Goal: Task Accomplishment & Management: Use online tool/utility

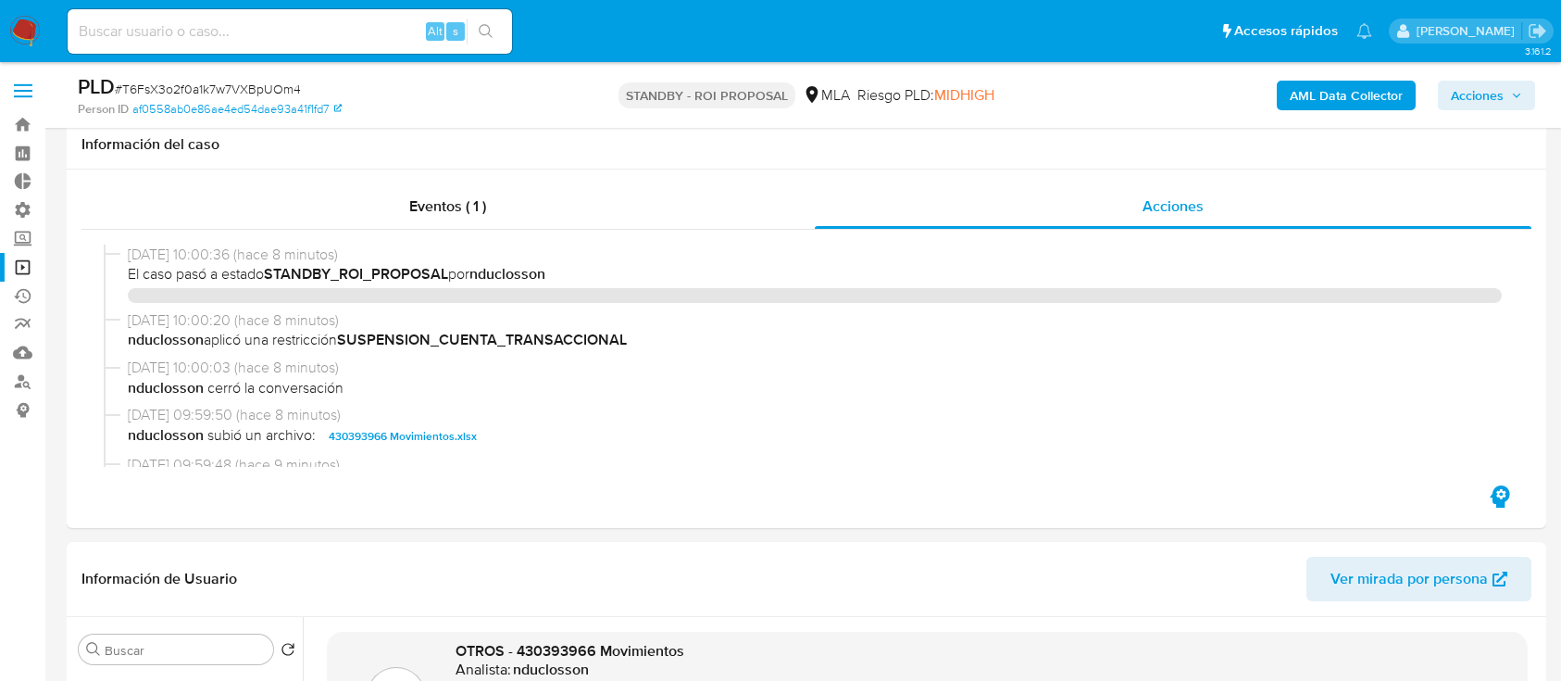
select select "10"
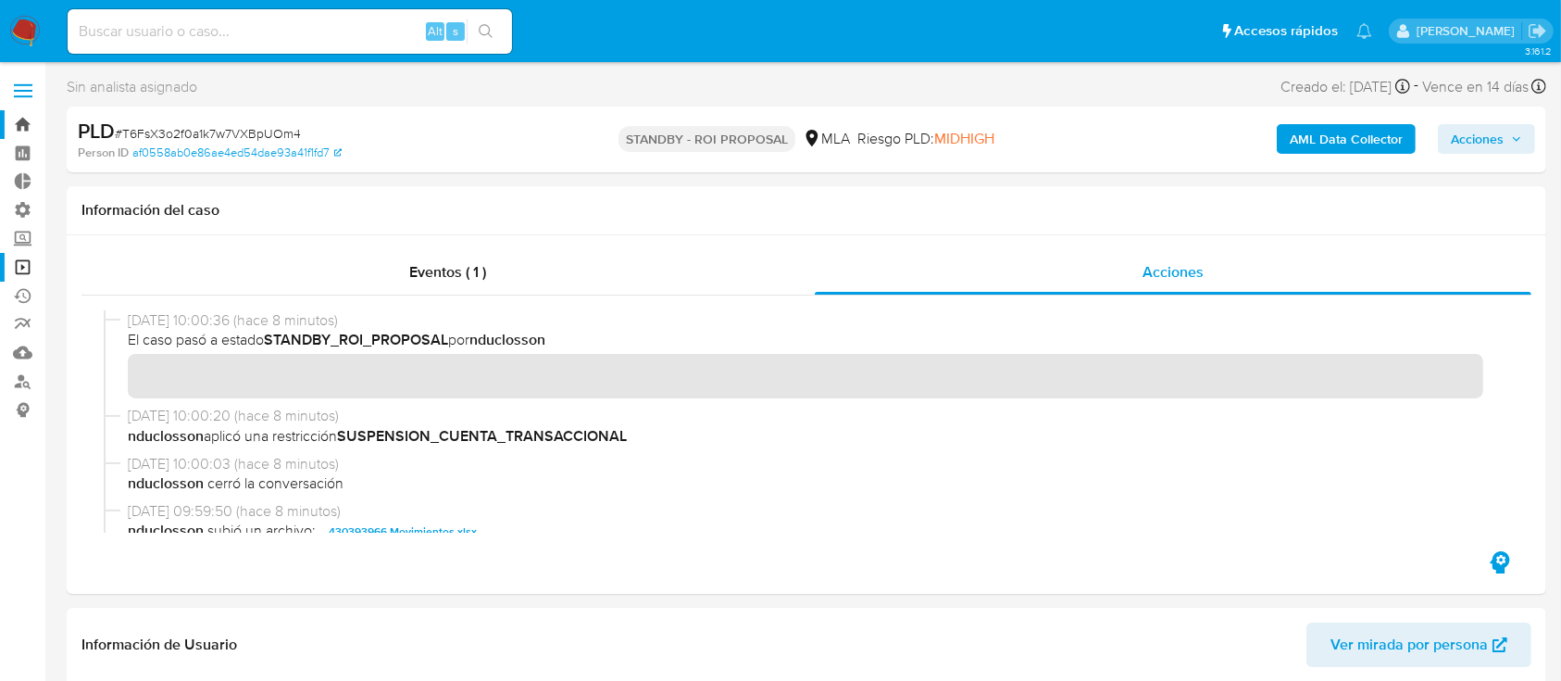
click at [6, 114] on link "Bandeja" at bounding box center [110, 124] width 220 height 29
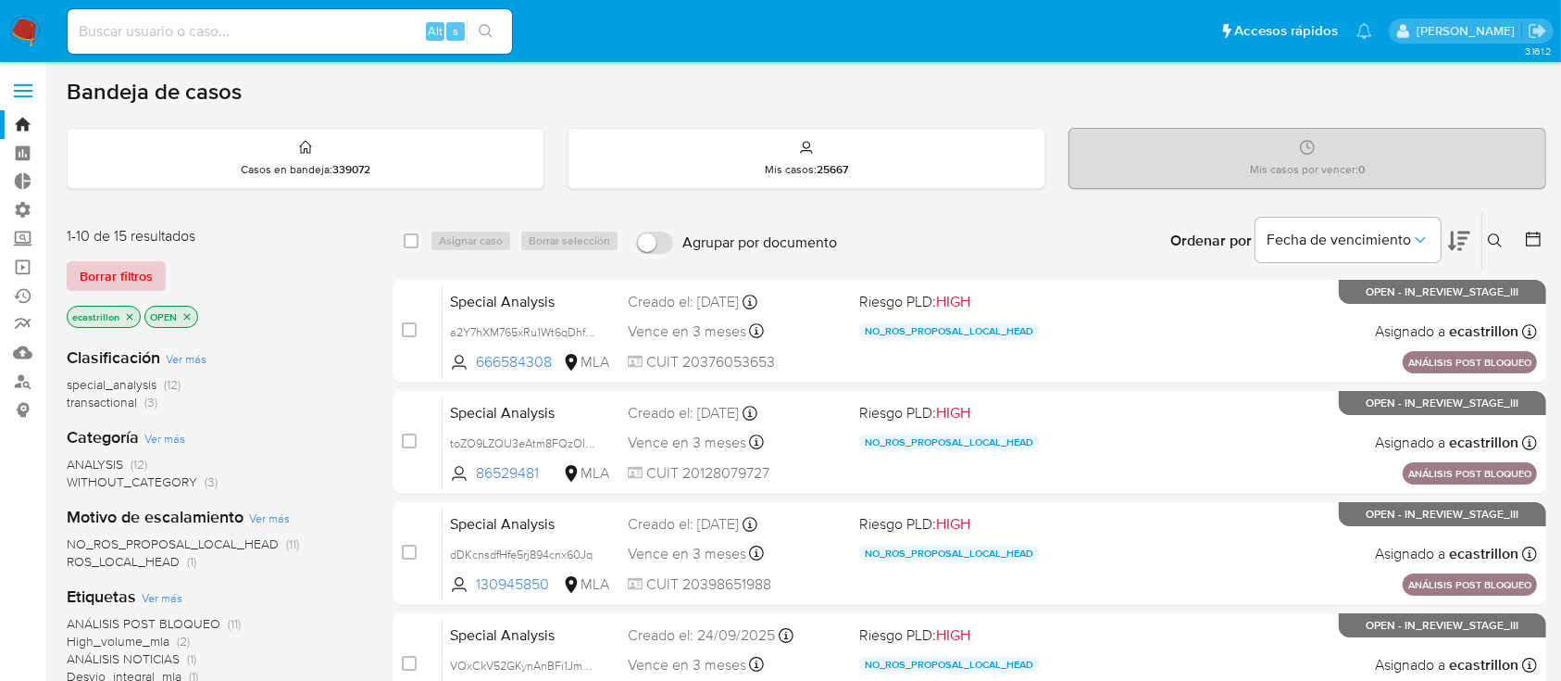
click at [147, 272] on span "Borrar filtros" at bounding box center [116, 276] width 73 height 26
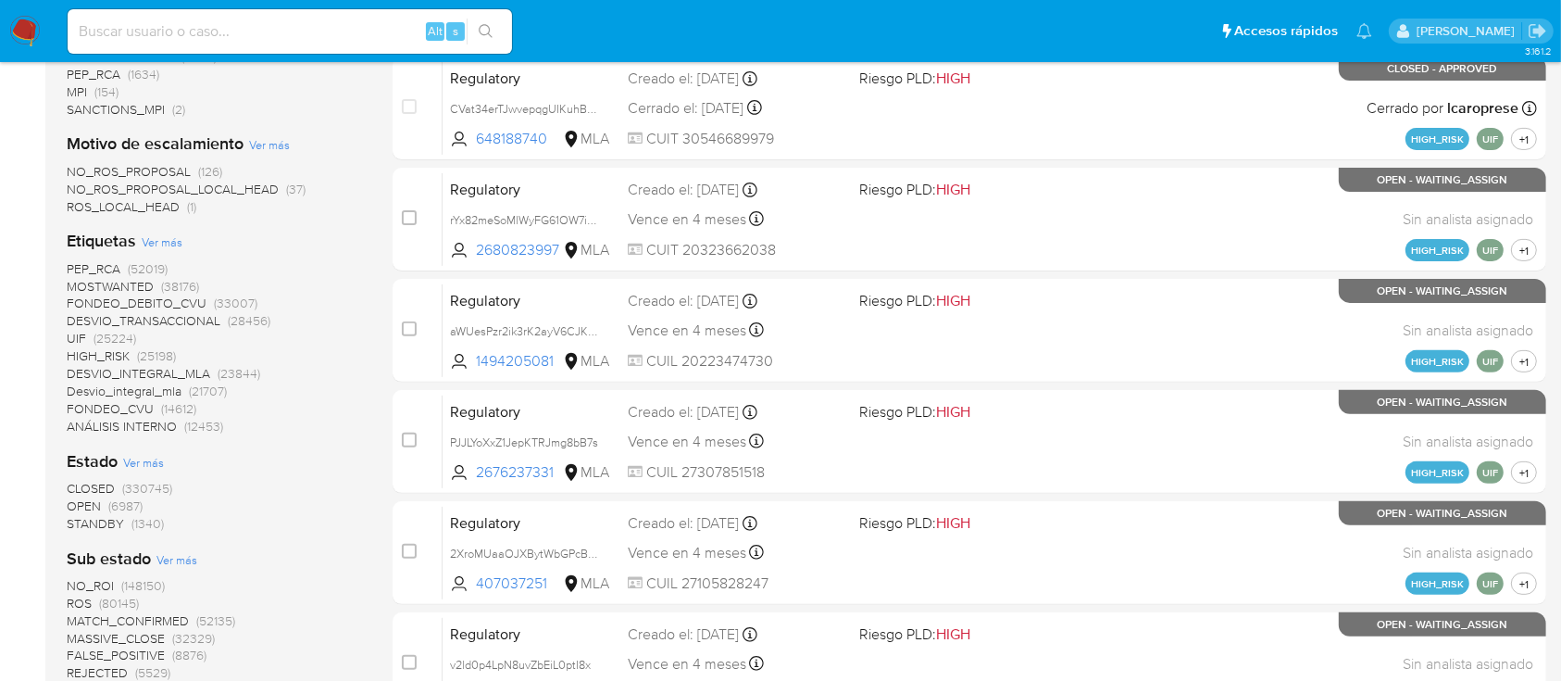
scroll to position [741, 0]
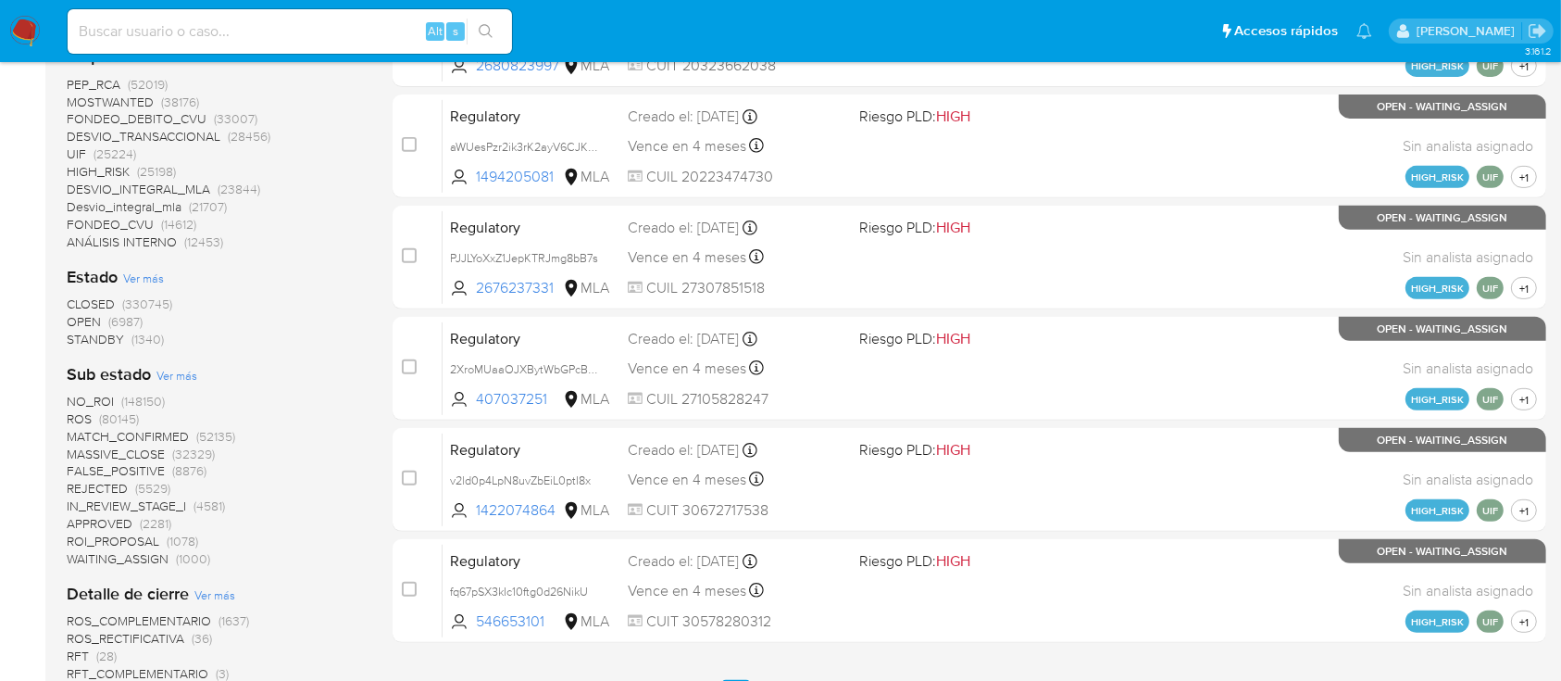
click at [97, 320] on span "OPEN" at bounding box center [84, 321] width 34 height 19
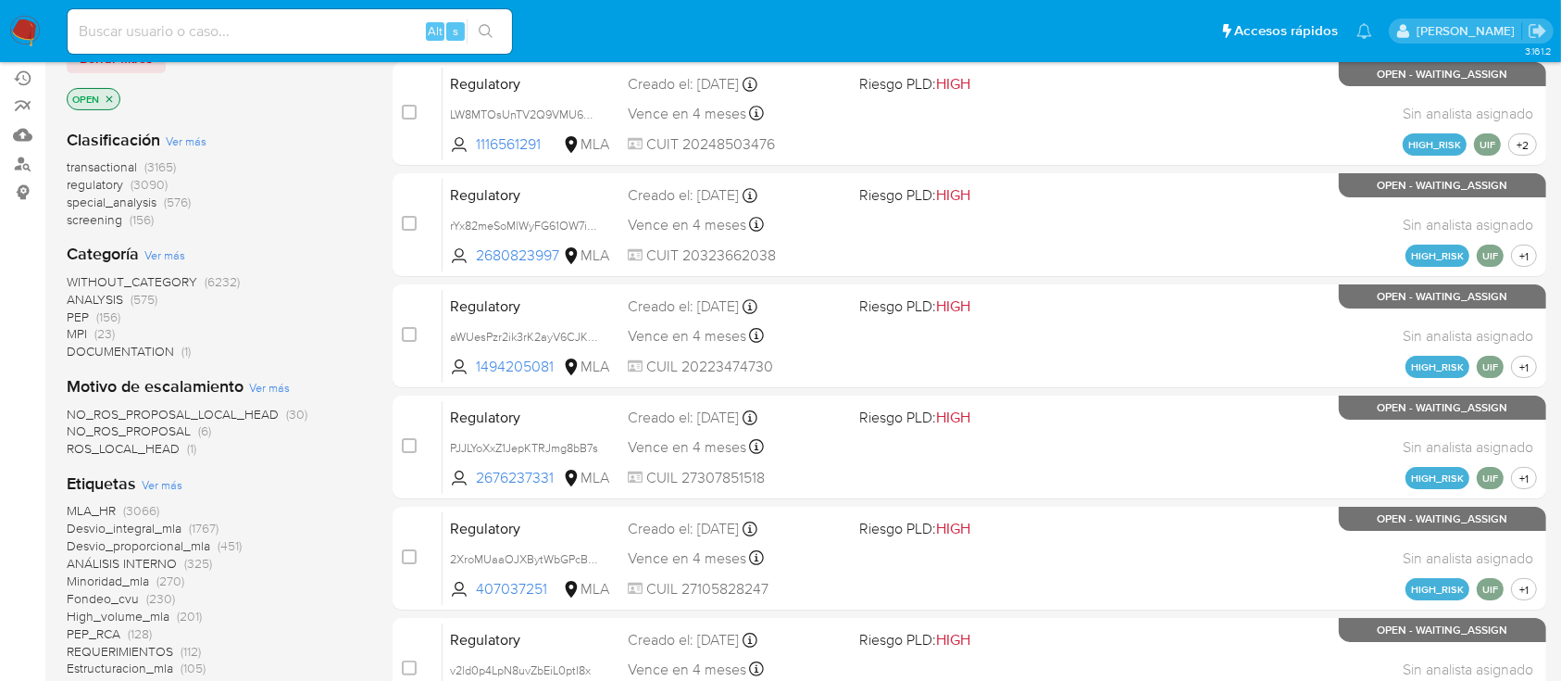
scroll to position [123, 0]
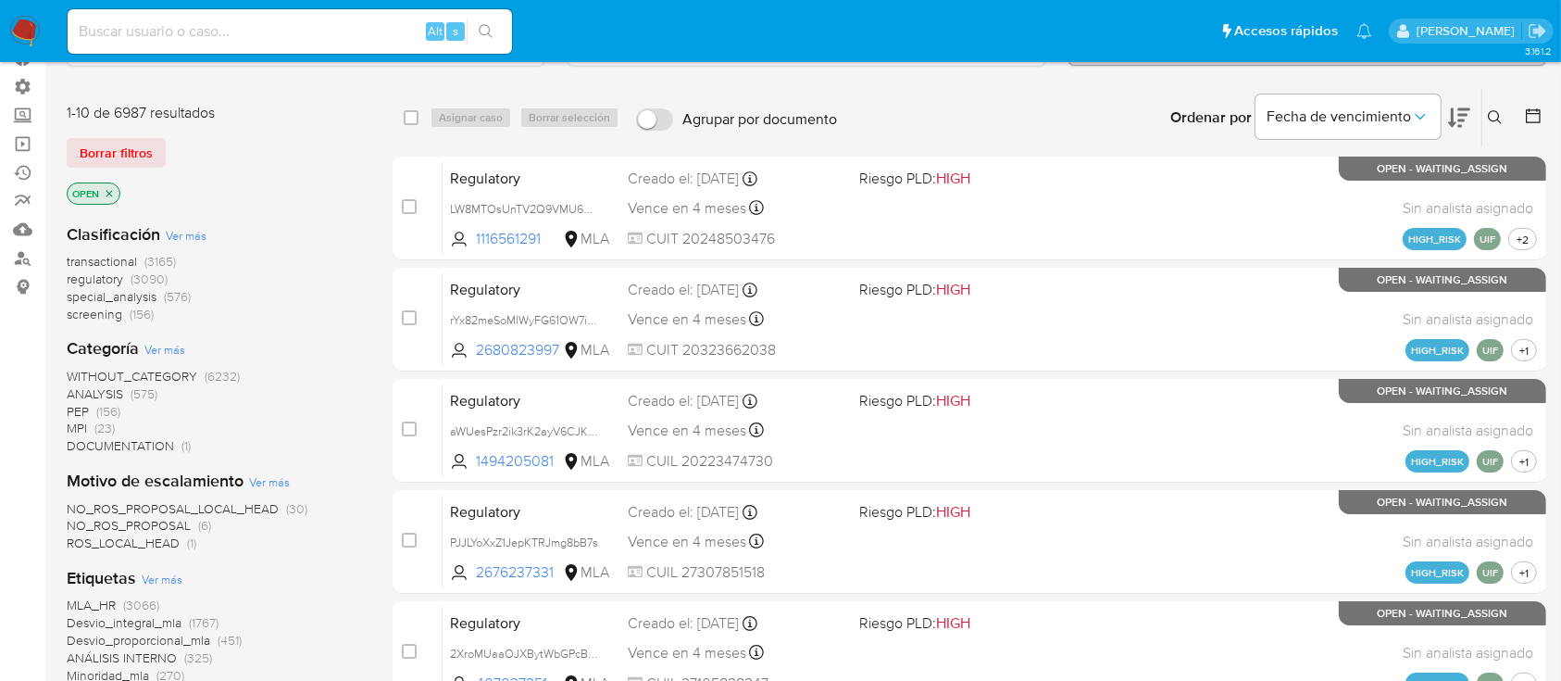
click at [105, 265] on span "transactional" at bounding box center [102, 261] width 70 height 19
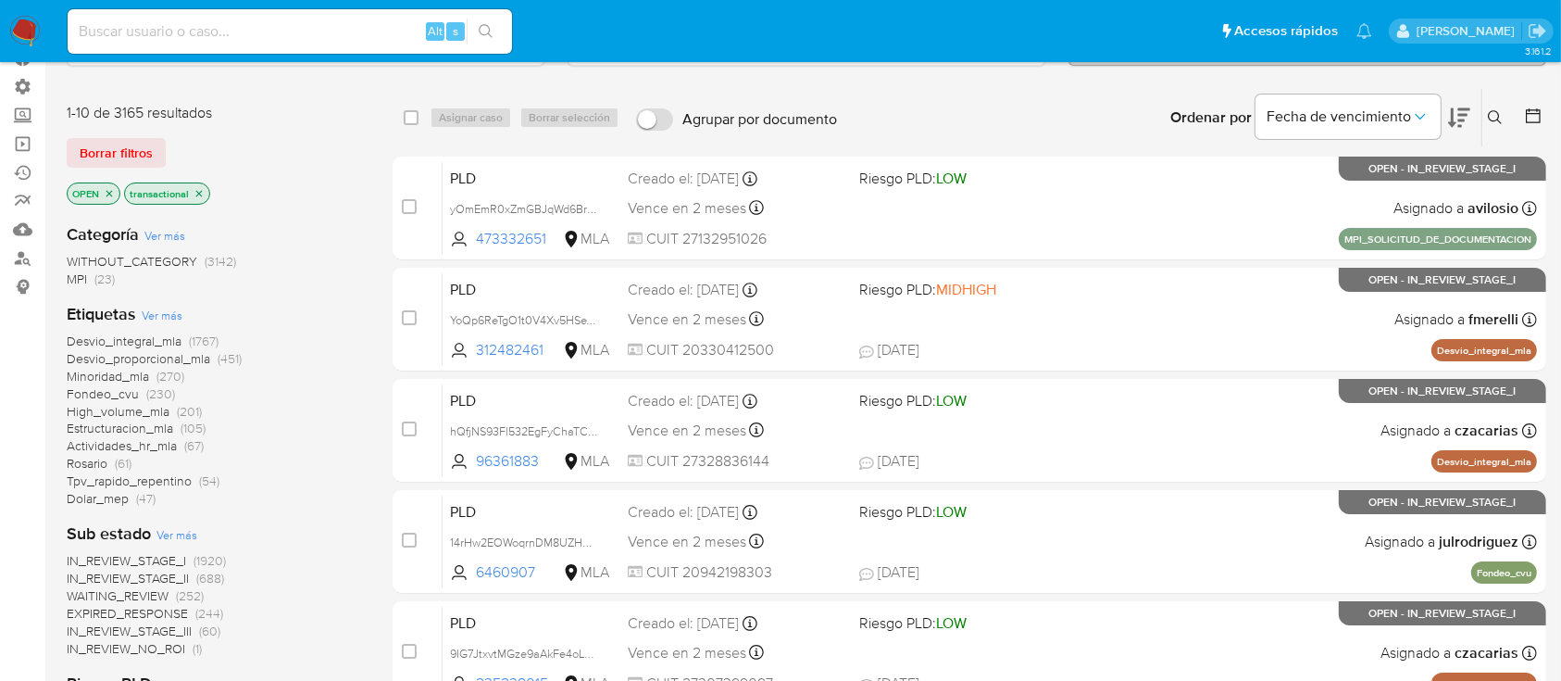
click at [1539, 115] on icon at bounding box center [1533, 115] width 19 height 19
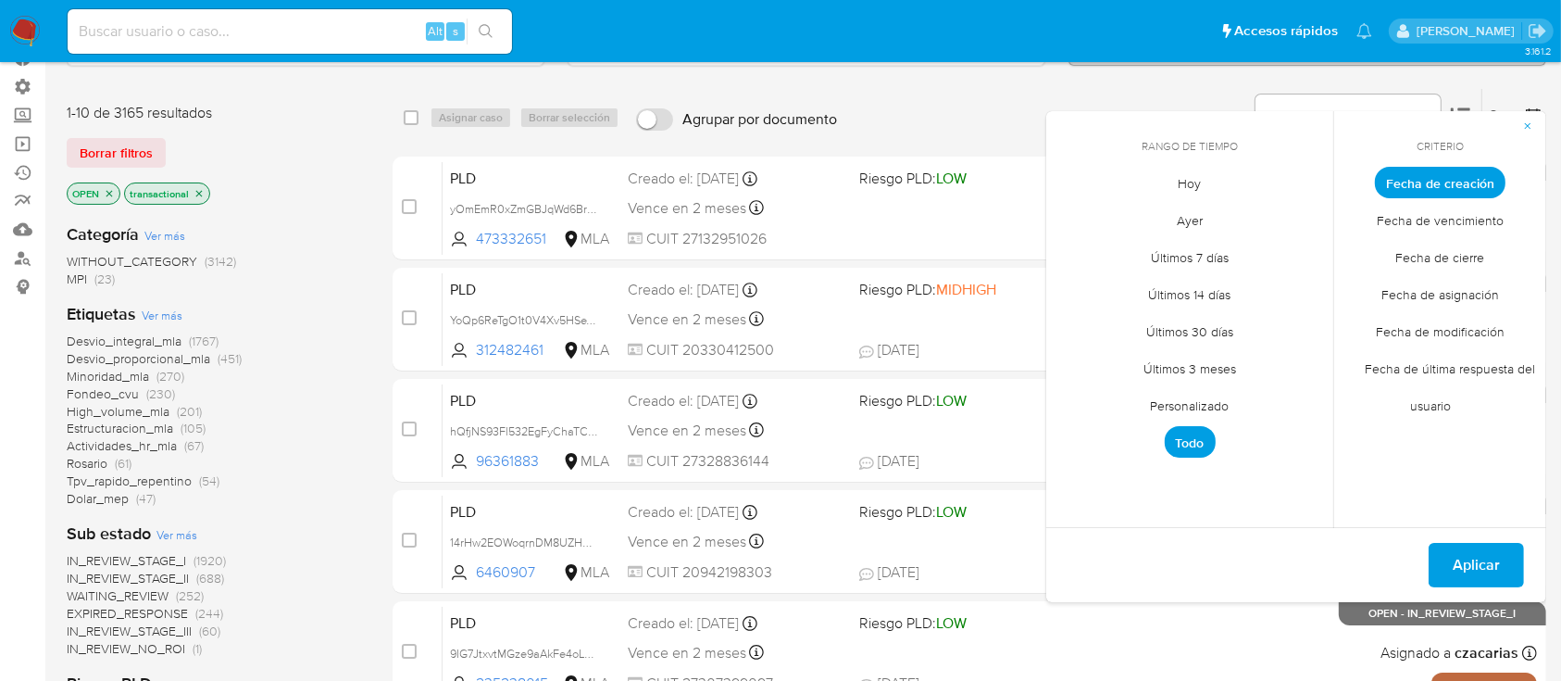
click at [1184, 400] on span "Personalizado" at bounding box center [1190, 406] width 118 height 38
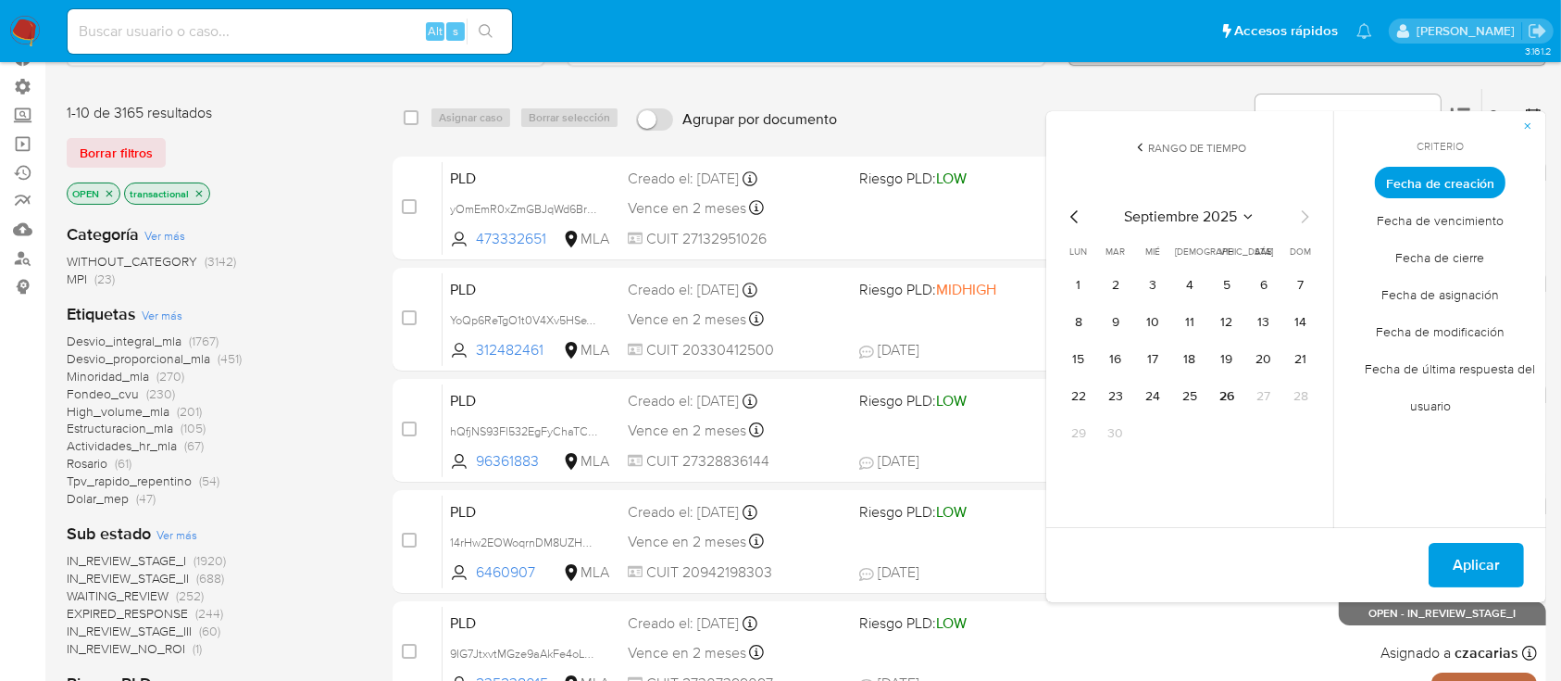
click at [1074, 207] on icon "Mes anterior" at bounding box center [1075, 217] width 22 height 22
click at [1074, 206] on icon "Mes anterior" at bounding box center [1075, 217] width 22 height 22
click at [1311, 212] on icon "Mes siguiente" at bounding box center [1304, 217] width 22 height 22
click at [1113, 286] on button "1" at bounding box center [1116, 285] width 30 height 30
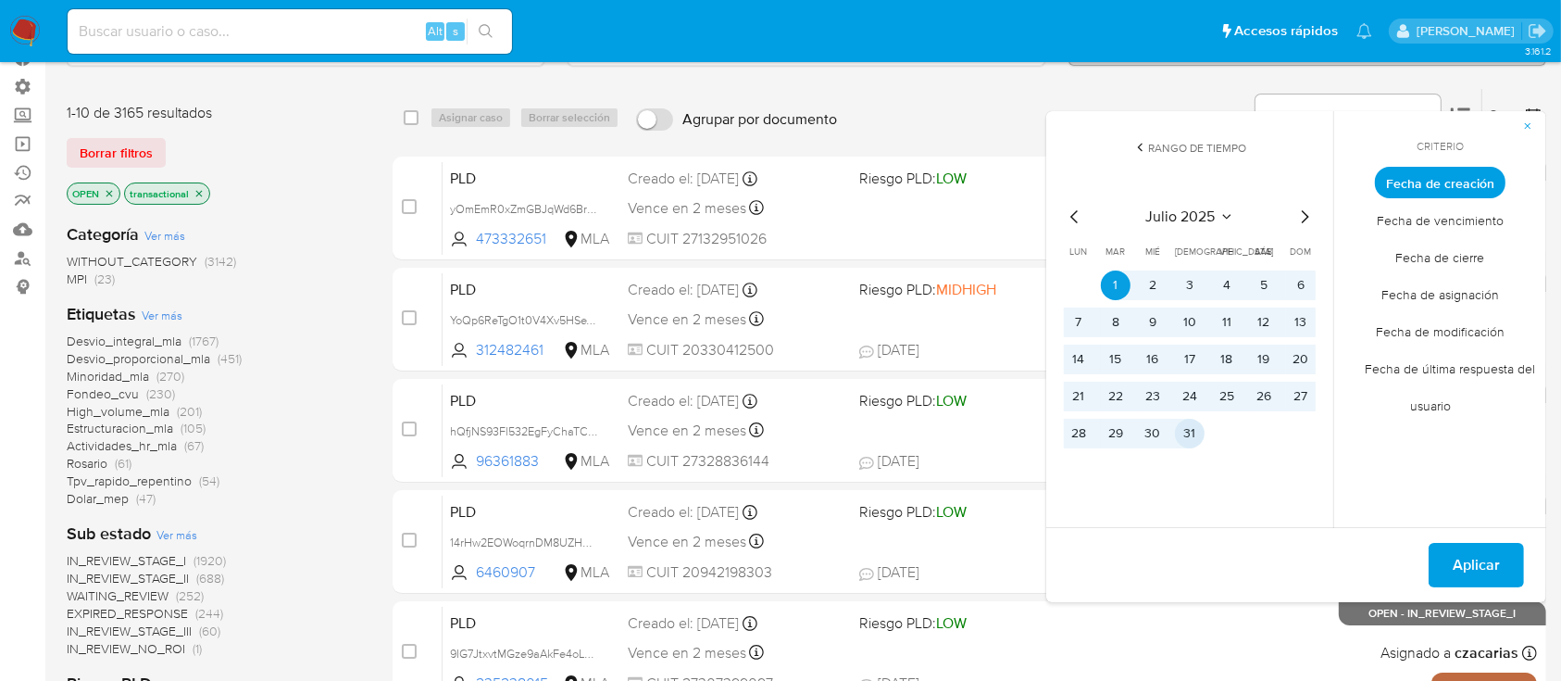
click at [1202, 431] on button "31" at bounding box center [1190, 433] width 30 height 30
drag, startPoint x: 1498, startPoint y: 558, endPoint x: 1487, endPoint y: 559, distance: 11.1
click at [1498, 559] on span "Aplicar" at bounding box center [1476, 564] width 47 height 41
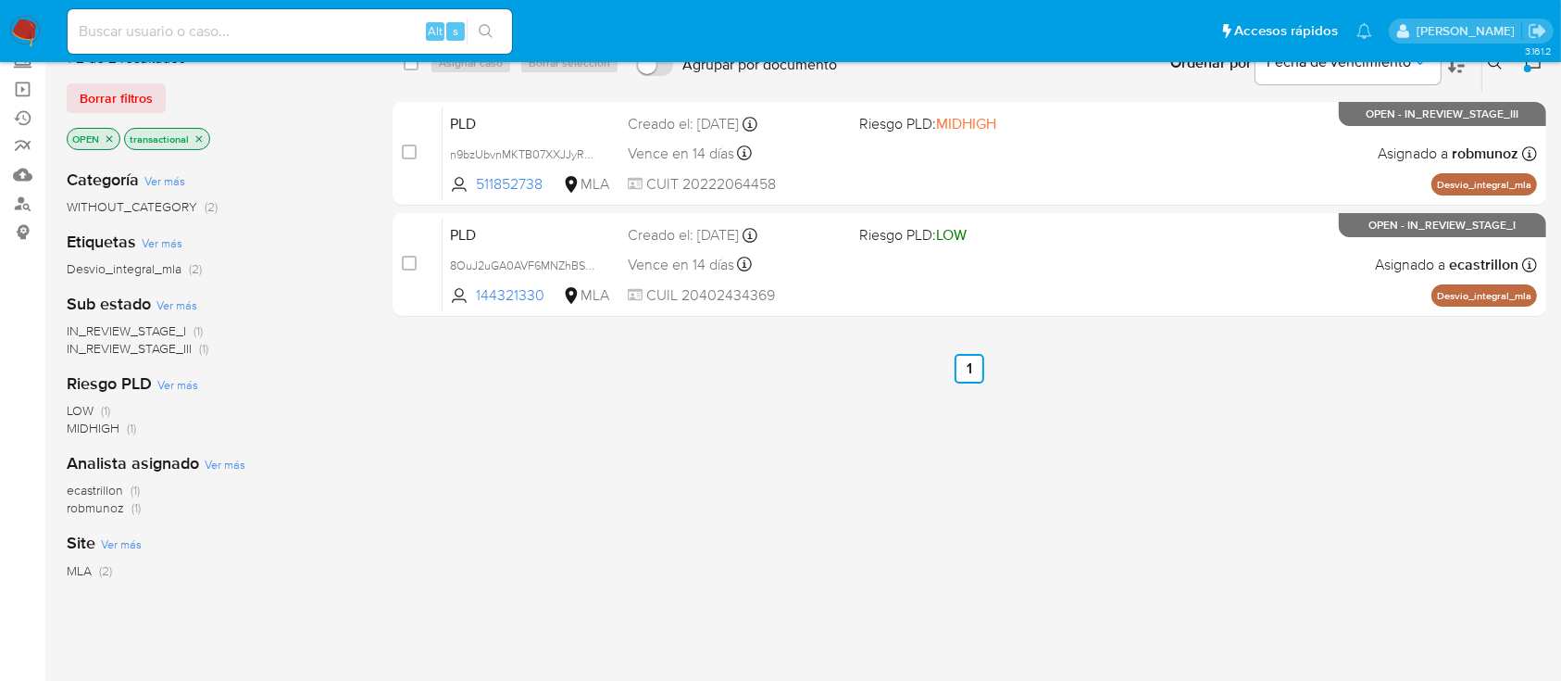
scroll to position [123, 0]
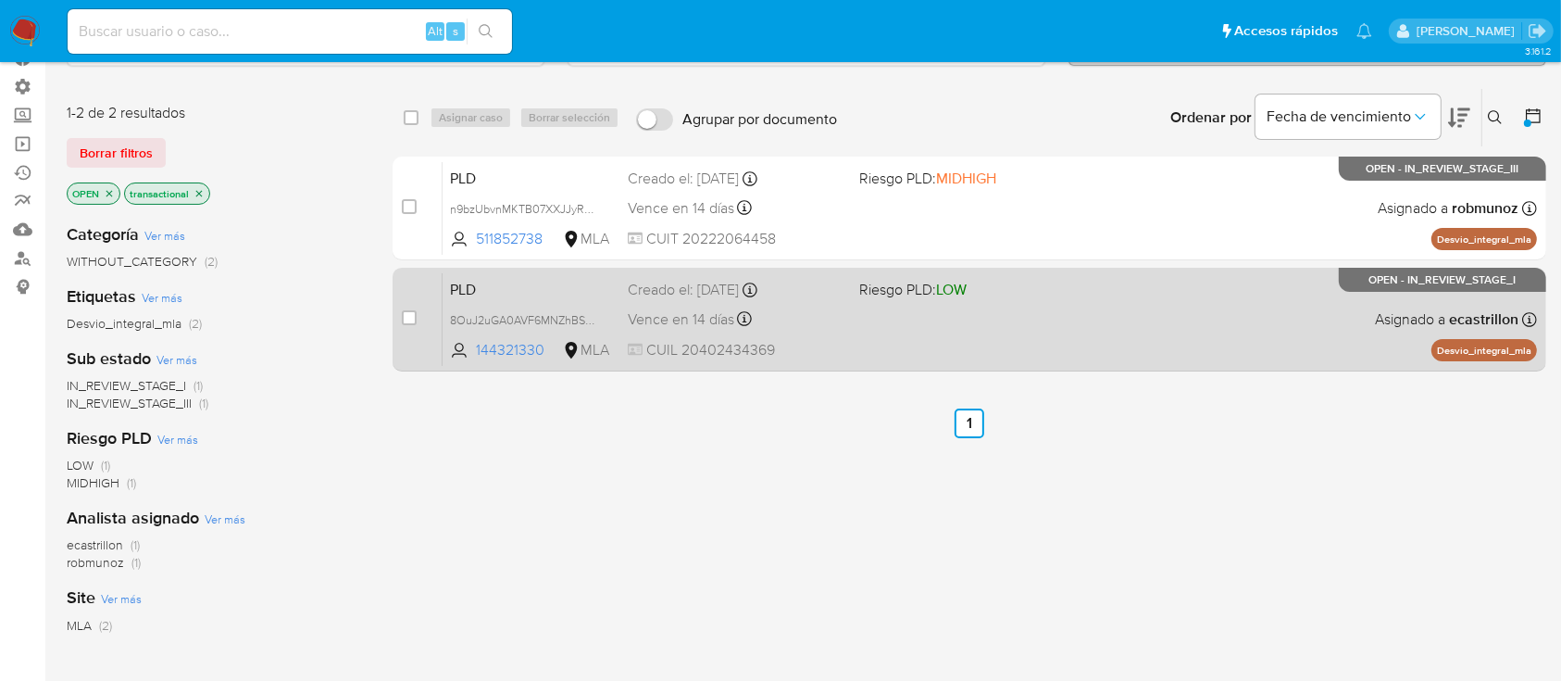
click at [959, 294] on span "LOW" at bounding box center [951, 289] width 31 height 21
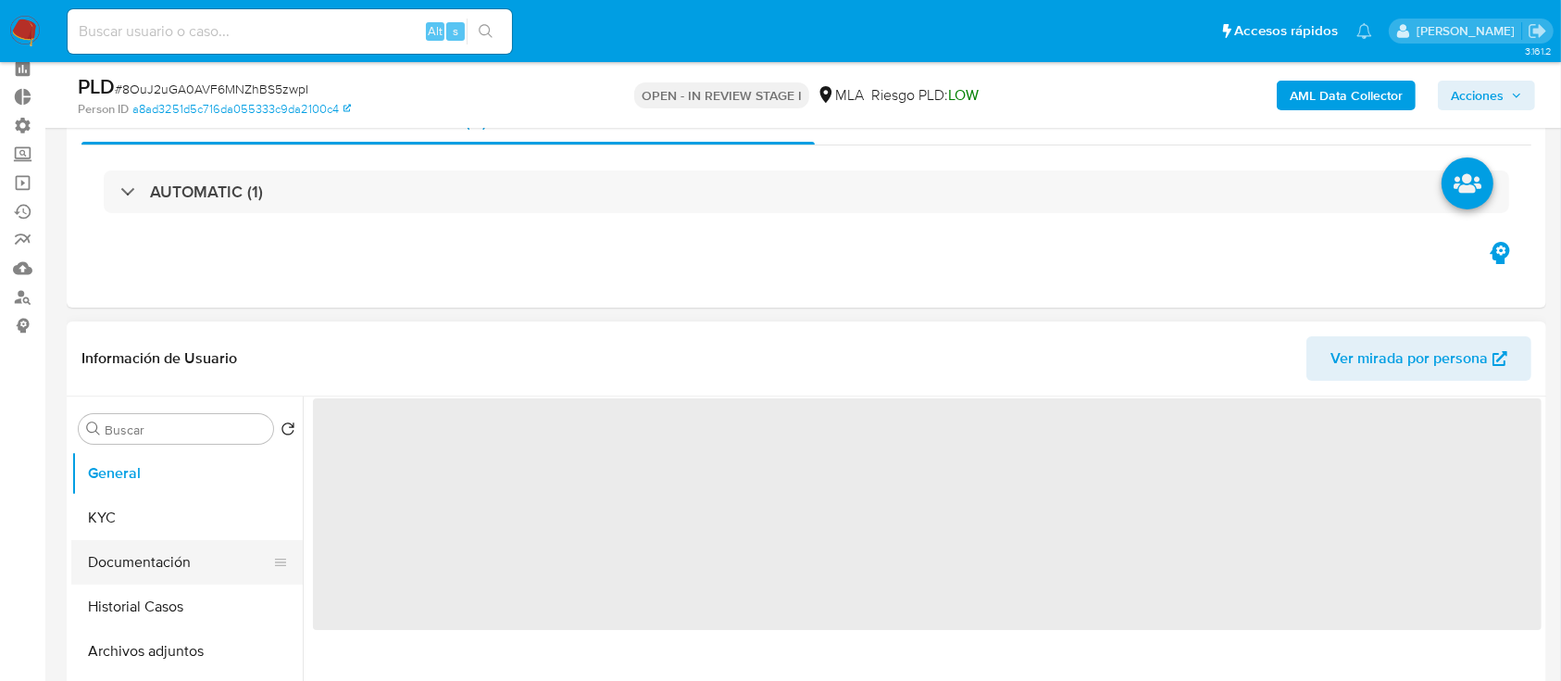
scroll to position [123, 0]
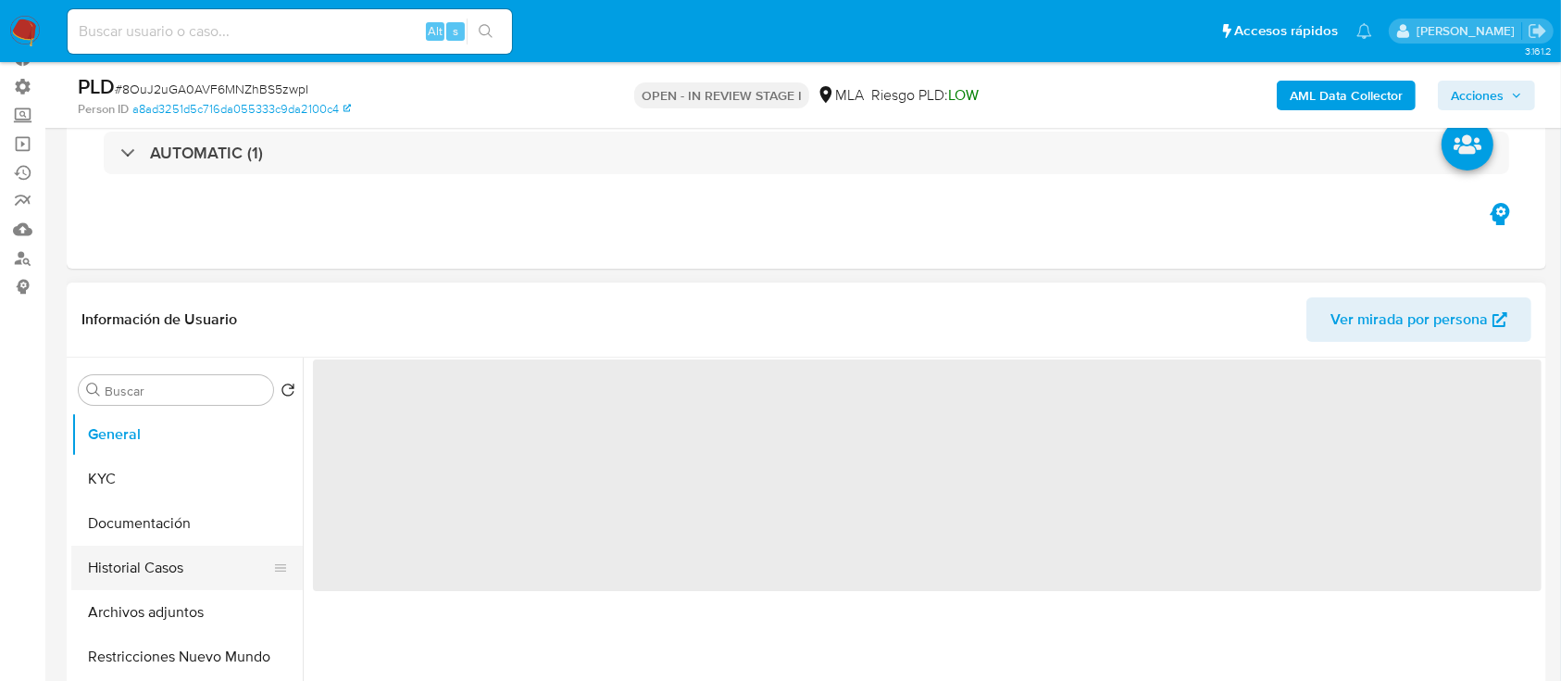
select select "10"
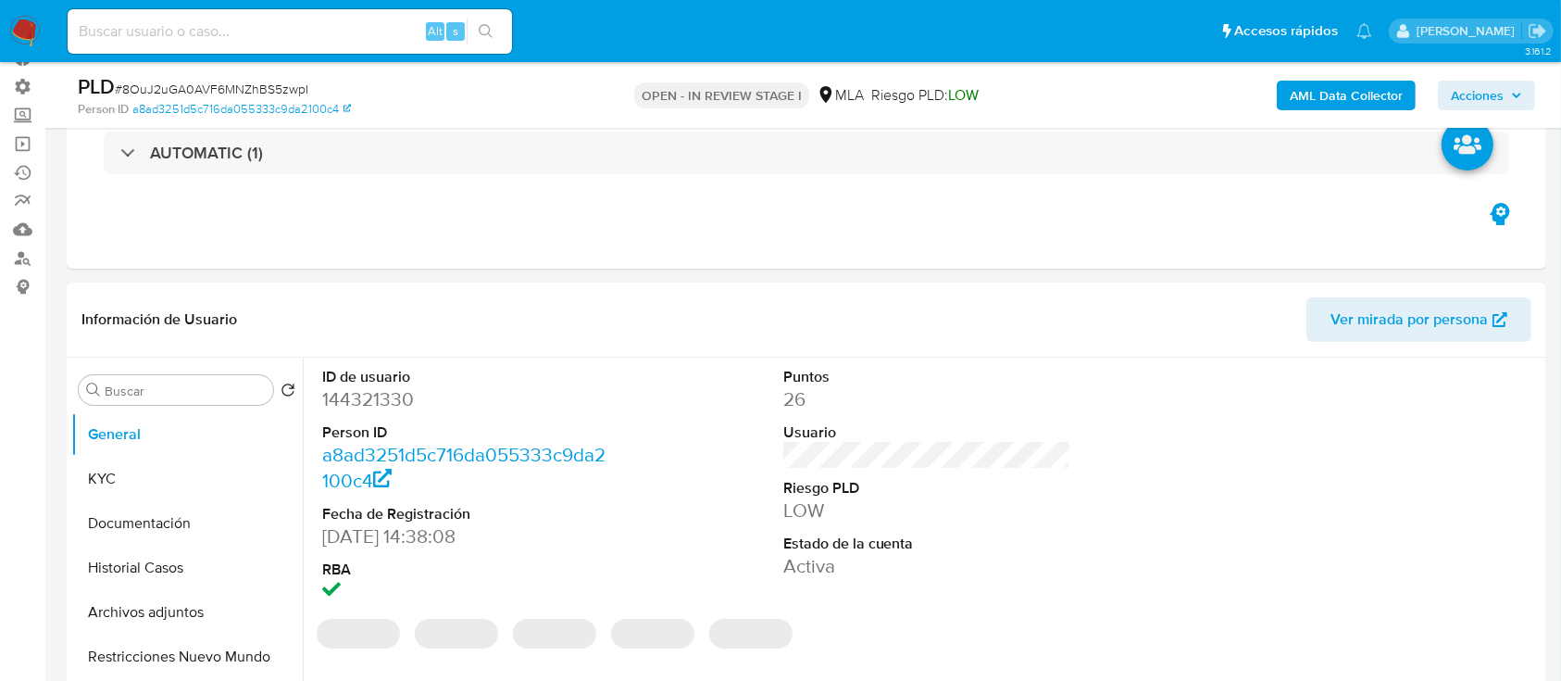
scroll to position [370, 0]
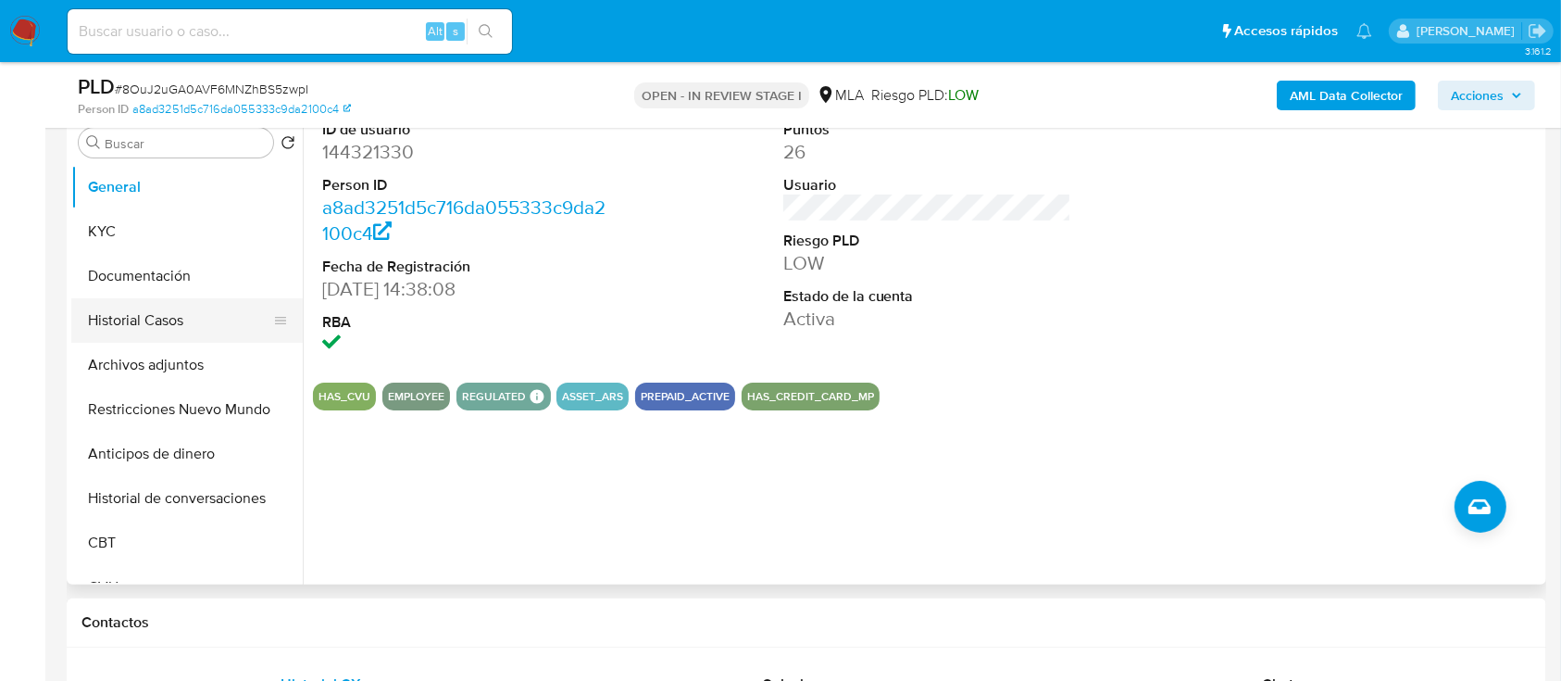
click at [198, 312] on button "Historial Casos" at bounding box center [179, 320] width 217 height 44
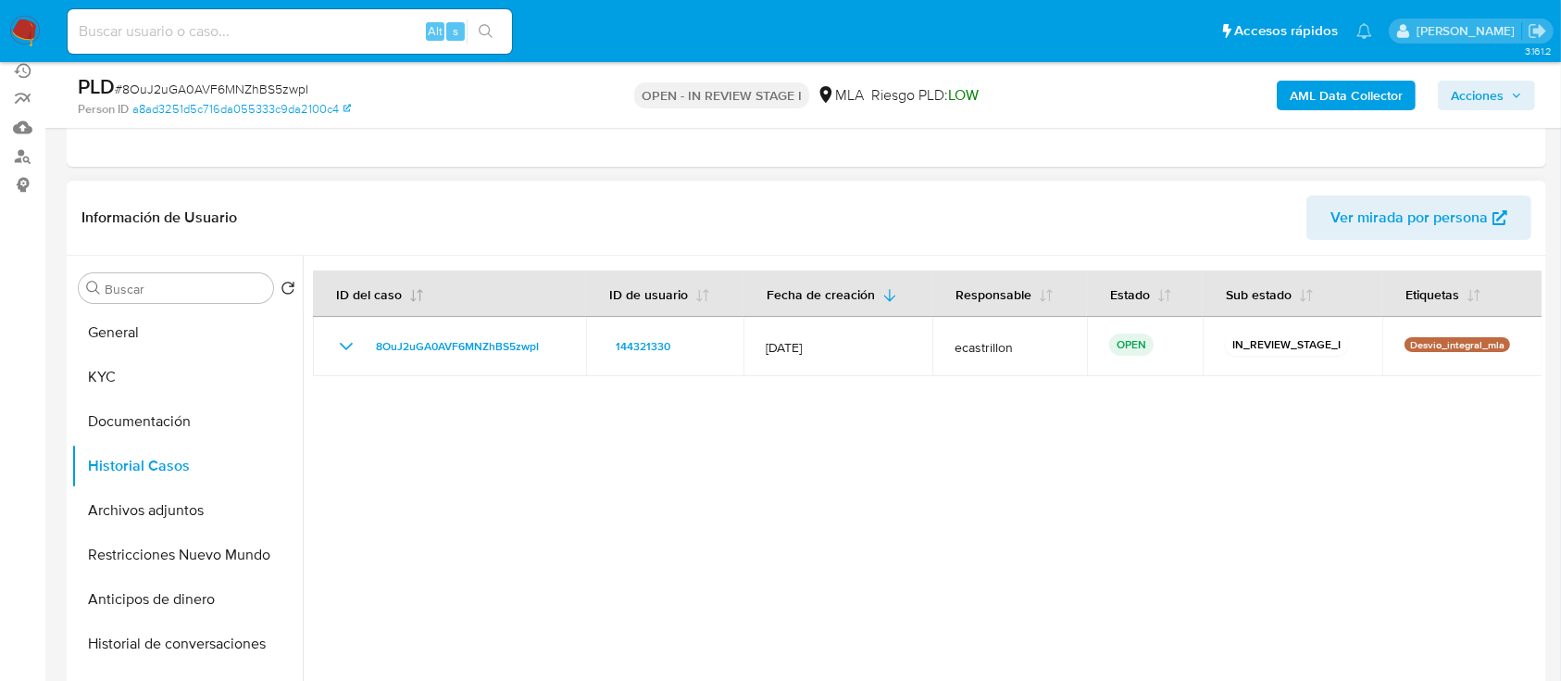
scroll to position [123, 0]
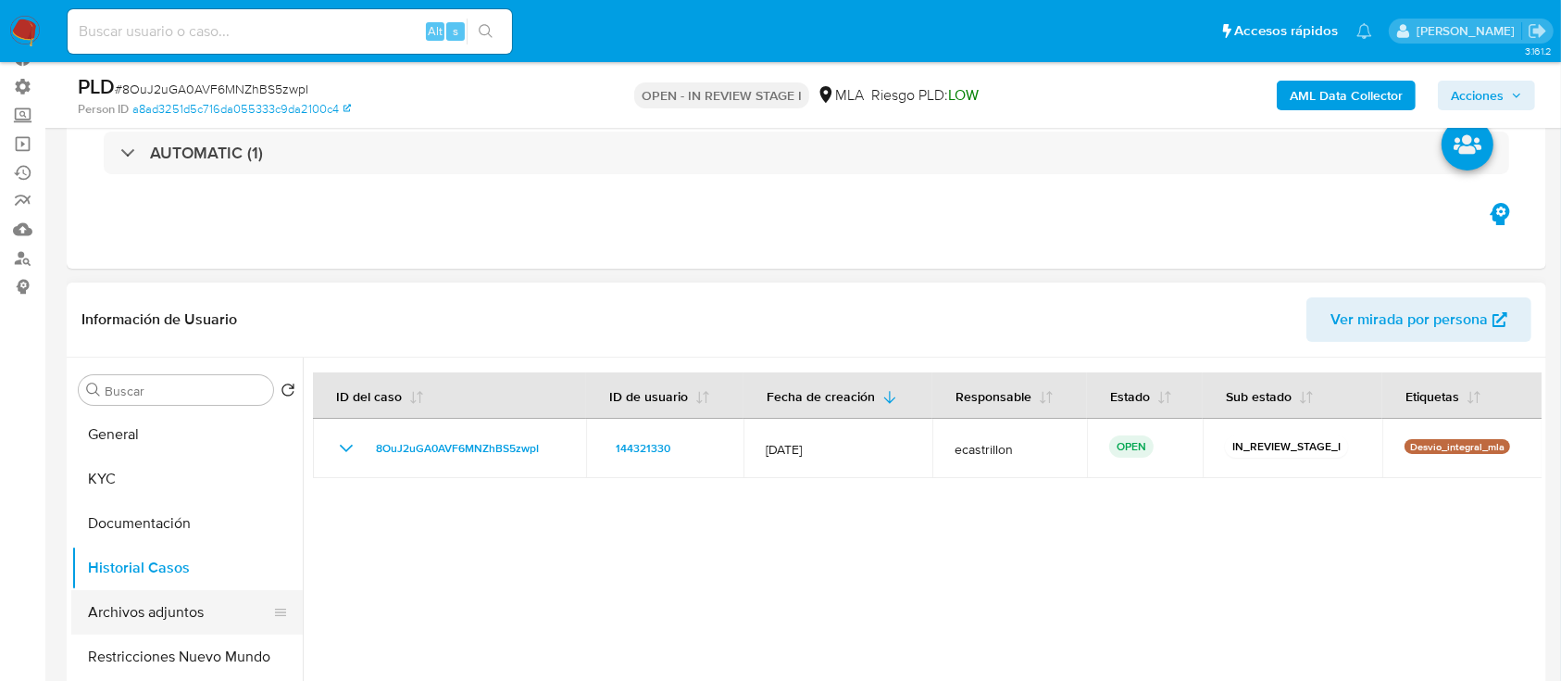
click at [145, 616] on button "Archivos adjuntos" at bounding box center [179, 612] width 217 height 44
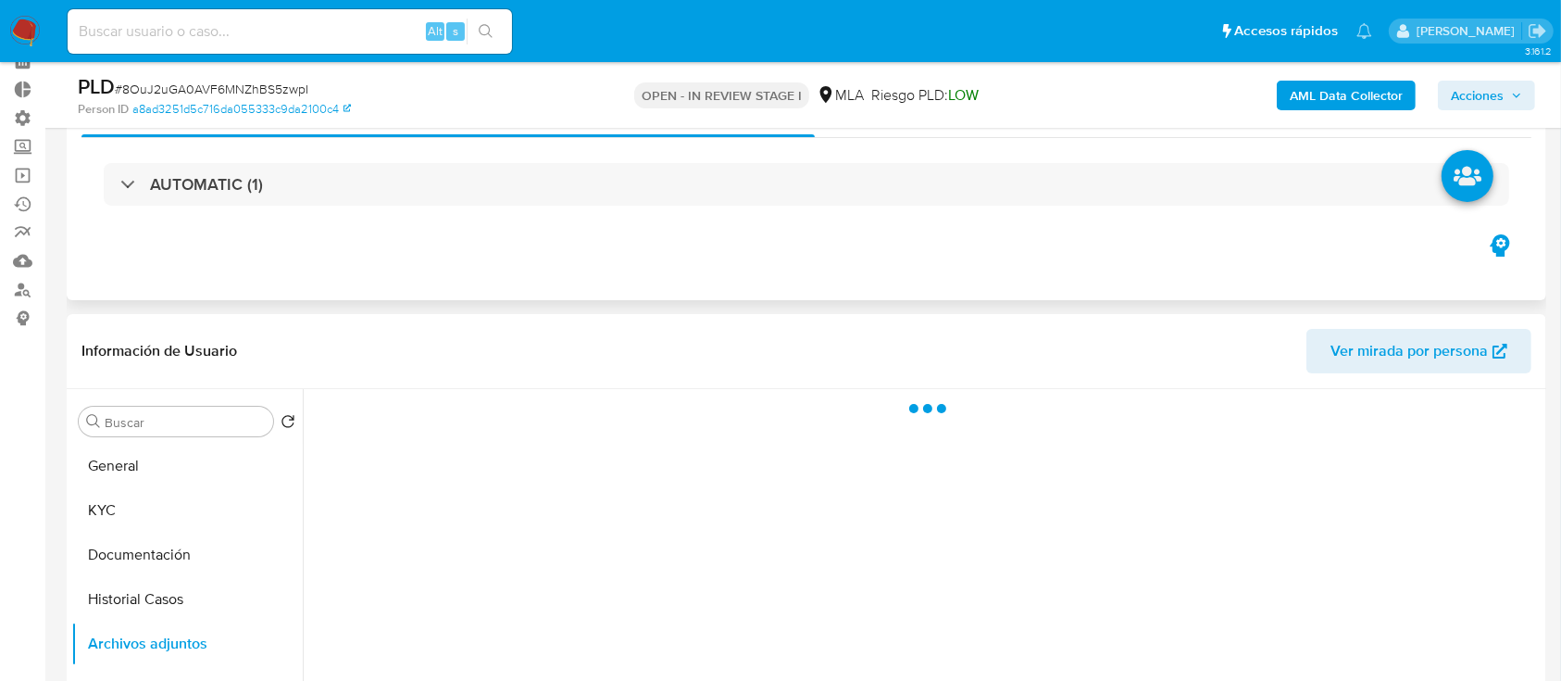
scroll to position [0, 0]
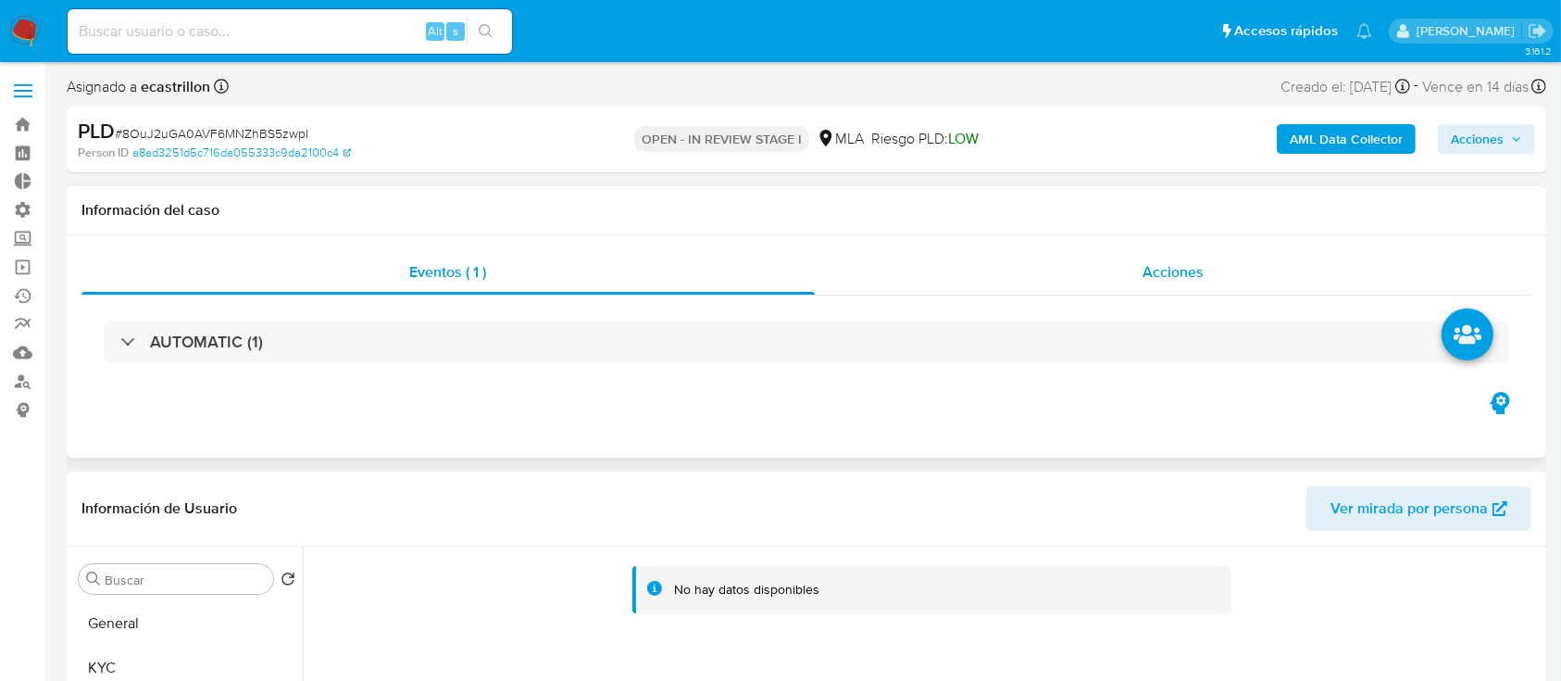
click at [1104, 250] on div "Acciones" at bounding box center [1174, 272] width 718 height 44
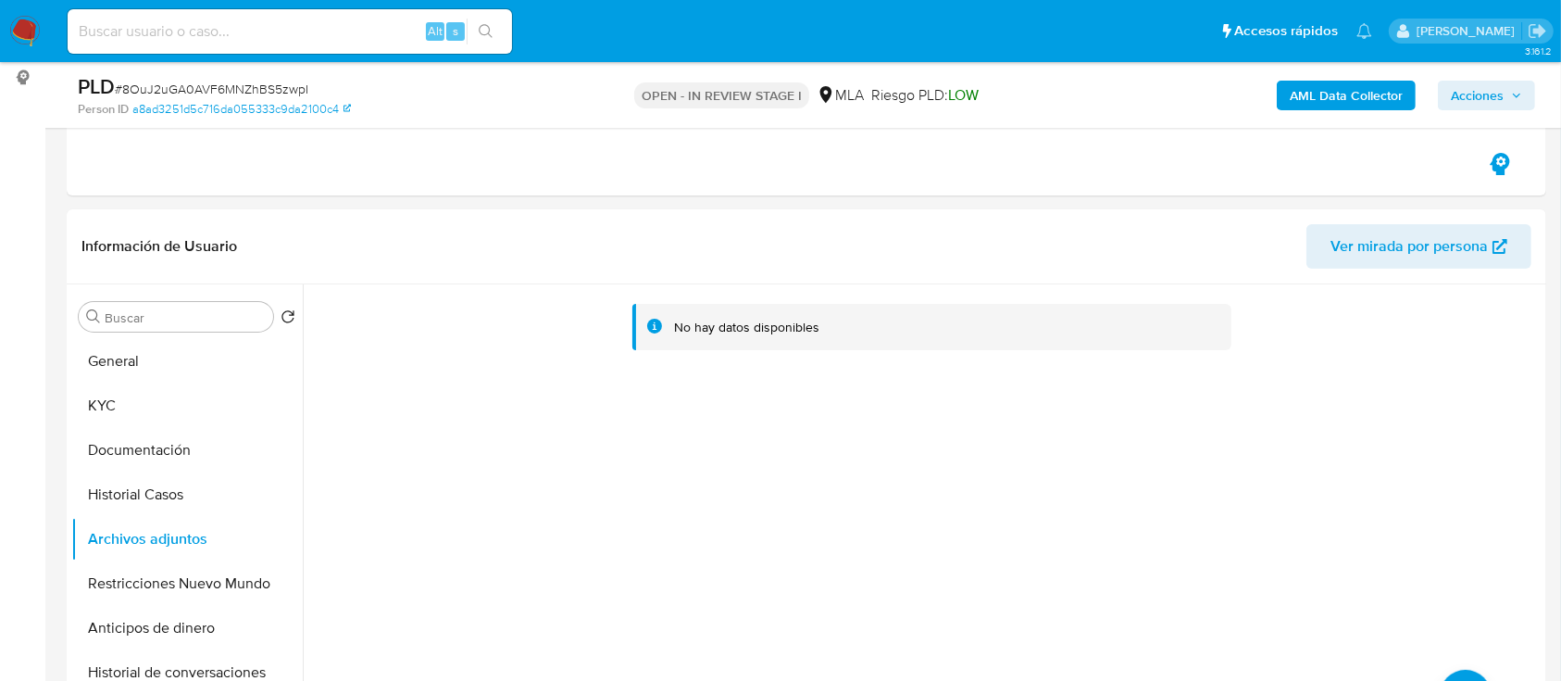
scroll to position [370, 0]
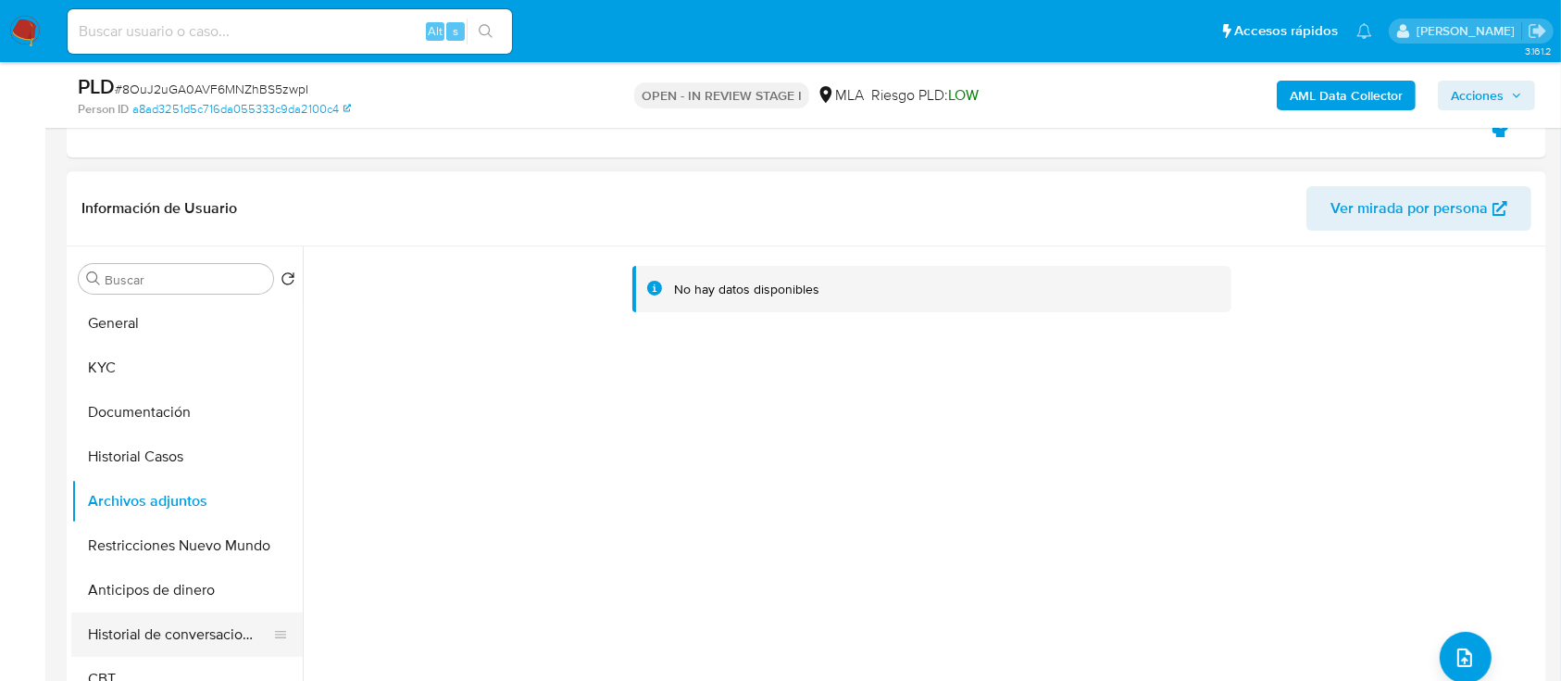
click at [162, 637] on button "Historial de conversaciones" at bounding box center [179, 634] width 217 height 44
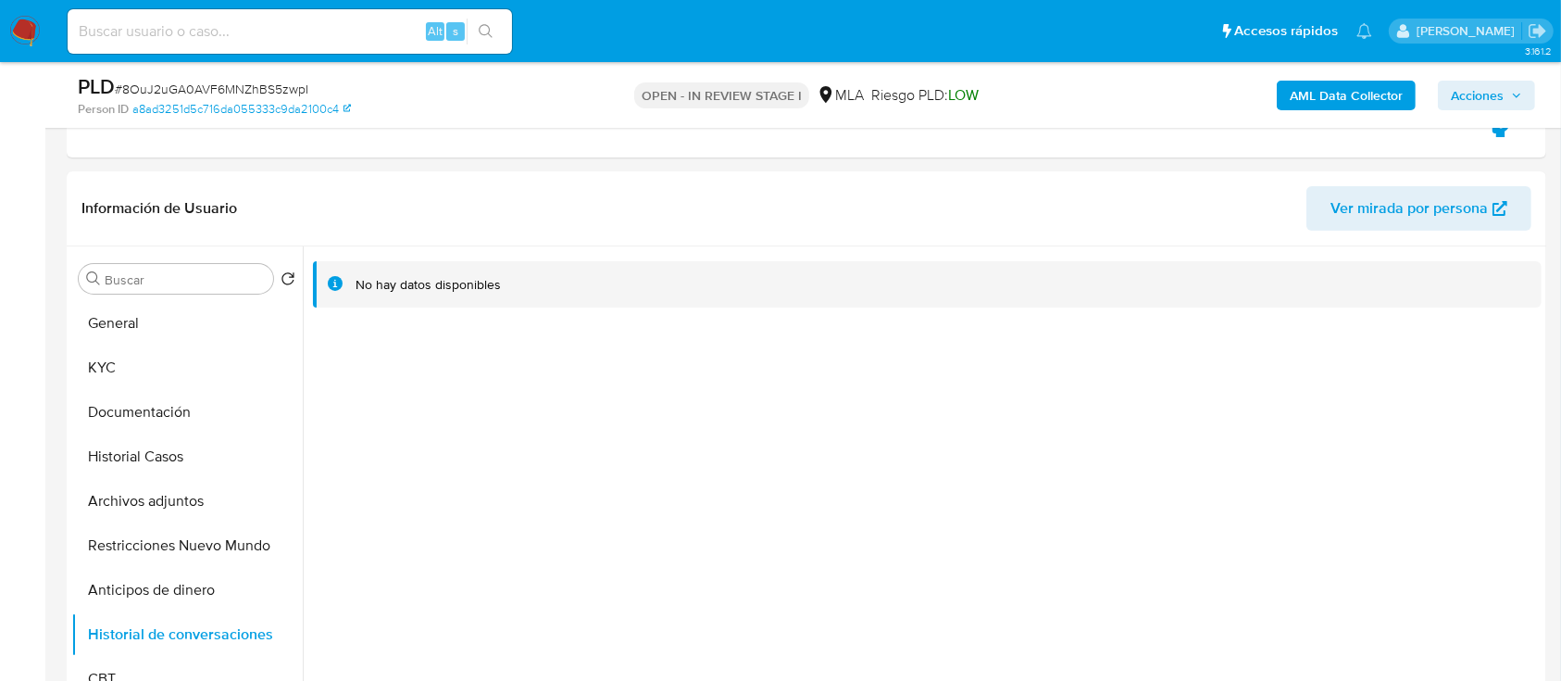
click at [1365, 98] on b "AML Data Collector" at bounding box center [1346, 96] width 113 height 30
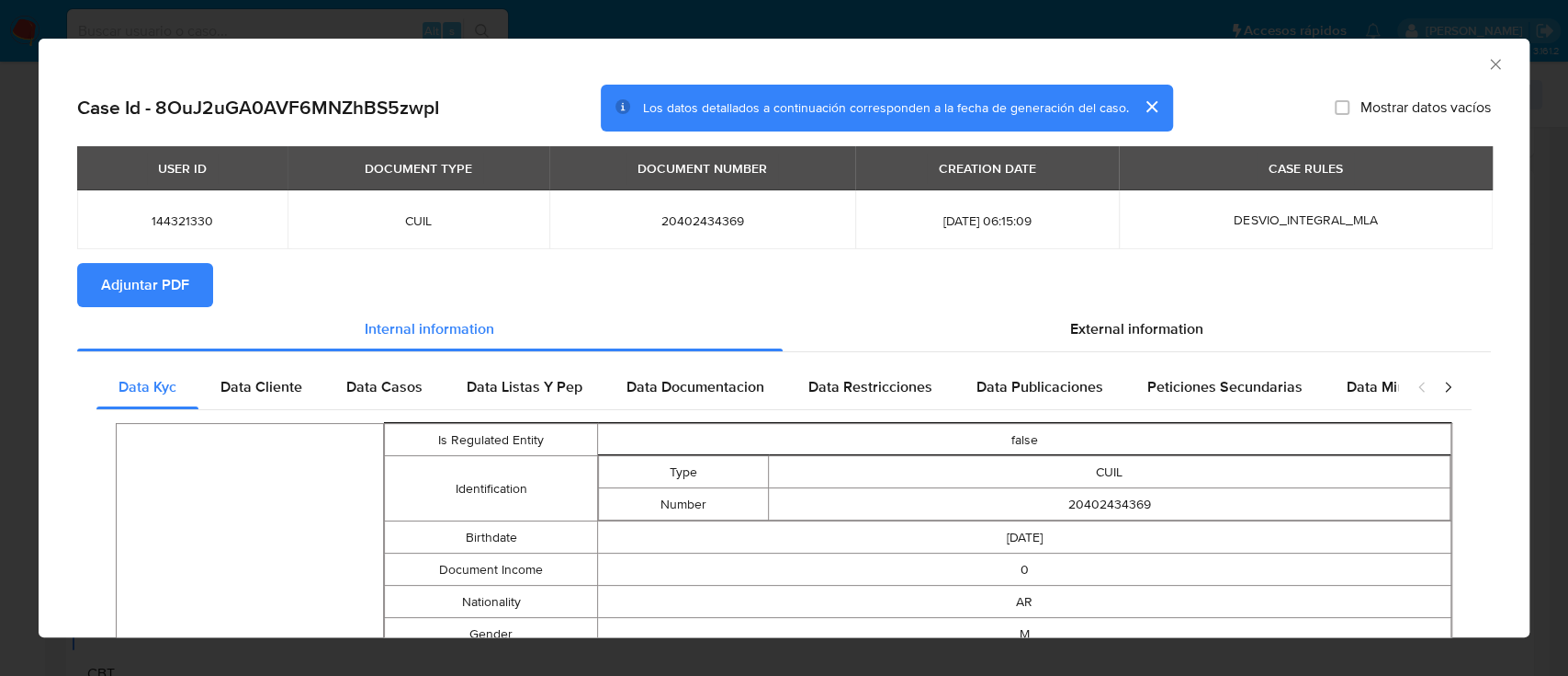
click at [1141, 108] on button "cerrar" at bounding box center [1151, 106] width 44 height 44
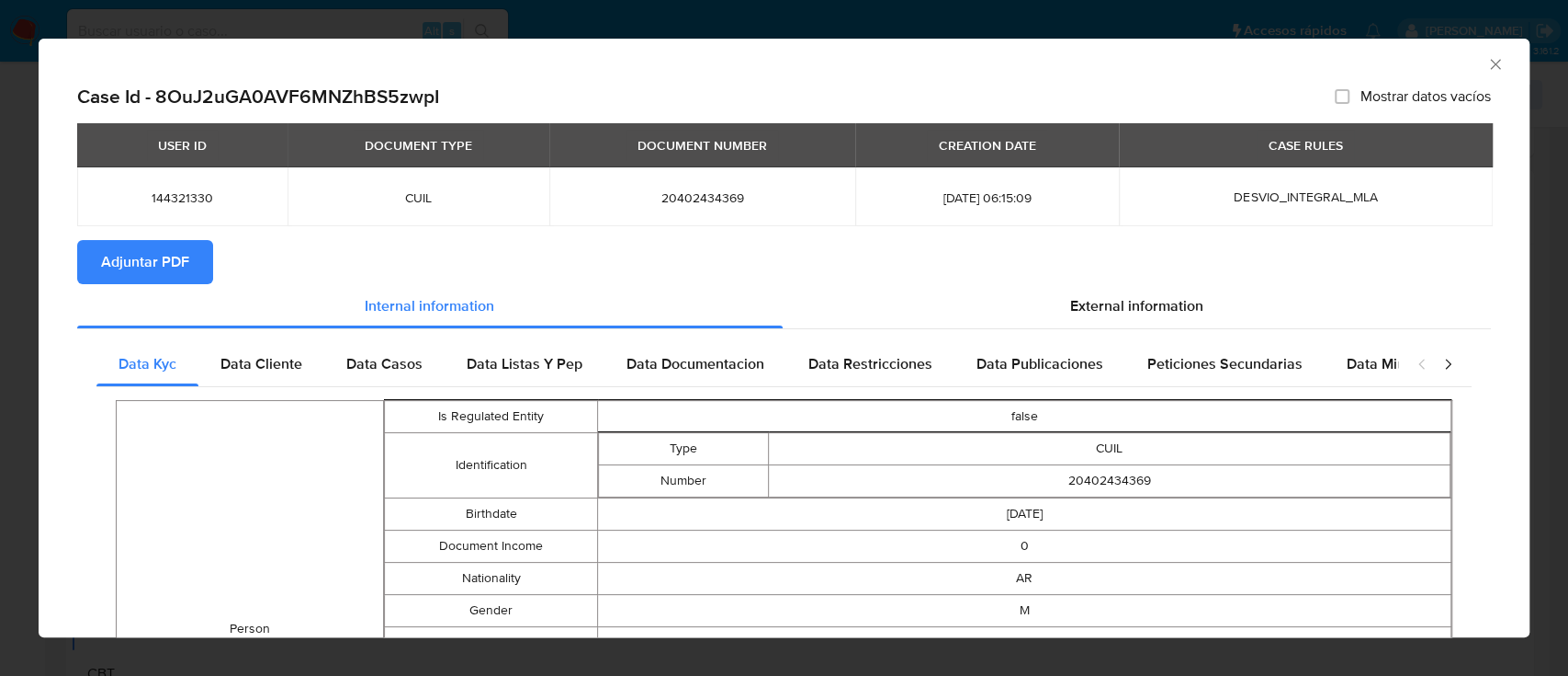
click at [184, 271] on span "Adjuntar PDF" at bounding box center [145, 262] width 88 height 41
click at [1028, 296] on div "External information" at bounding box center [1137, 306] width 710 height 44
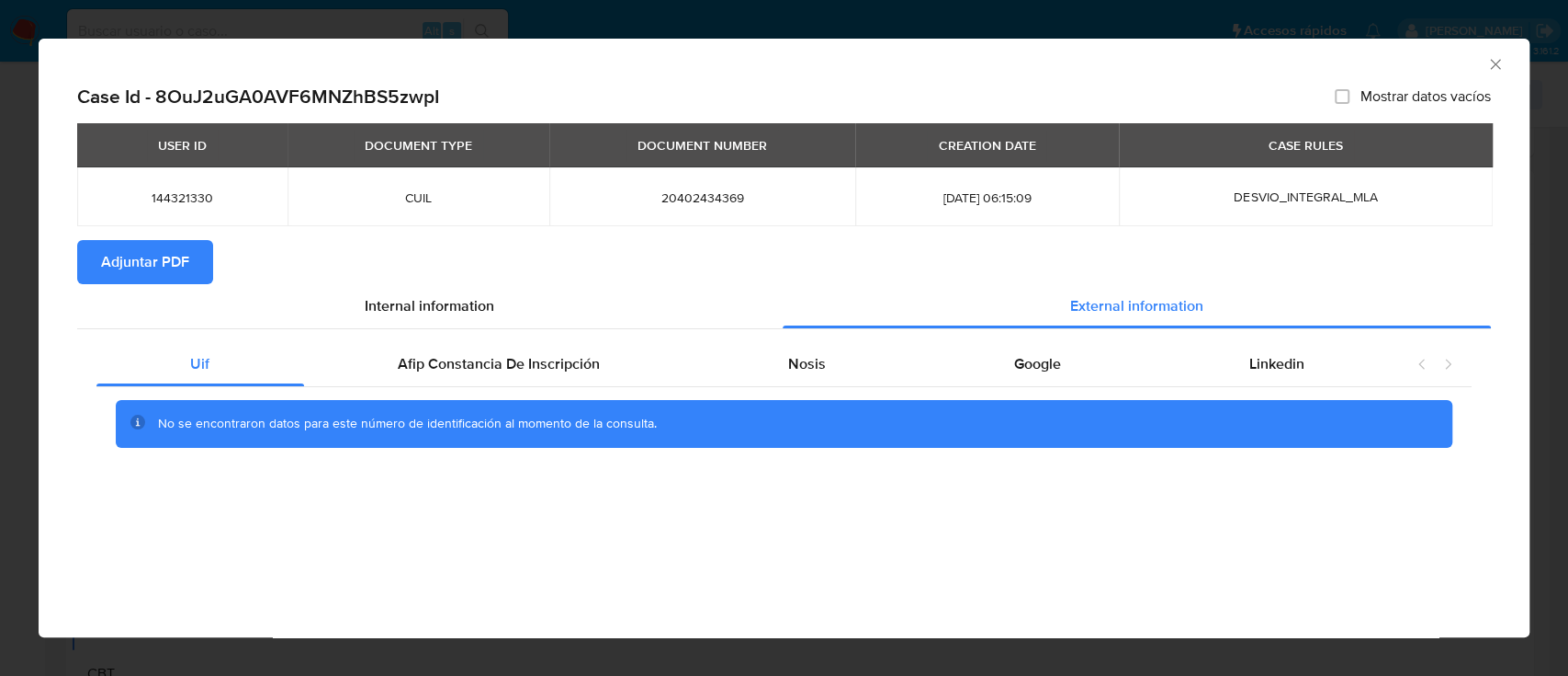
click at [1499, 61] on icon "Cerrar ventana" at bounding box center [1496, 64] width 10 height 10
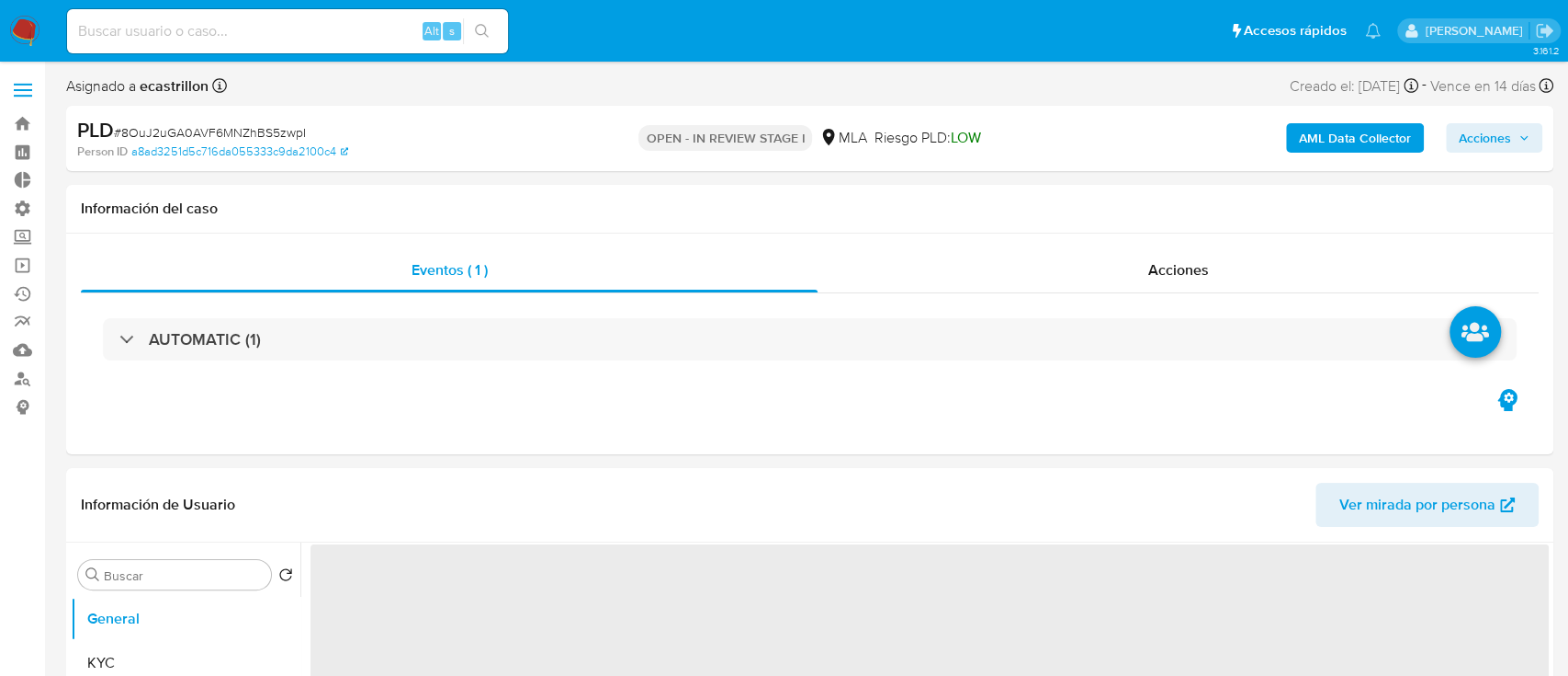
select select "10"
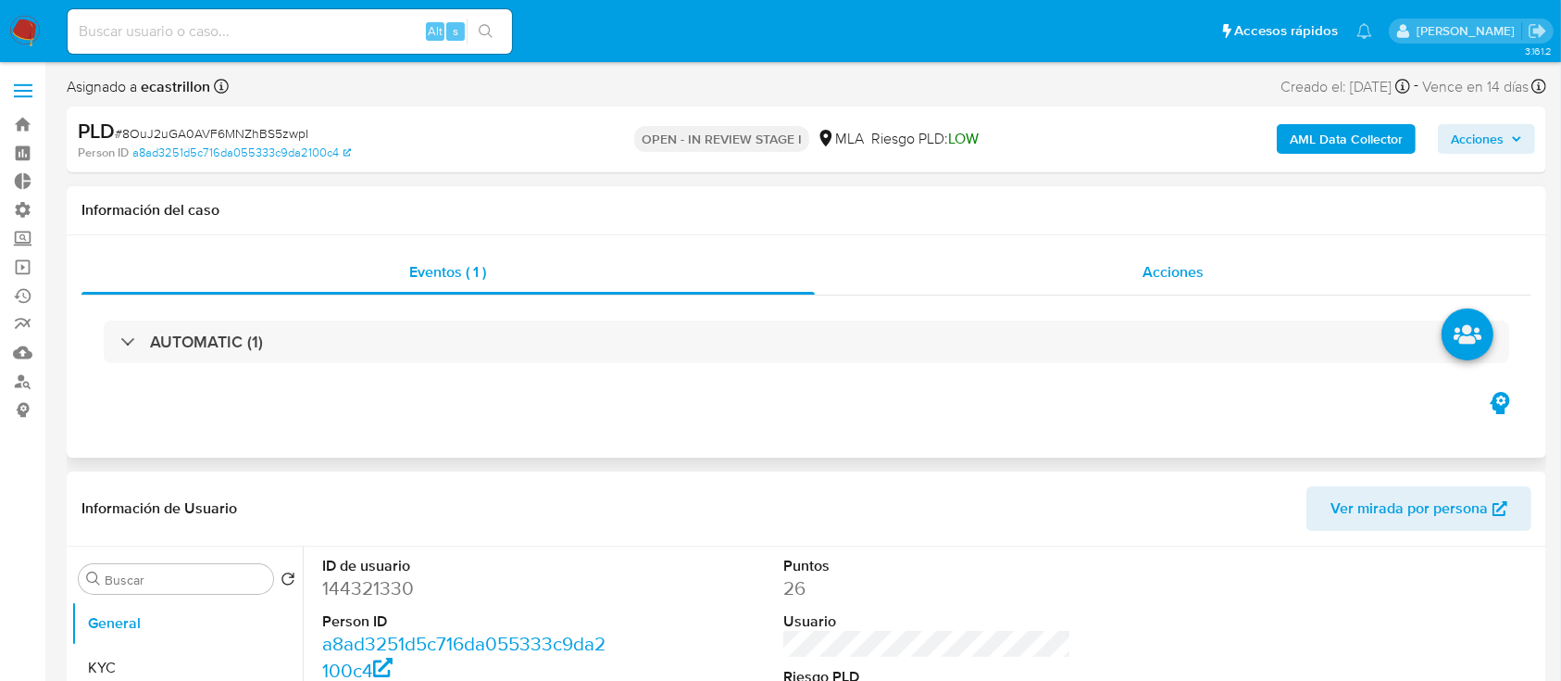
click at [1008, 271] on div "Acciones" at bounding box center [1174, 272] width 718 height 44
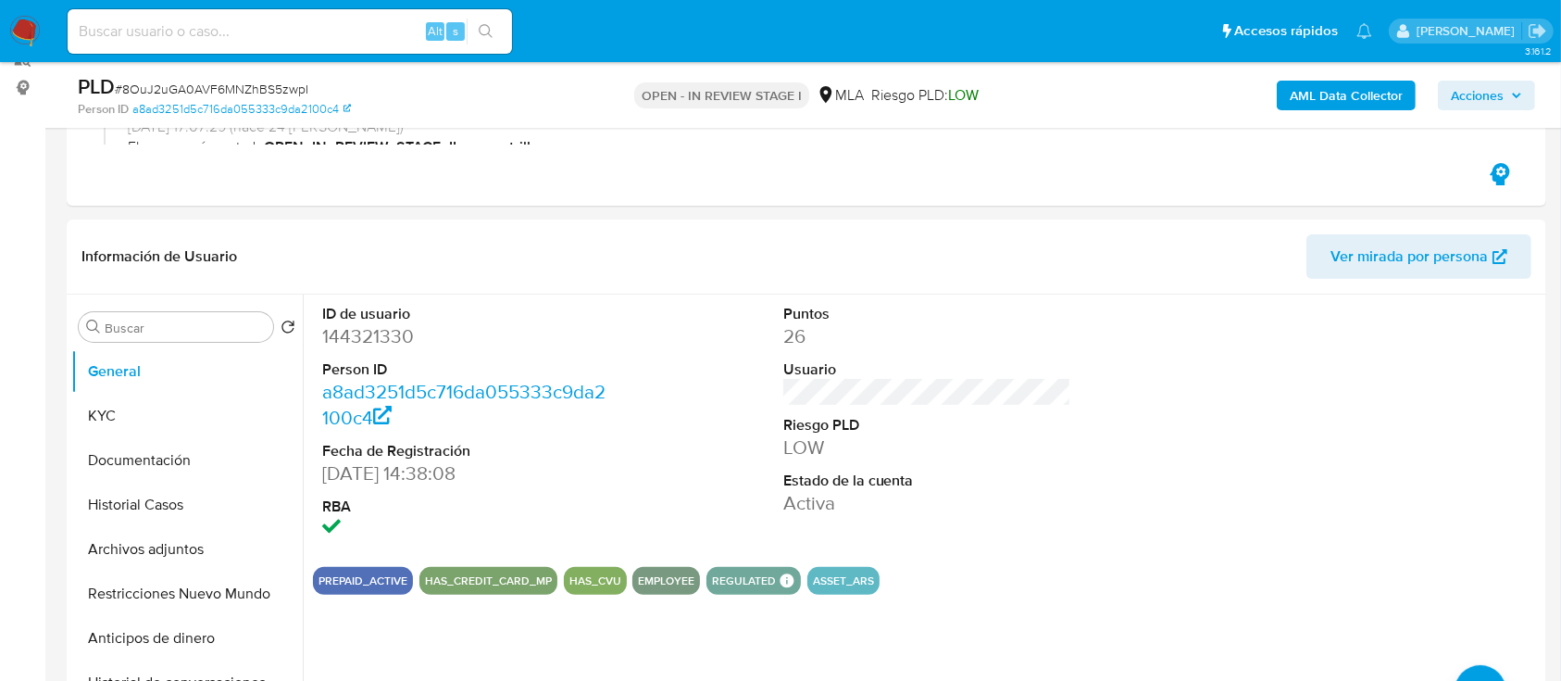
scroll to position [323, 0]
click at [92, 418] on button "KYC" at bounding box center [179, 415] width 217 height 44
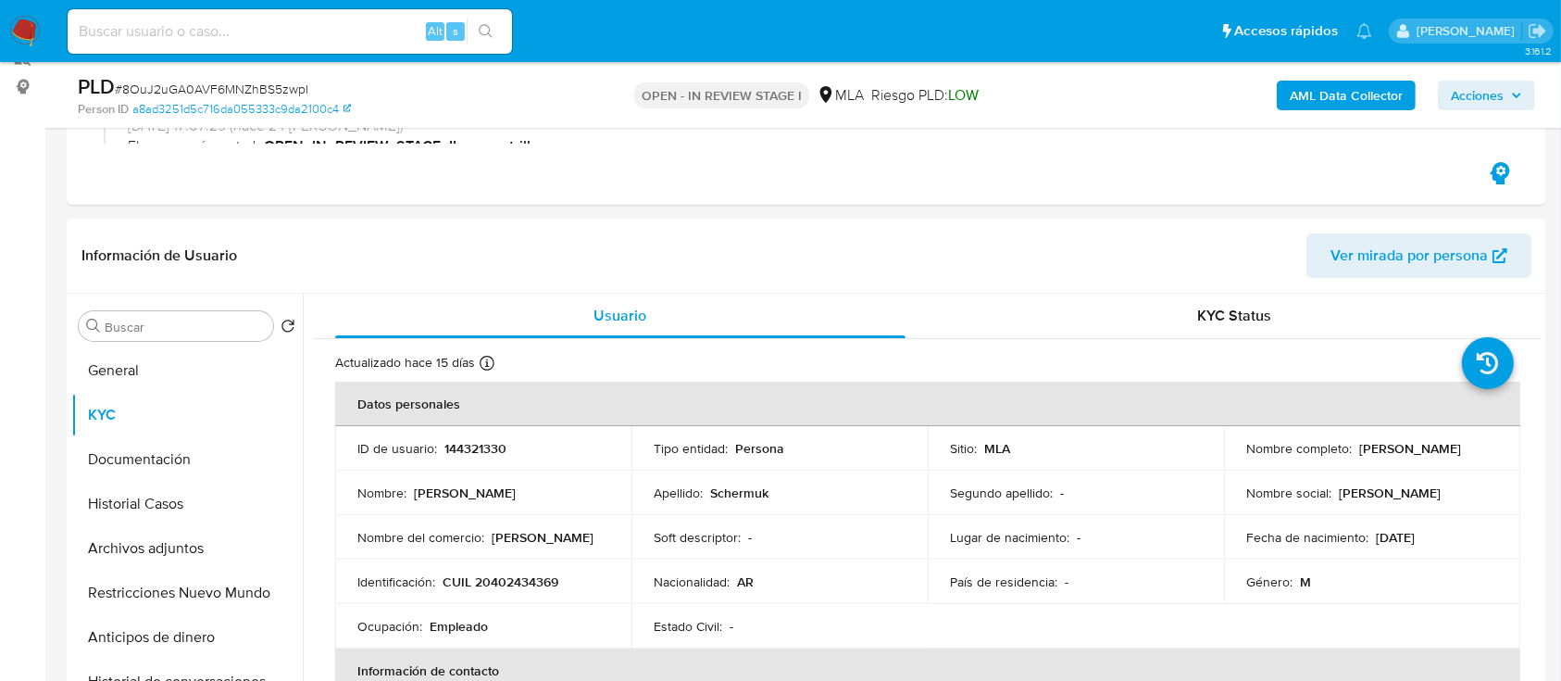
click at [1320, 94] on b "AML Data Collector" at bounding box center [1346, 96] width 113 height 30
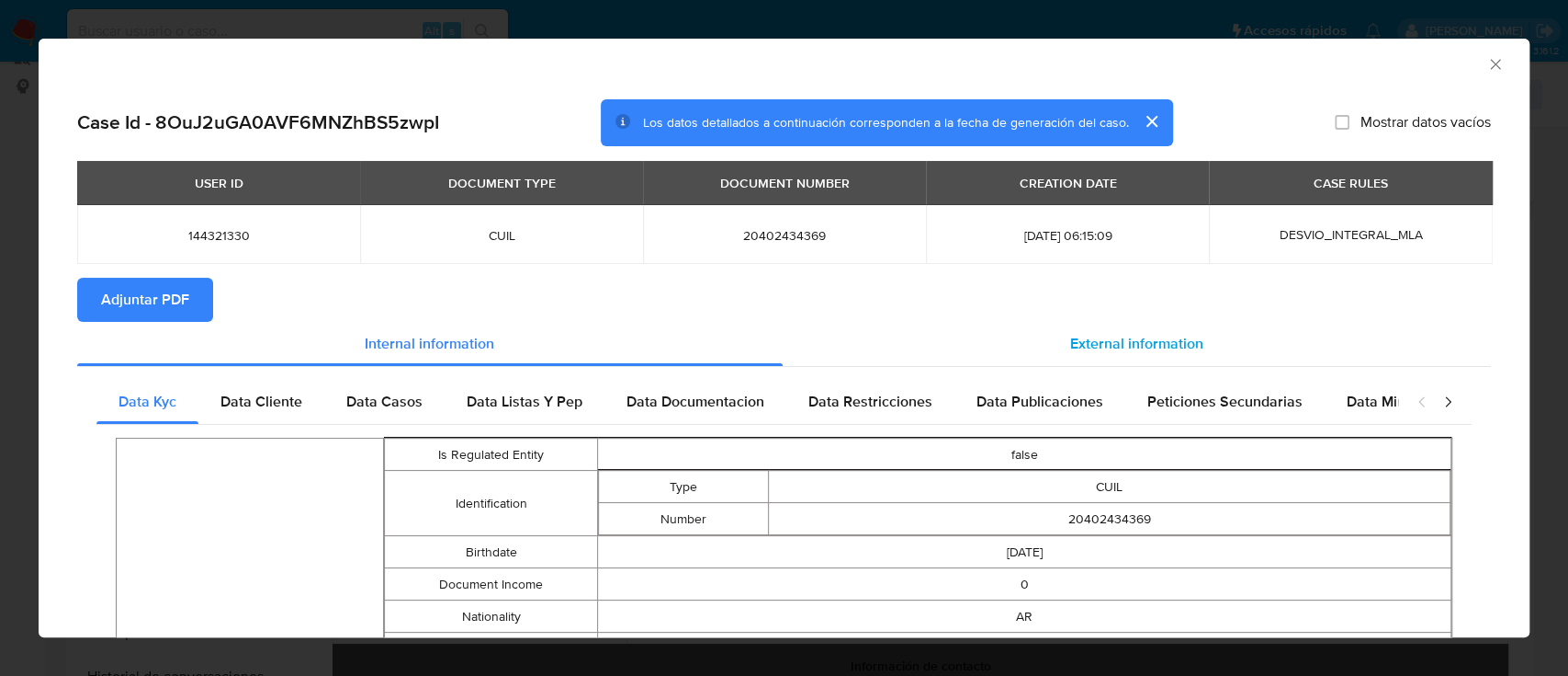
click at [1014, 341] on div "External information" at bounding box center [1137, 343] width 710 height 44
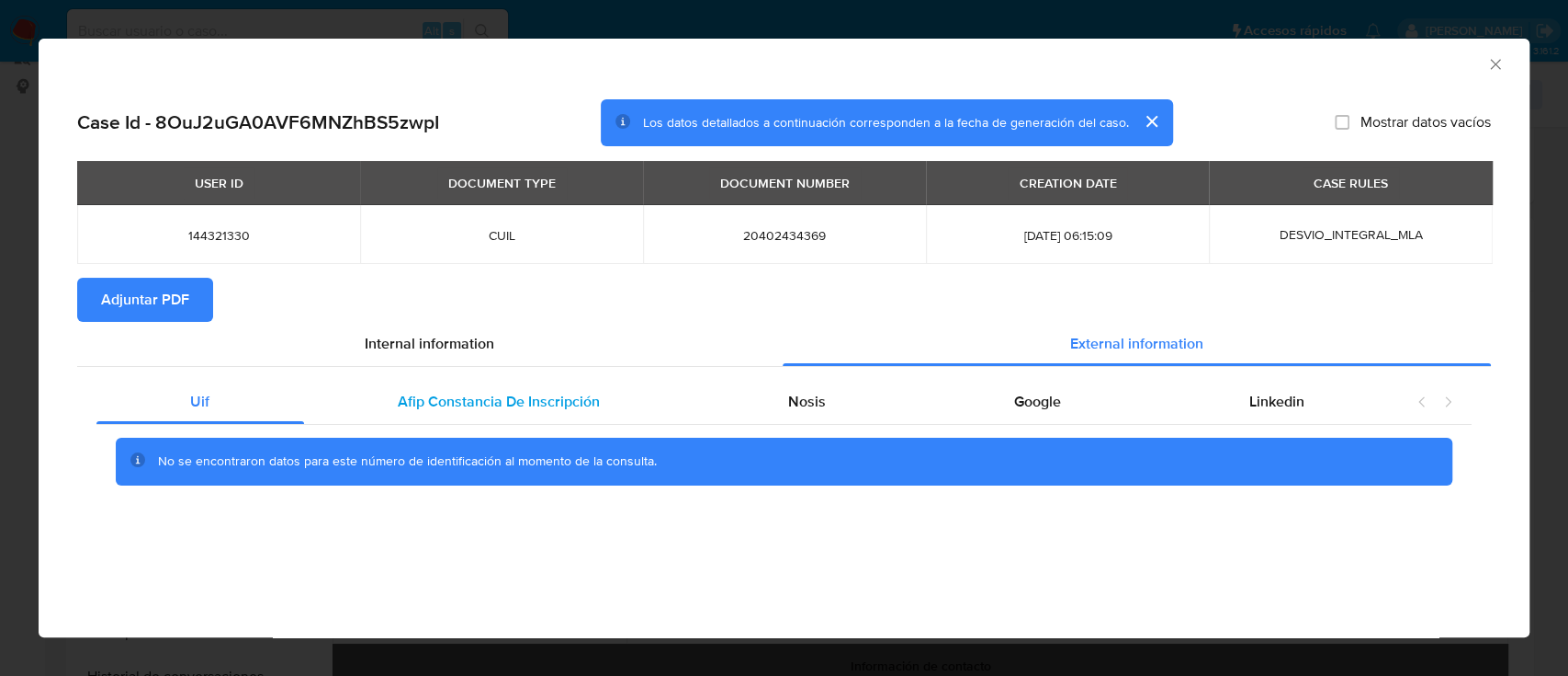
click at [416, 385] on div "Afip Constancia De Inscripción" at bounding box center [498, 401] width 390 height 44
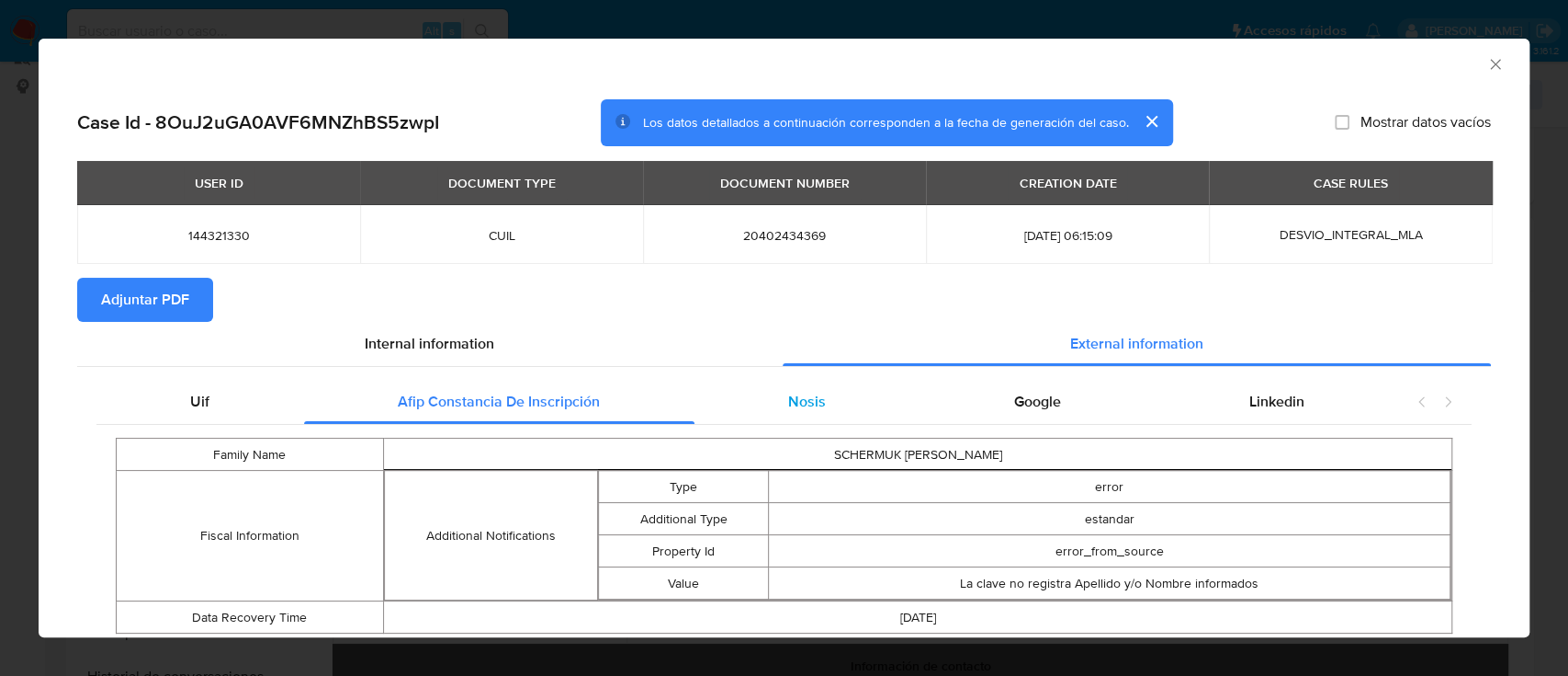
click at [815, 411] on div "Nosis" at bounding box center [808, 401] width 226 height 44
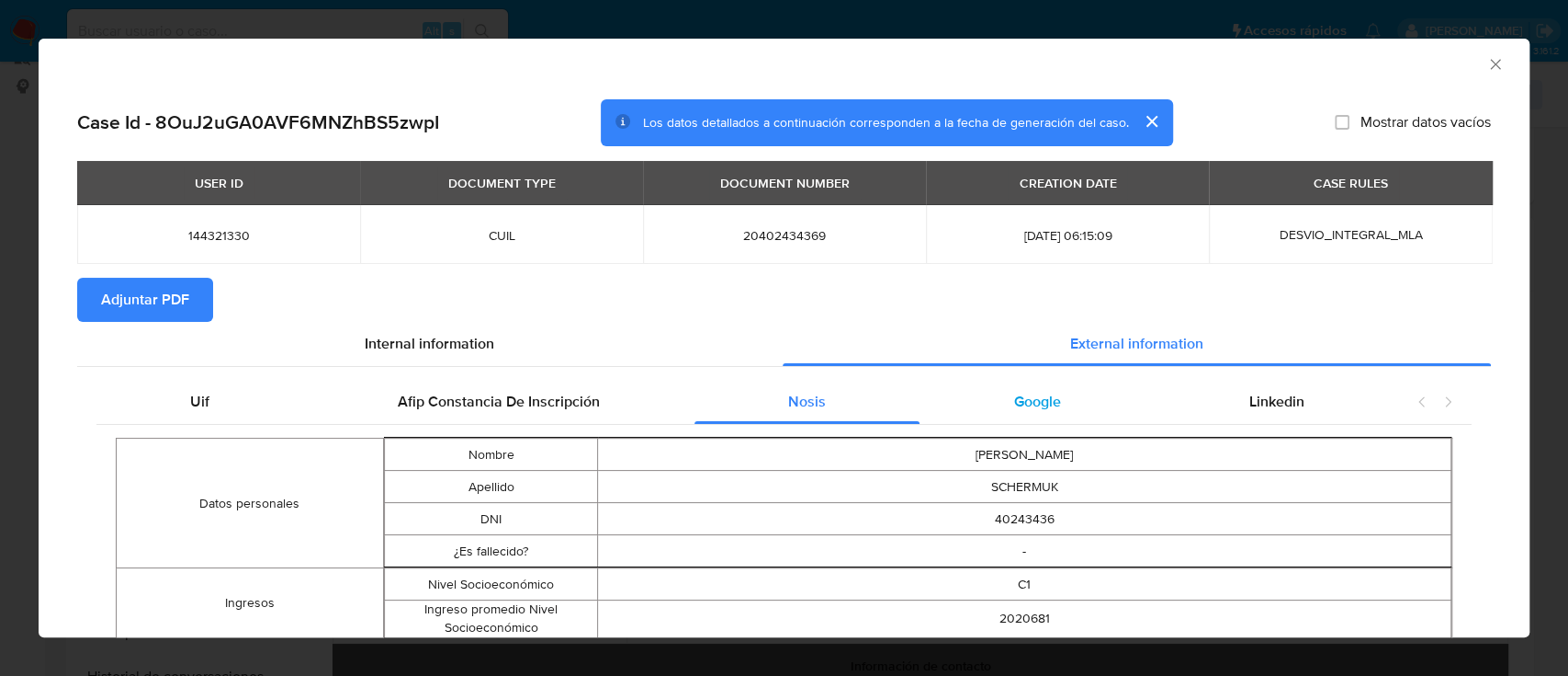
click at [1023, 387] on div "Google" at bounding box center [1037, 401] width 235 height 44
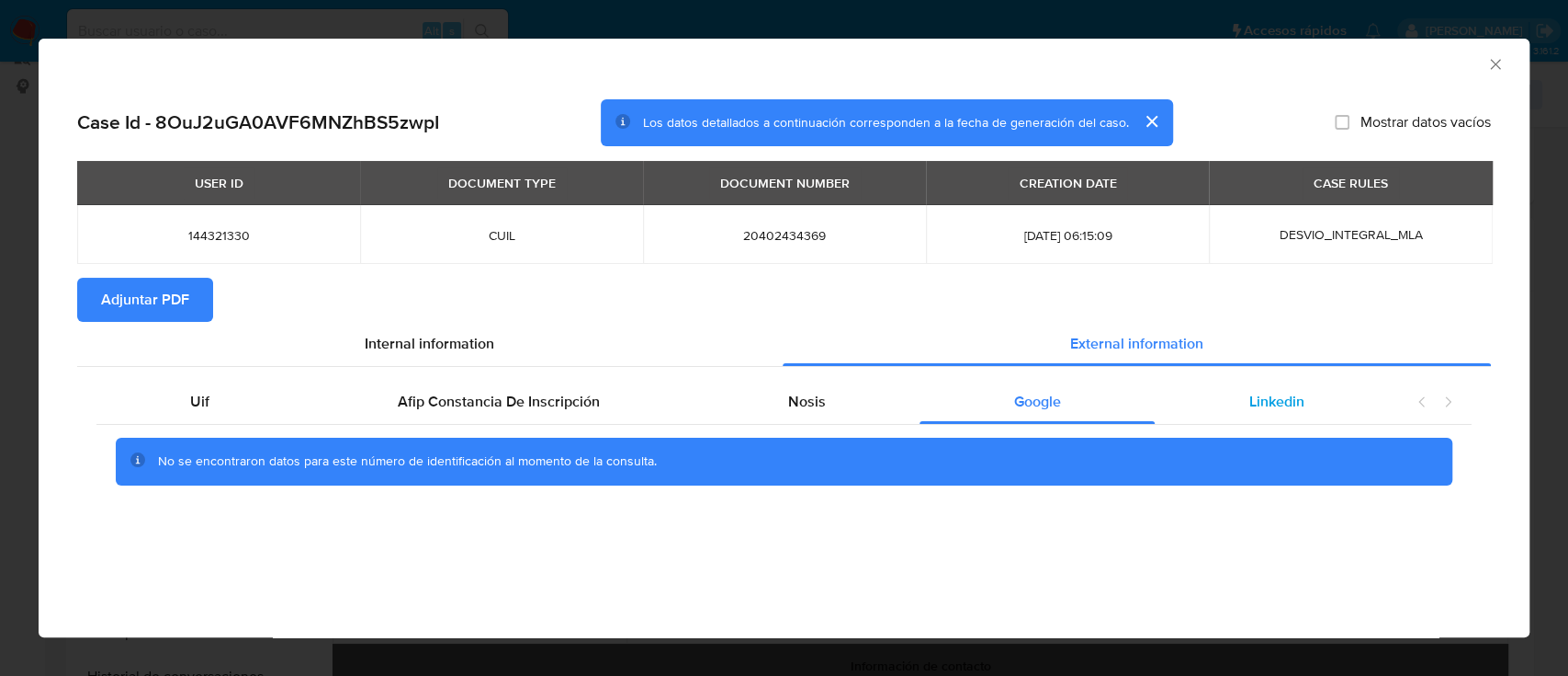
click at [1196, 390] on div "Linkedin" at bounding box center [1276, 401] width 243 height 44
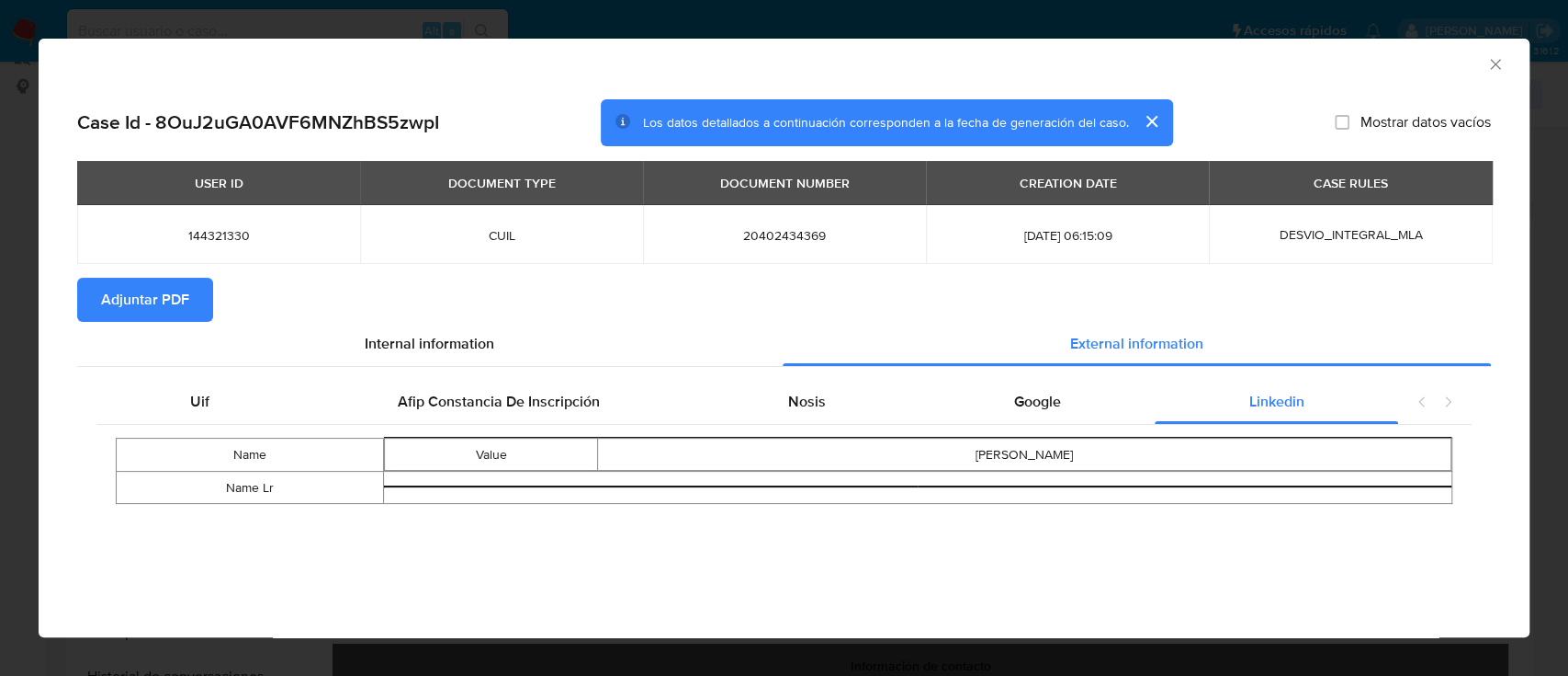
click at [1063, 462] on div "ariel alejandro schermuk" at bounding box center [1024, 455] width 852 height 19
copy div "ariel alejandro schermuk"
click at [1489, 66] on icon "Cerrar ventana" at bounding box center [1496, 65] width 19 height 19
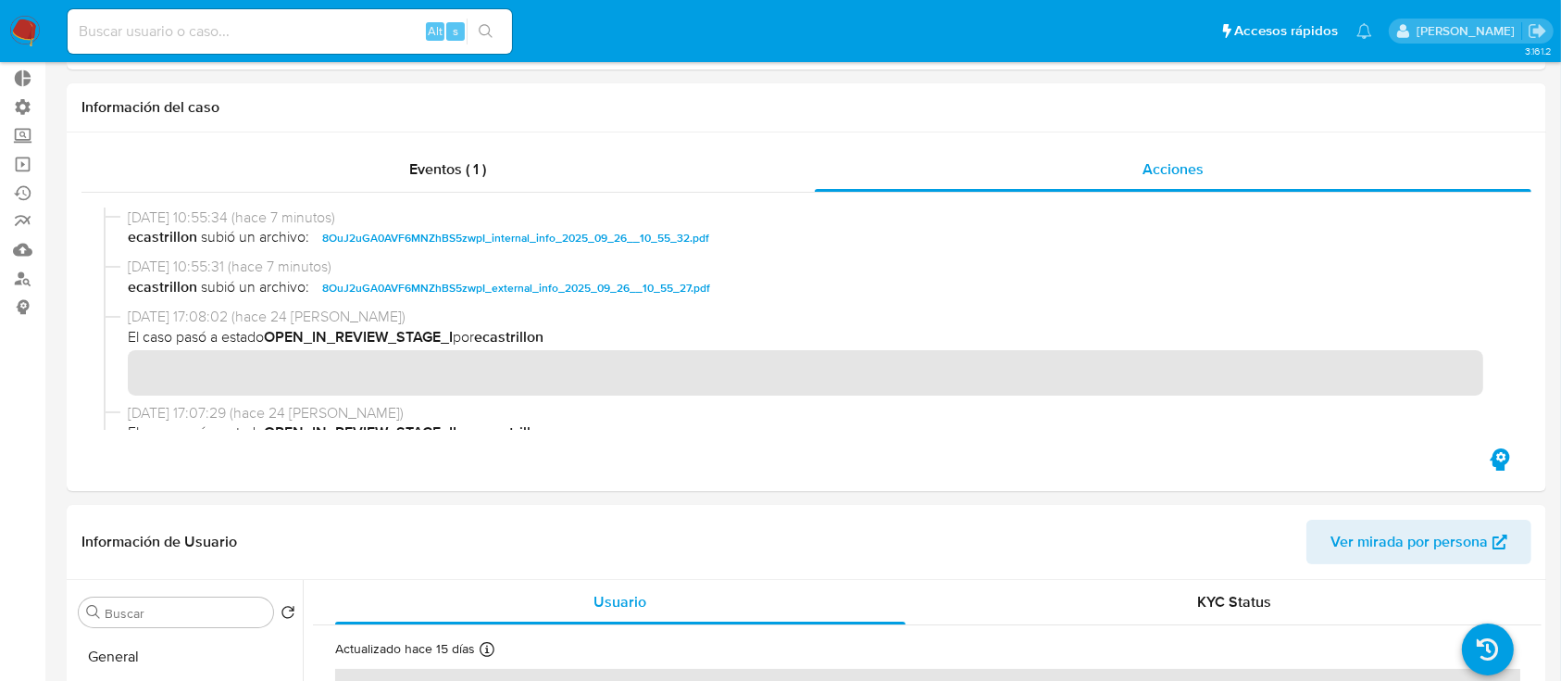
scroll to position [246, 0]
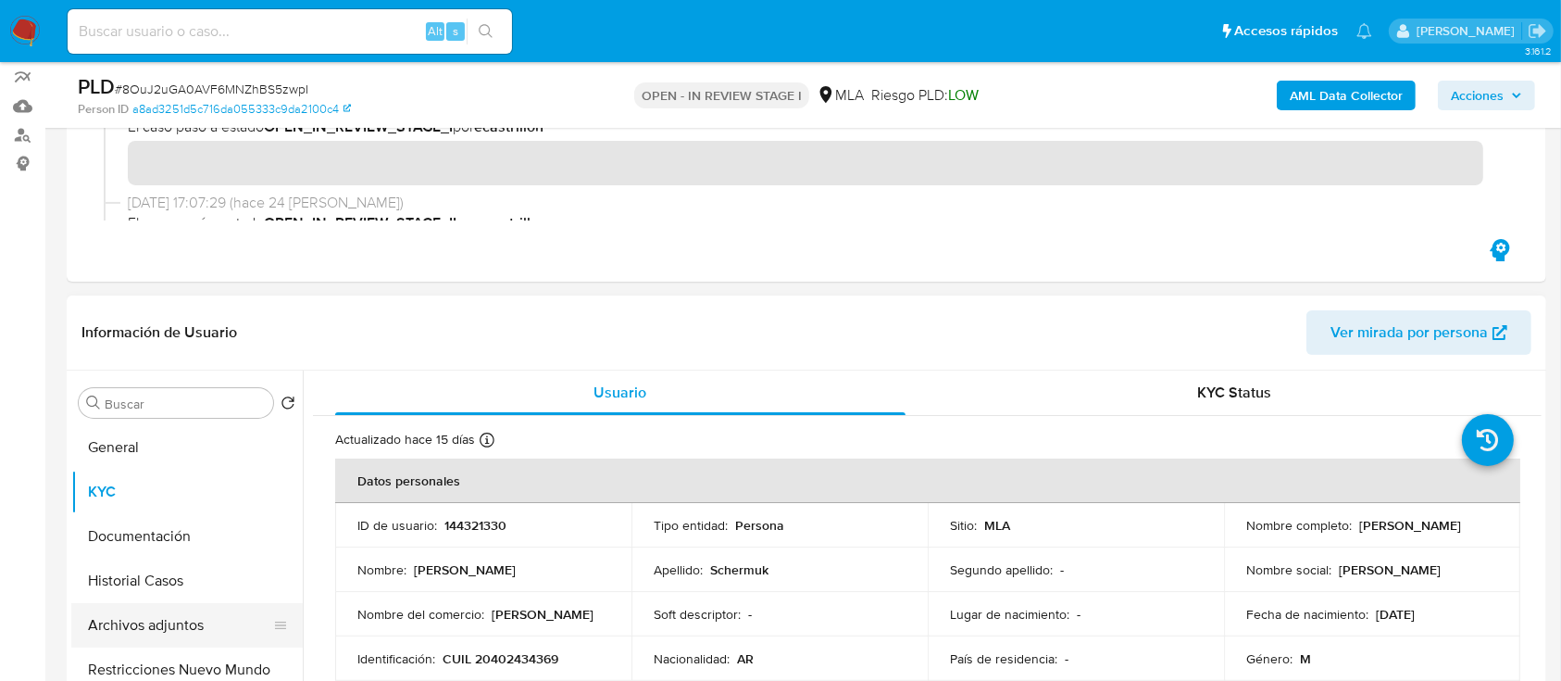
drag, startPoint x: 115, startPoint y: 635, endPoint x: 86, endPoint y: 618, distance: 33.7
click at [115, 636] on button "Archivos adjuntos" at bounding box center [179, 625] width 217 height 44
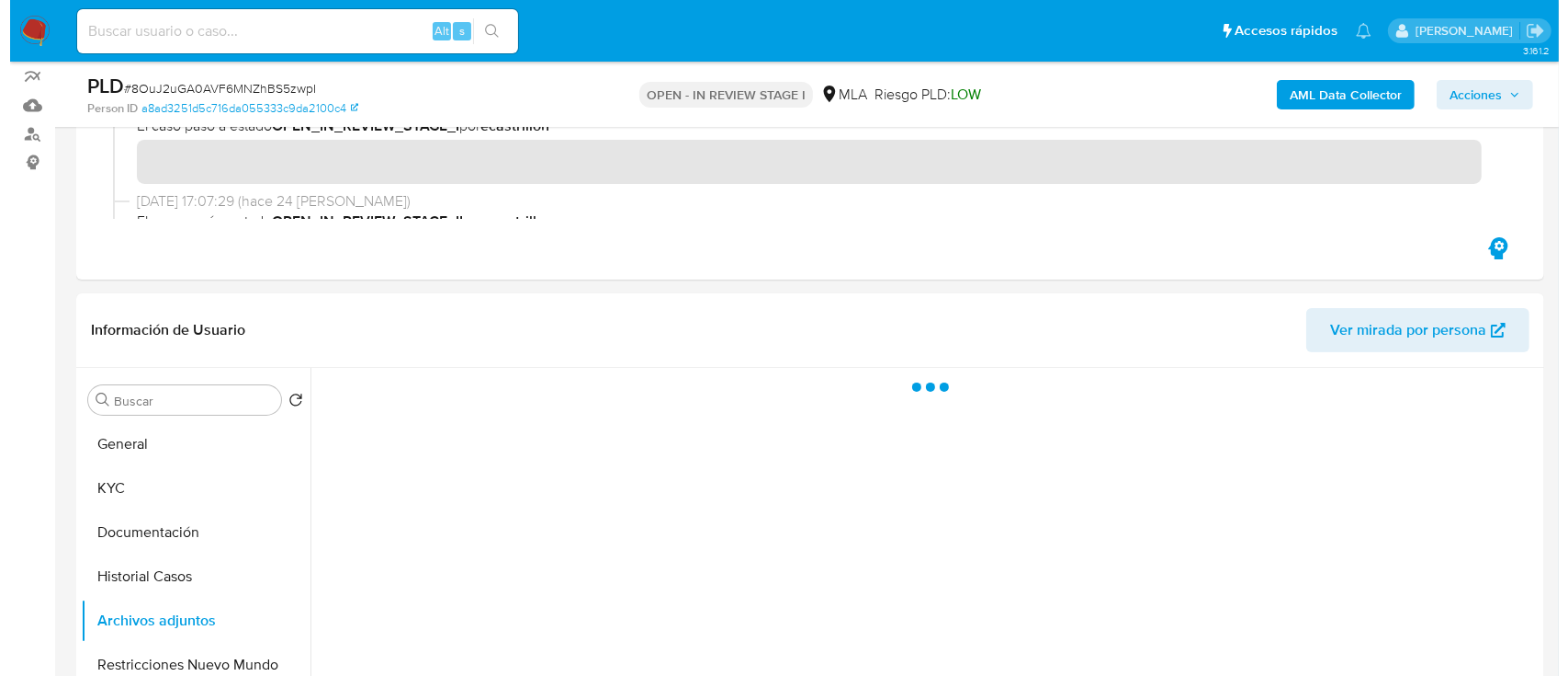
scroll to position [489, 0]
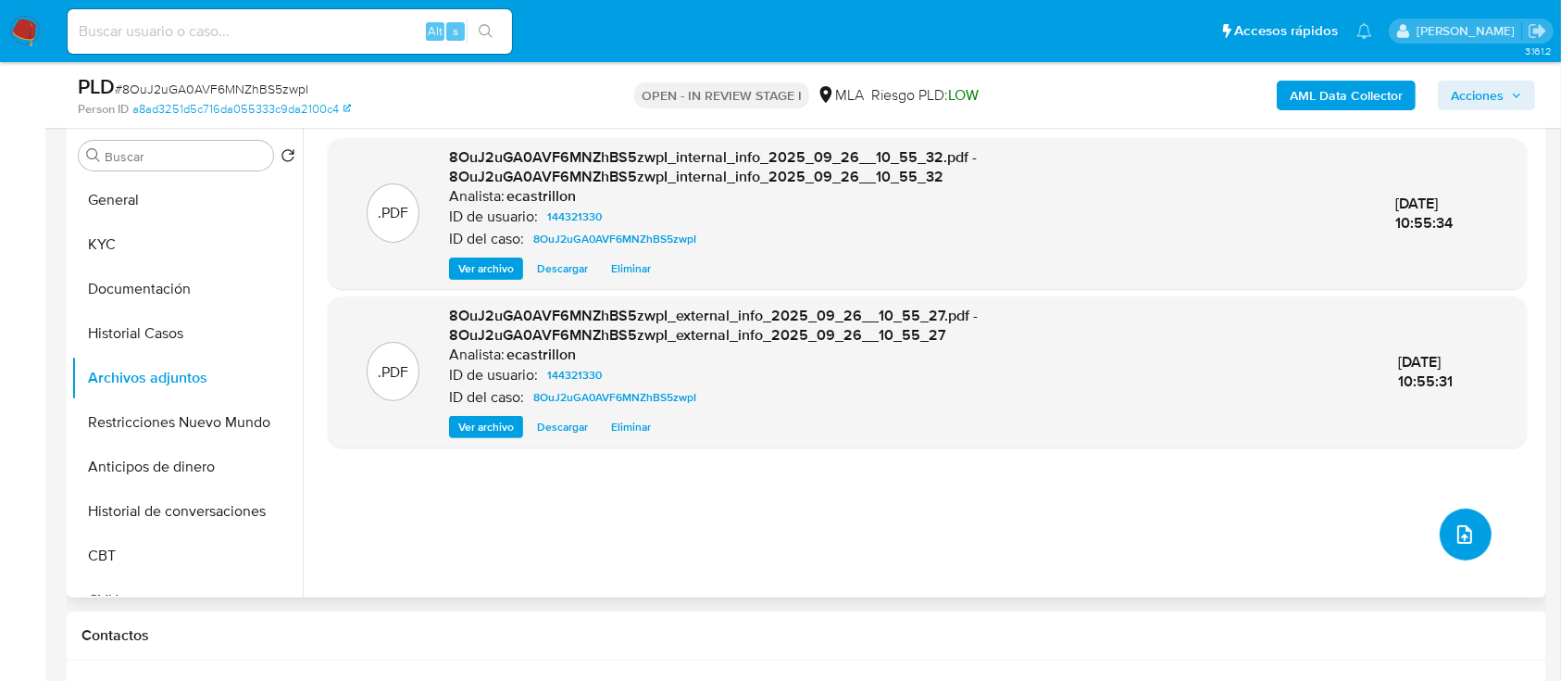
click at [1458, 528] on icon "upload-file" at bounding box center [1465, 534] width 22 height 22
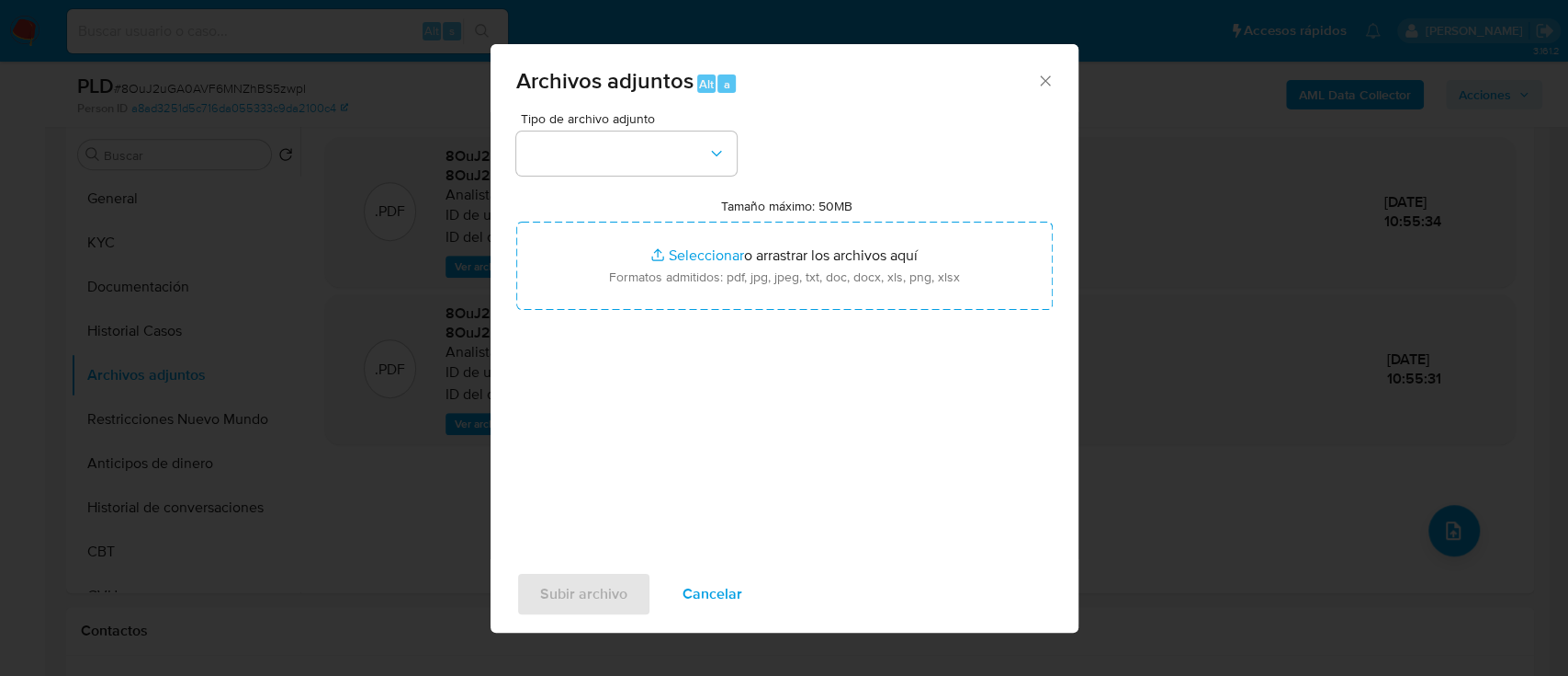
click at [603, 121] on span "Tipo de archivo adjunto" at bounding box center [631, 118] width 220 height 13
click at [598, 166] on button "button" at bounding box center [626, 153] width 220 height 44
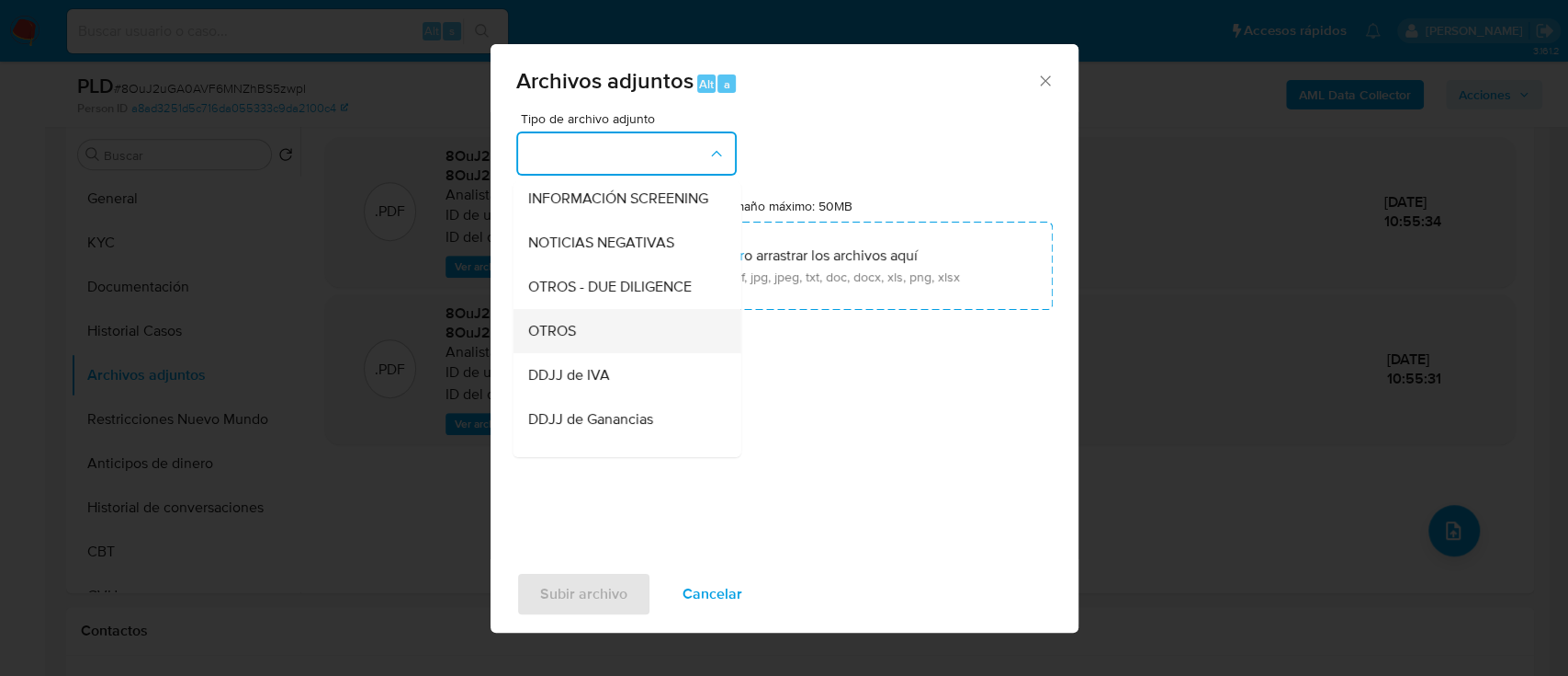
scroll to position [227, 0]
click at [567, 351] on div "OTROS" at bounding box center [620, 329] width 188 height 44
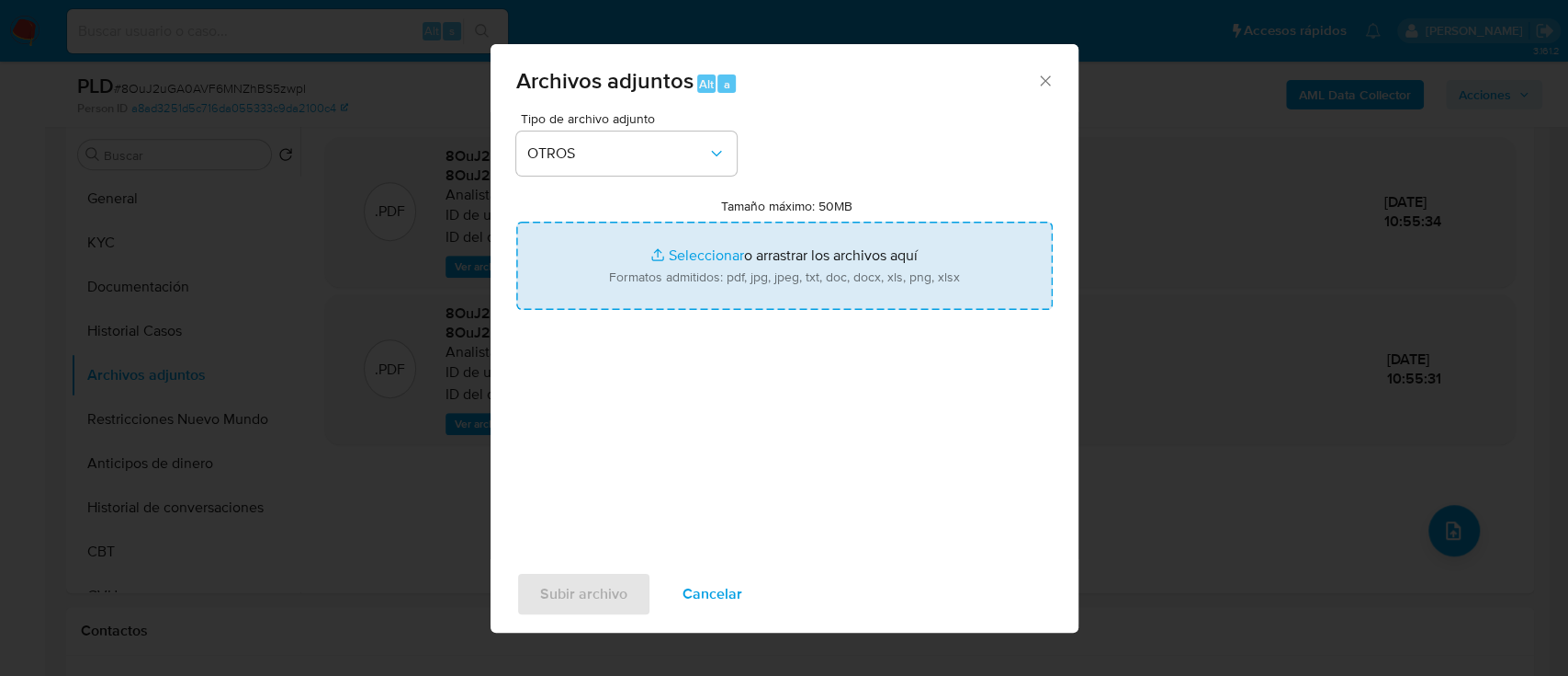
click at [684, 261] on input "Tamaño máximo: 50MB Seleccionar archivos" at bounding box center [784, 265] width 537 height 88
type input "C:\fakepath\Caselog 8OuJ2uGA0AVF6MNZhBS5zwpI_2025_07_18_05_00_50.docx"
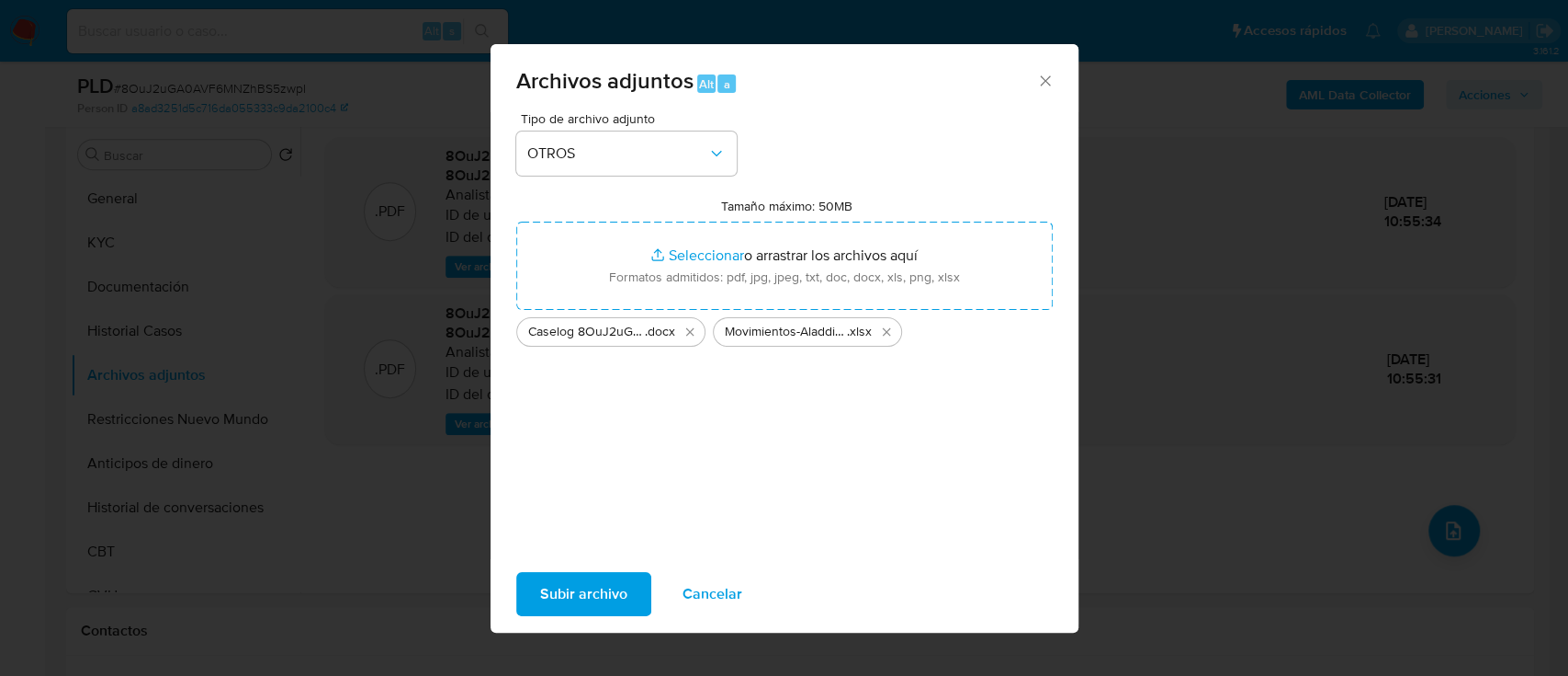
click at [563, 589] on span "Subir archivo" at bounding box center [584, 594] width 87 height 41
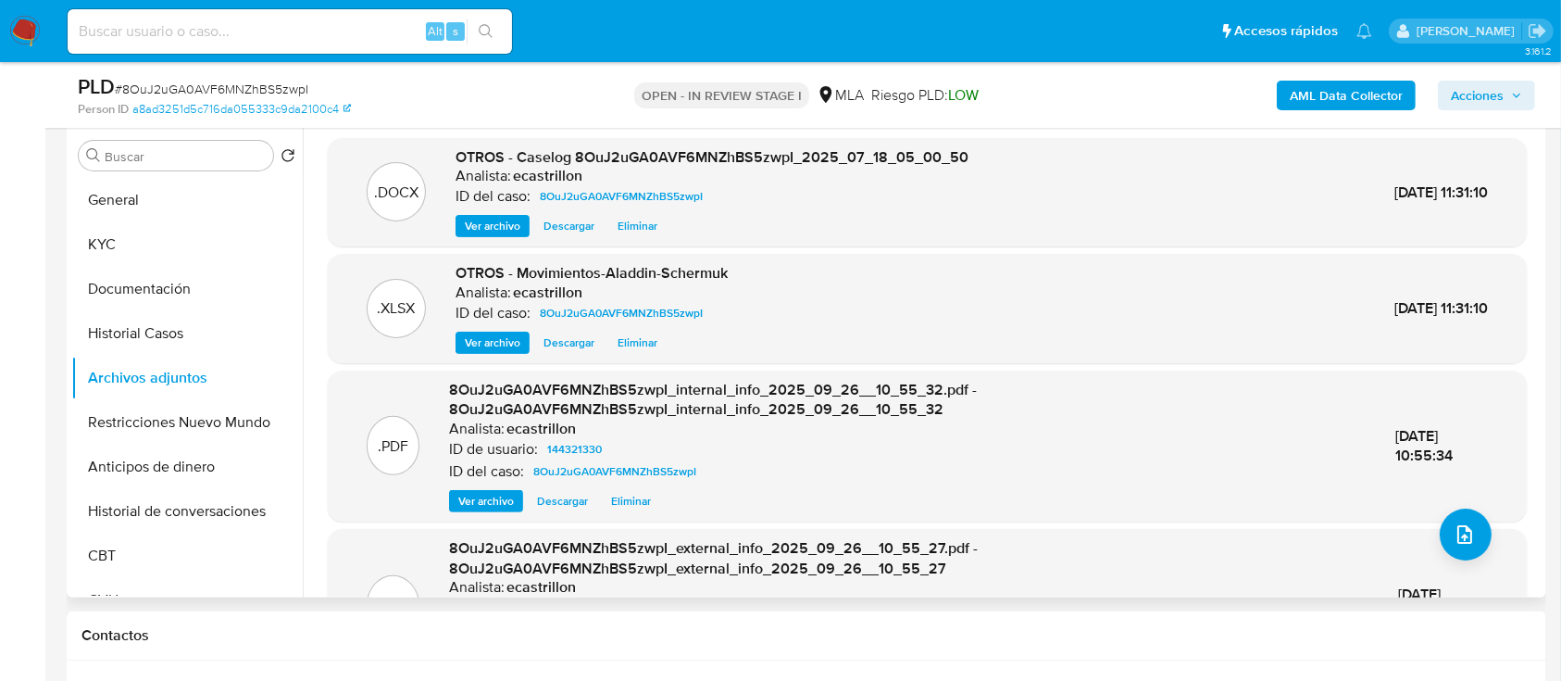
click at [466, 226] on span "Ver archivo" at bounding box center [493, 226] width 56 height 19
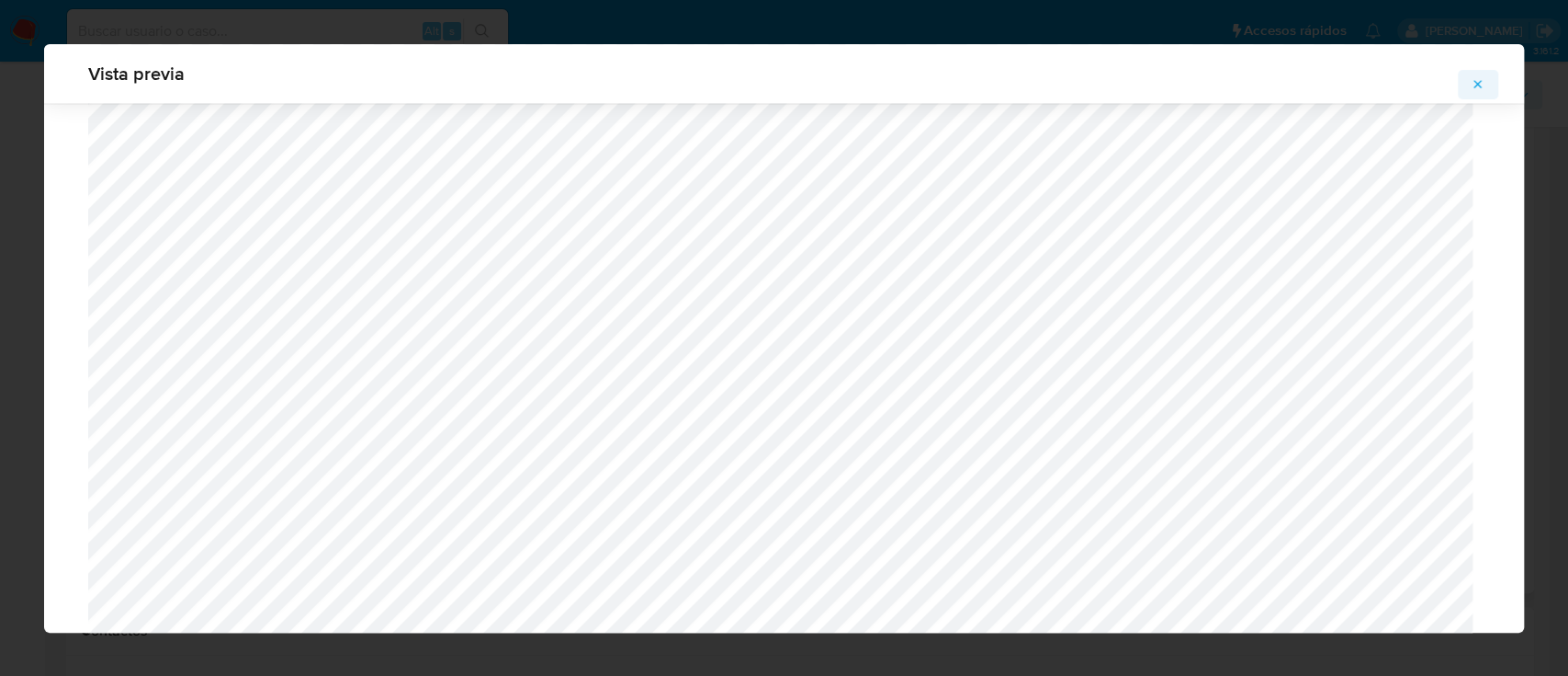
scroll to position [1924, 0]
click at [1482, 81] on icon "Attachment preview" at bounding box center [1478, 84] width 15 height 15
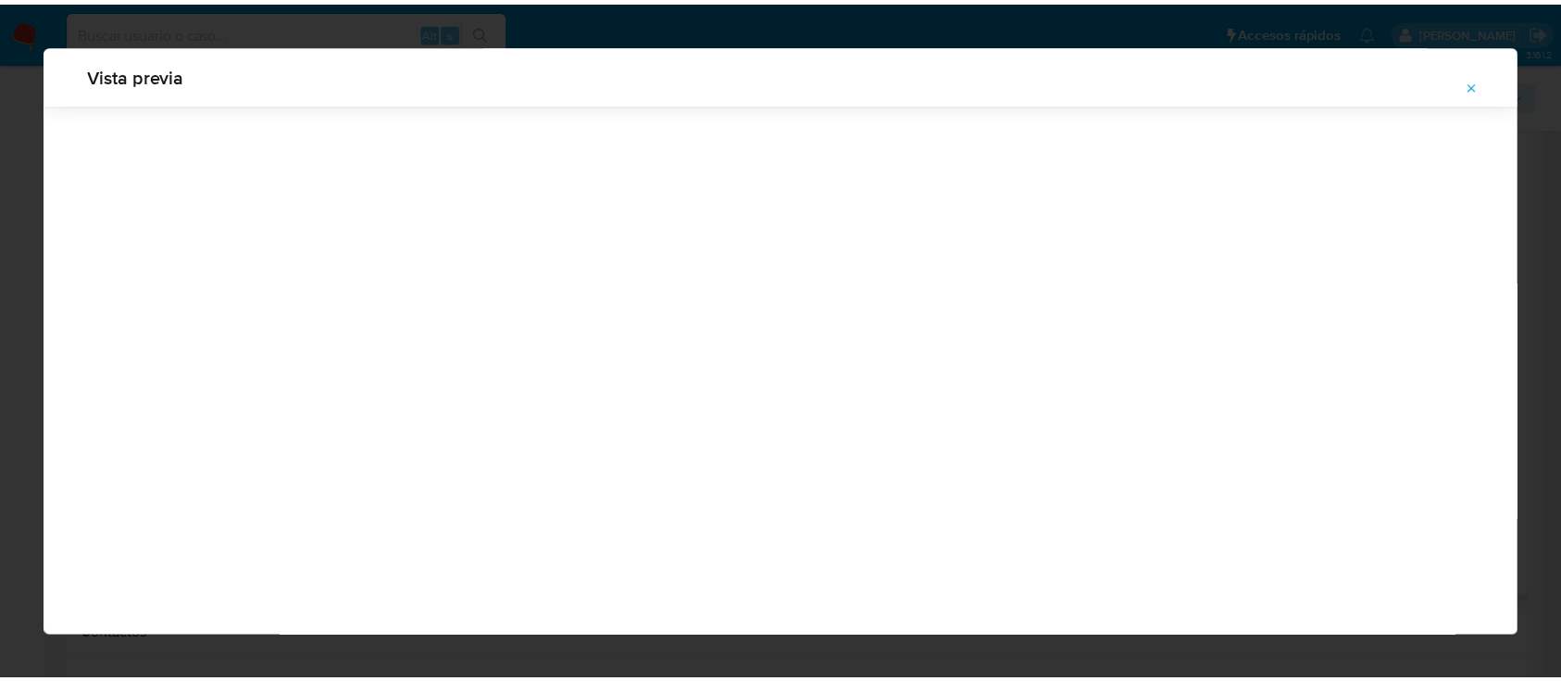
scroll to position [59, 0]
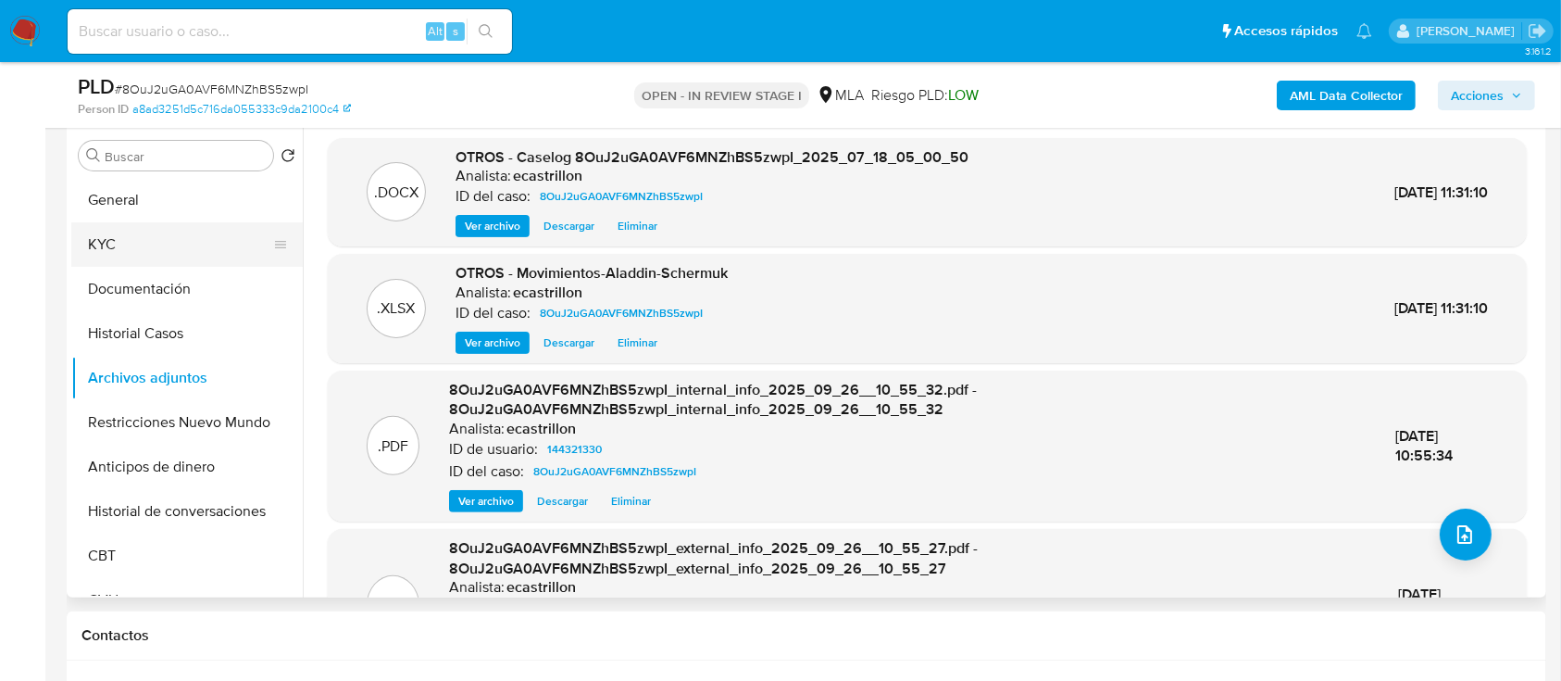
click at [154, 238] on button "KYC" at bounding box center [179, 244] width 217 height 44
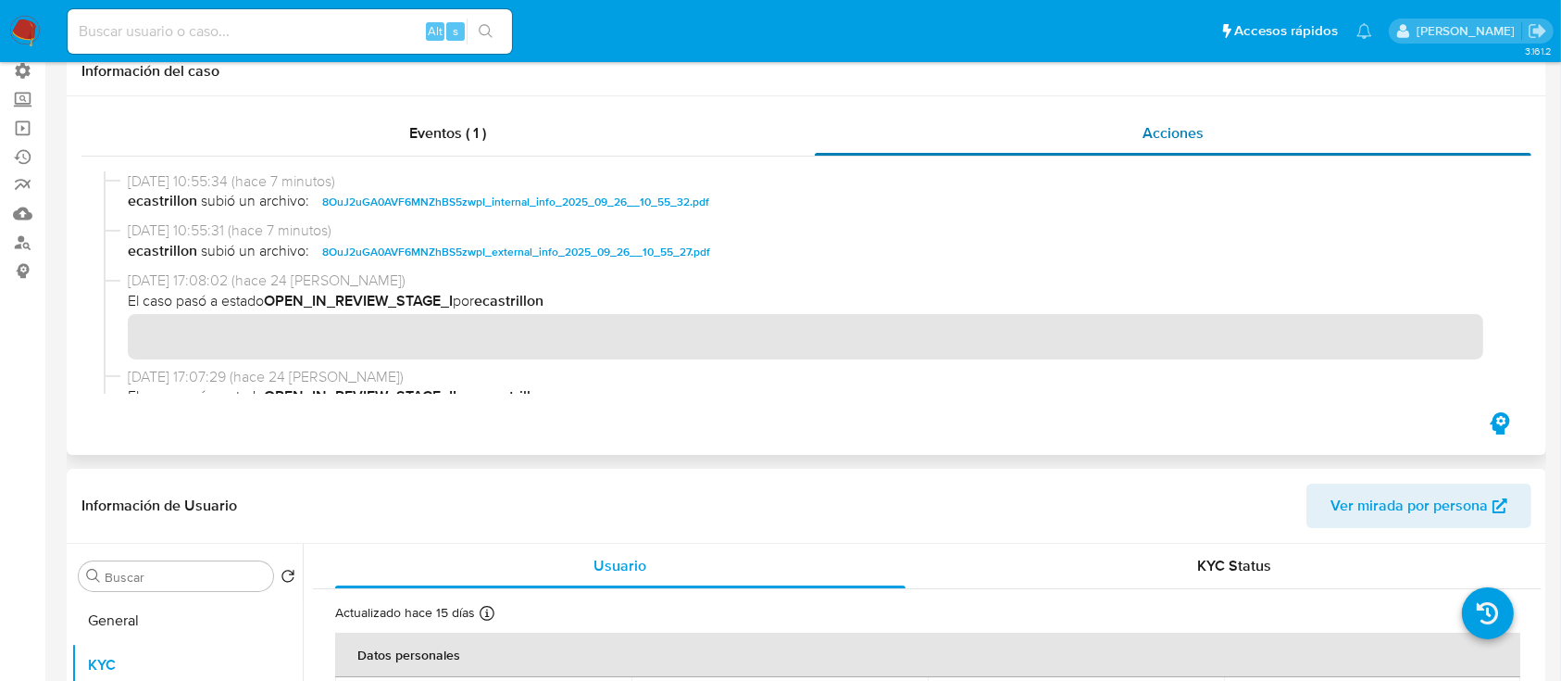
scroll to position [0, 0]
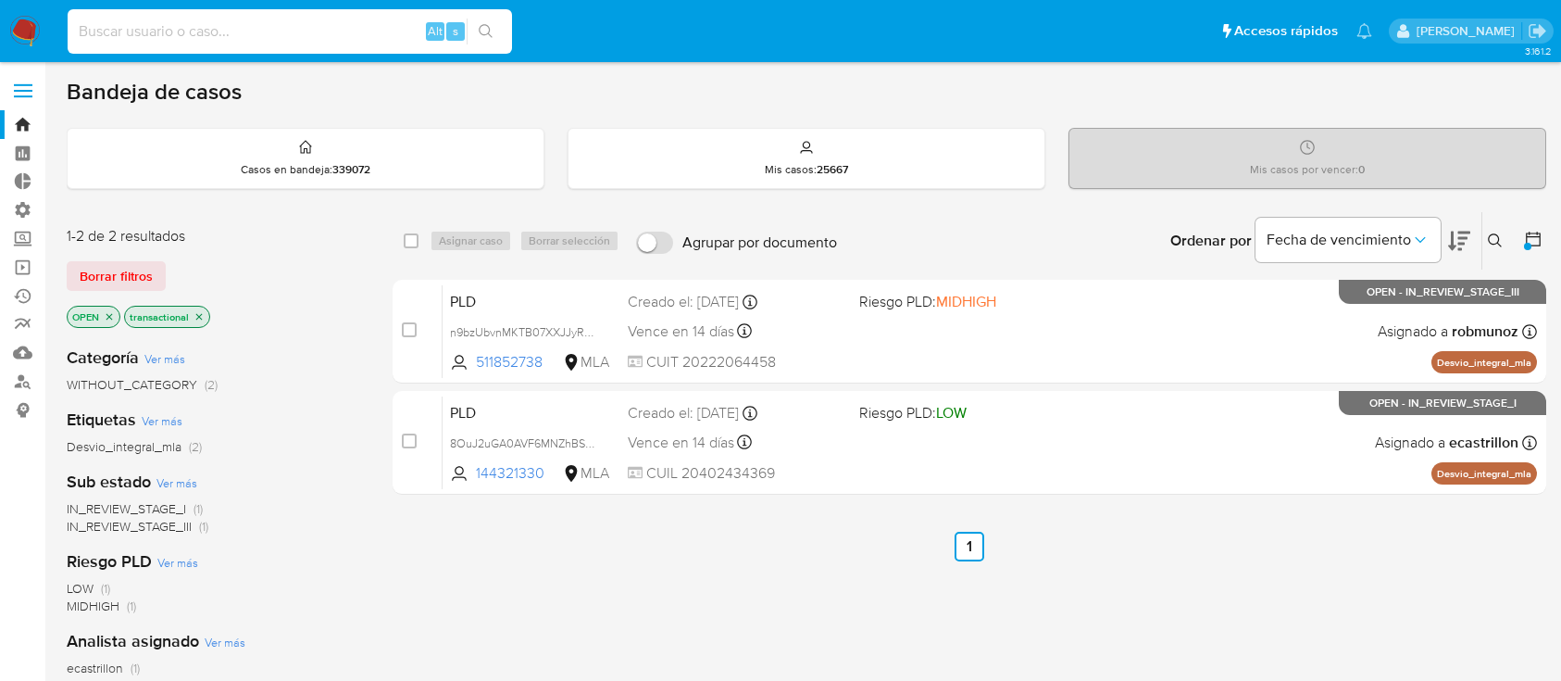
scroll to position [123, 0]
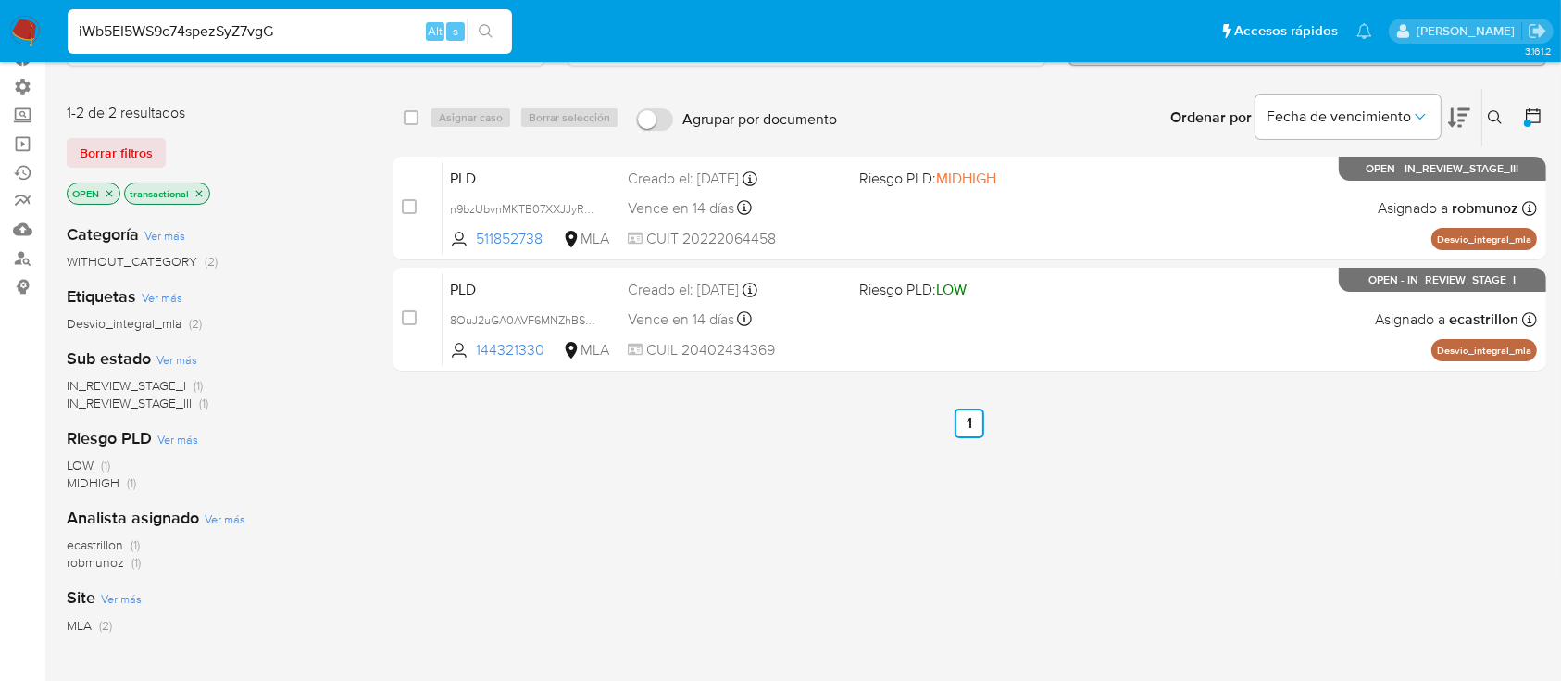
type input "iWb5EI5WS9c74spezSyZ7vgG"
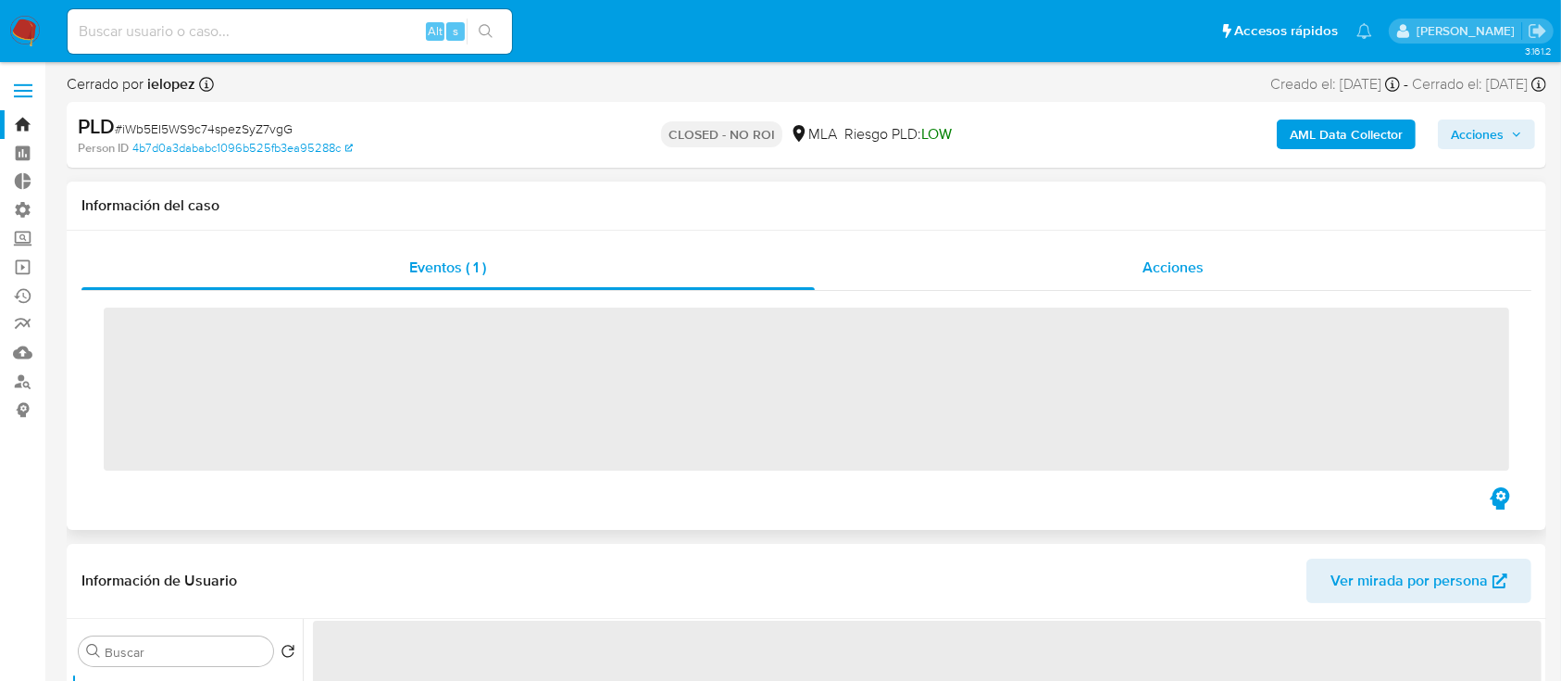
click at [1209, 255] on div "Acciones" at bounding box center [1174, 267] width 718 height 44
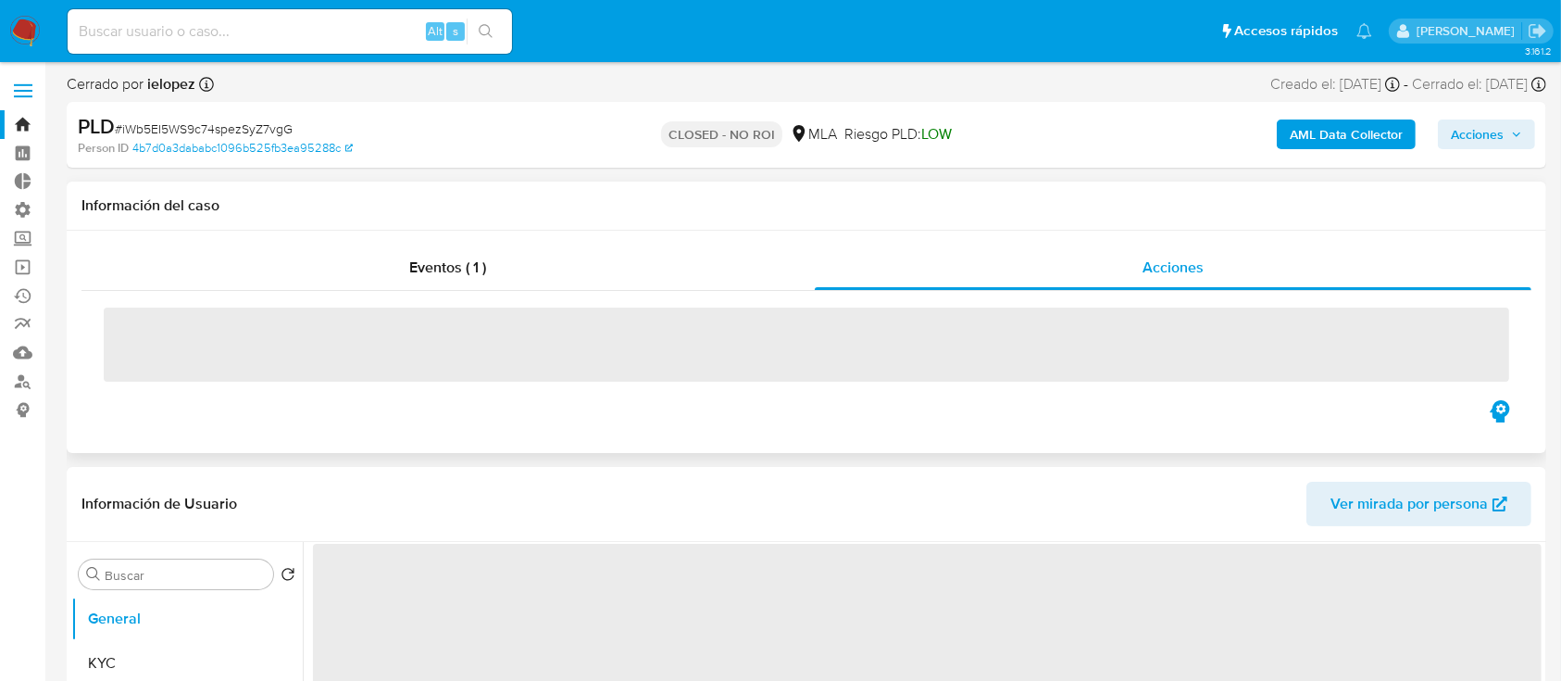
select select "10"
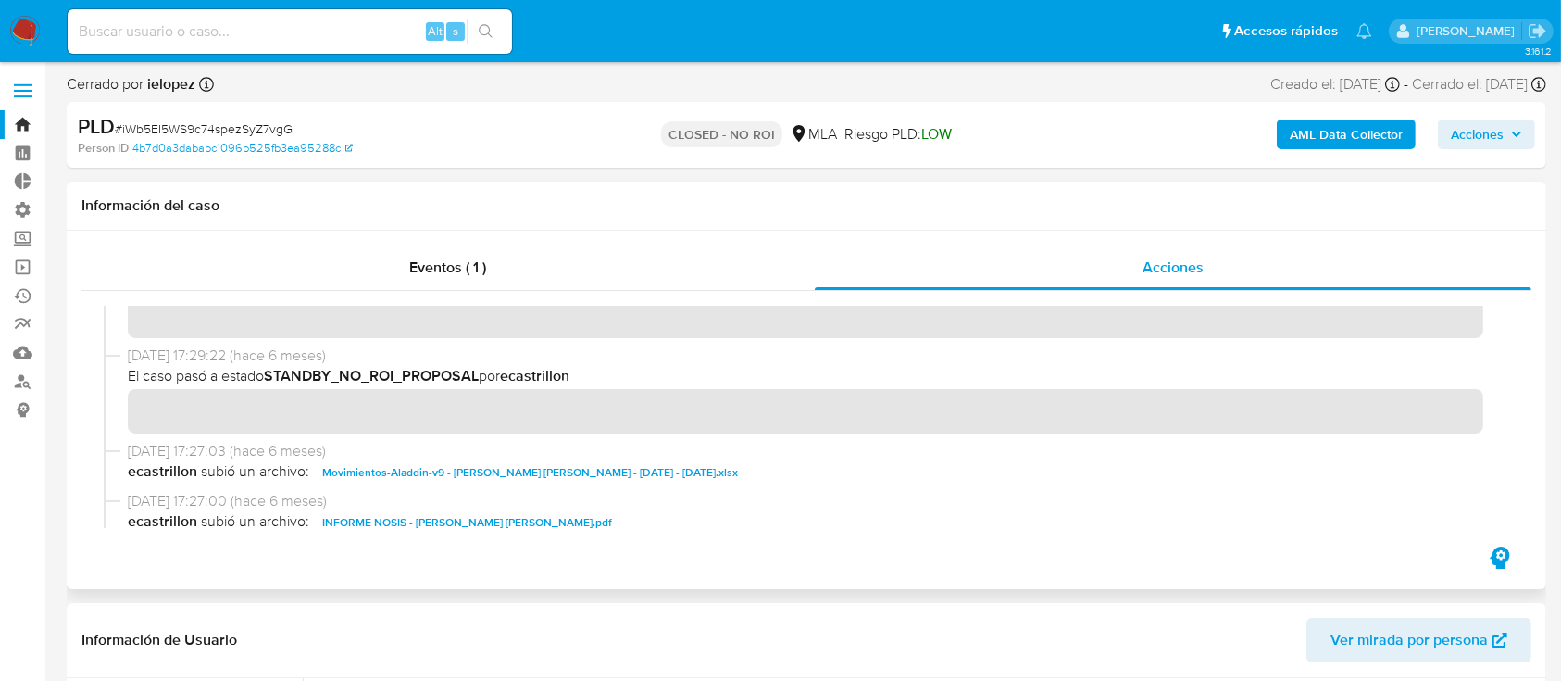
scroll to position [200, 0]
click at [22, 124] on link "Bandeja" at bounding box center [110, 124] width 220 height 29
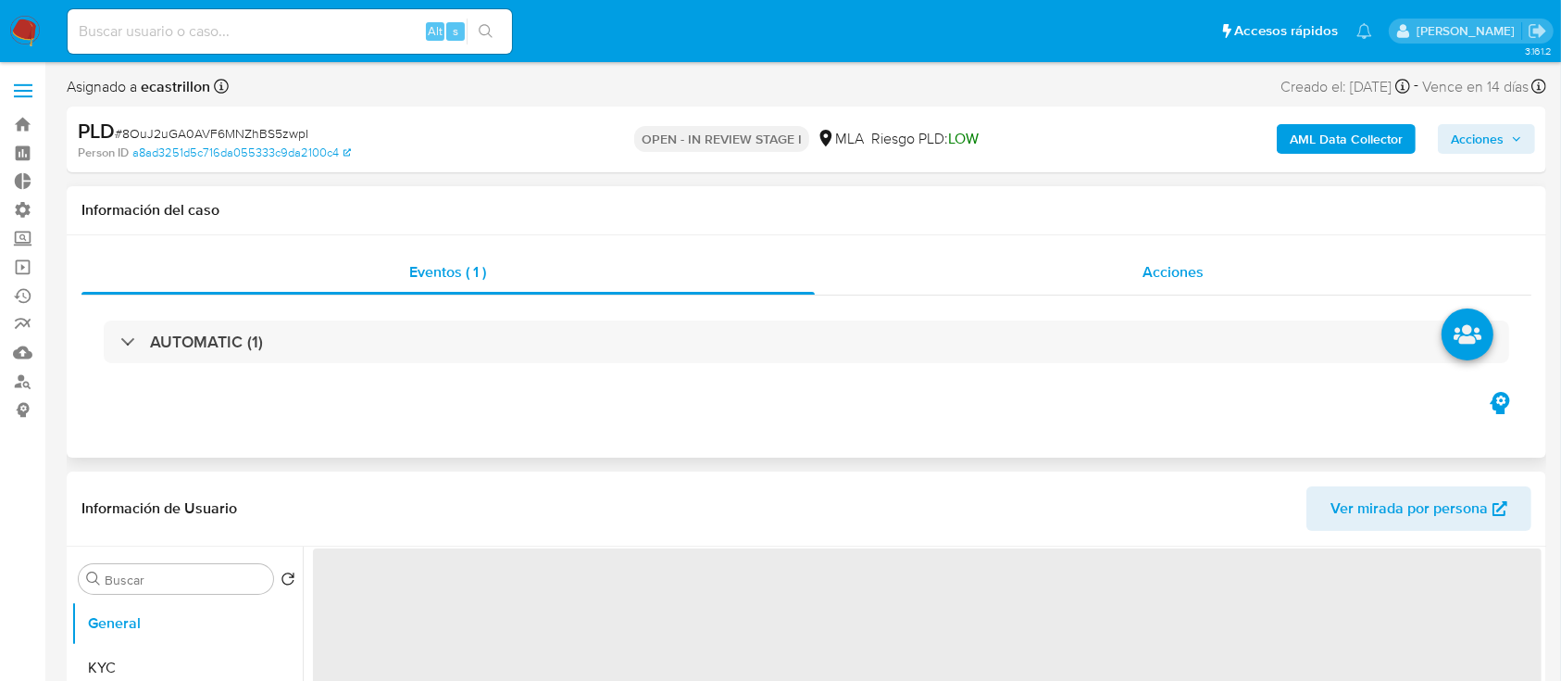
click at [889, 281] on div "Acciones" at bounding box center [1174, 272] width 718 height 44
select select "10"
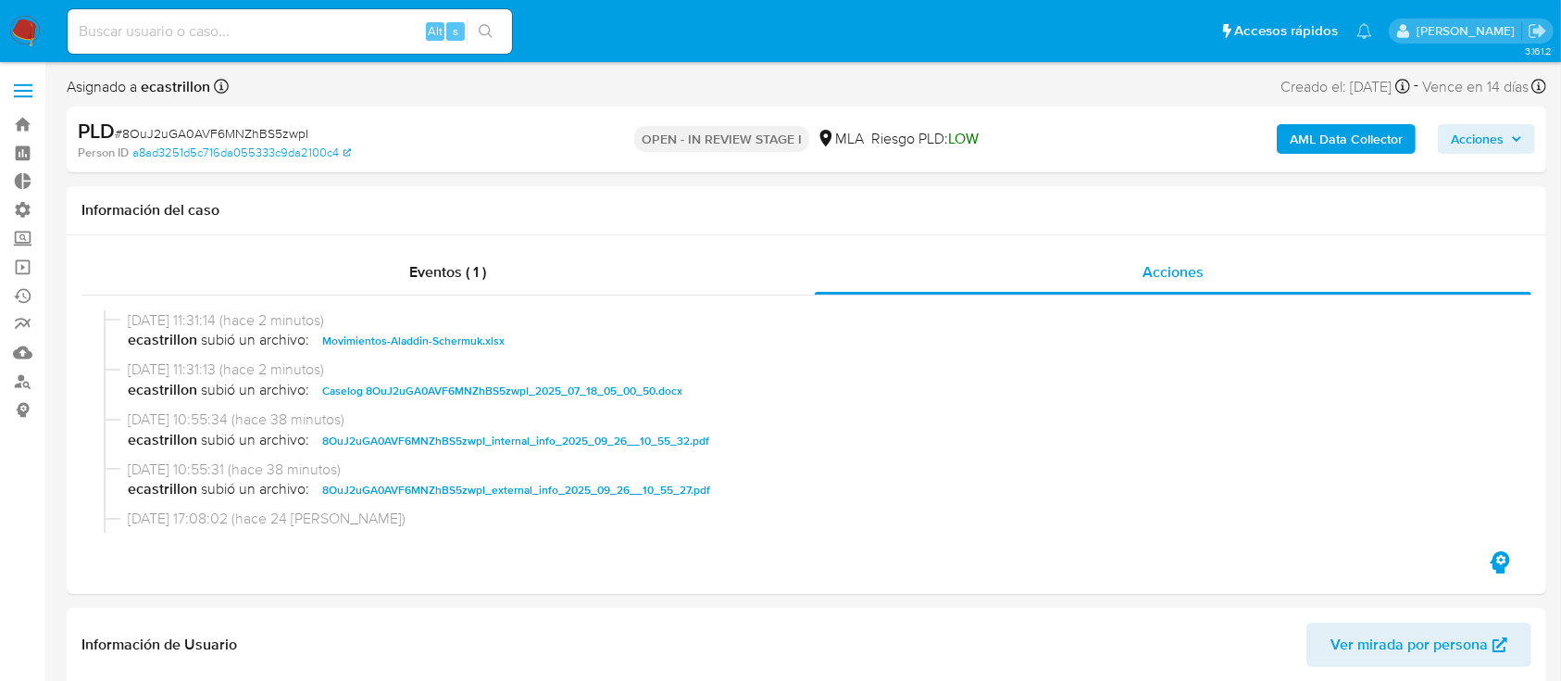
click at [1480, 146] on span "Acciones" at bounding box center [1477, 139] width 53 height 30
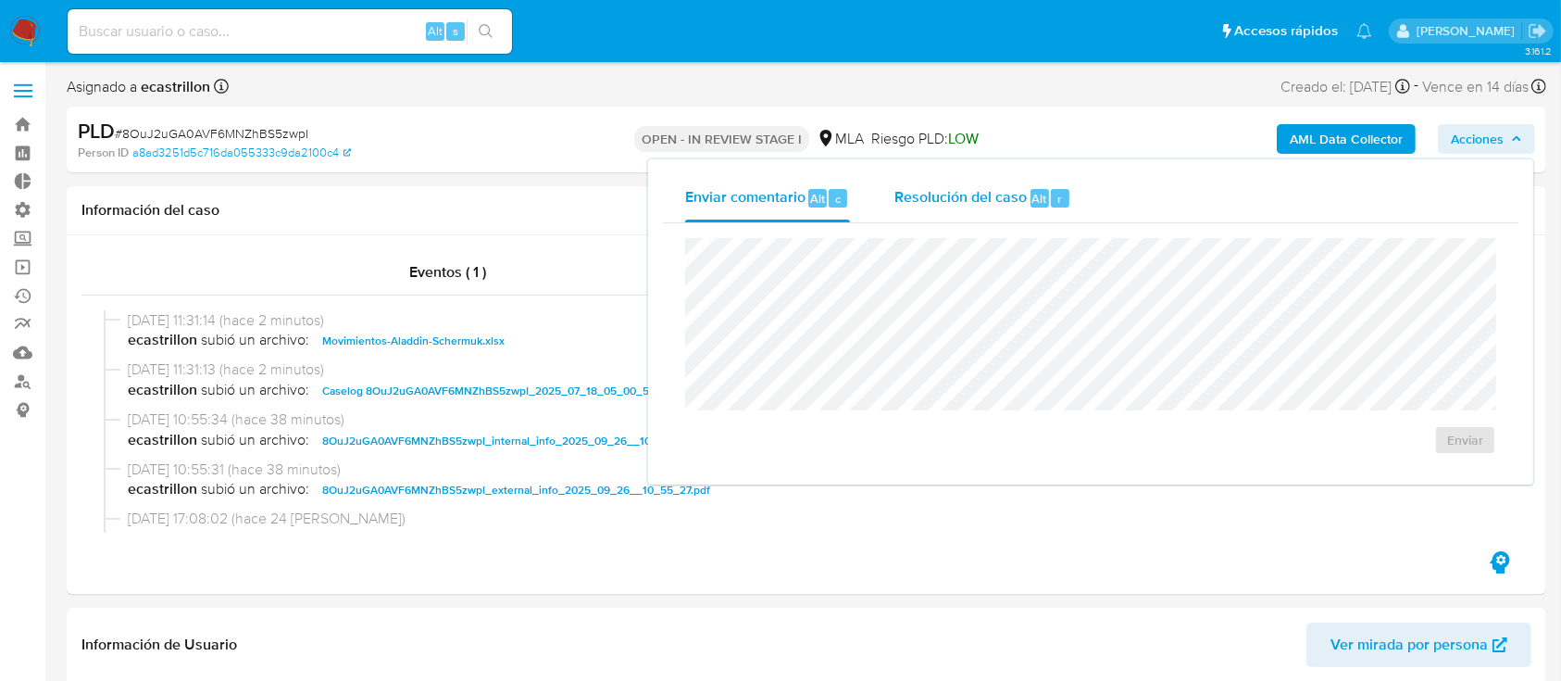
click at [893, 204] on button "Resolución del caso Alt r" at bounding box center [982, 198] width 221 height 48
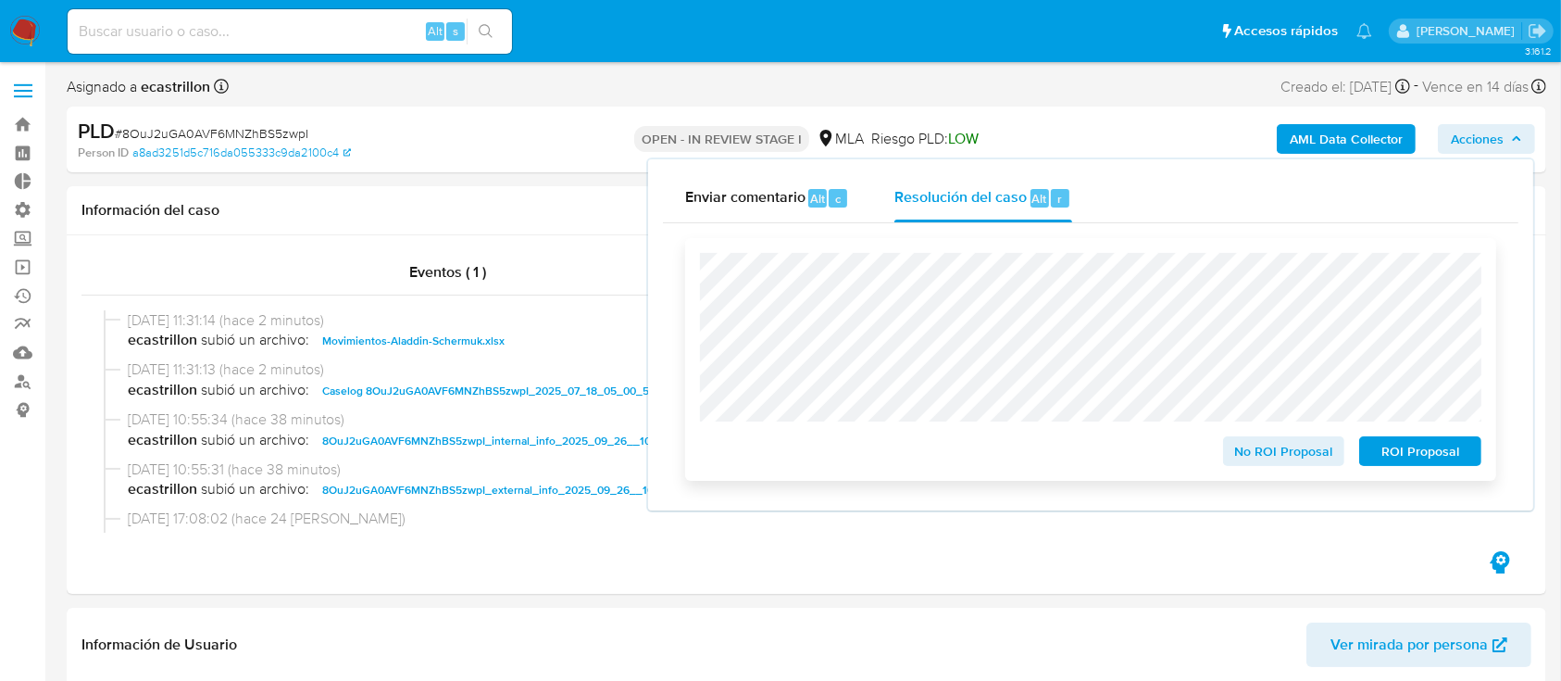
click at [1244, 456] on span "No ROI Proposal" at bounding box center [1284, 451] width 96 height 26
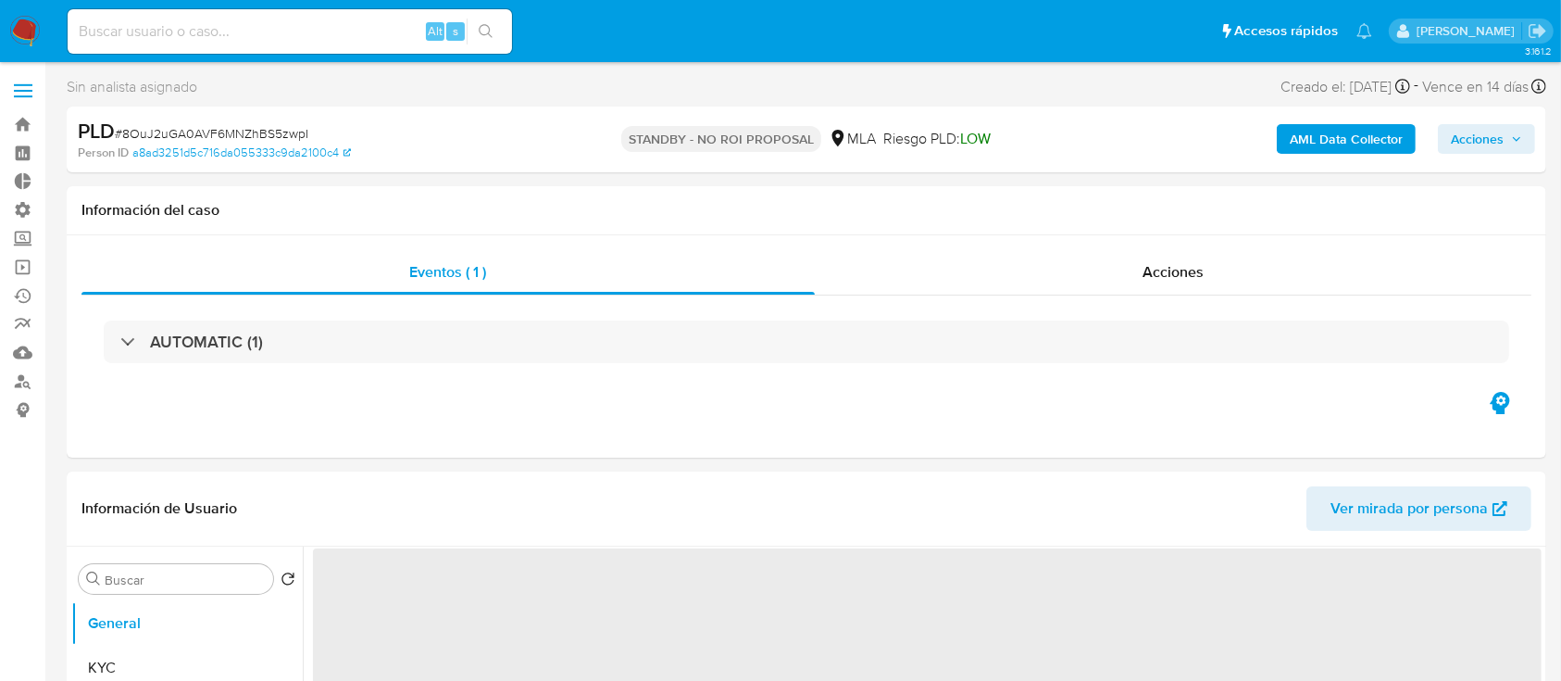
click at [281, 135] on span "# 8OuJ2uGA0AVF6MNZhBS5zwpI" at bounding box center [212, 133] width 194 height 19
select select "10"
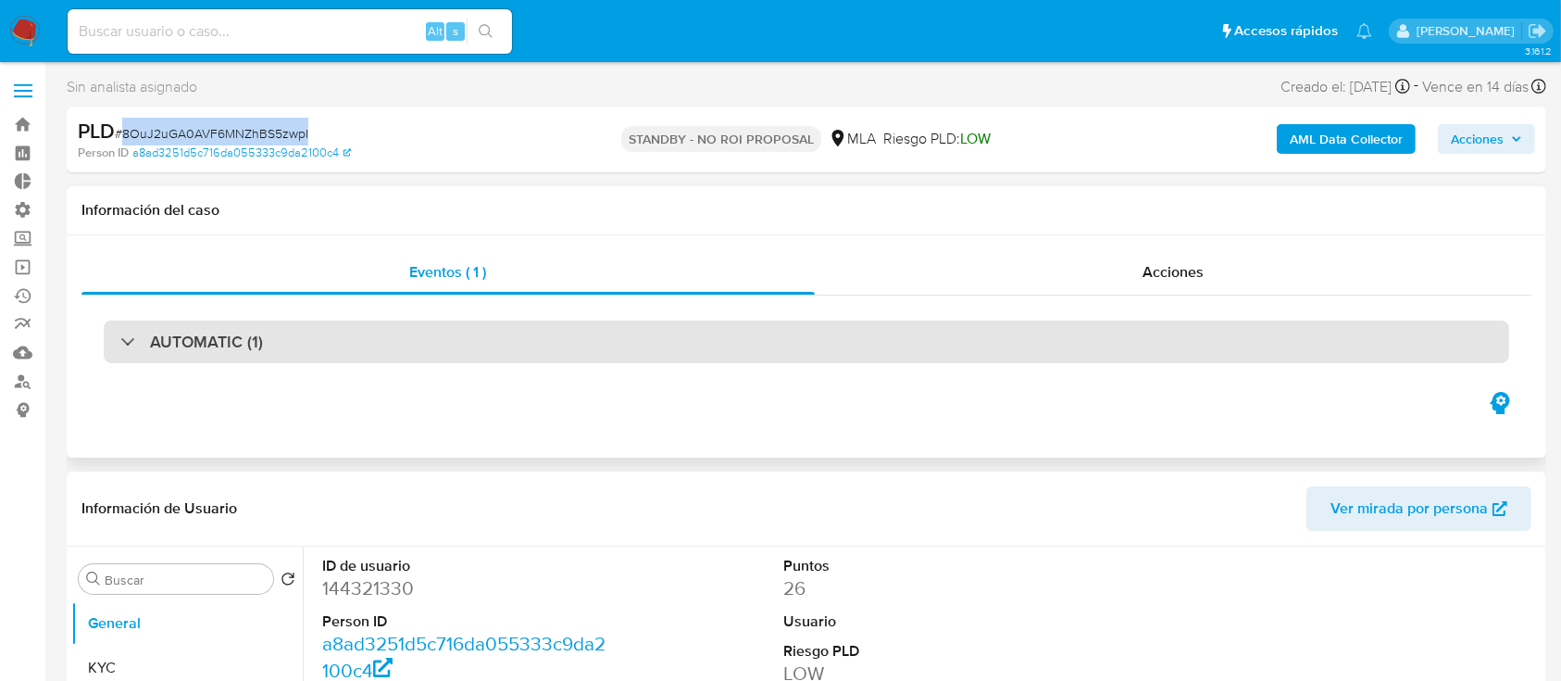
copy span "8OuJ2uGA0AVF6MNZhBS5zwpI"
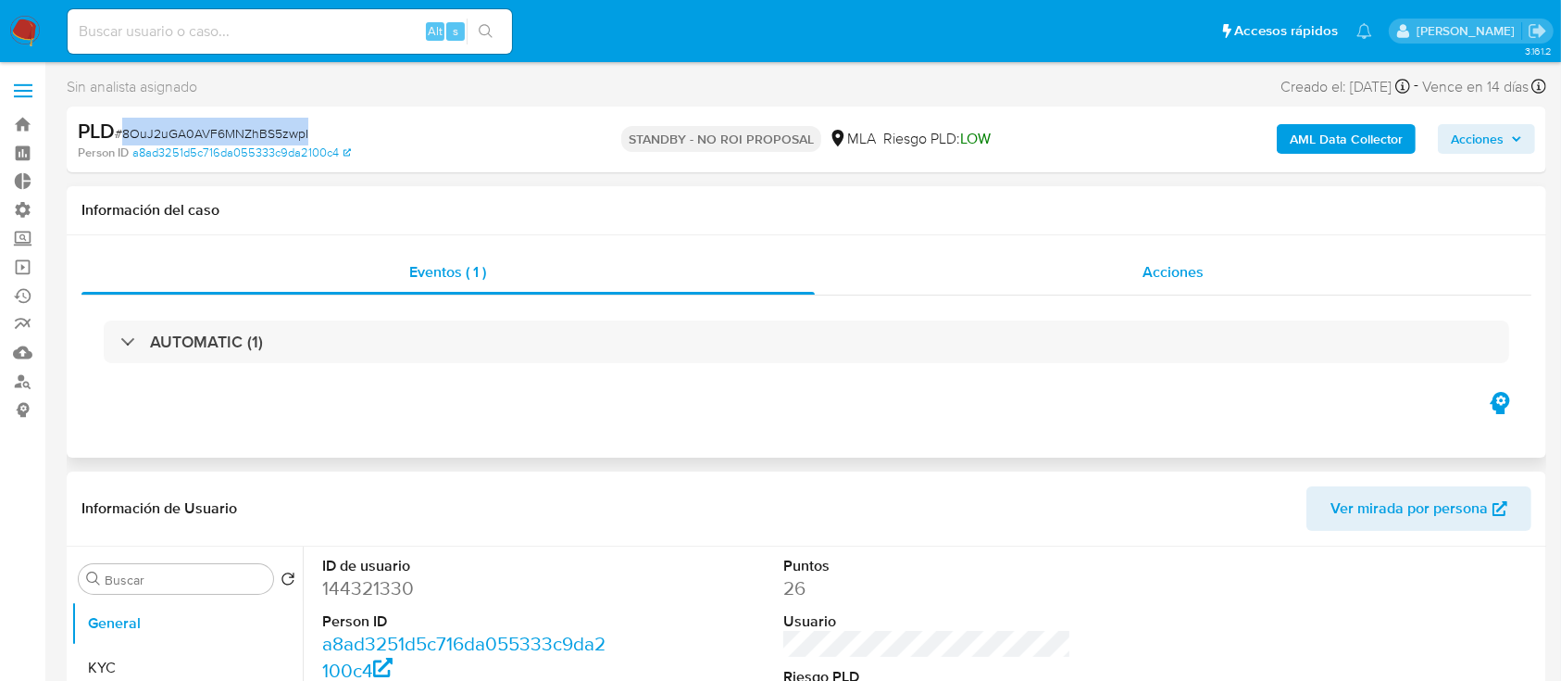
click at [929, 284] on div "Acciones" at bounding box center [1174, 272] width 718 height 44
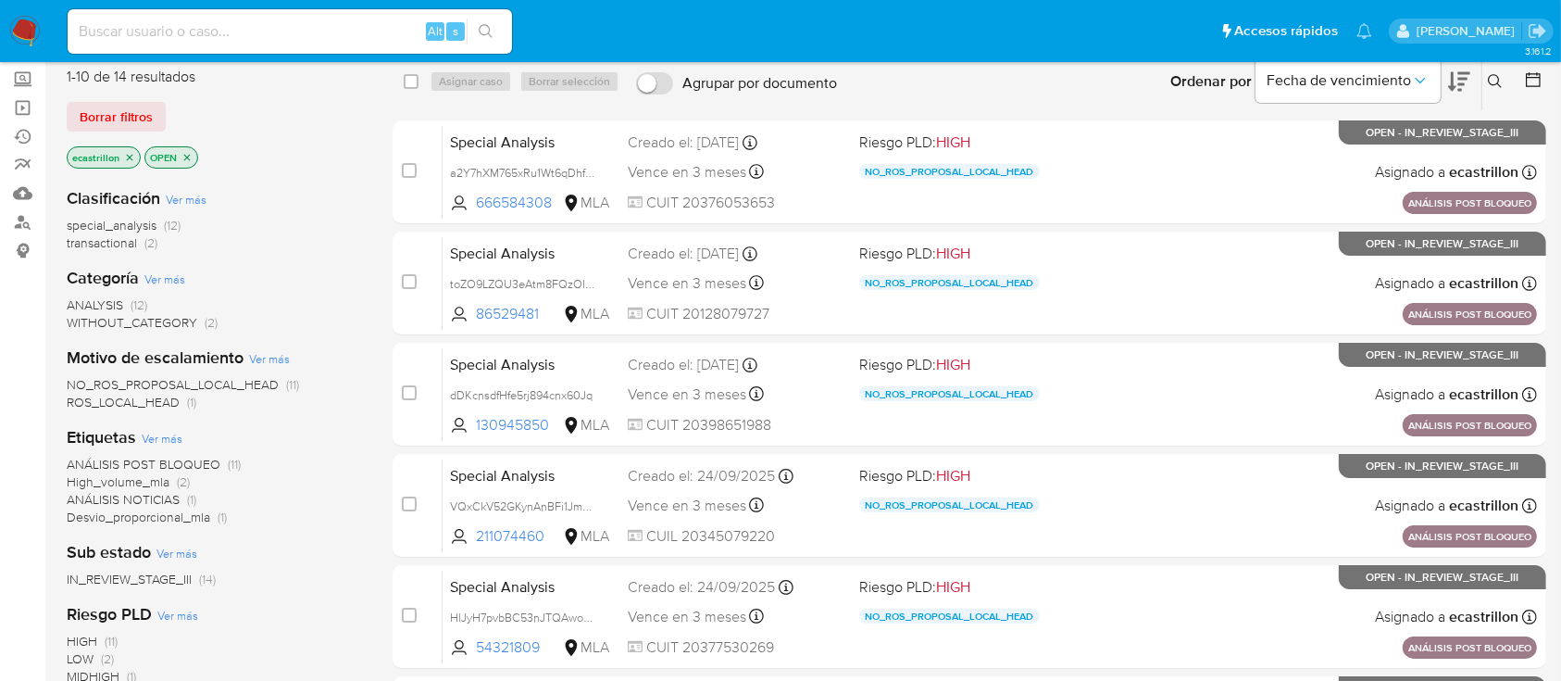
scroll to position [246, 0]
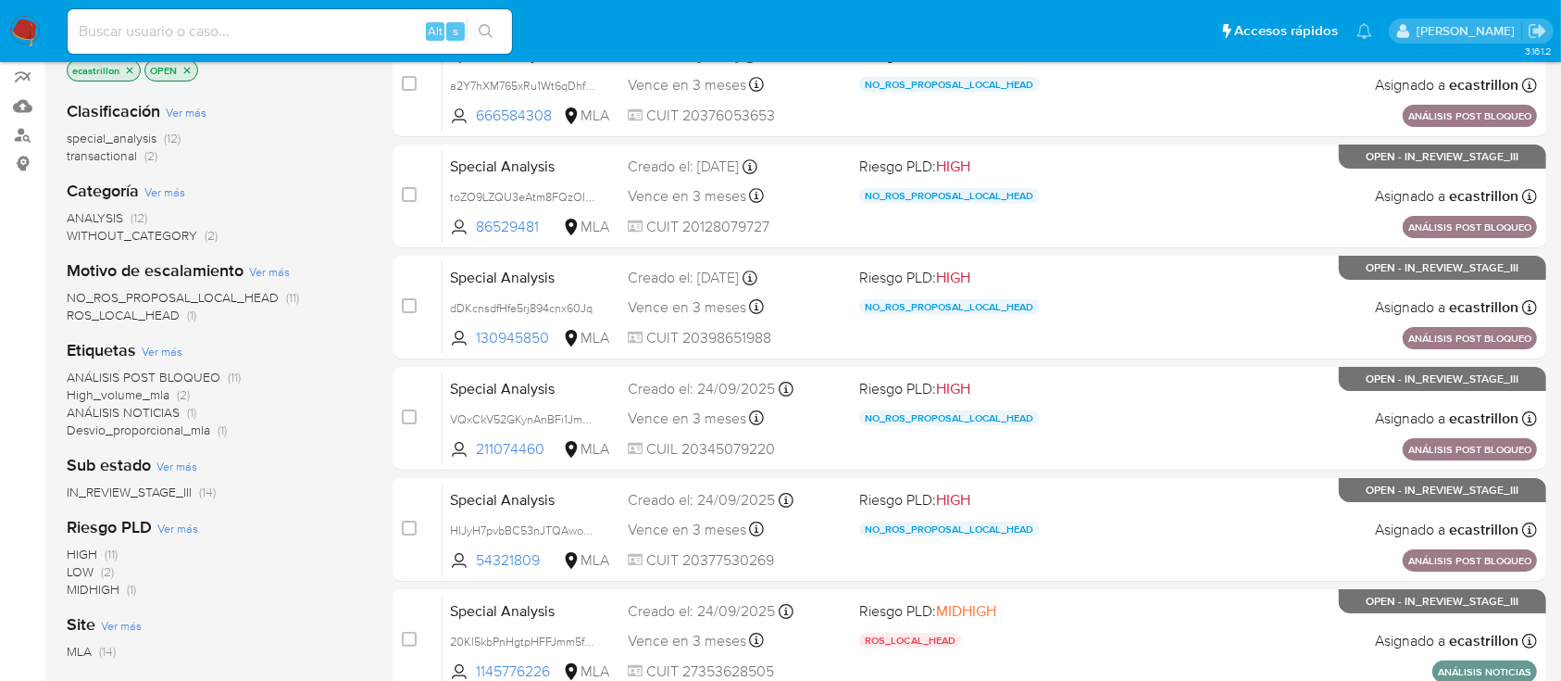
click at [89, 161] on span "transactional" at bounding box center [102, 155] width 70 height 19
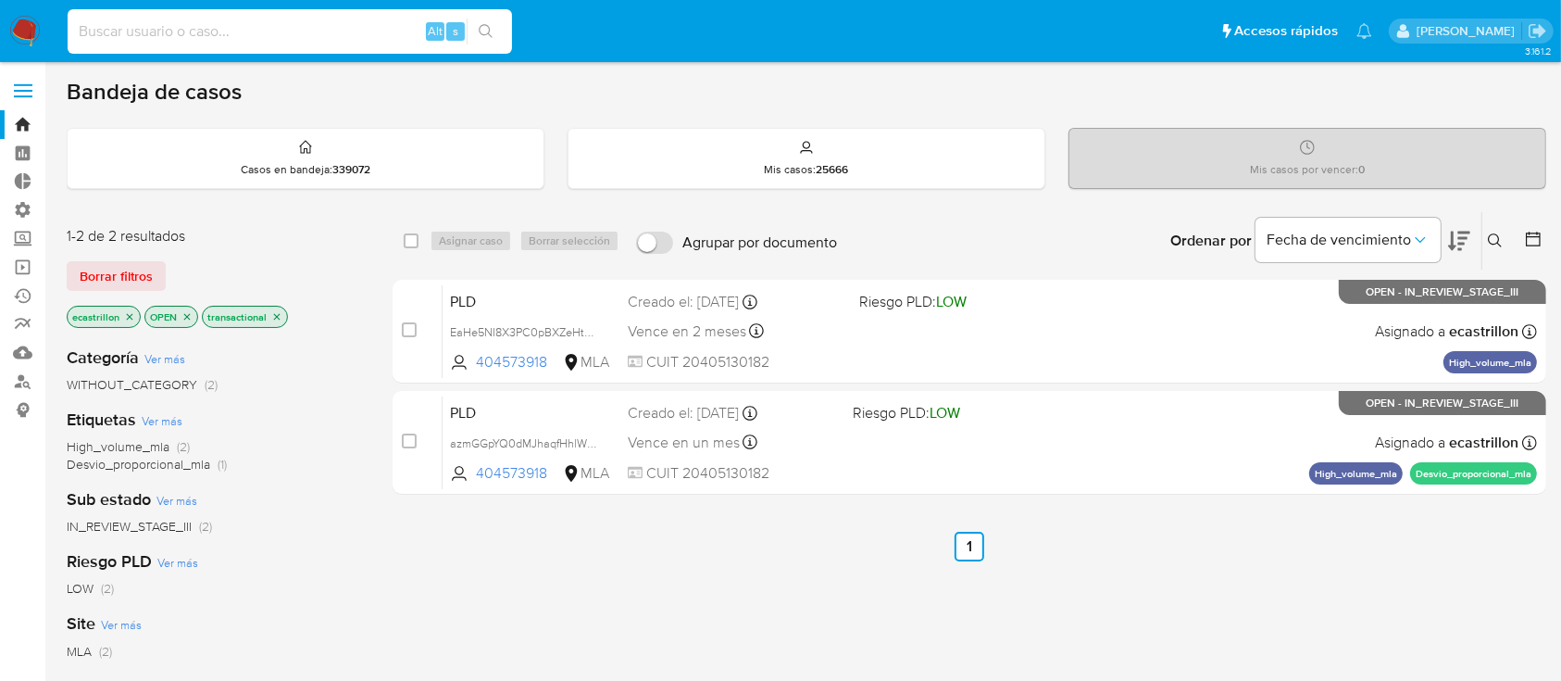
click at [309, 31] on input at bounding box center [290, 31] width 444 height 24
paste input "8OuJ2uGA0AVF6MNZhBS5zwpI"
type input "8OuJ2uGA0AVF6MNZhBS5zwpI"
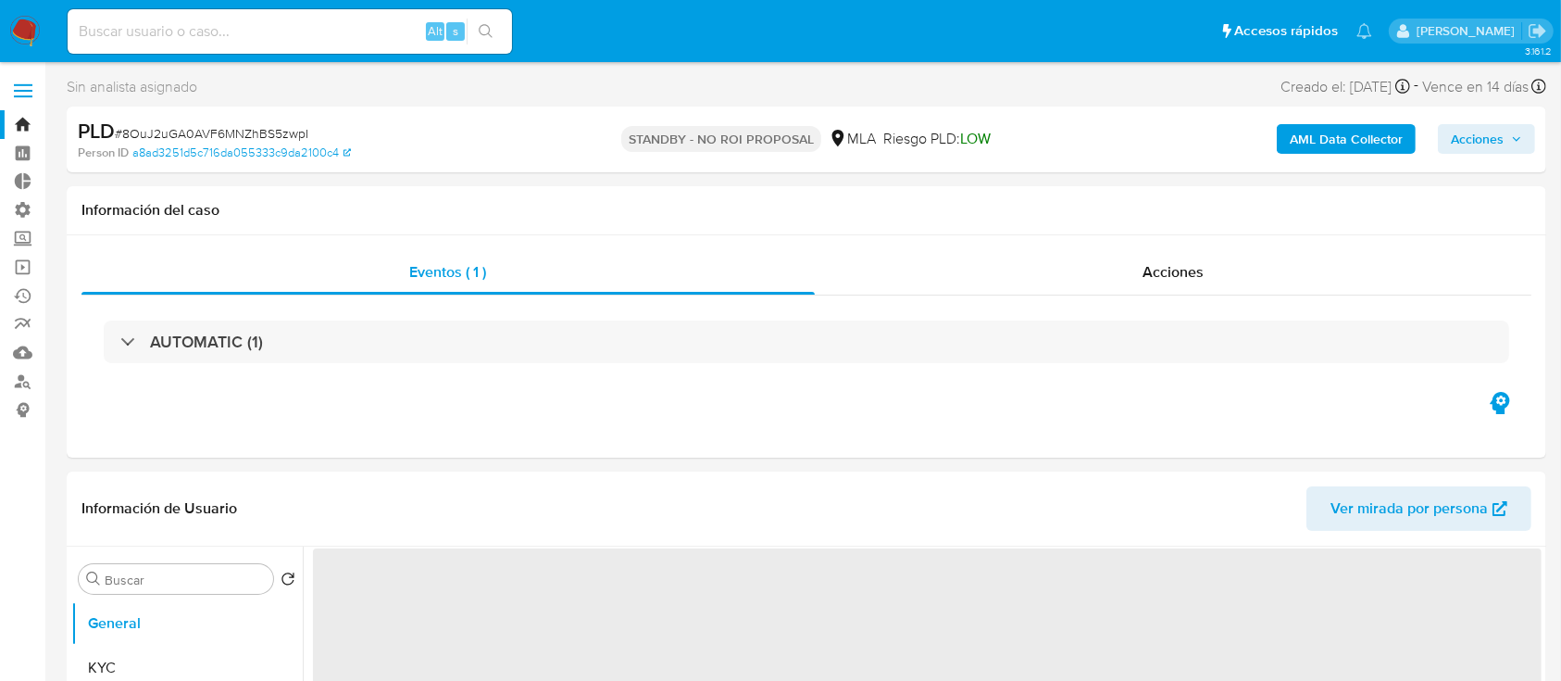
select select "10"
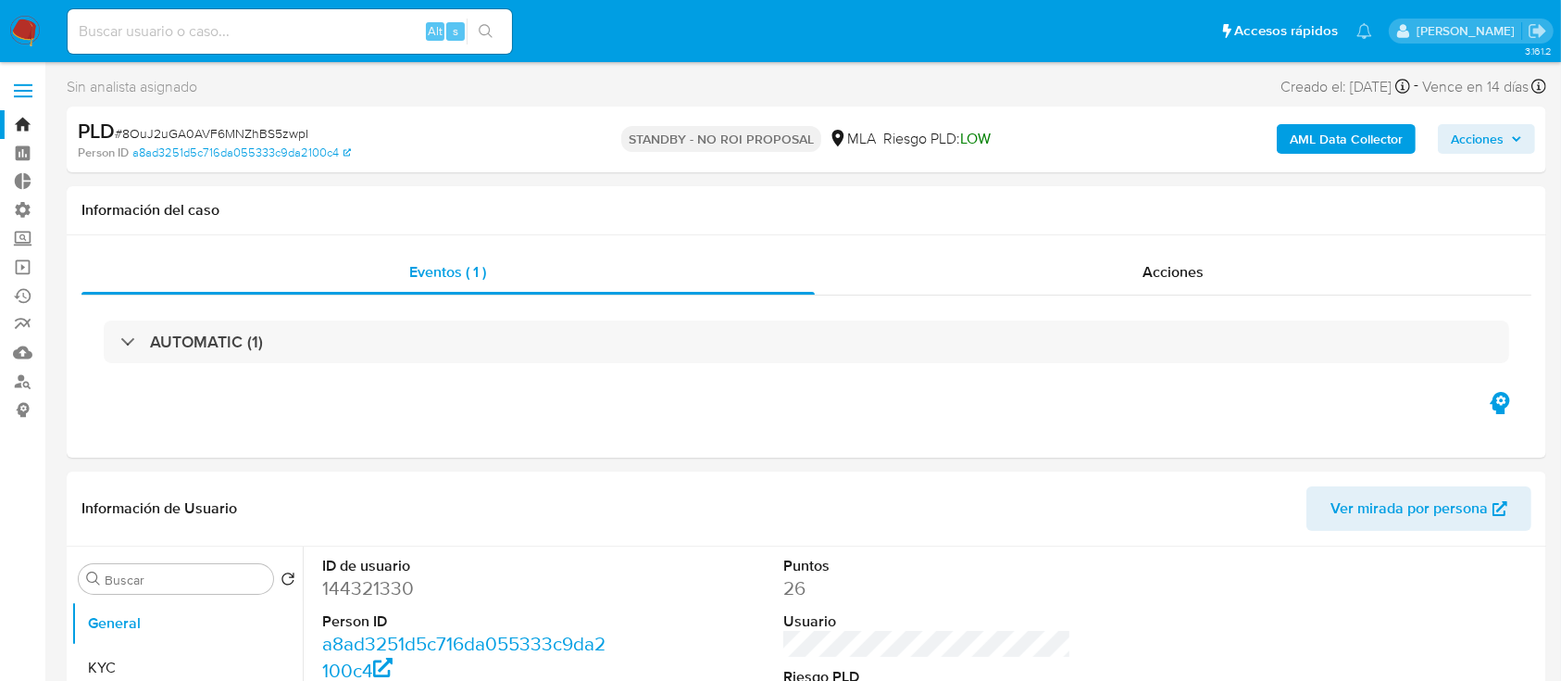
click at [23, 131] on link "Bandeja" at bounding box center [110, 124] width 220 height 29
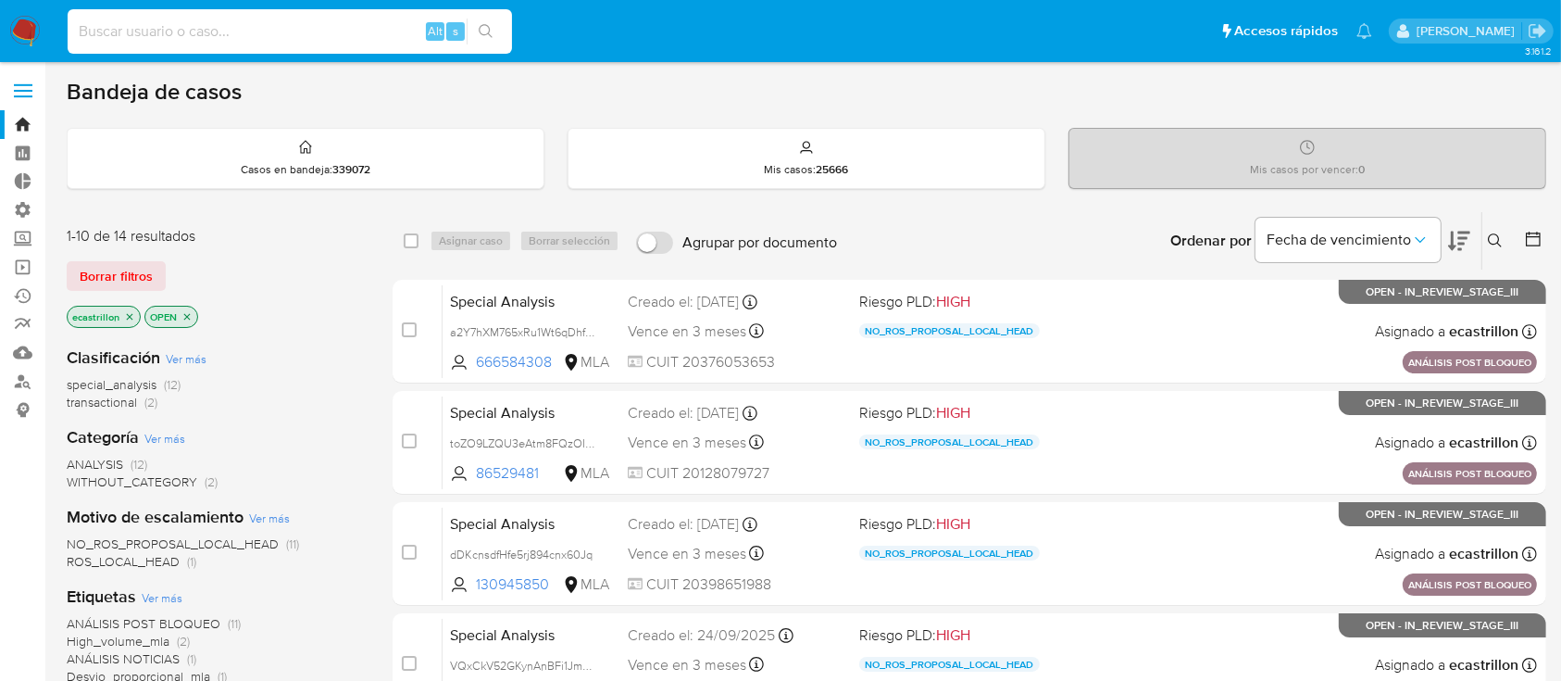
click at [265, 33] on input at bounding box center [290, 31] width 444 height 24
paste input "8OuJ2uGA0AVF6MNZhBS5zwpI"
type input "8OuJ2uGA0AVF6MNZhBS5zwpI"
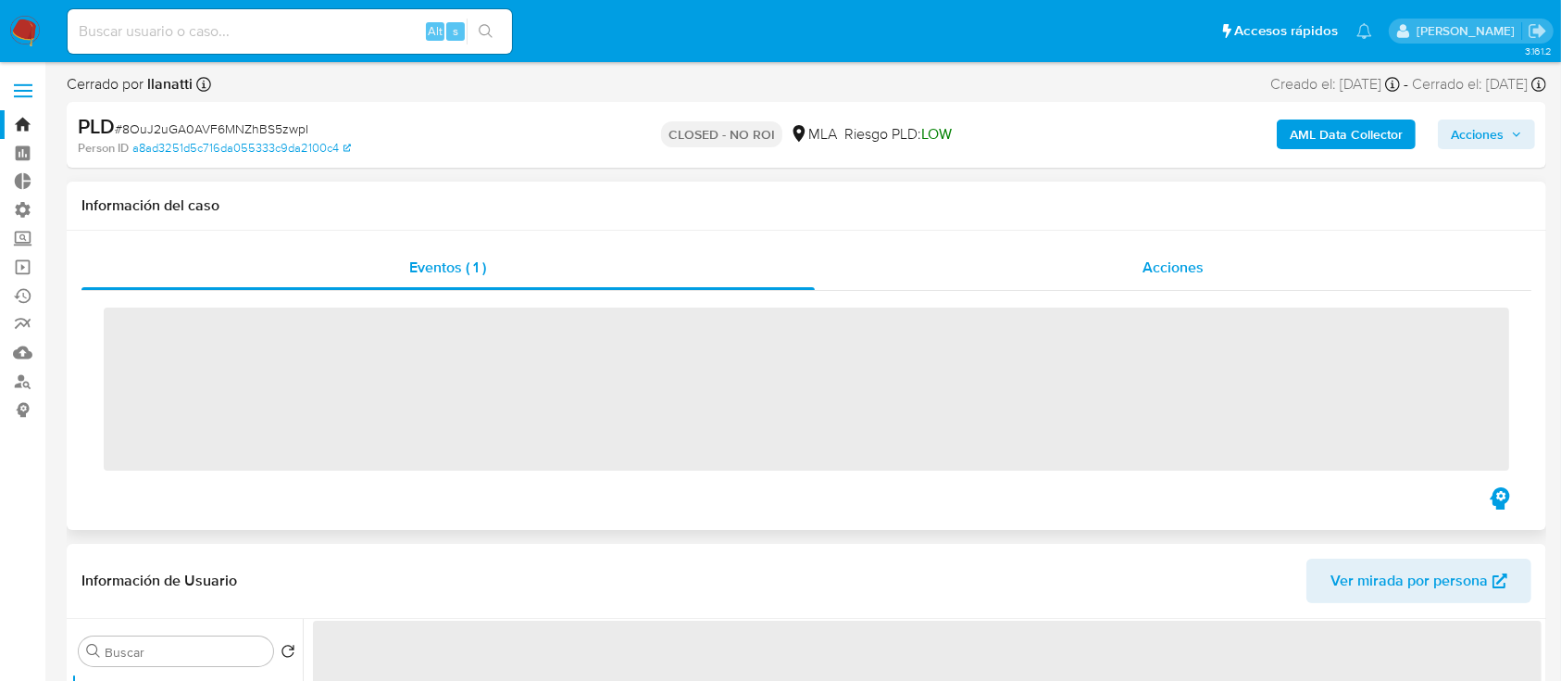
click at [948, 272] on div "Acciones" at bounding box center [1174, 267] width 718 height 44
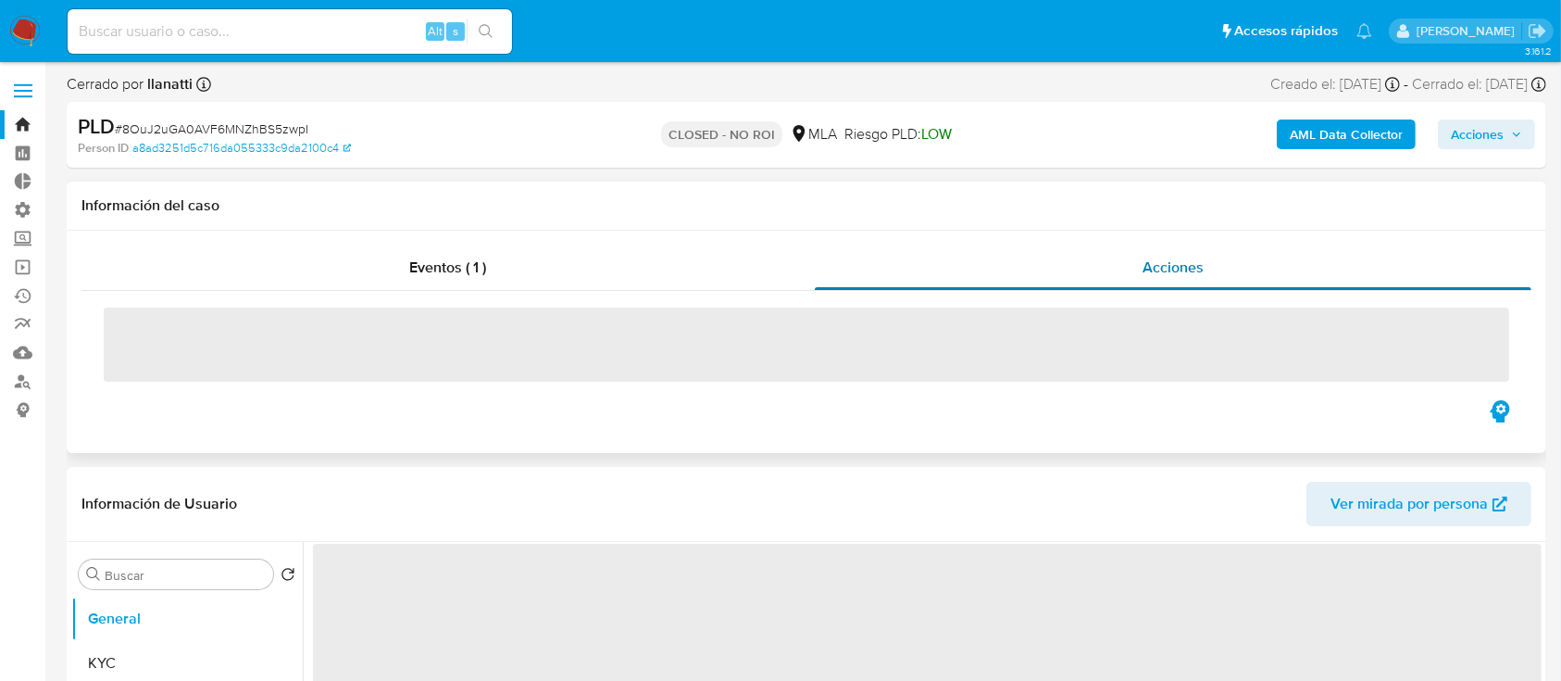
select select "10"
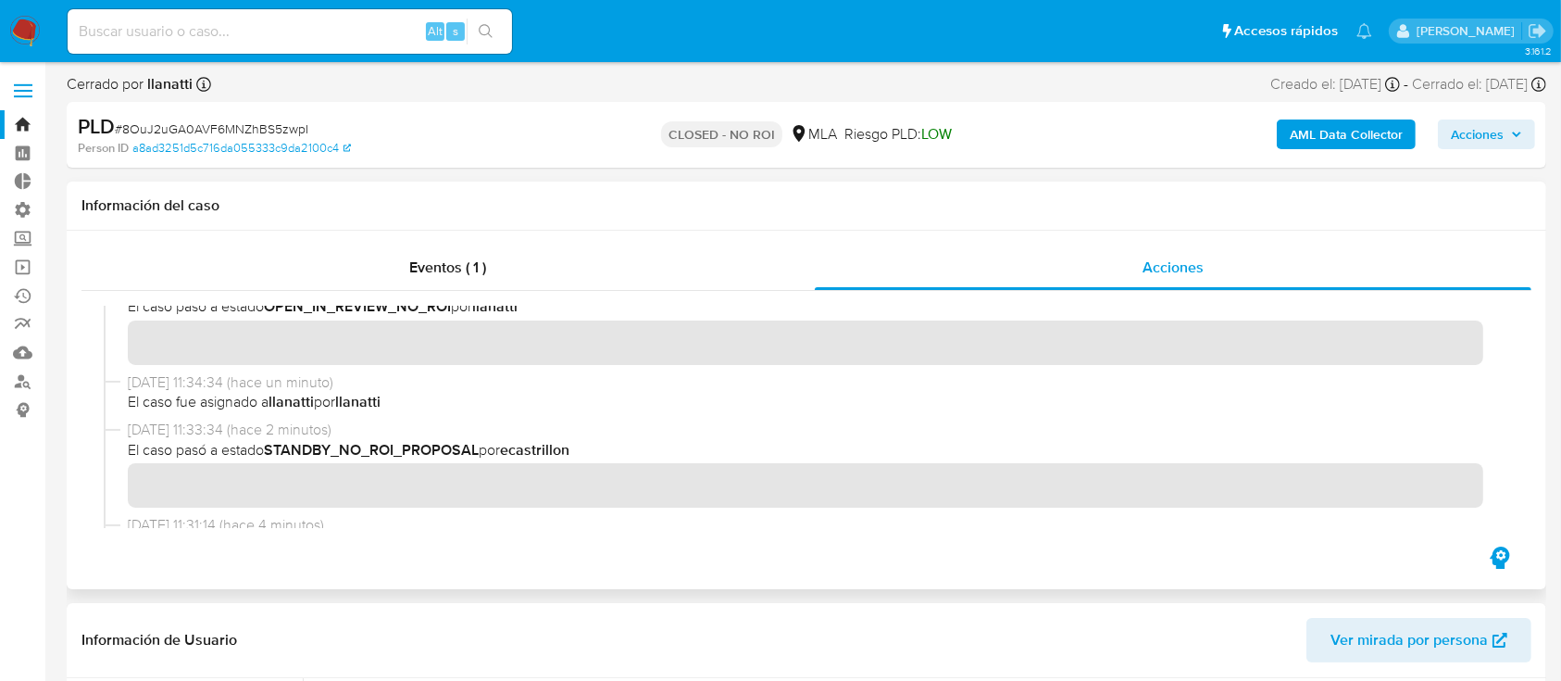
scroll to position [123, 0]
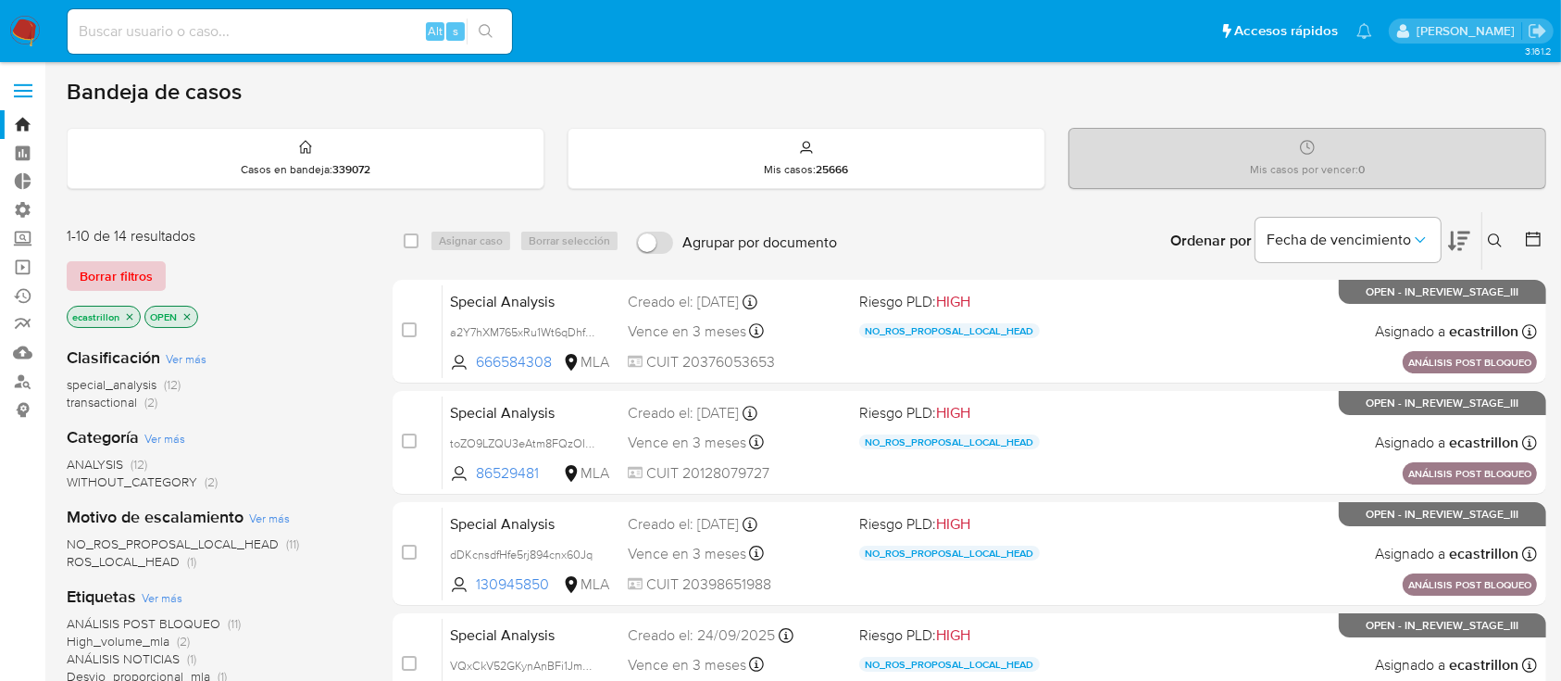
click at [75, 281] on button "Borrar filtros" at bounding box center [116, 276] width 99 height 30
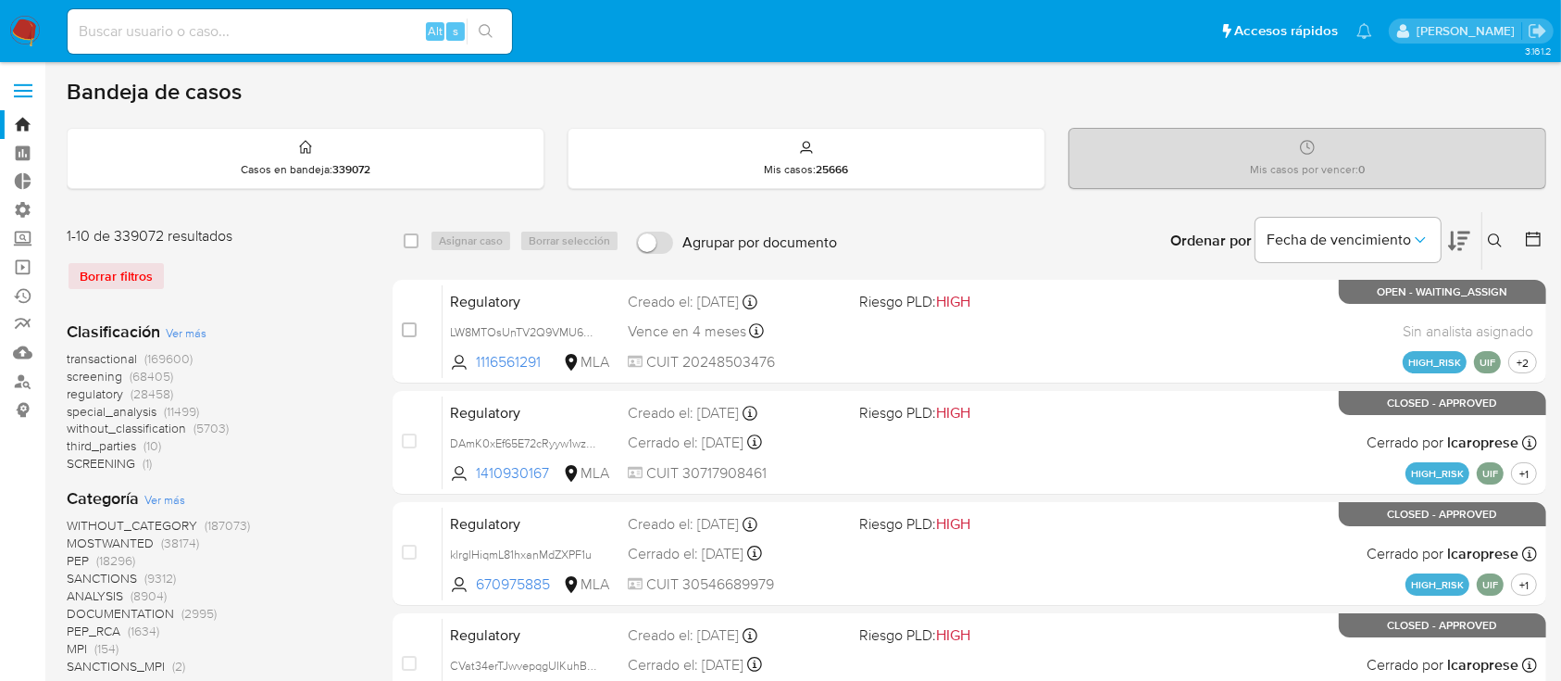
click at [89, 38] on input at bounding box center [290, 31] width 444 height 24
paste input "2dMVS93IpGDCviccUqOpx764"
type input "2dMVS93IpGDCviccUqOpx764"
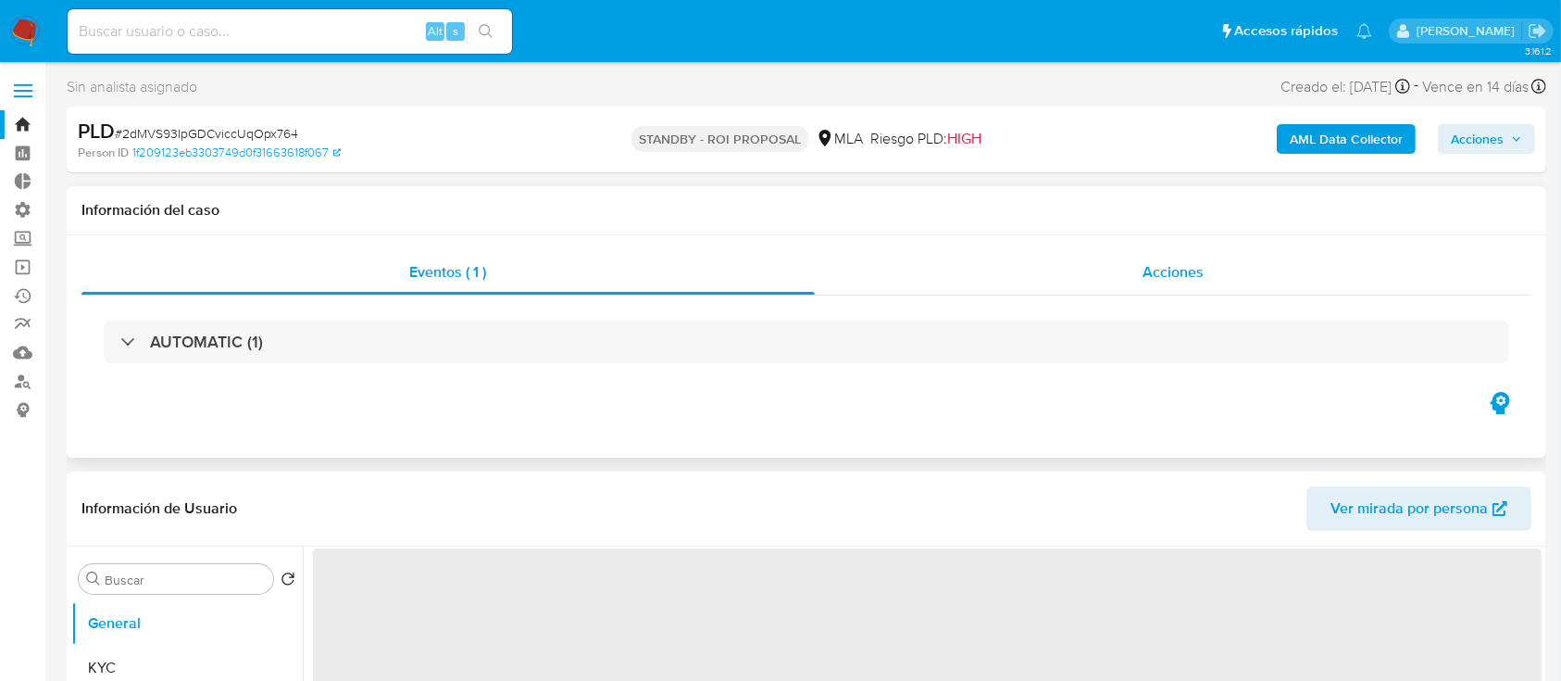
click at [983, 256] on div "Acciones" at bounding box center [1174, 272] width 718 height 44
select select "10"
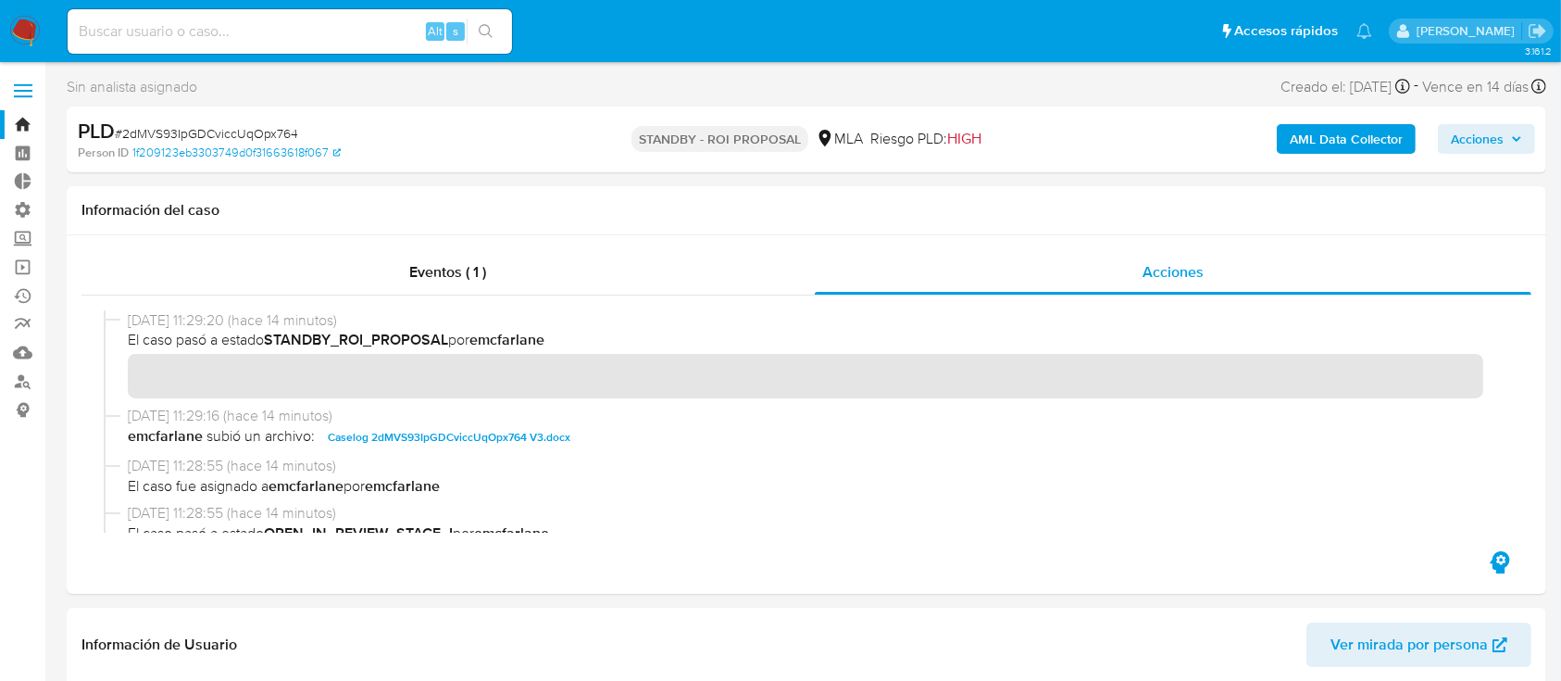
click at [31, 133] on link "Bandeja" at bounding box center [110, 124] width 220 height 29
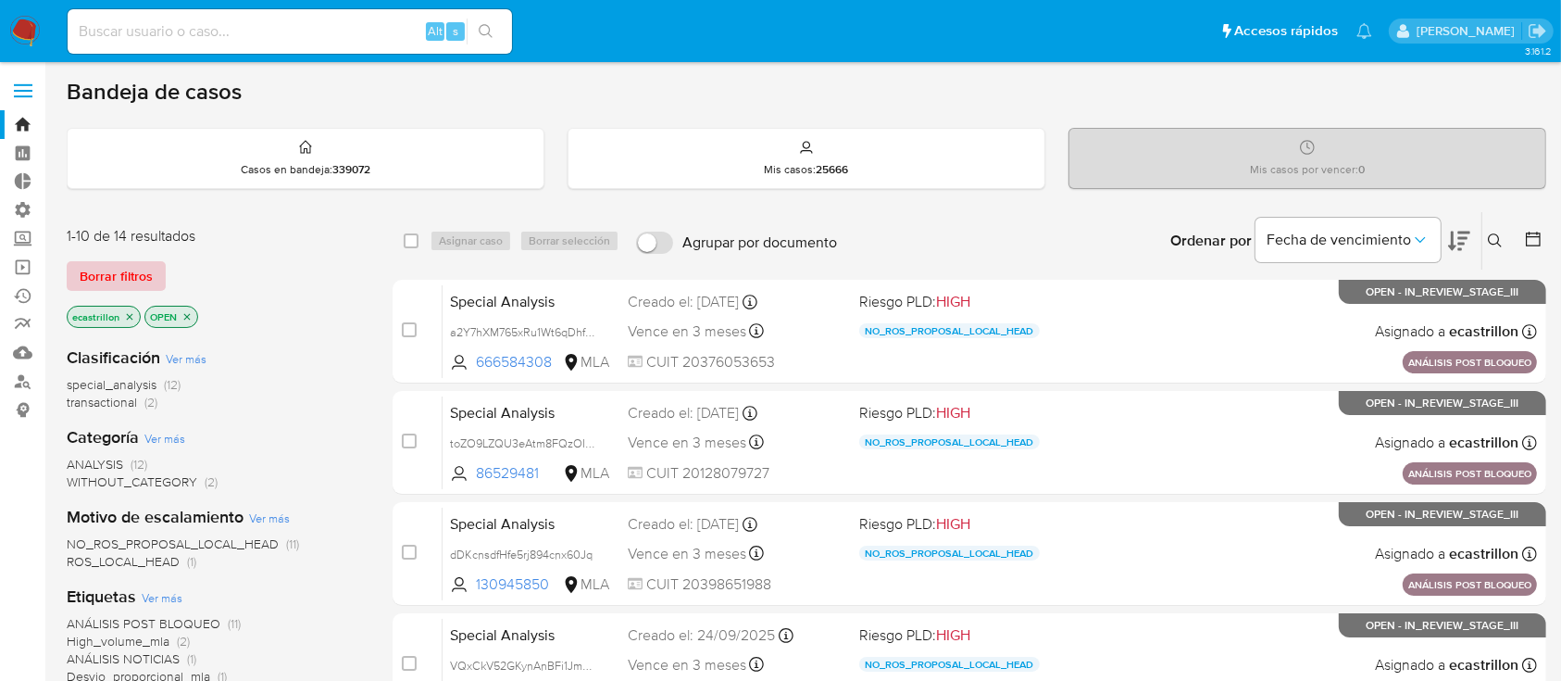
click at [117, 281] on span "Borrar filtros" at bounding box center [116, 276] width 73 height 26
click at [145, 278] on span "Borrar filtros" at bounding box center [116, 276] width 73 height 26
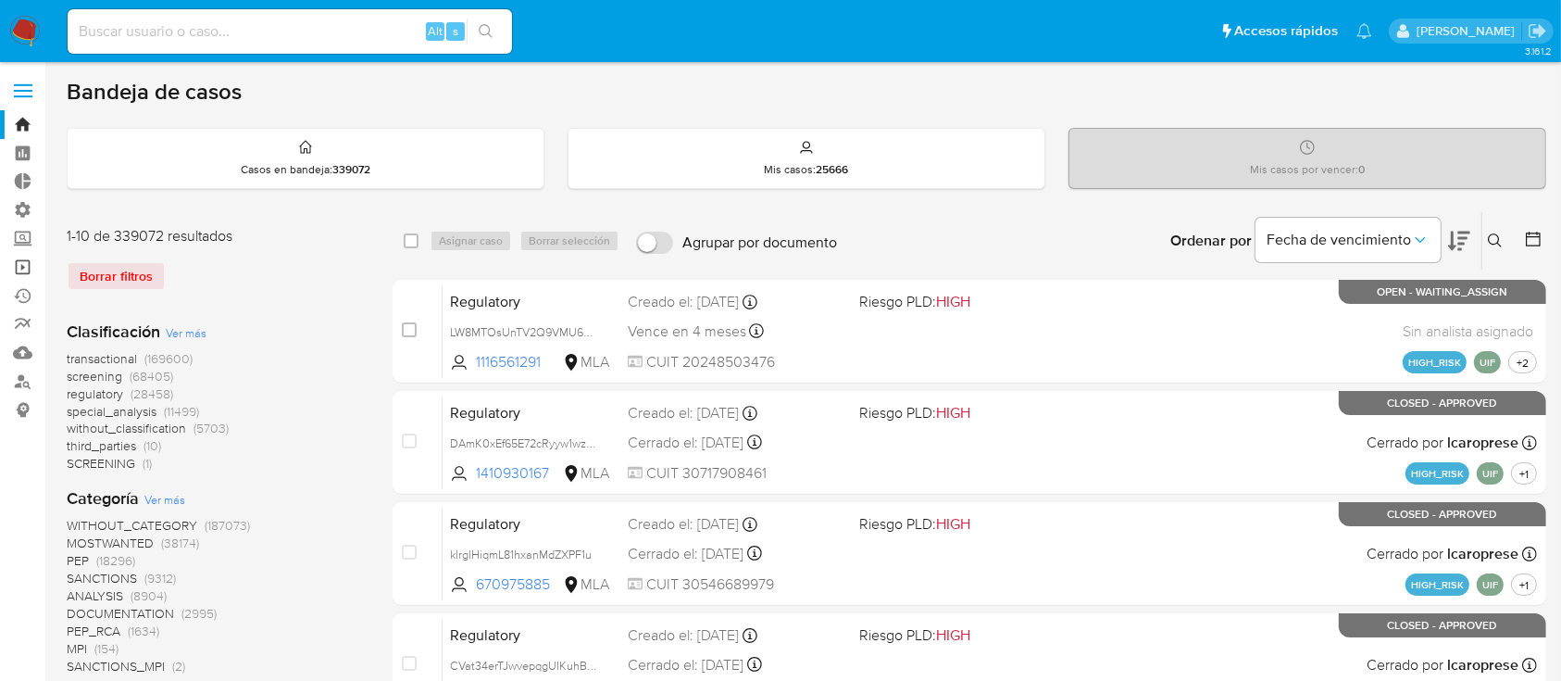
click at [28, 271] on link "Operaciones masivas" at bounding box center [110, 267] width 220 height 29
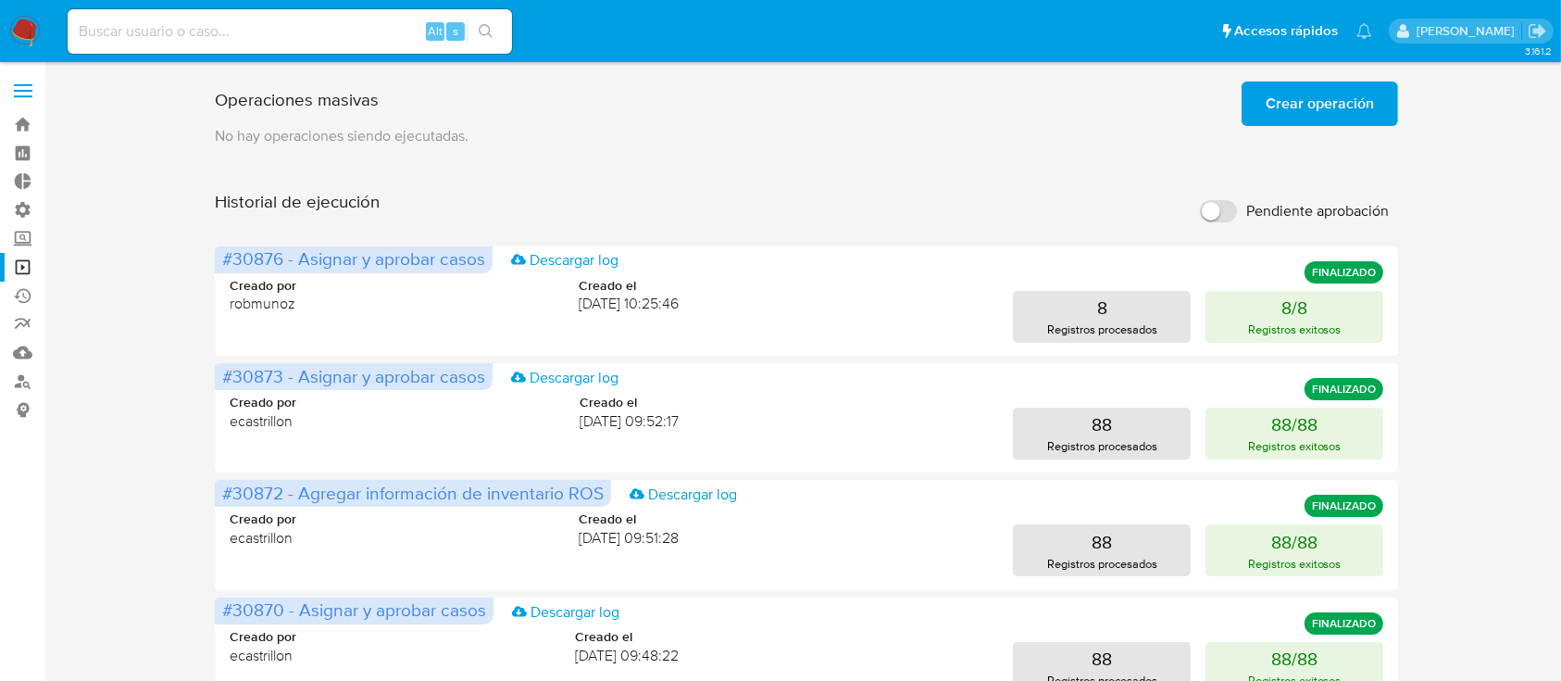
click at [1330, 100] on span "Crear operación" at bounding box center [1320, 103] width 108 height 41
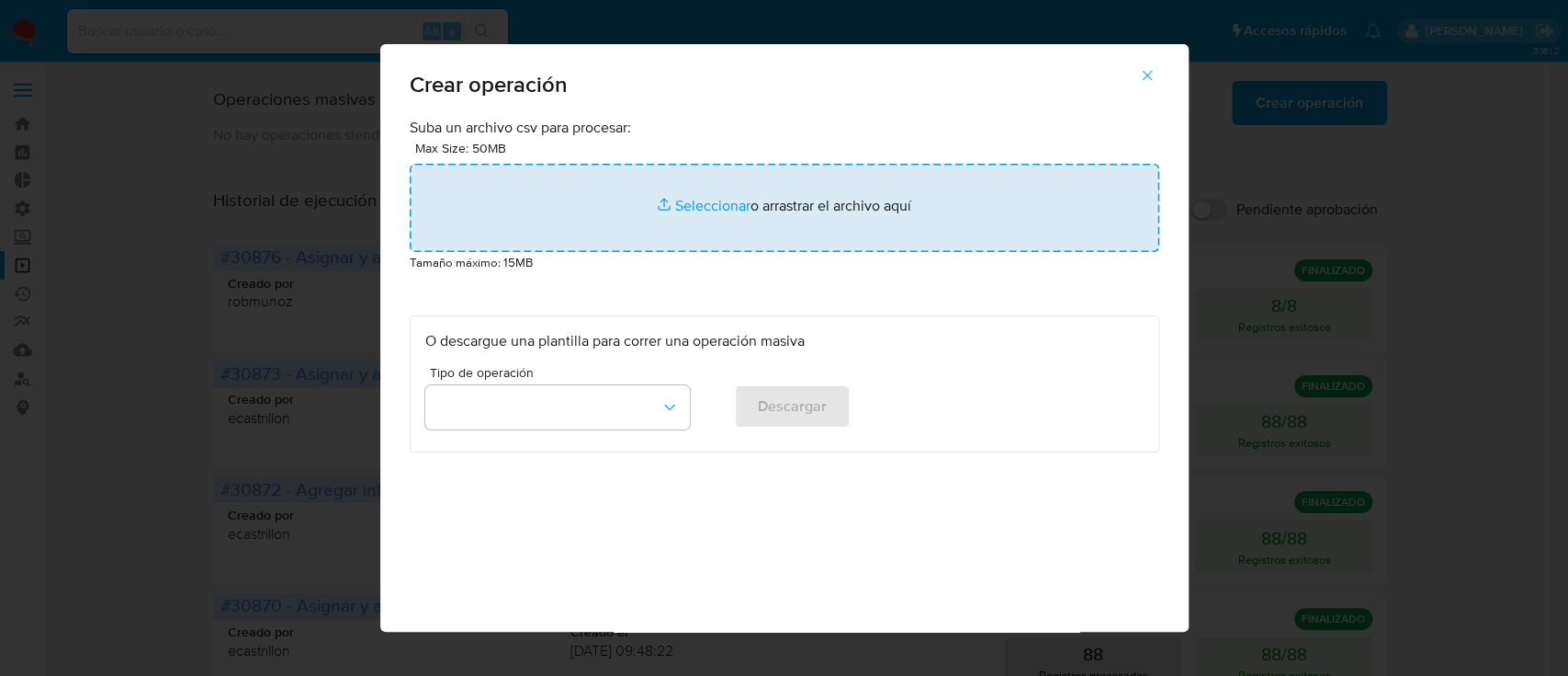
click at [867, 206] on input "file" at bounding box center [785, 207] width 750 height 88
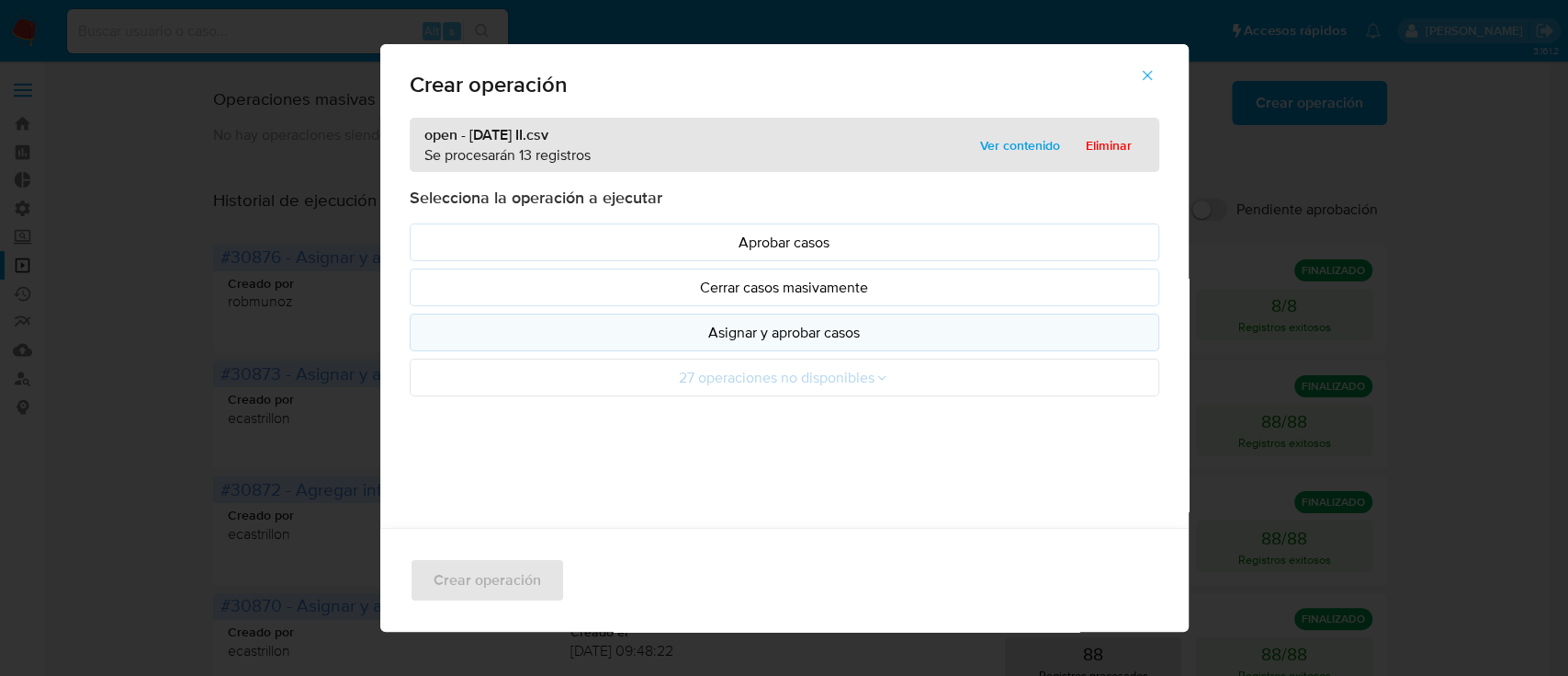
click at [721, 335] on p "Asignar y aprobar casos" at bounding box center [785, 332] width 719 height 21
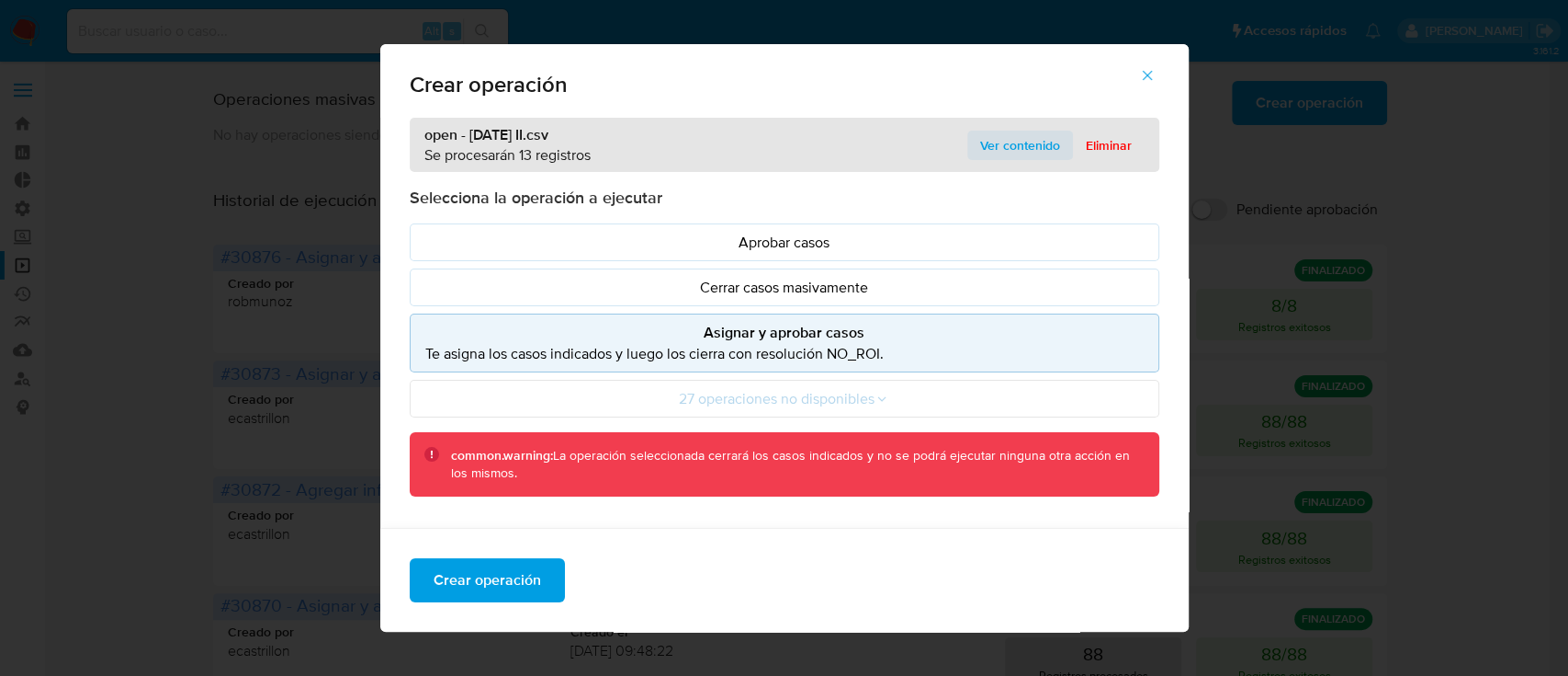
click at [983, 143] on span "Ver contenido" at bounding box center [1020, 145] width 80 height 26
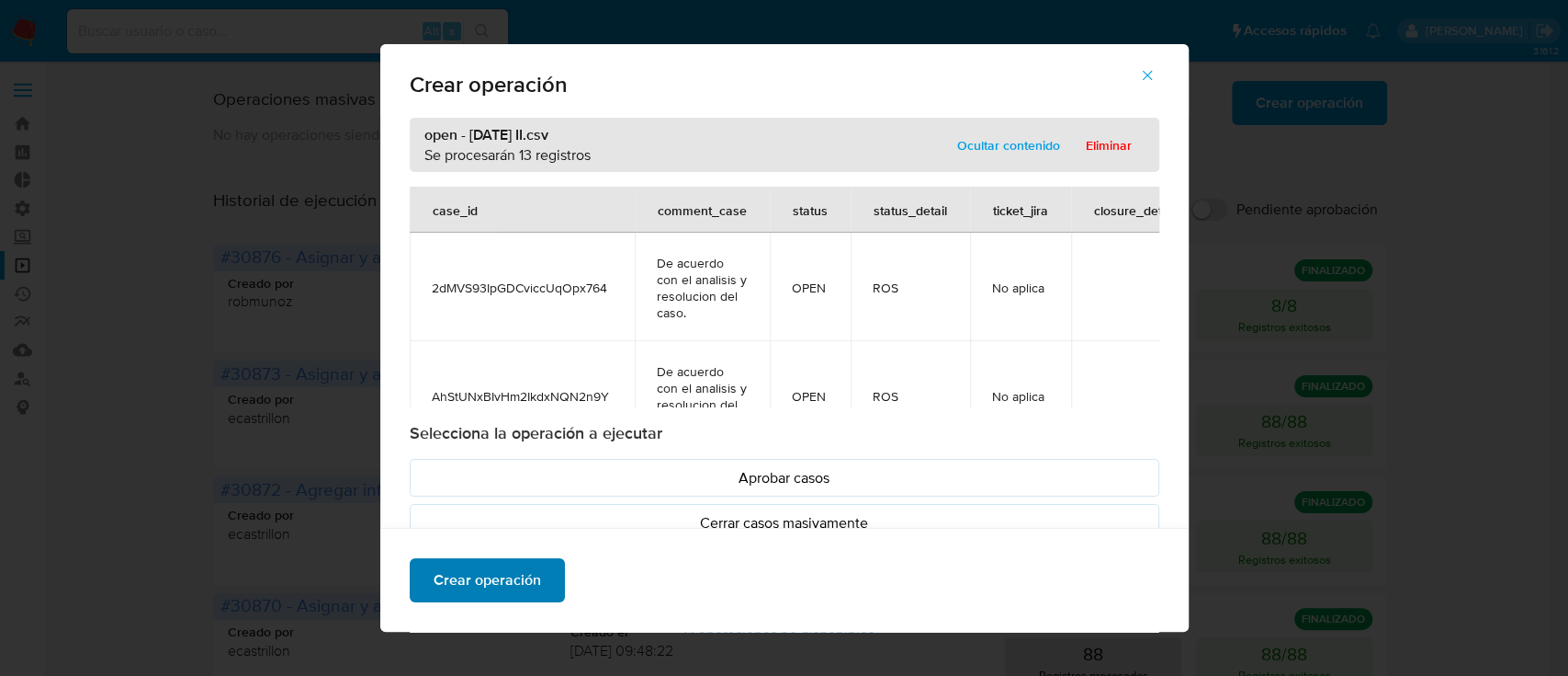
click at [500, 575] on span "Crear operación" at bounding box center [487, 580] width 107 height 41
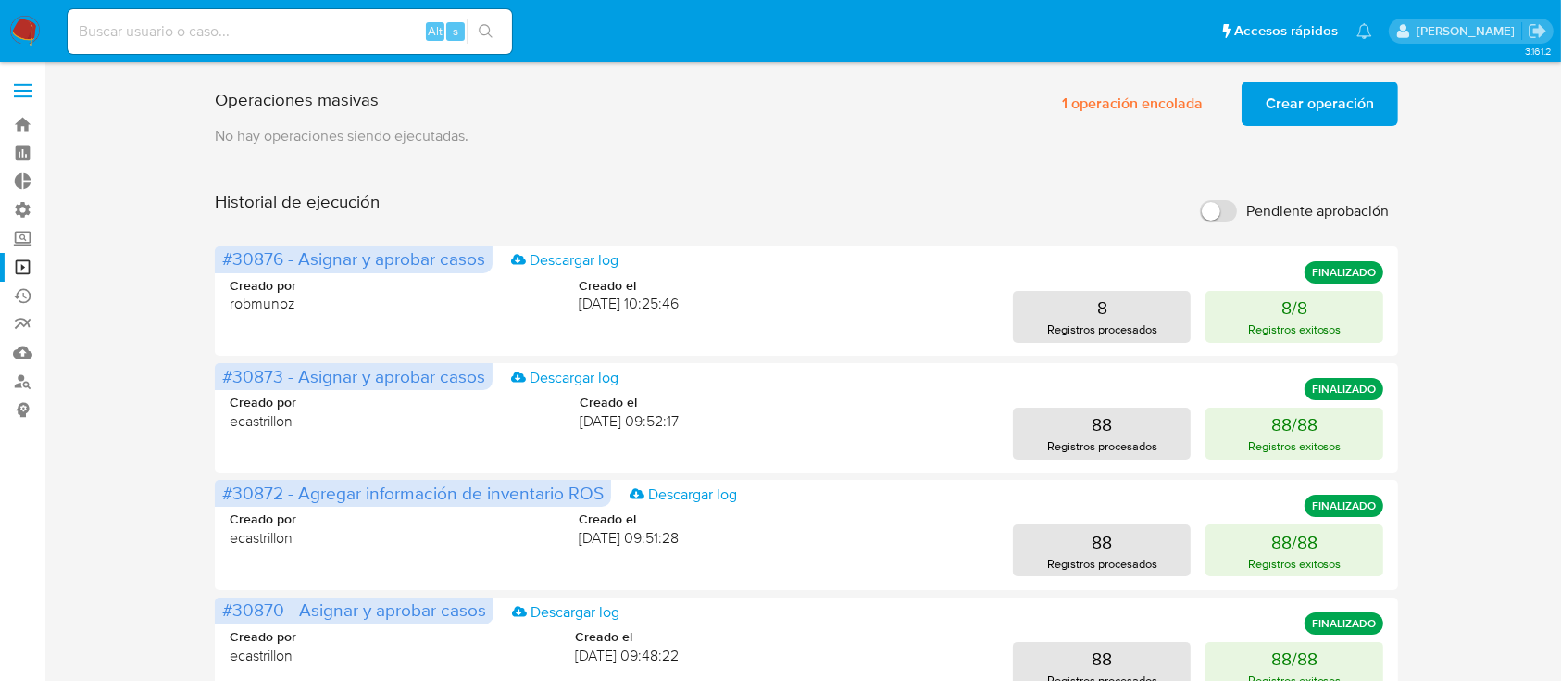
click at [1281, 96] on span "Crear operación" at bounding box center [1320, 103] width 108 height 41
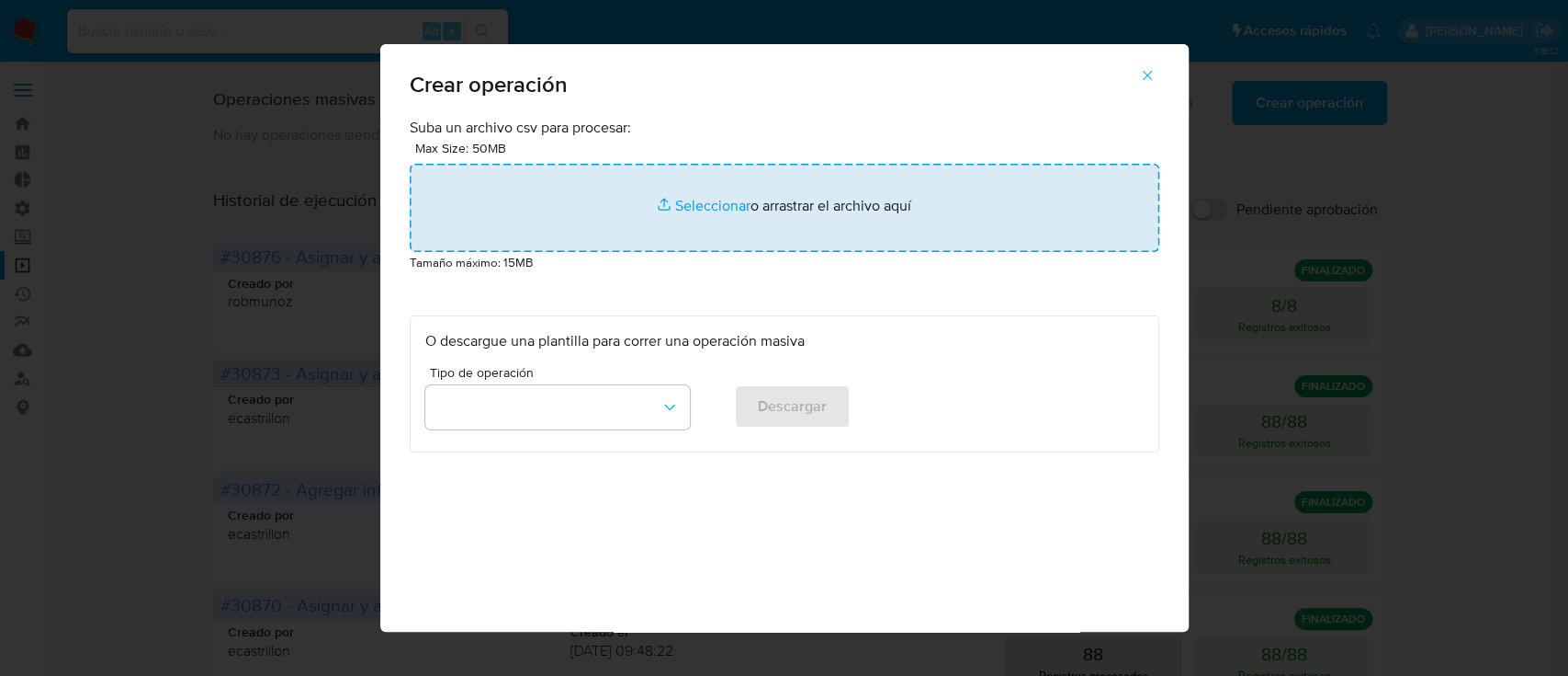
click at [676, 200] on input "file" at bounding box center [785, 207] width 750 height 88
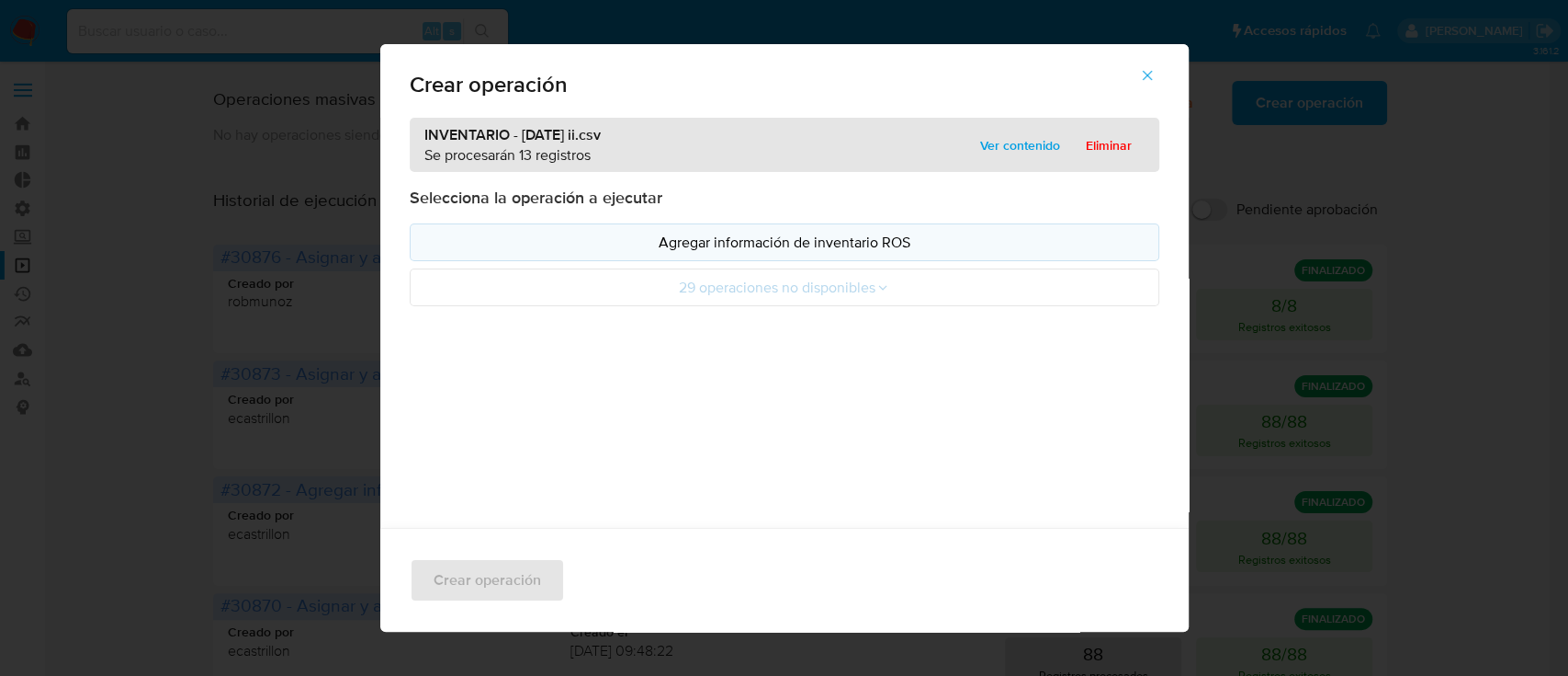
click at [514, 232] on p "Agregar información de inventario ROS" at bounding box center [785, 241] width 719 height 21
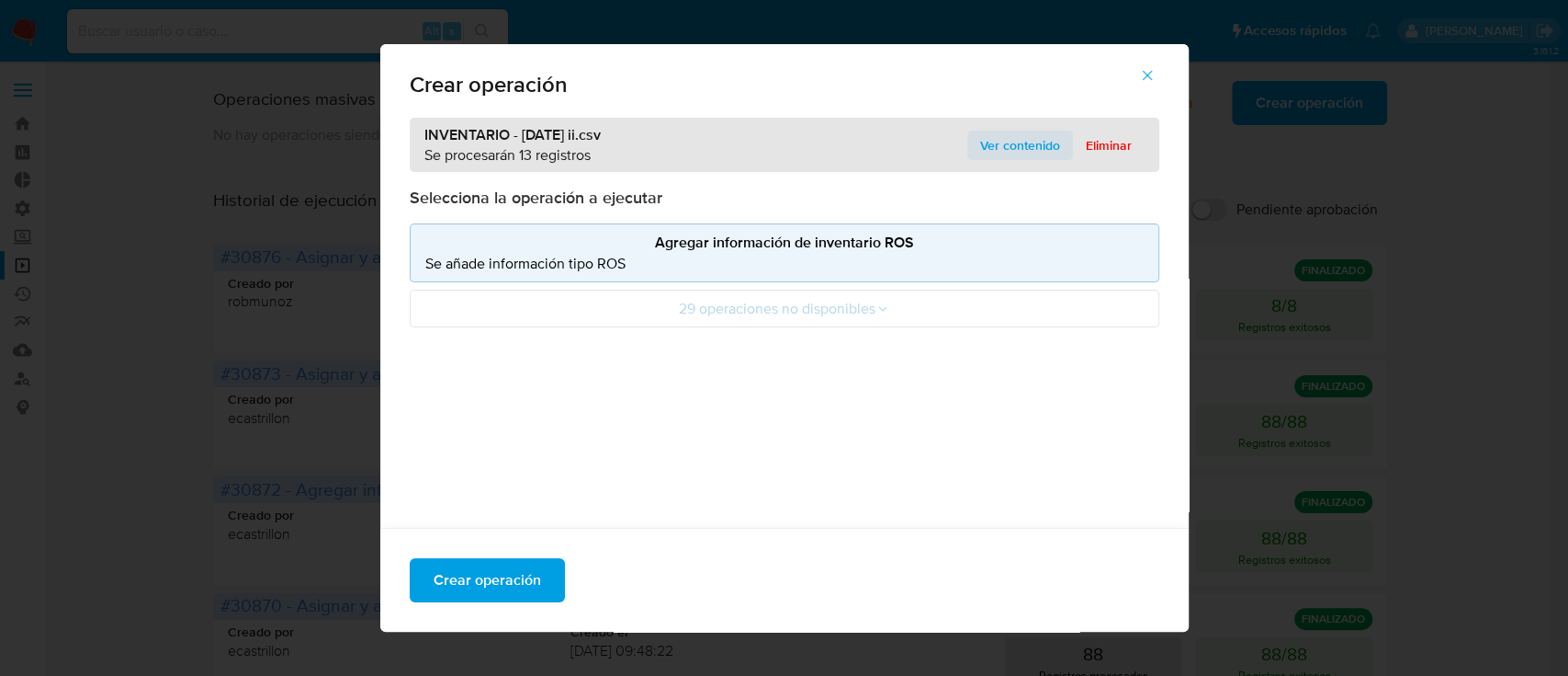
click at [984, 143] on span "Ver contenido" at bounding box center [1020, 145] width 80 height 26
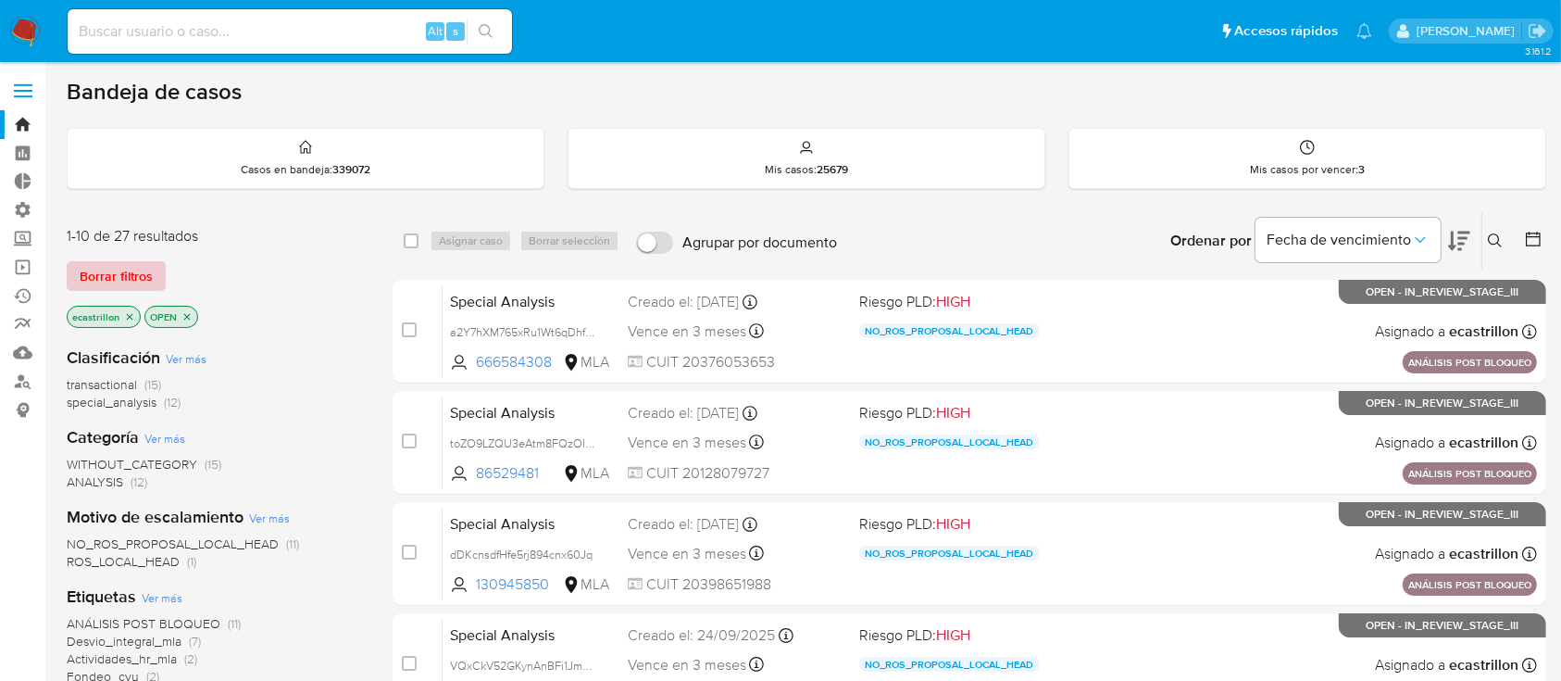
click at [97, 272] on span "Borrar filtros" at bounding box center [116, 276] width 73 height 26
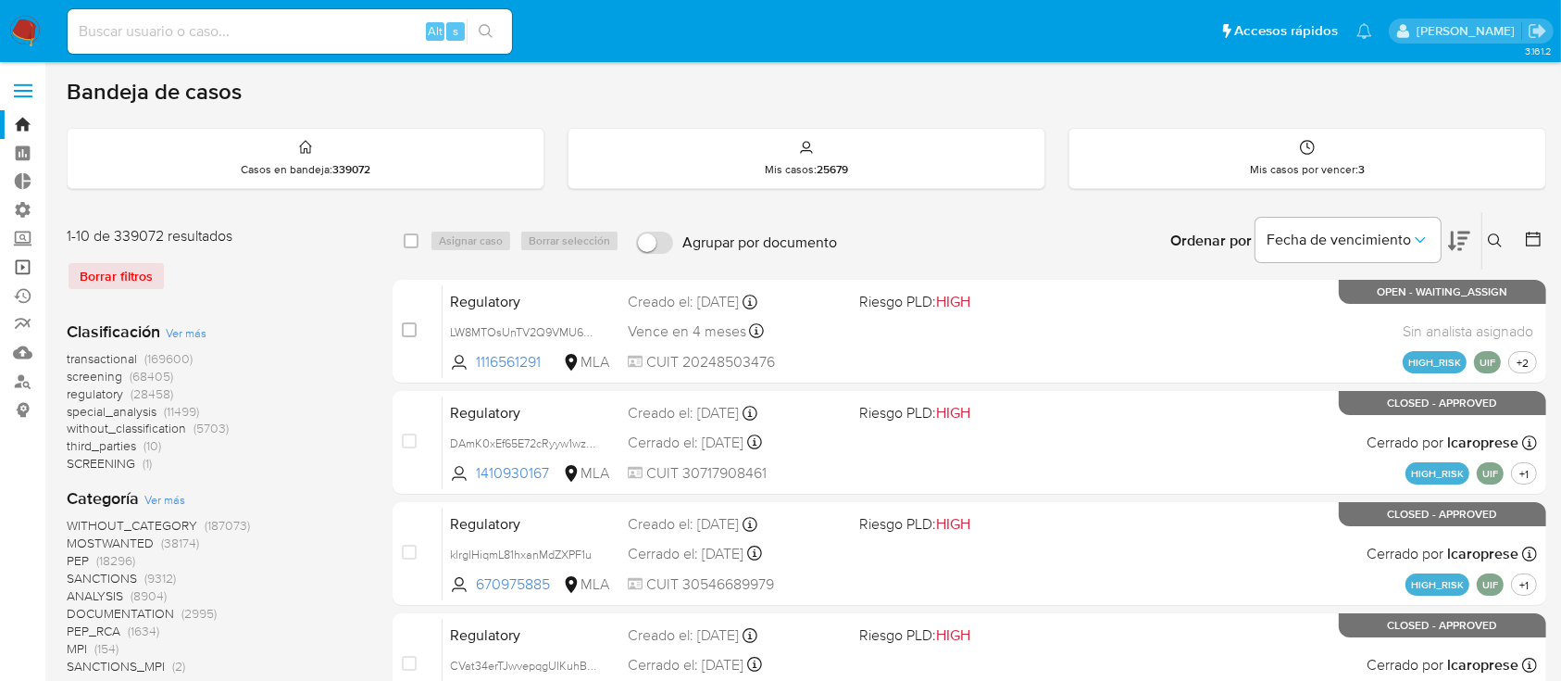
click at [28, 270] on link "Operaciones masivas" at bounding box center [110, 267] width 220 height 29
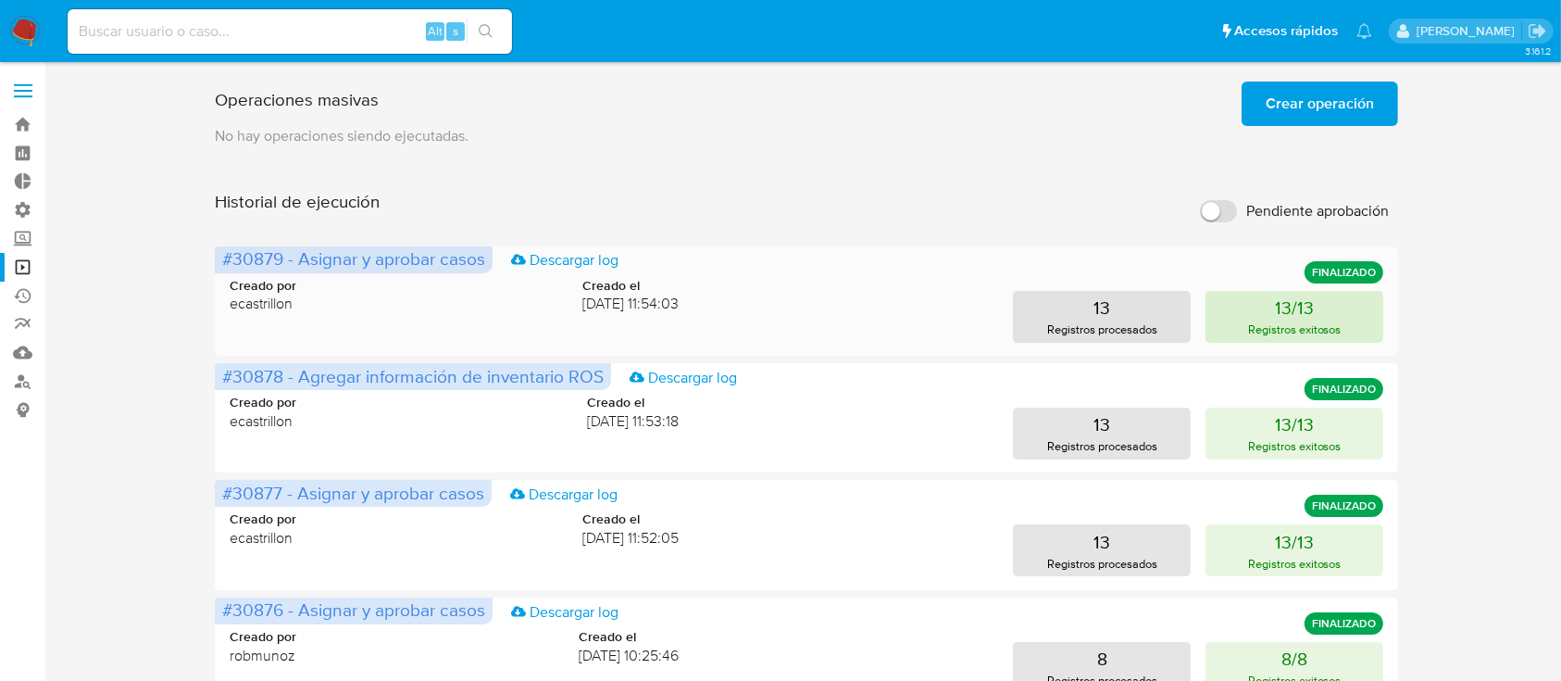
click at [1254, 325] on p "Registros exitosos" at bounding box center [1295, 329] width 94 height 18
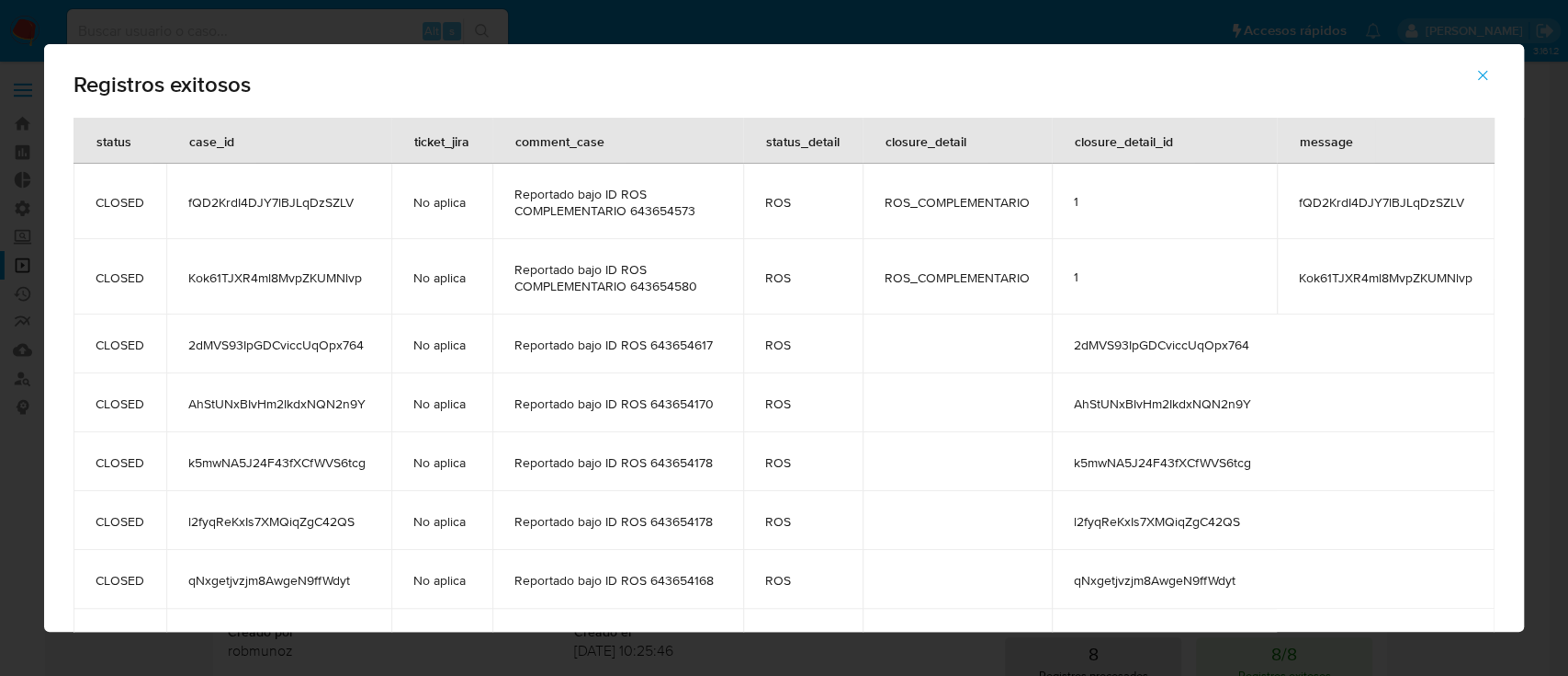
click at [1487, 84] on span "button" at bounding box center [1483, 75] width 17 height 41
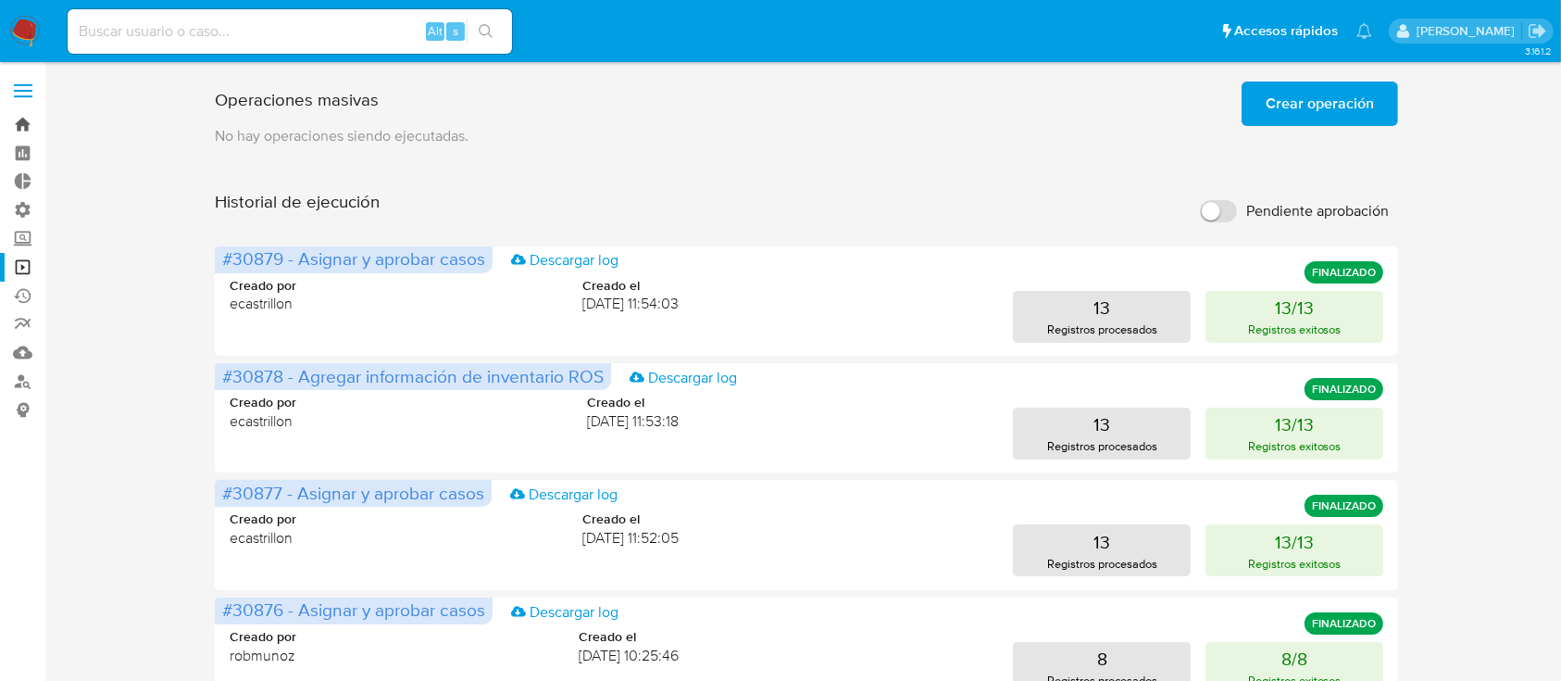
click at [23, 127] on link "Bandeja" at bounding box center [110, 124] width 220 height 29
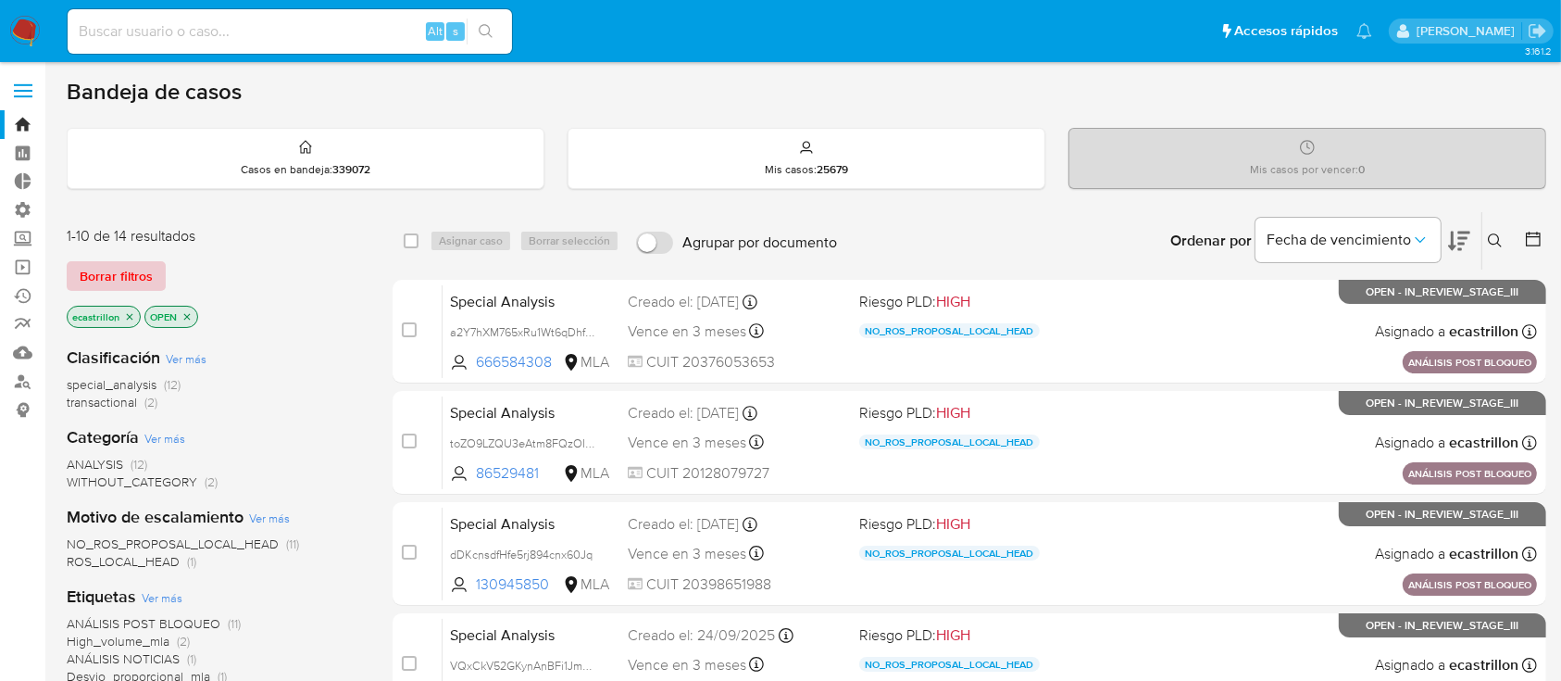
click at [122, 277] on span "Borrar filtros" at bounding box center [116, 276] width 73 height 26
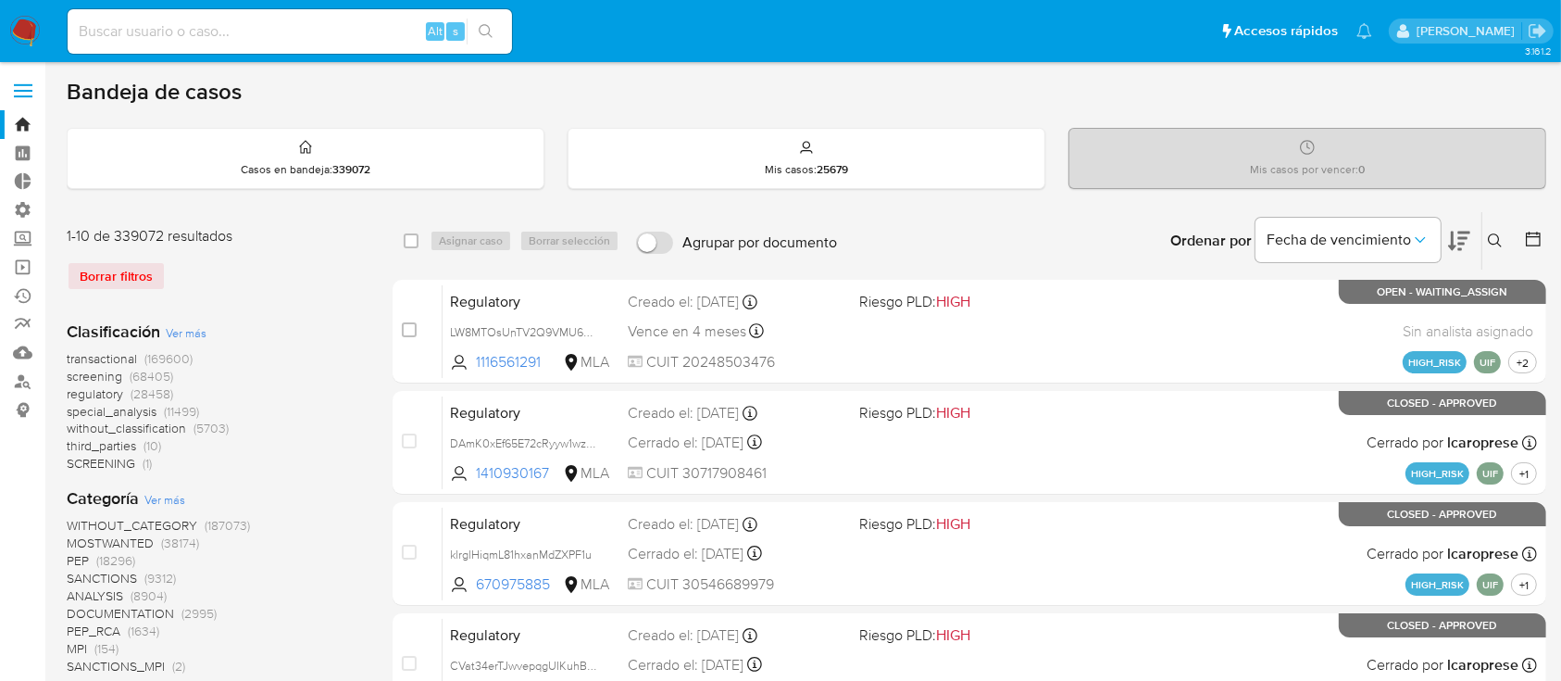
click at [1539, 226] on div at bounding box center [1529, 240] width 33 height 57
click at [1541, 241] on icon at bounding box center [1533, 238] width 15 height 15
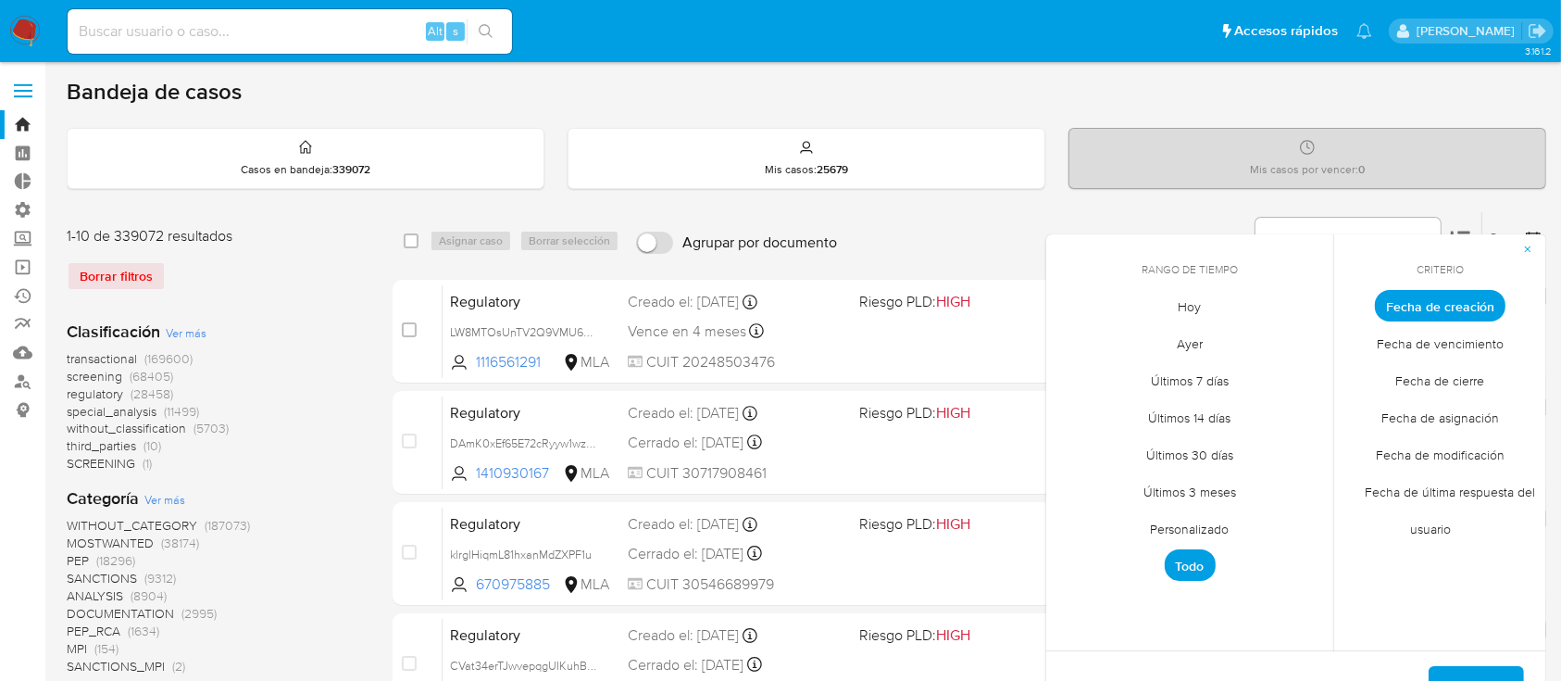
click at [1197, 522] on span "Personalizado" at bounding box center [1190, 529] width 118 height 38
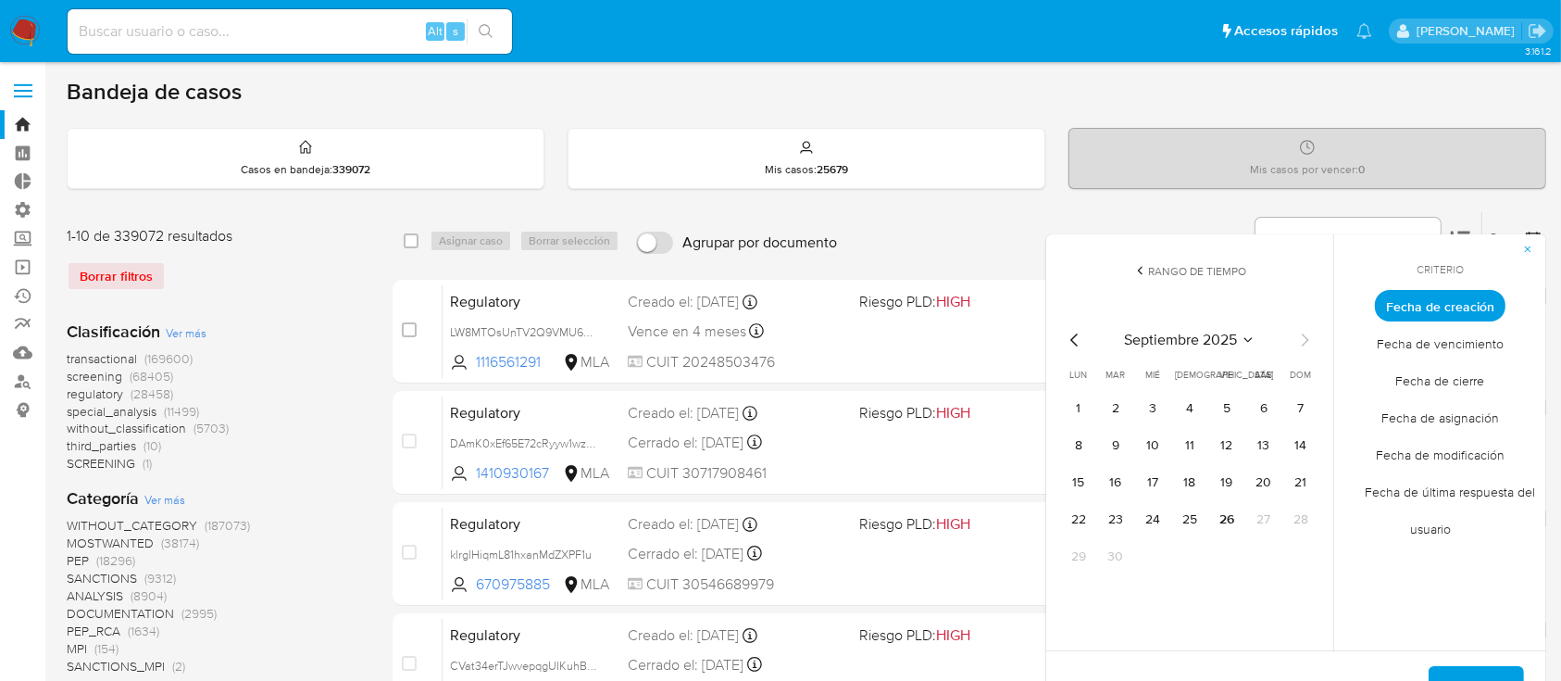
click at [1078, 345] on icon "Mes anterior" at bounding box center [1075, 340] width 22 height 22
click at [1293, 339] on icon "Mes siguiente" at bounding box center [1304, 340] width 22 height 22
click at [1120, 403] on button "1" at bounding box center [1116, 408] width 30 height 30
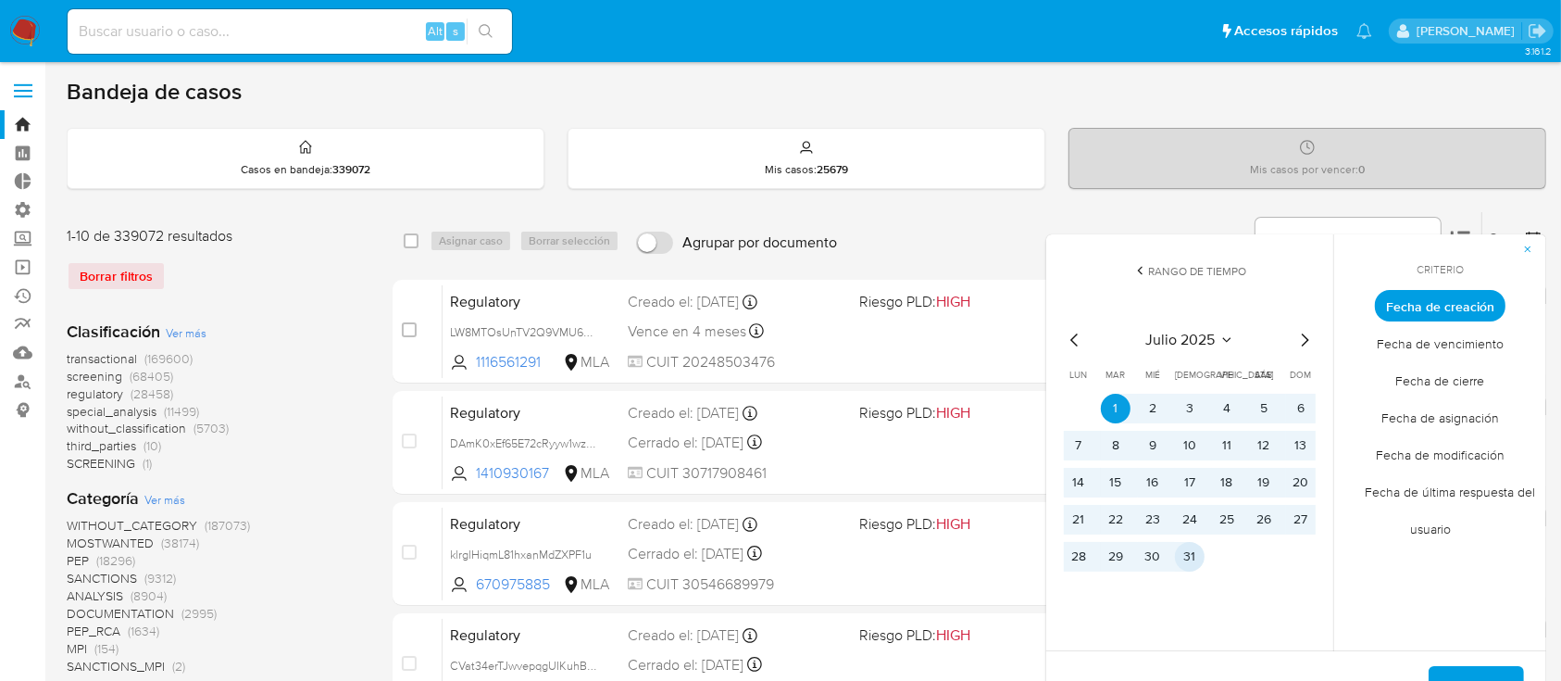
click at [1193, 550] on button "31" at bounding box center [1190, 557] width 30 height 30
click at [1457, 668] on span "Aplicar" at bounding box center [1476, 688] width 47 height 41
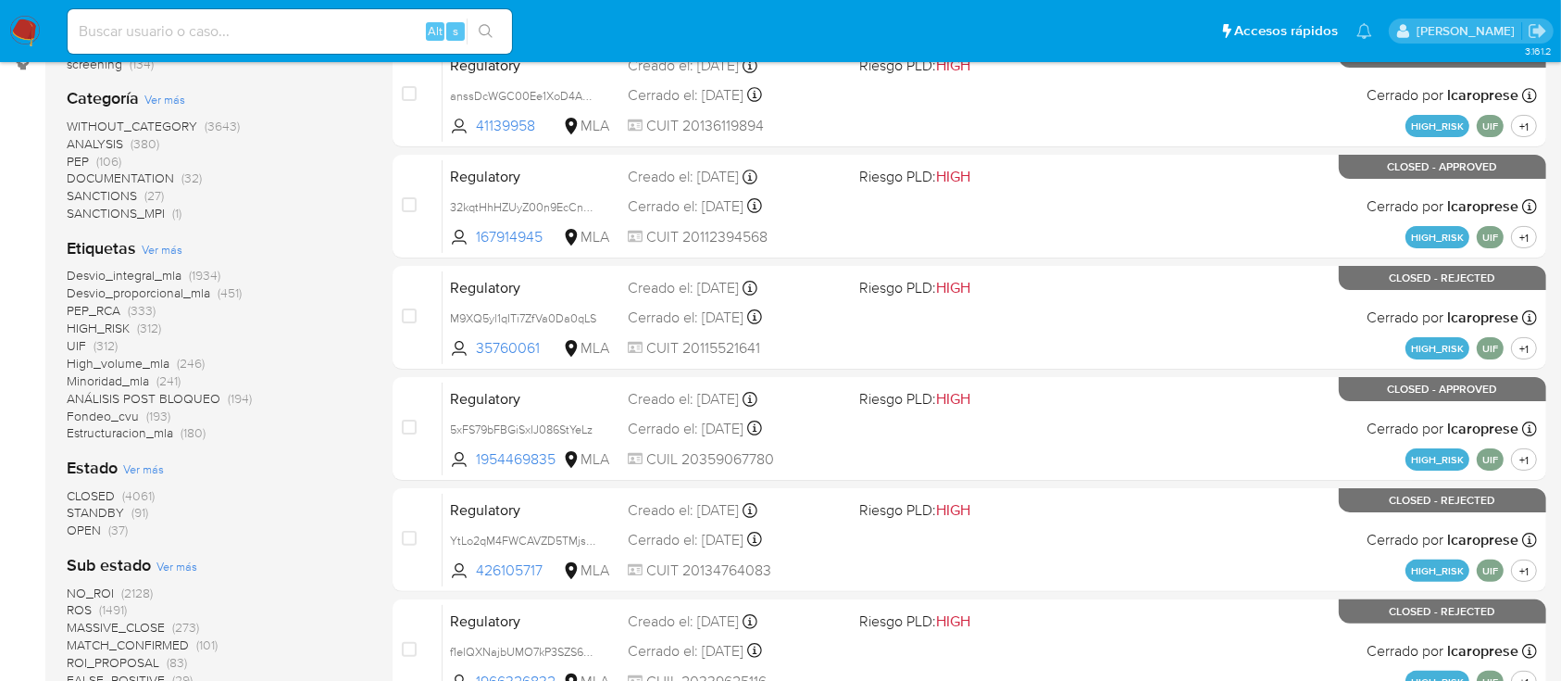
scroll to position [370, 0]
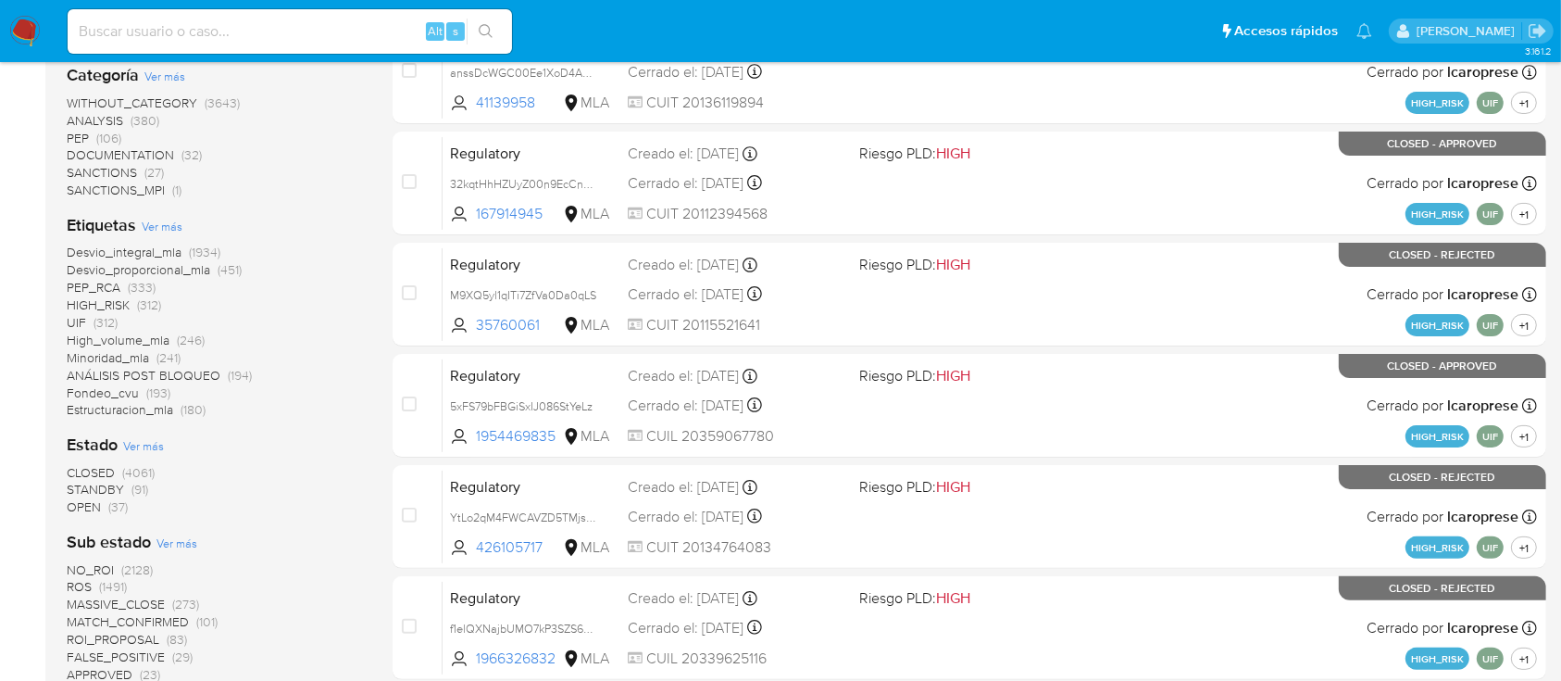
click at [105, 500] on span "OPEN (37)" at bounding box center [97, 507] width 61 height 18
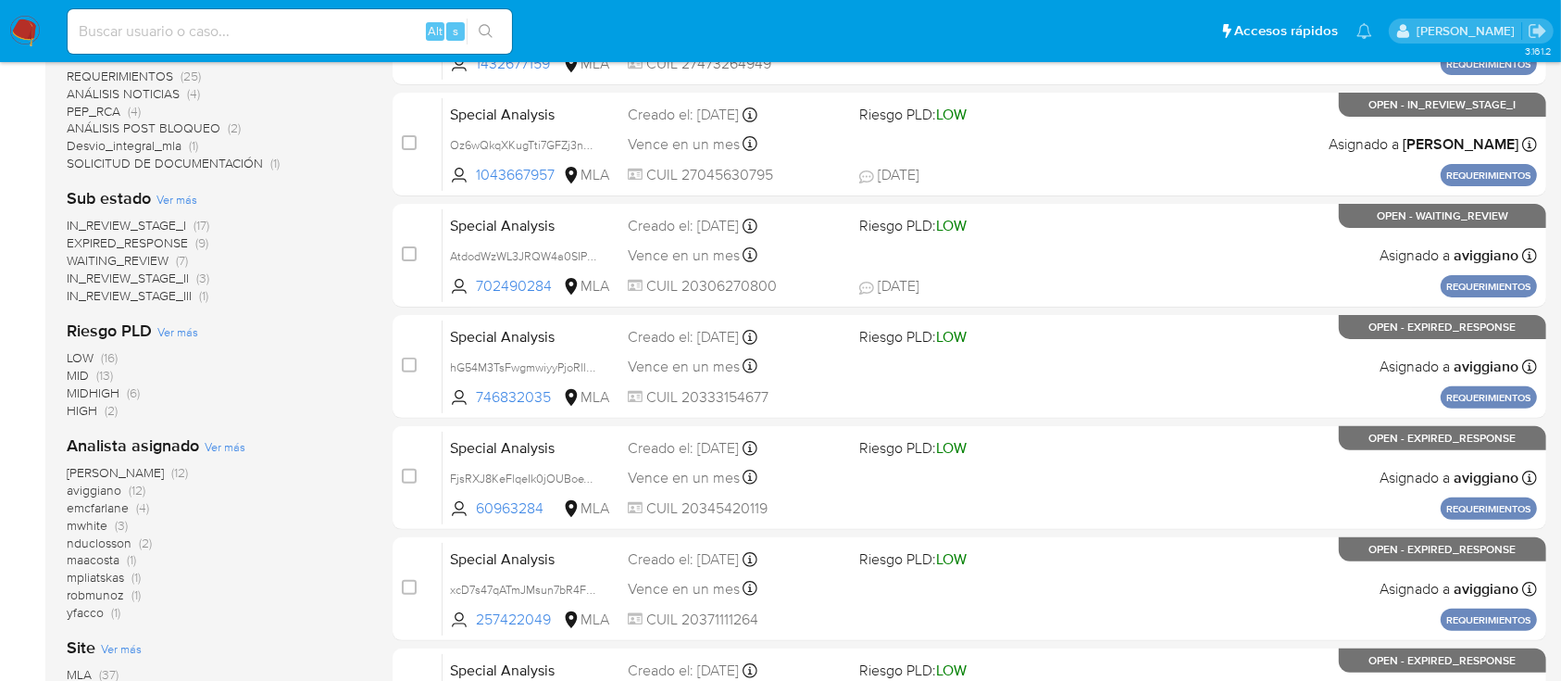
scroll to position [617, 0]
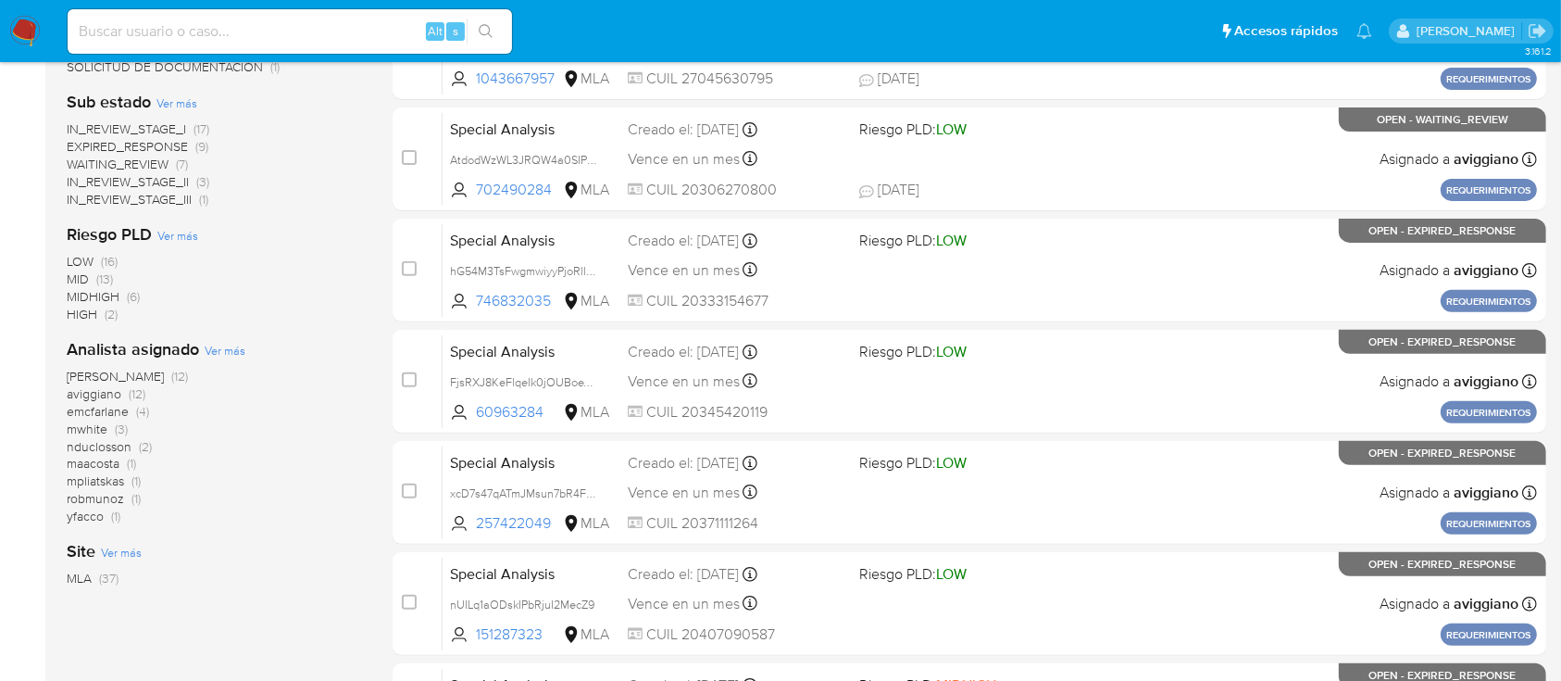
click at [83, 448] on span "nduclosson" at bounding box center [99, 446] width 65 height 19
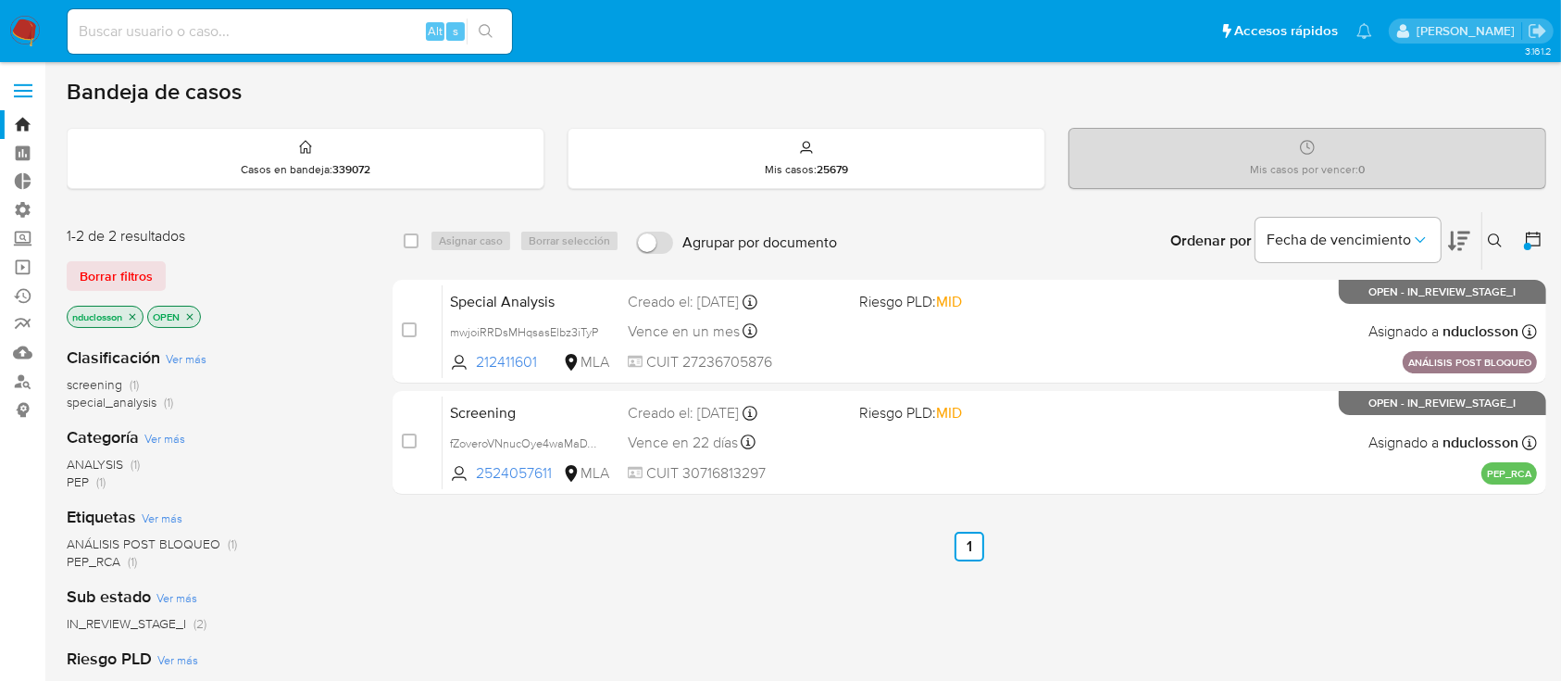
click at [138, 319] on icon "close-filter" at bounding box center [132, 316] width 11 height 11
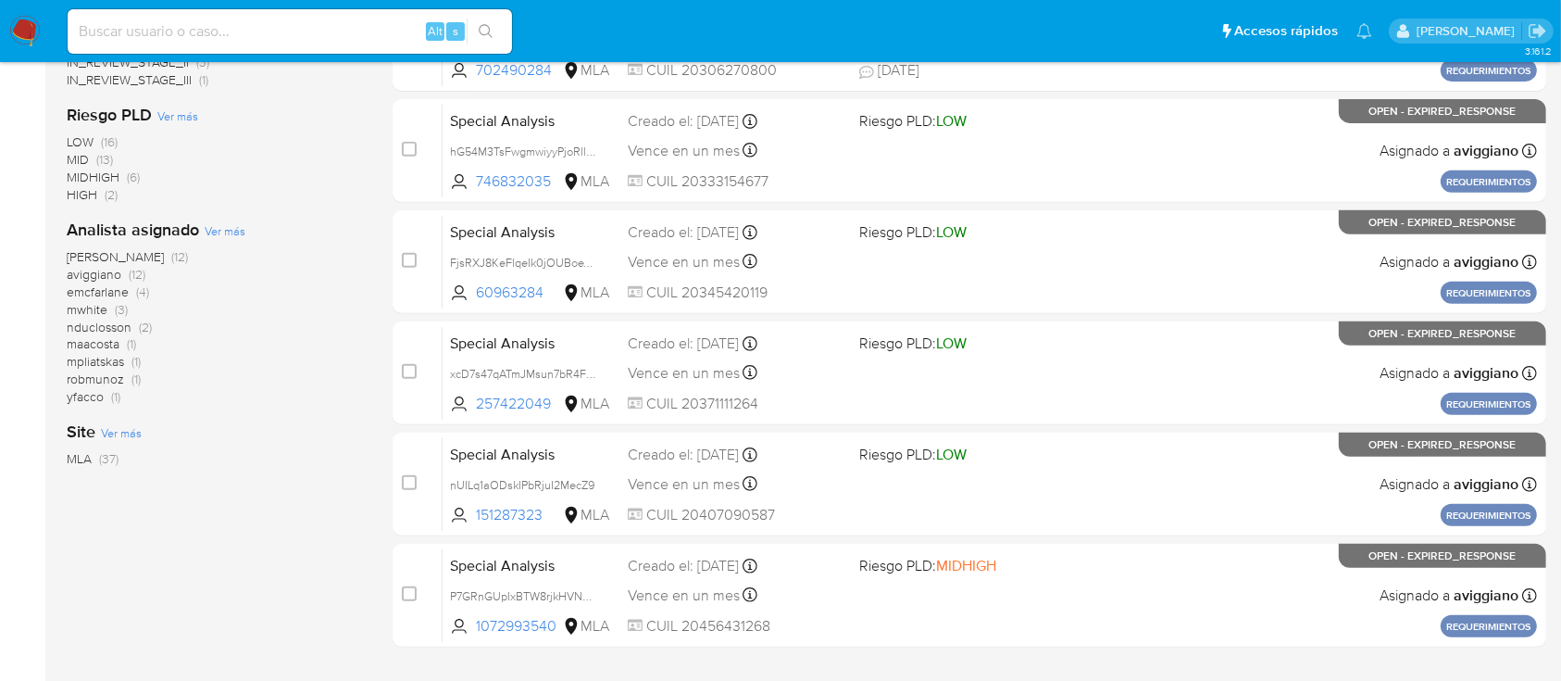
scroll to position [741, 0]
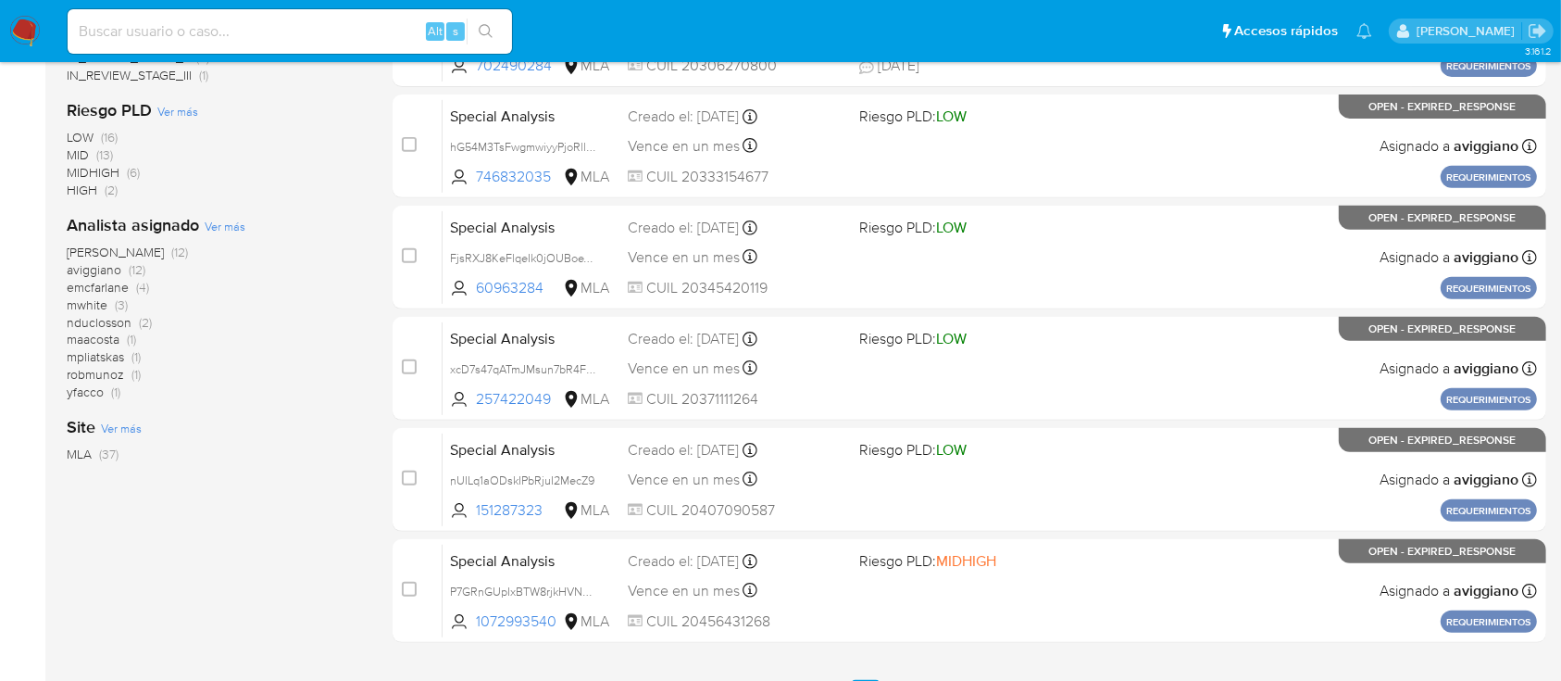
click at [112, 290] on span "emcfarlane" at bounding box center [98, 287] width 62 height 19
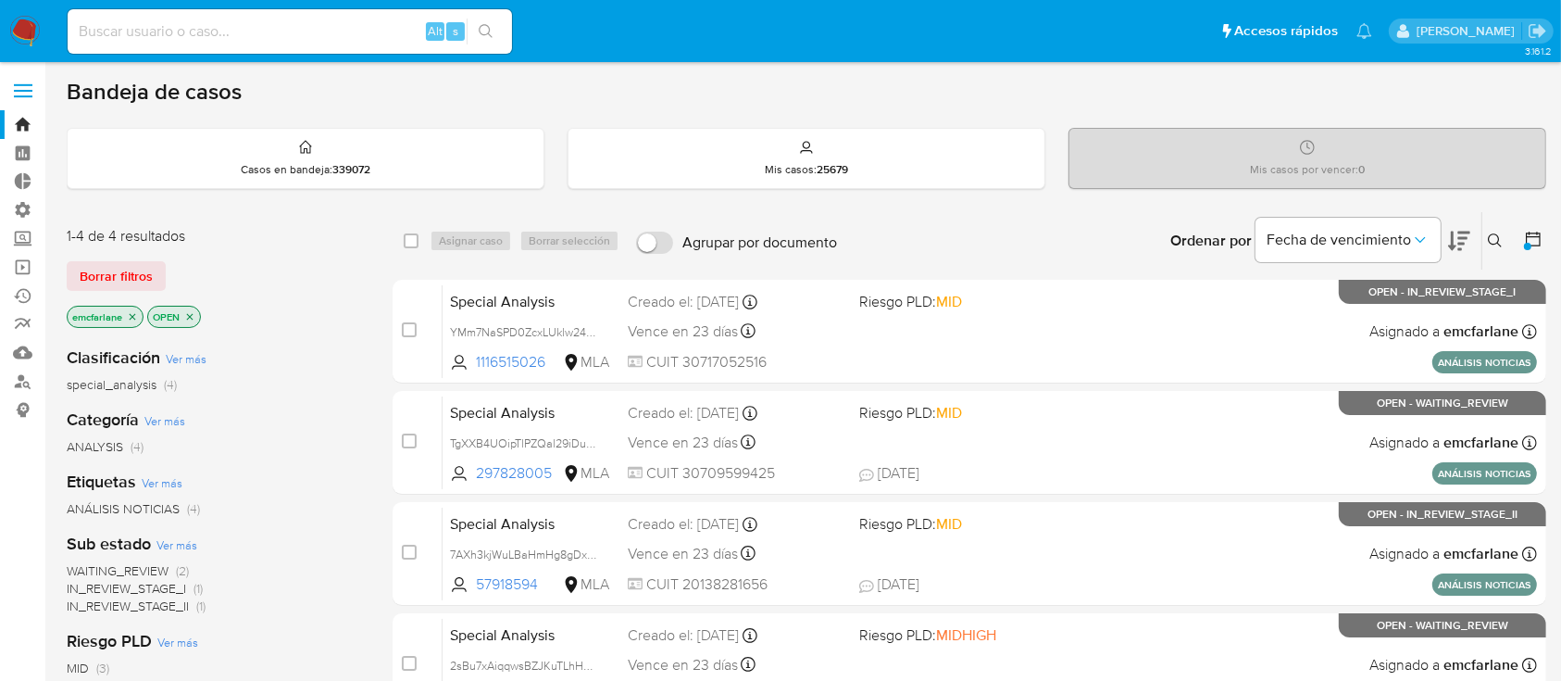
click at [133, 316] on icon "close-filter" at bounding box center [132, 316] width 11 height 11
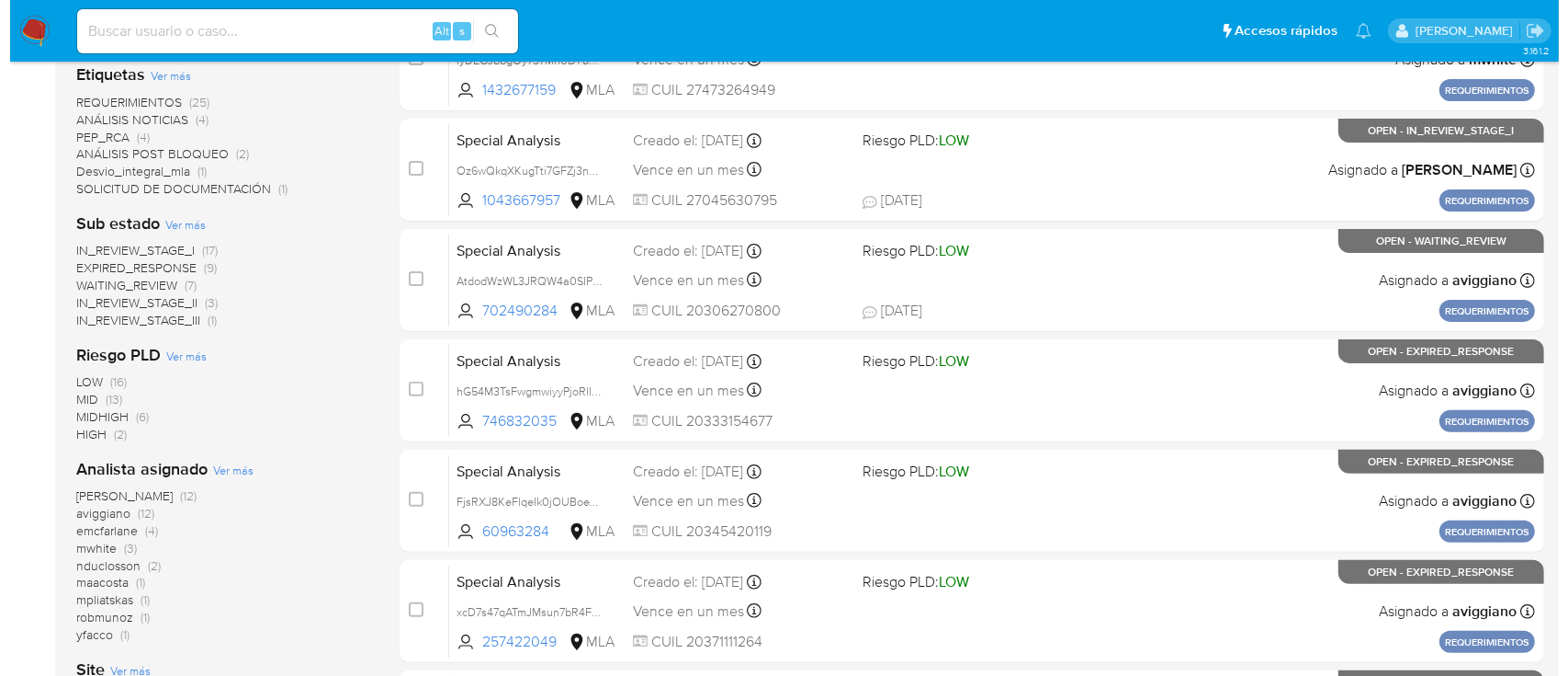
scroll to position [736, 0]
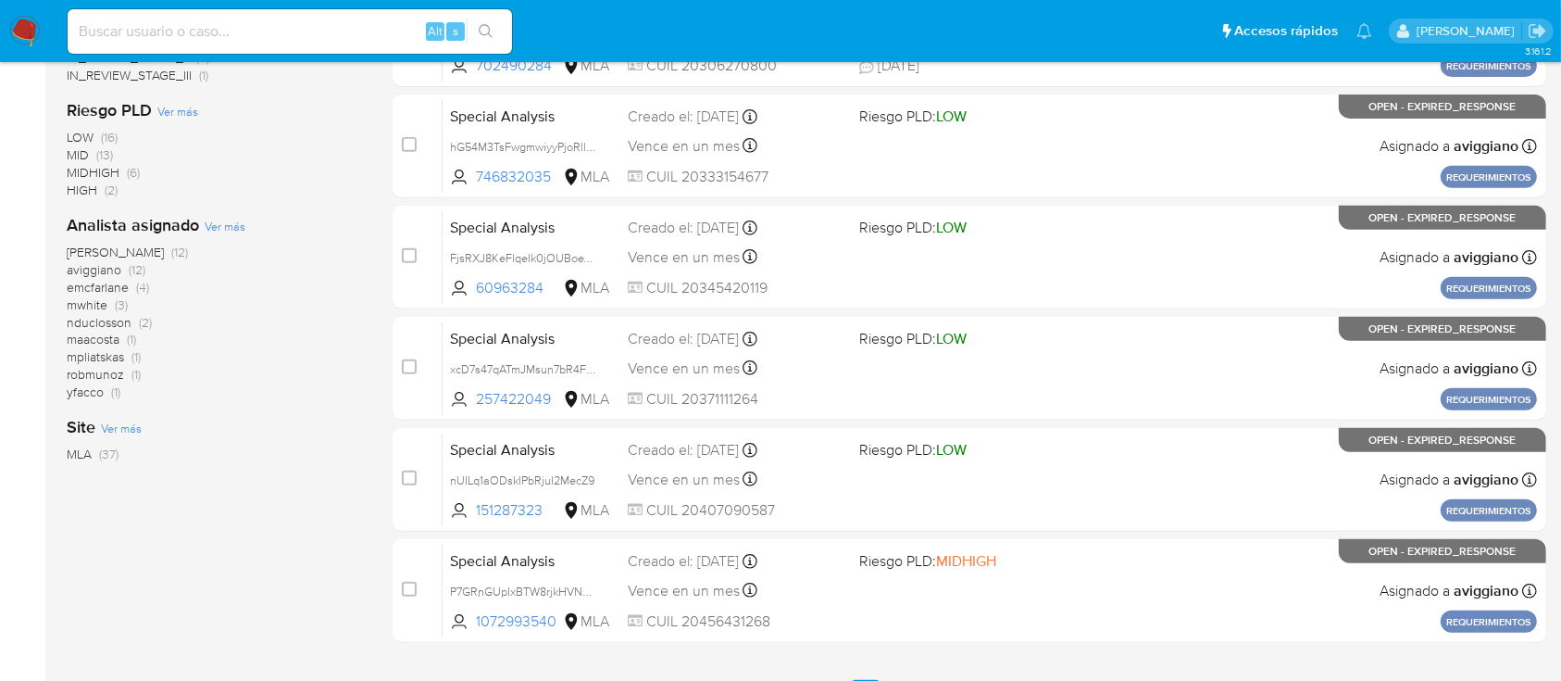
click at [235, 231] on span "Ver más" at bounding box center [225, 226] width 41 height 17
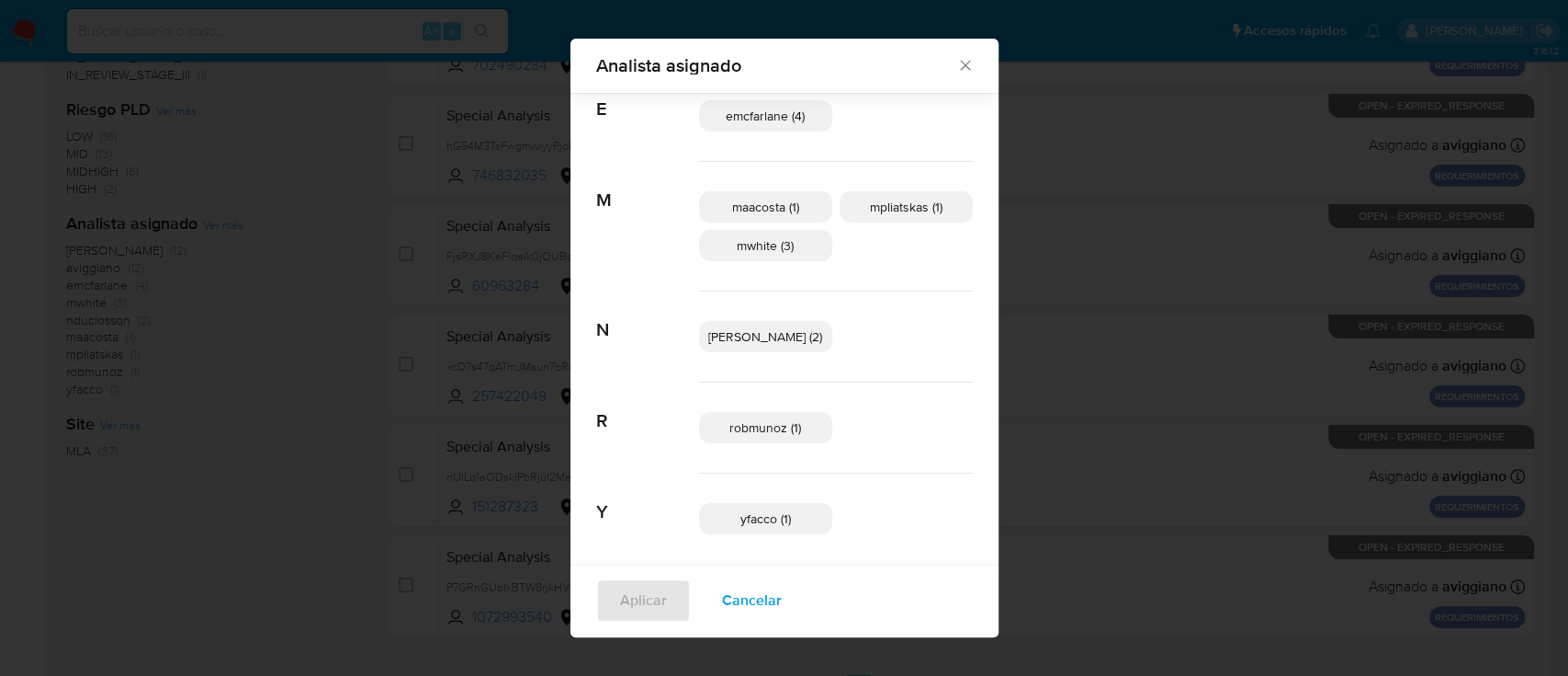
scroll to position [155, 0]
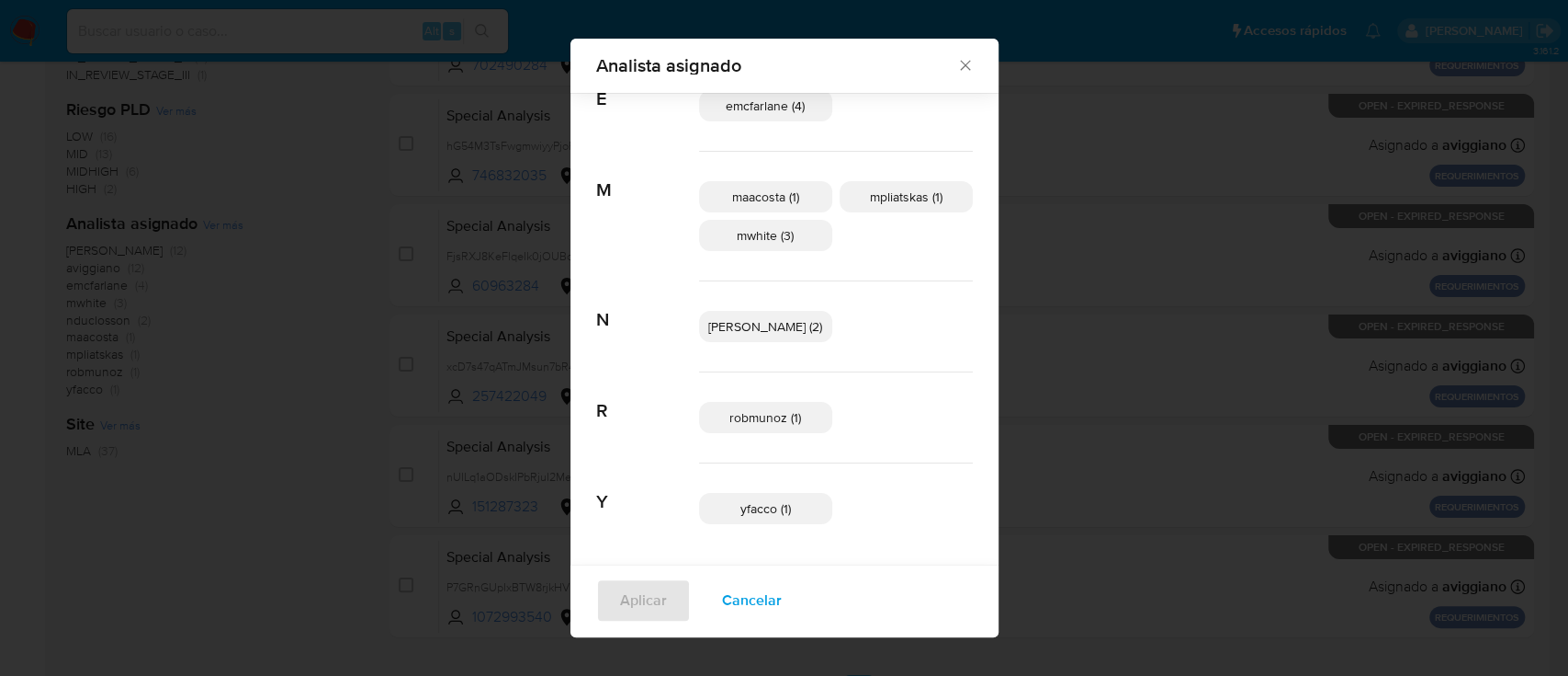
click at [750, 593] on span "Cancelar" at bounding box center [752, 600] width 60 height 41
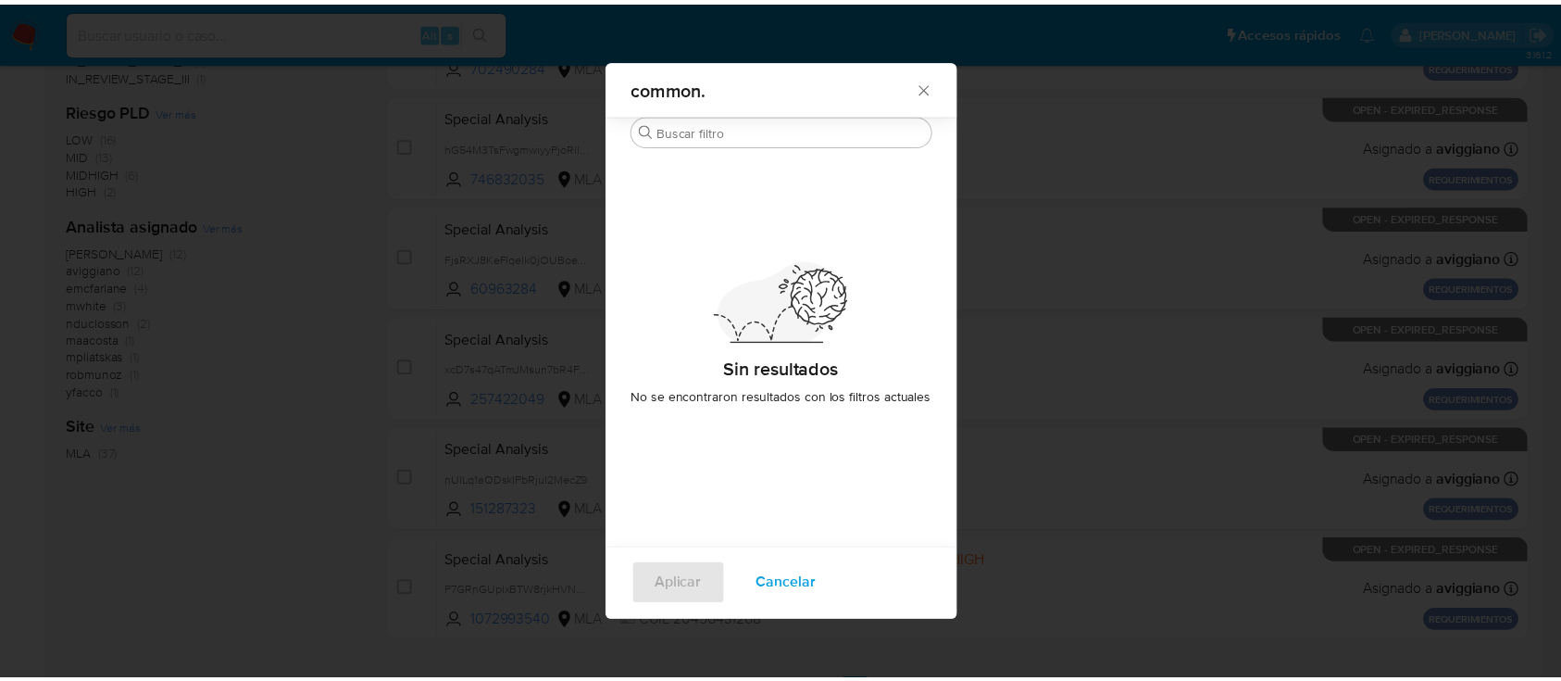
scroll to position [0, 0]
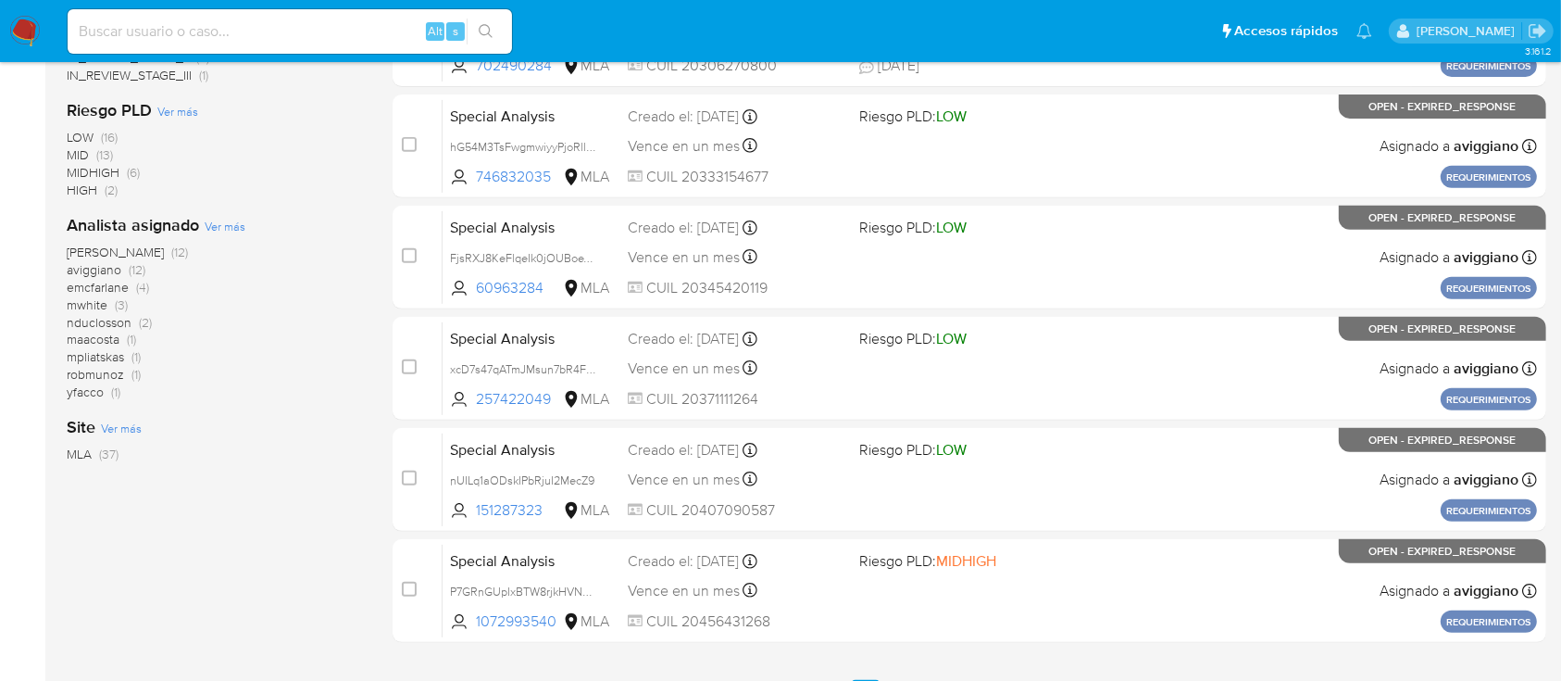
click at [132, 290] on span "emcfarlane (4)" at bounding box center [108, 288] width 82 height 18
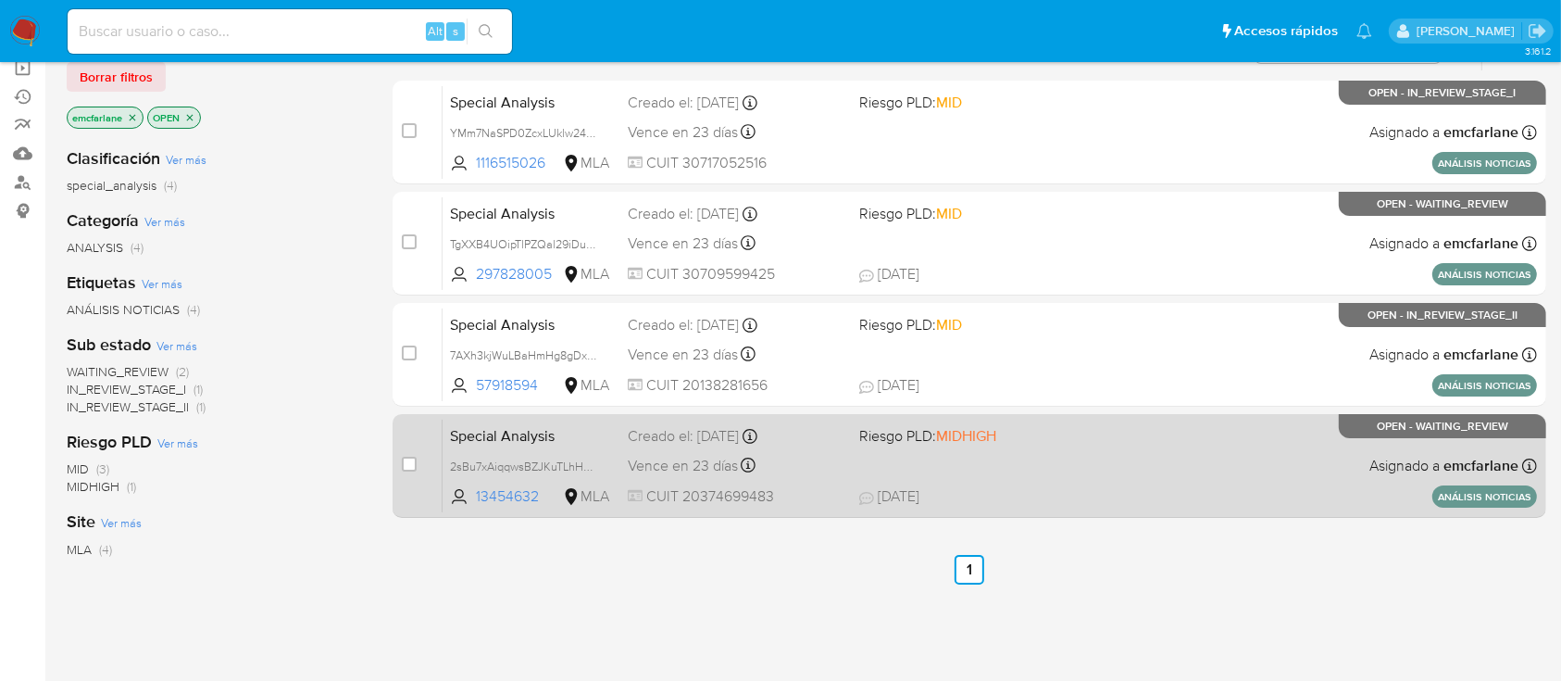
scroll to position [75, 0]
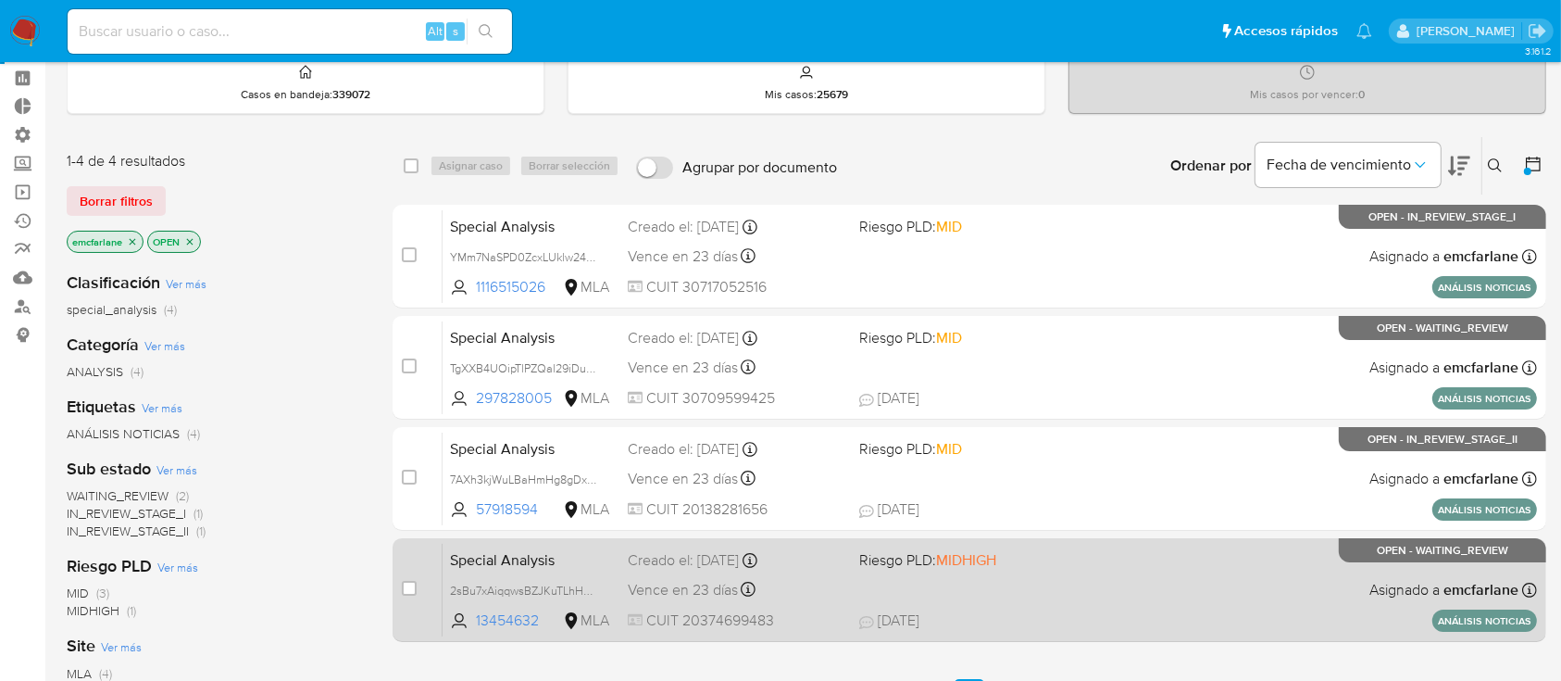
click at [892, 602] on div "Special Analysis 2sBu7xAiqqwsBZJKuTLhHBP8 13454632 MLA Riesgo PLD: MIDHIGH Crea…" at bounding box center [990, 590] width 1094 height 94
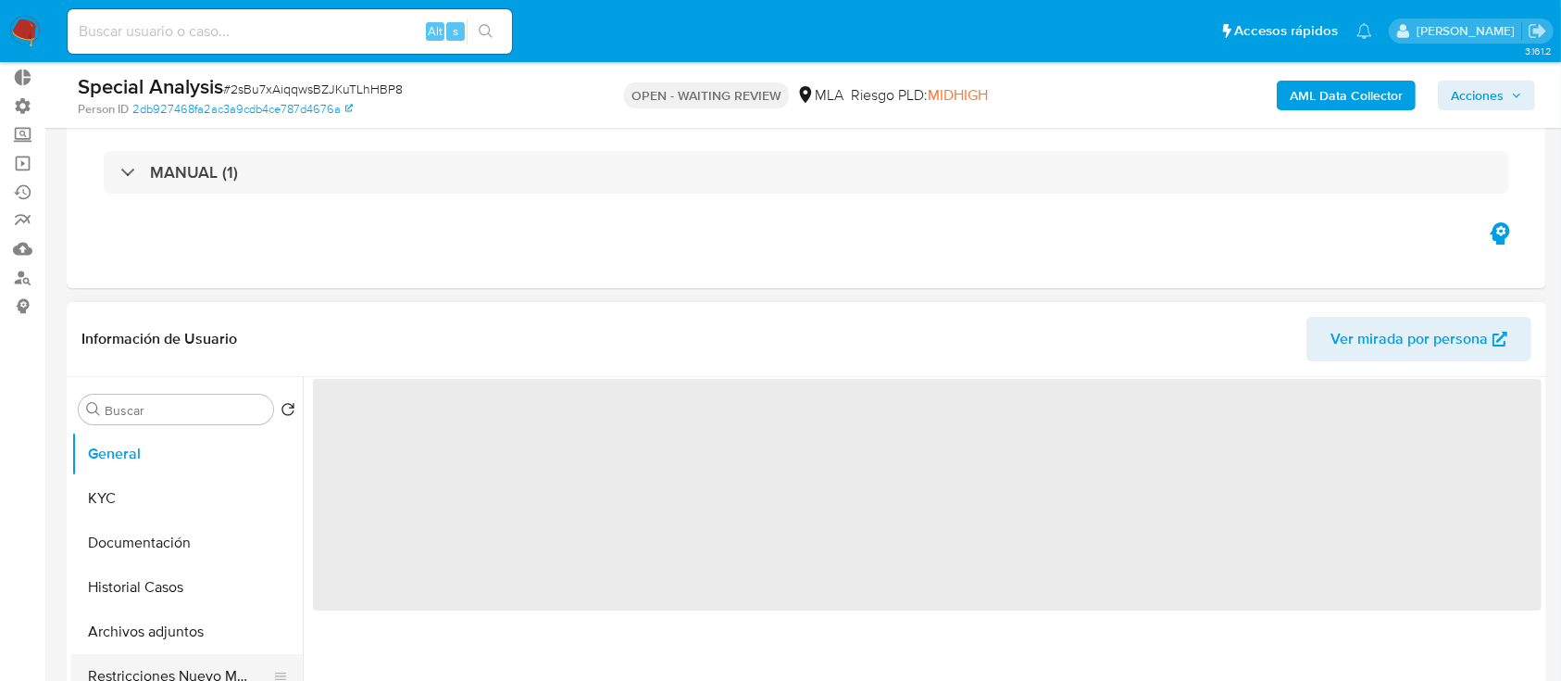
scroll to position [246, 0]
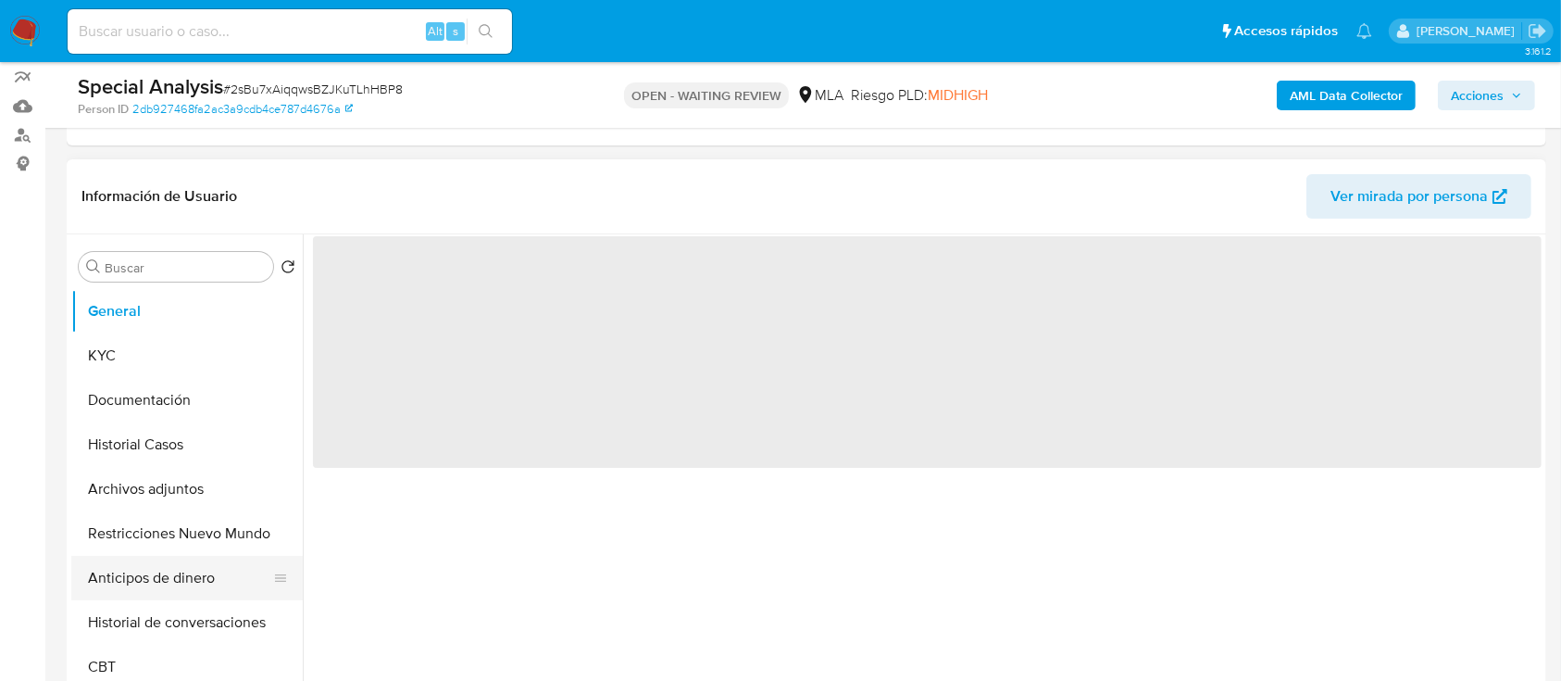
select select "10"
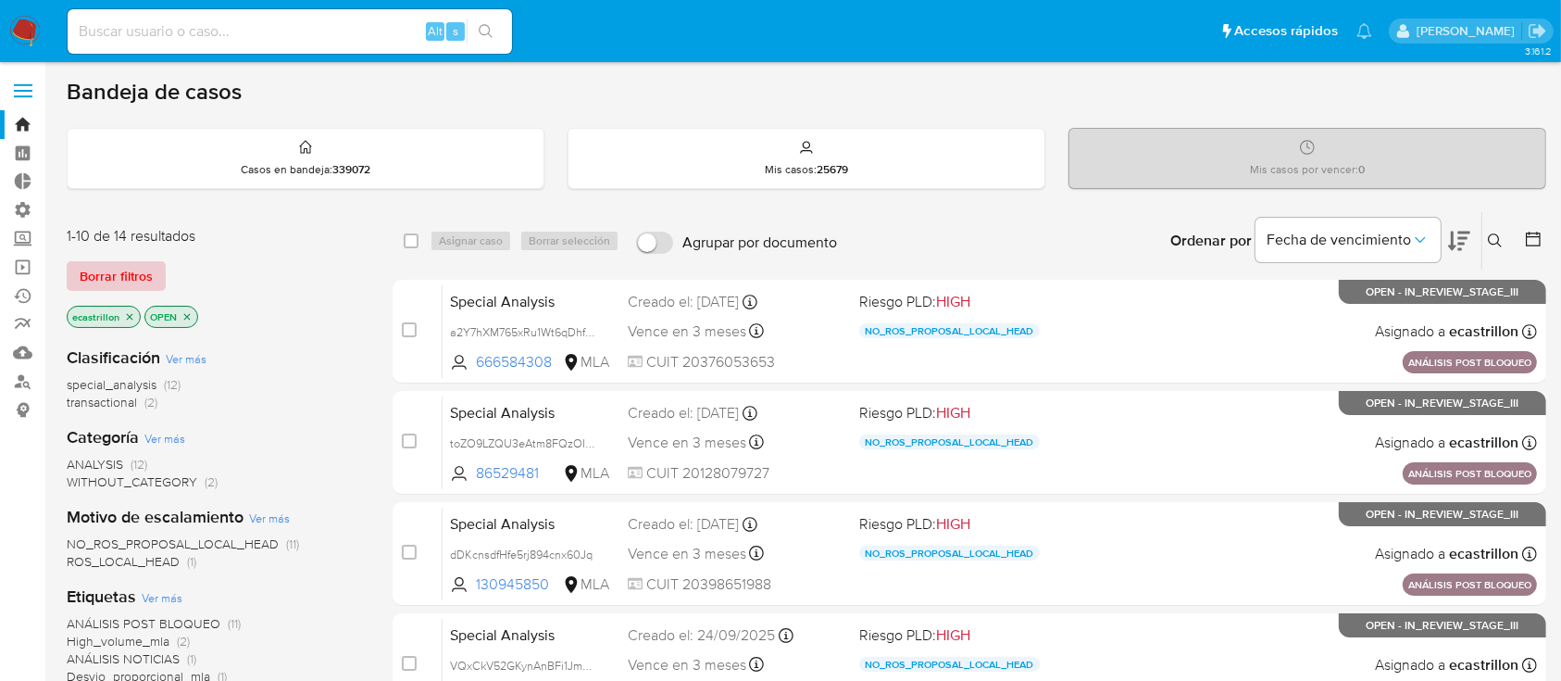
click at [117, 263] on span "Borrar filtros" at bounding box center [116, 276] width 73 height 26
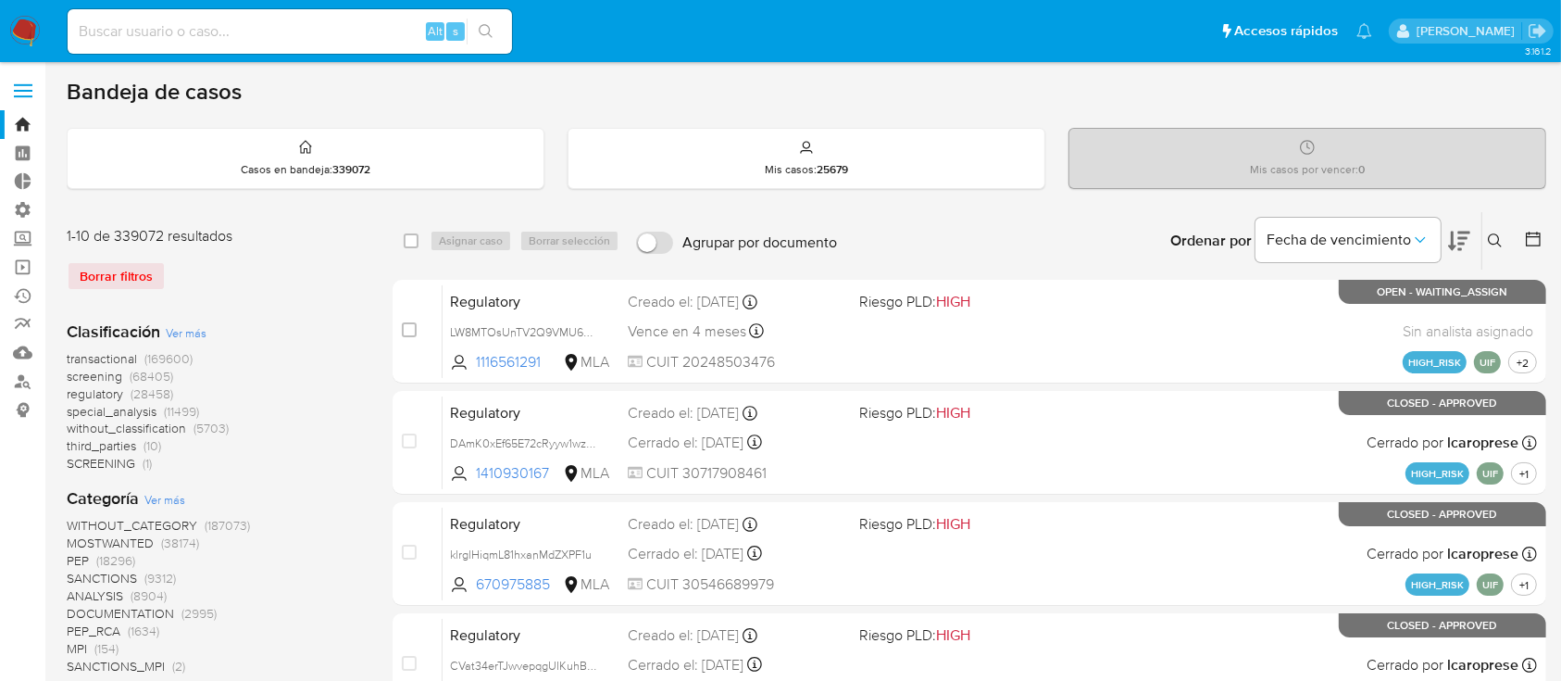
click at [1496, 237] on icon at bounding box center [1495, 240] width 15 height 15
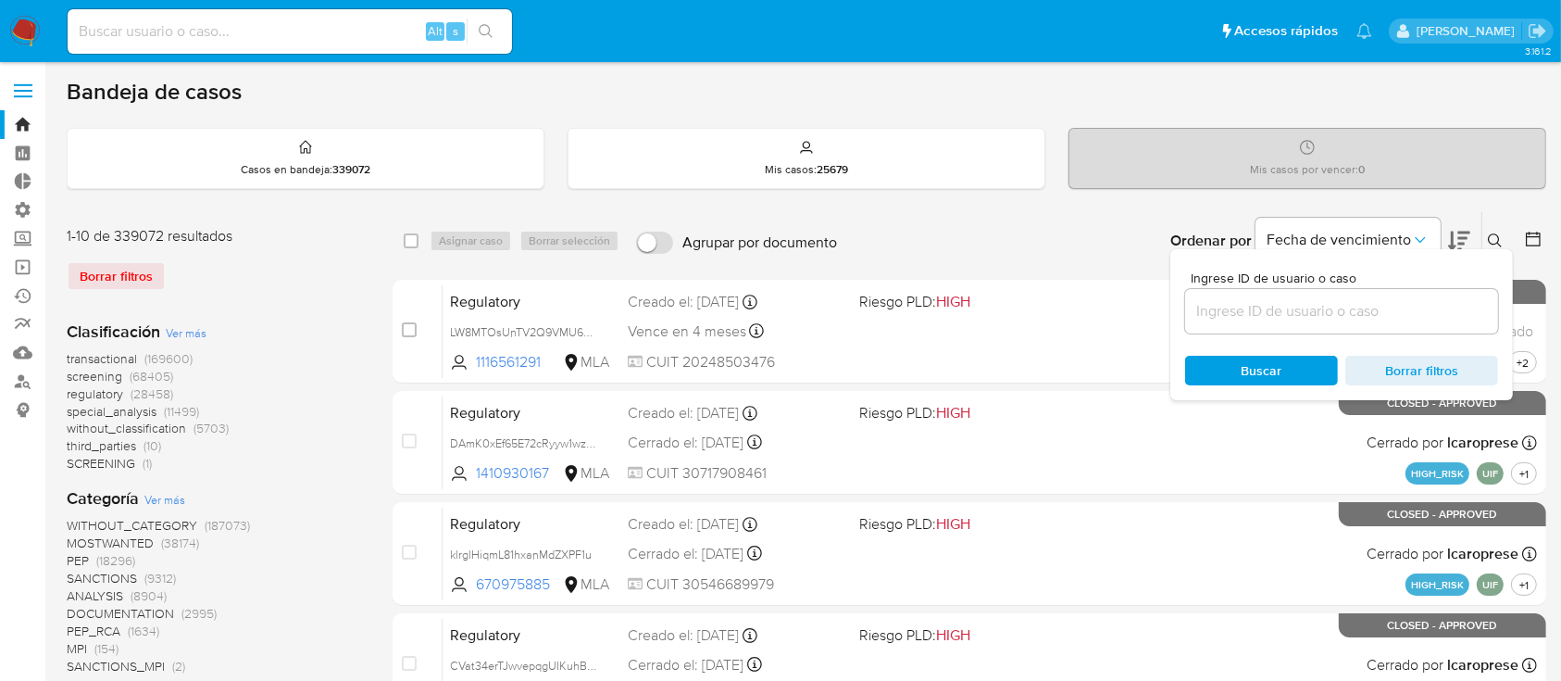
click at [1441, 306] on input at bounding box center [1341, 311] width 313 height 24
type input "535820320"
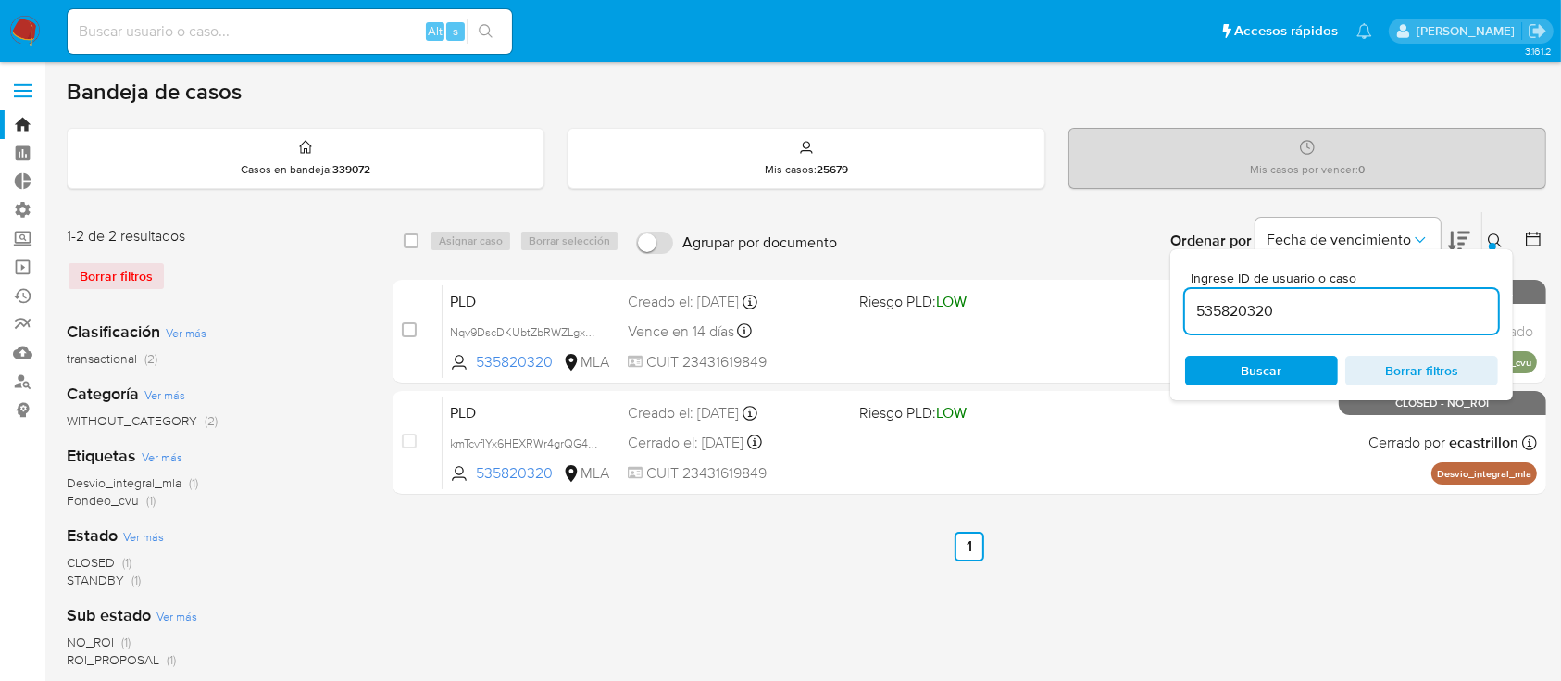
click at [1482, 239] on button at bounding box center [1497, 241] width 31 height 22
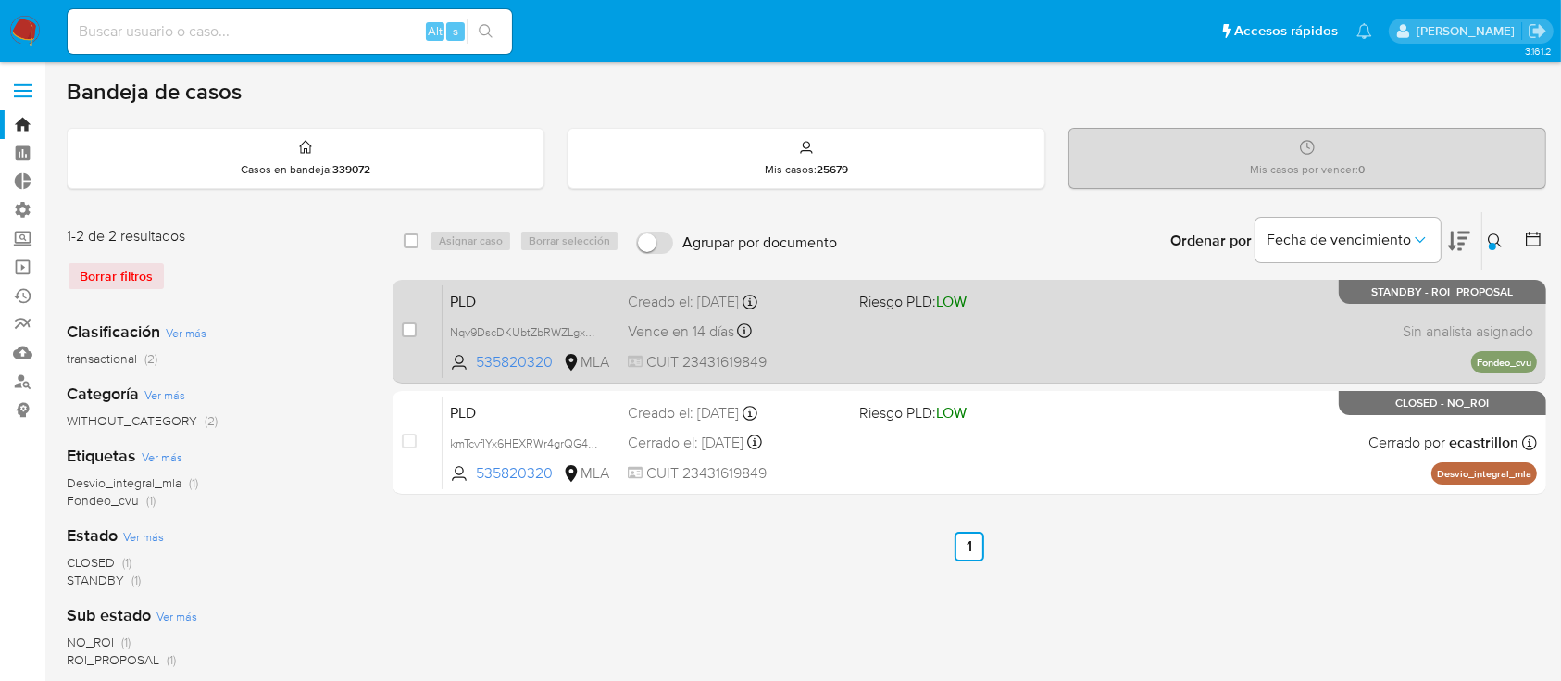
click at [839, 331] on div "Vence en 14 días Vence el [DATE] 03:34:39" at bounding box center [736, 331] width 216 height 25
click at [724, 334] on span "Vence en 14 días" at bounding box center [681, 331] width 106 height 20
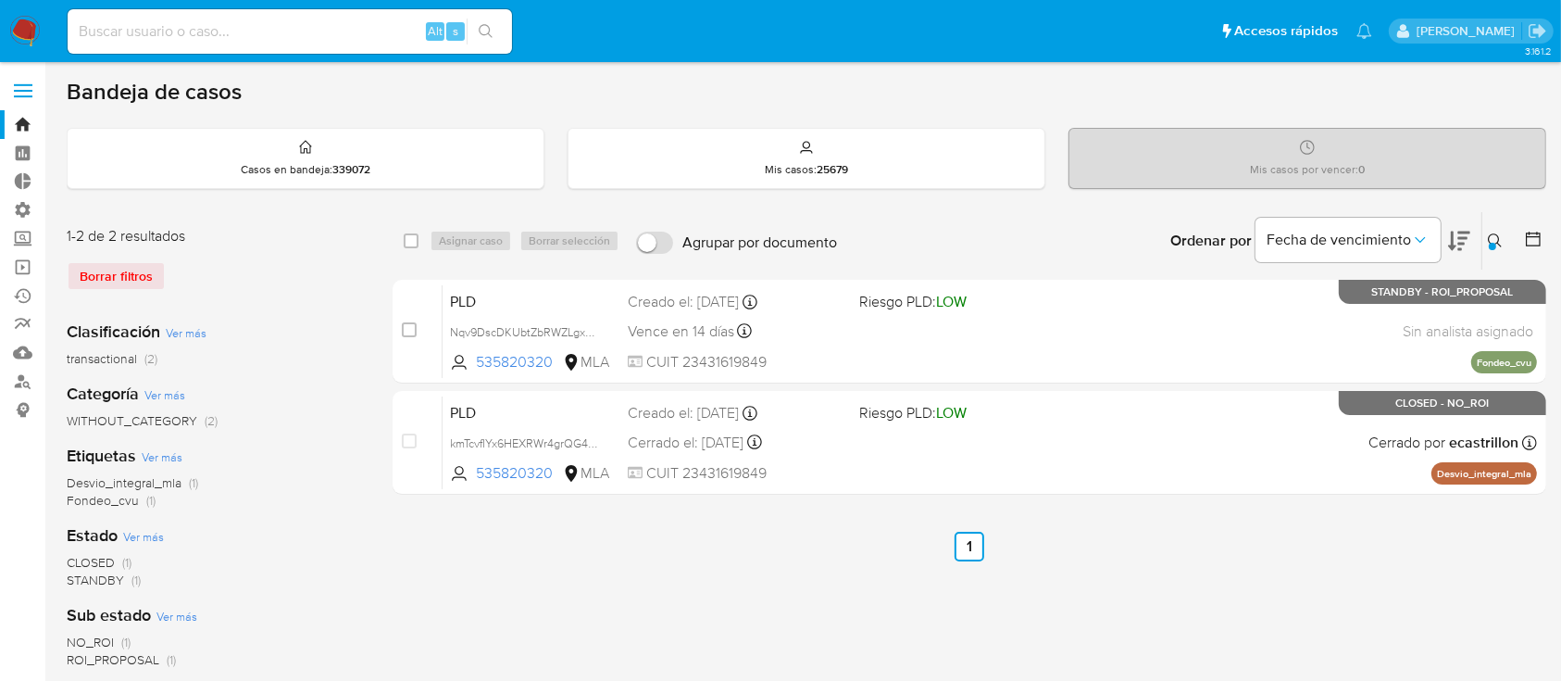
click at [954, 500] on div "select-all-cases-checkbox Asignar caso Borrar selección Agrupar por documento O…" at bounding box center [970, 617] width 1154 height 813
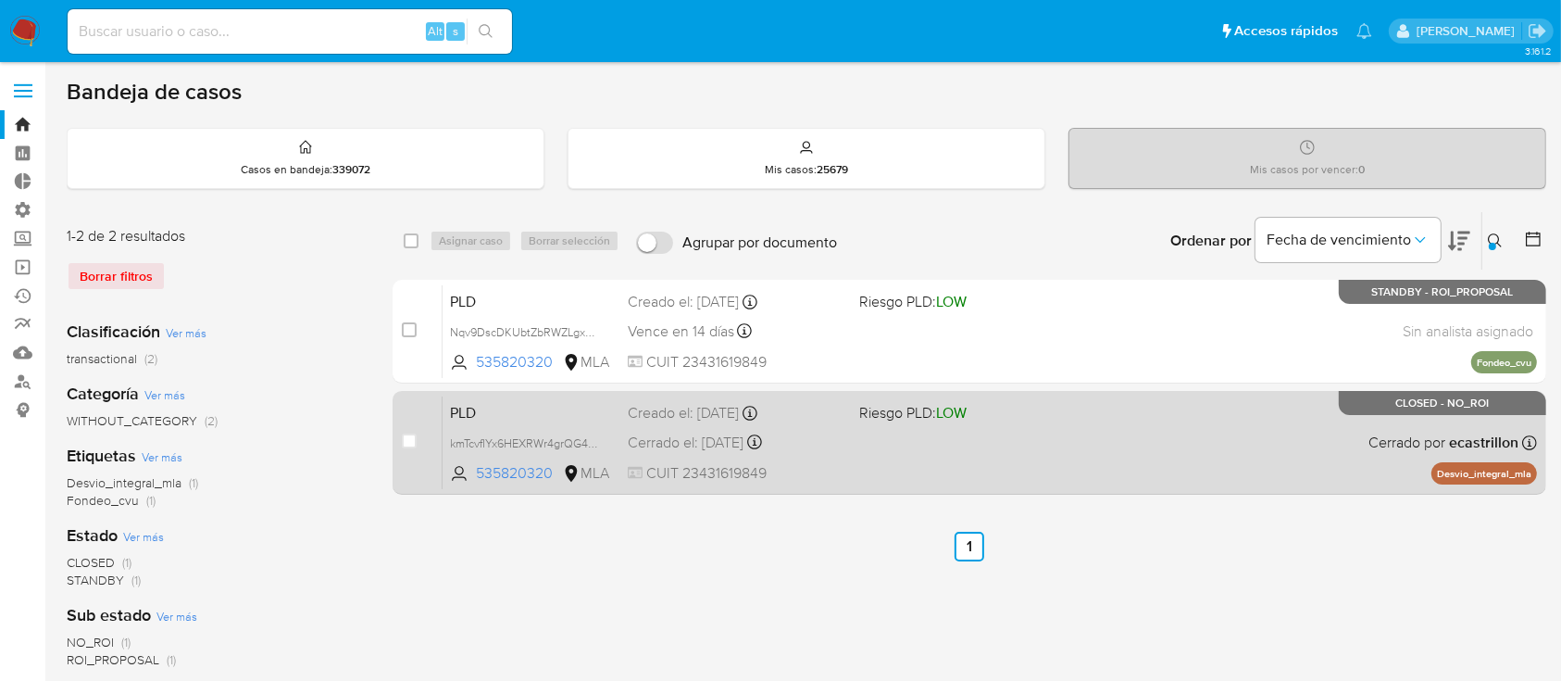
click at [949, 475] on div "PLD kmTcvfIYx6HEXRWr4grQG42k 535820320 MLA Riesgo PLD: LOW Creado el: 12/05/202…" at bounding box center [990, 442] width 1094 height 94
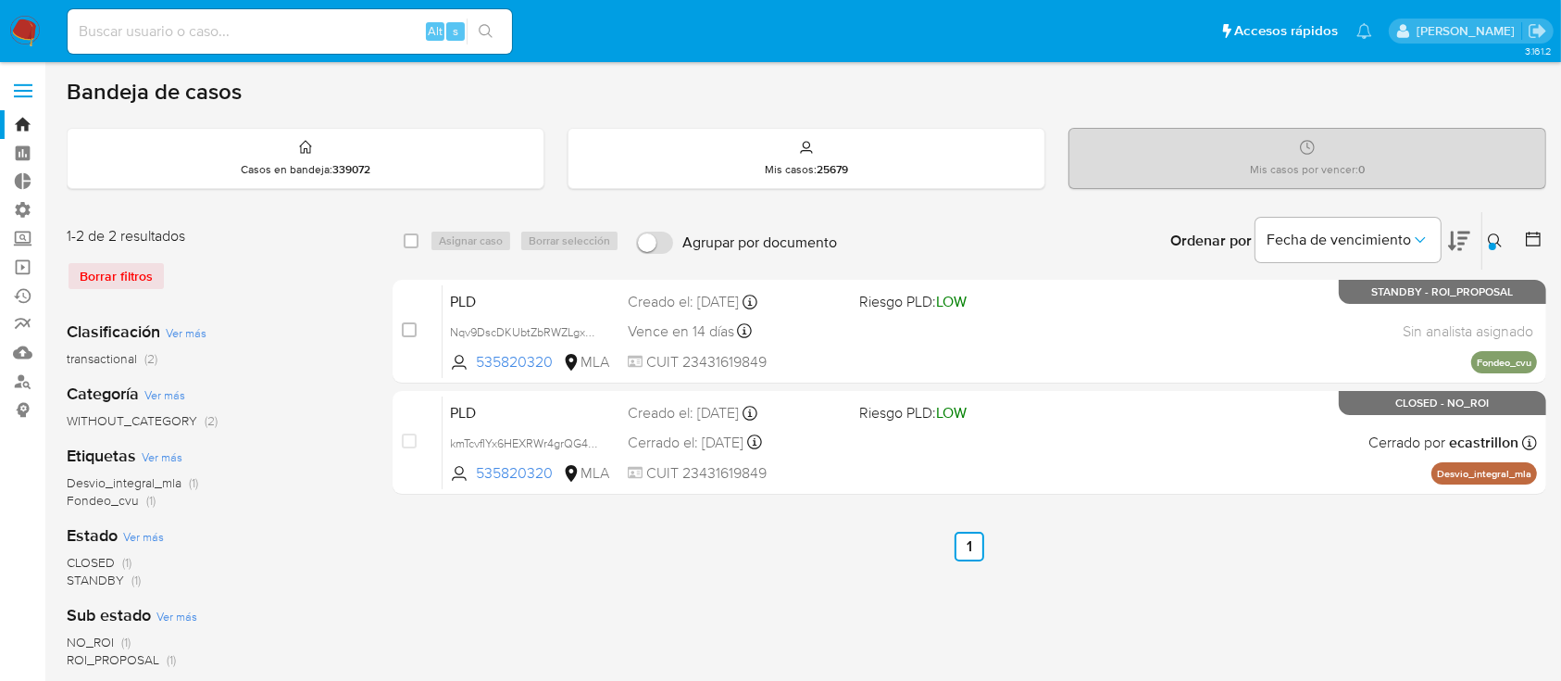
click at [151, 31] on input at bounding box center [290, 31] width 444 height 24
paste input "78689288"
type input "78689288"
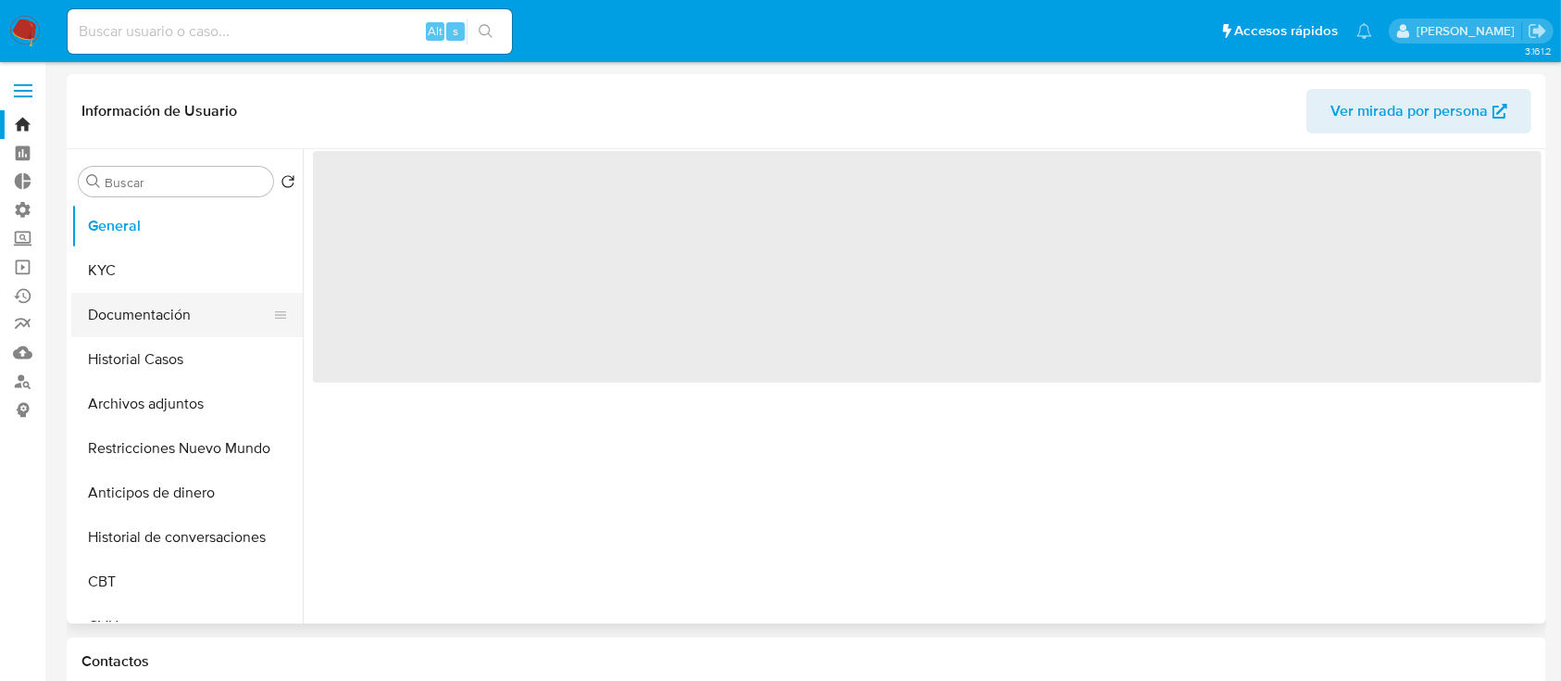
drag, startPoint x: 141, startPoint y: 308, endPoint x: 130, endPoint y: 318, distance: 14.5
click at [137, 309] on button "Documentación" at bounding box center [179, 315] width 217 height 44
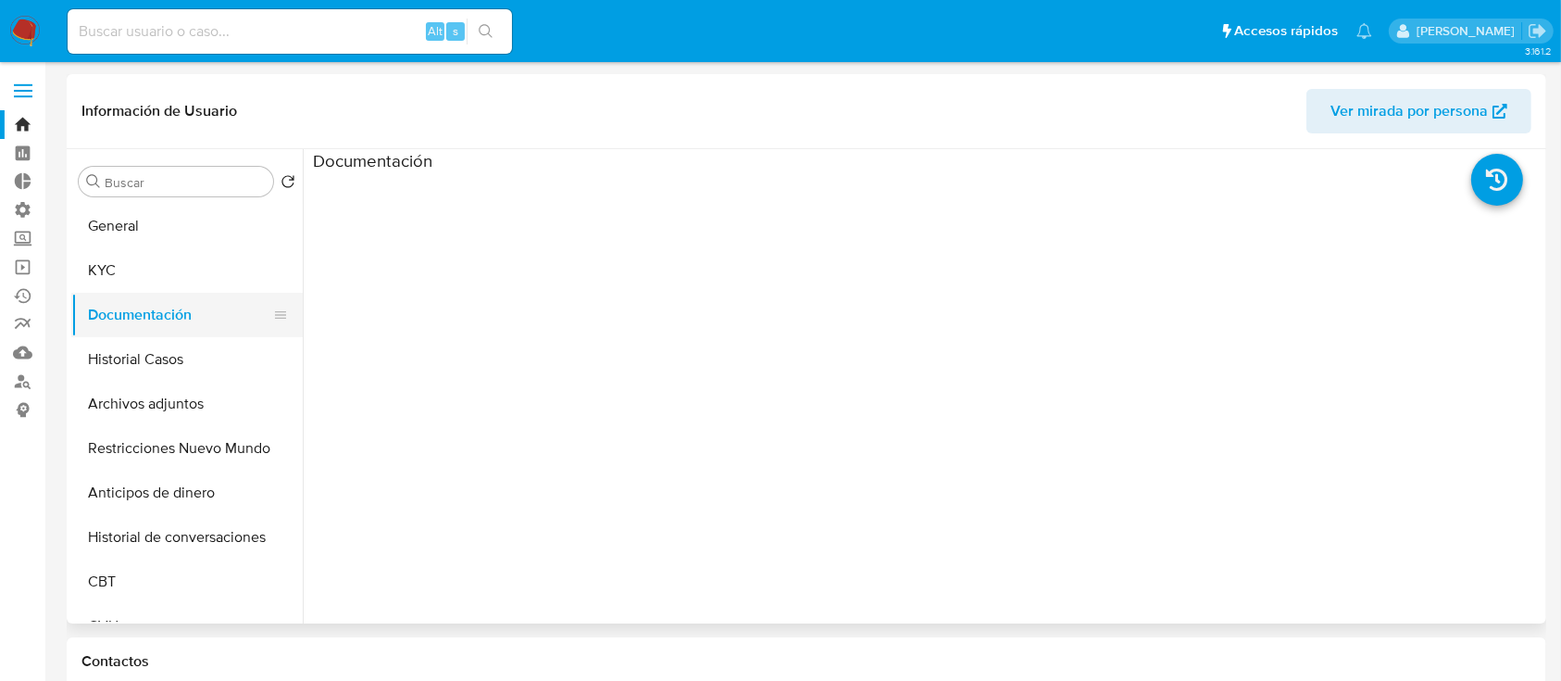
click at [129, 335] on button "Documentación" at bounding box center [179, 315] width 217 height 44
click at [128, 348] on button "Historial Casos" at bounding box center [179, 359] width 217 height 44
select select "10"
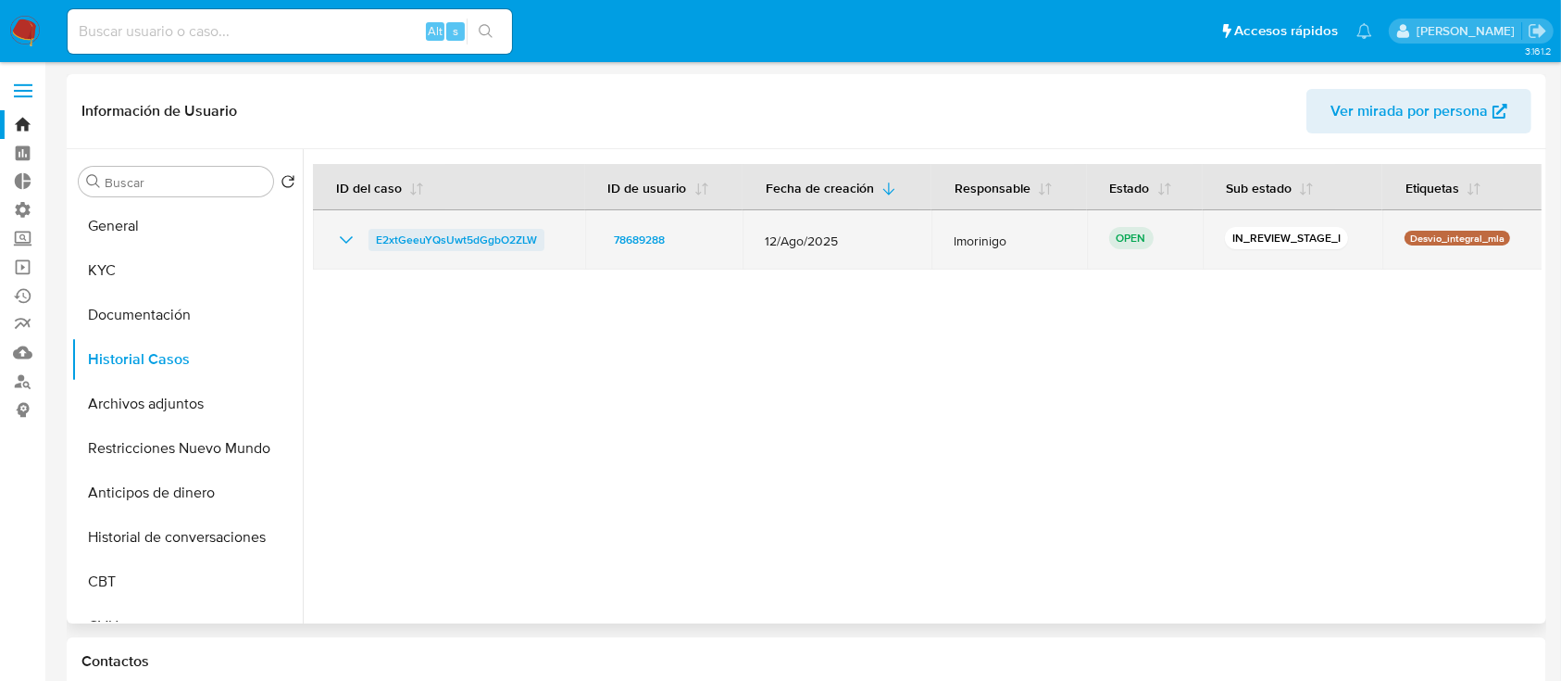
click at [428, 248] on span "E2xtGeeuYQsUwt5dGgbO2ZLW" at bounding box center [456, 240] width 161 height 22
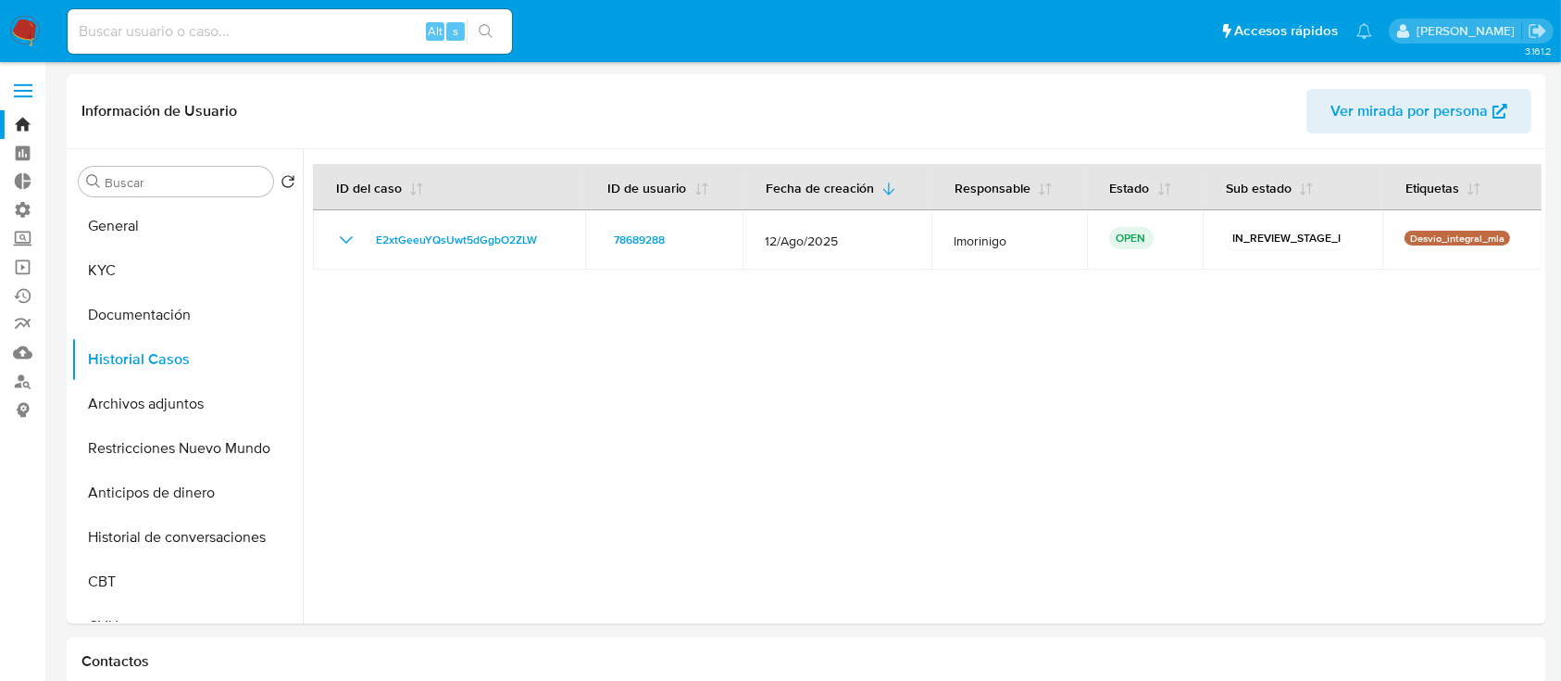
click at [371, 44] on div "Alt s" at bounding box center [290, 31] width 444 height 44
click at [371, 43] on div "Alt s" at bounding box center [290, 31] width 444 height 44
click at [371, 37] on input at bounding box center [290, 31] width 444 height 24
paste input "YUqZvHhzh9dlQa97wk80Prqd"
type input "YUqZvHhzh9dlQa97wk80Prqd"
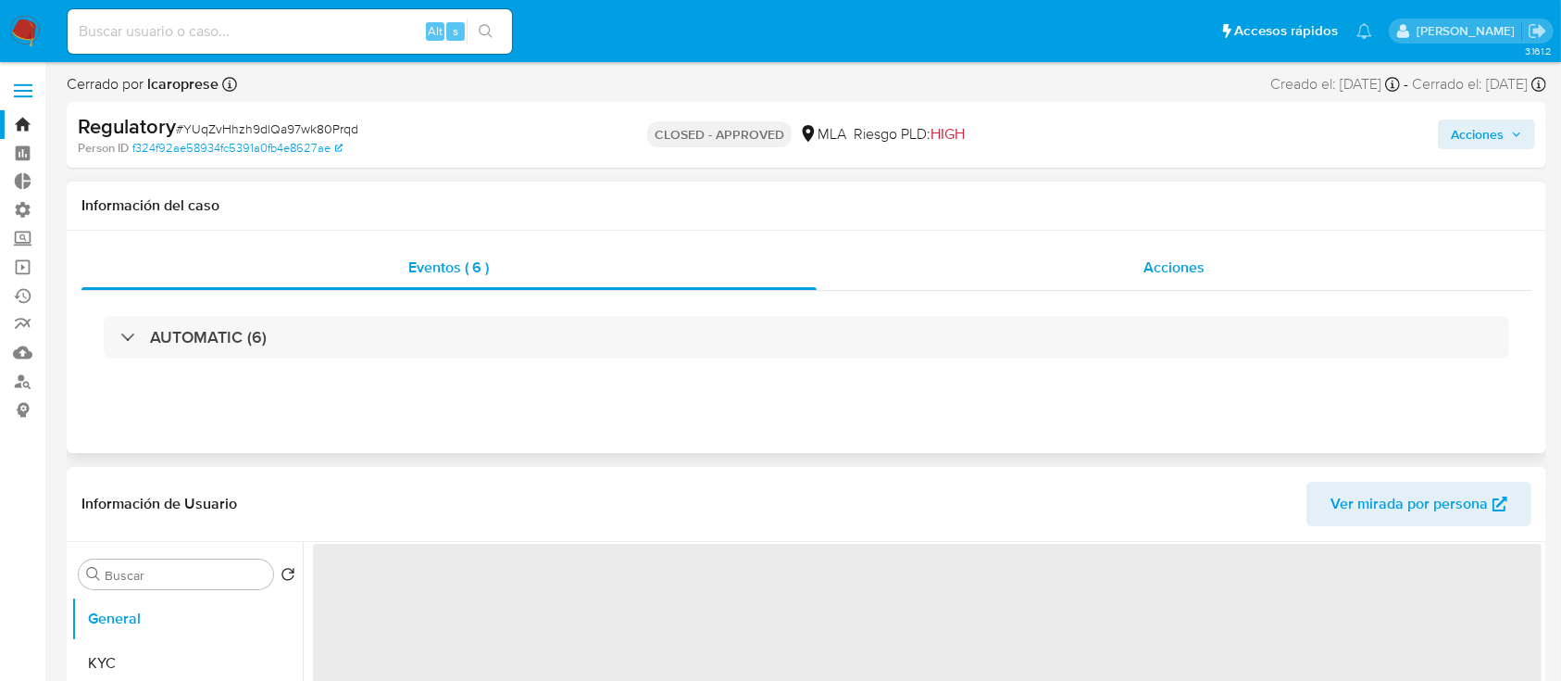
click at [980, 259] on div "Acciones" at bounding box center [1175, 267] width 716 height 44
select select "10"
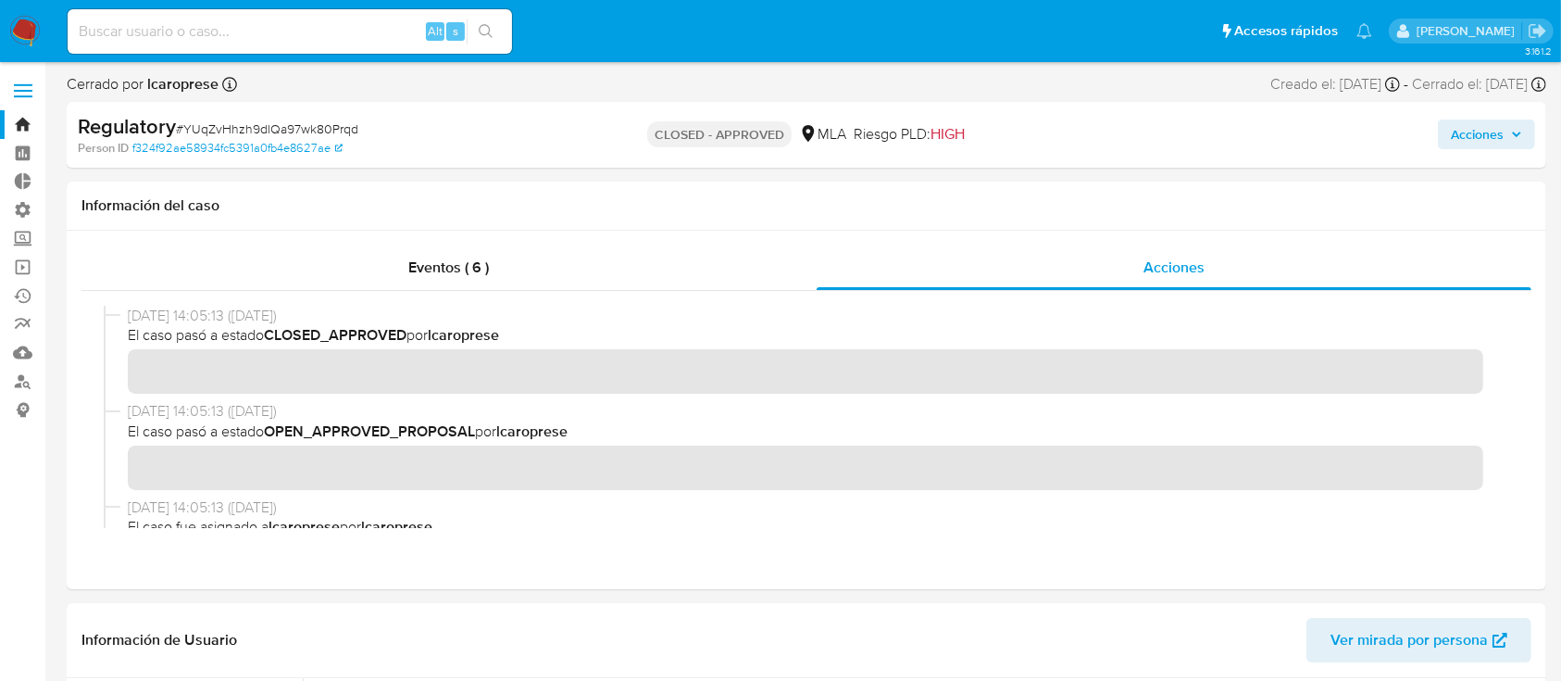
click at [34, 128] on link "Bandeja" at bounding box center [110, 124] width 220 height 29
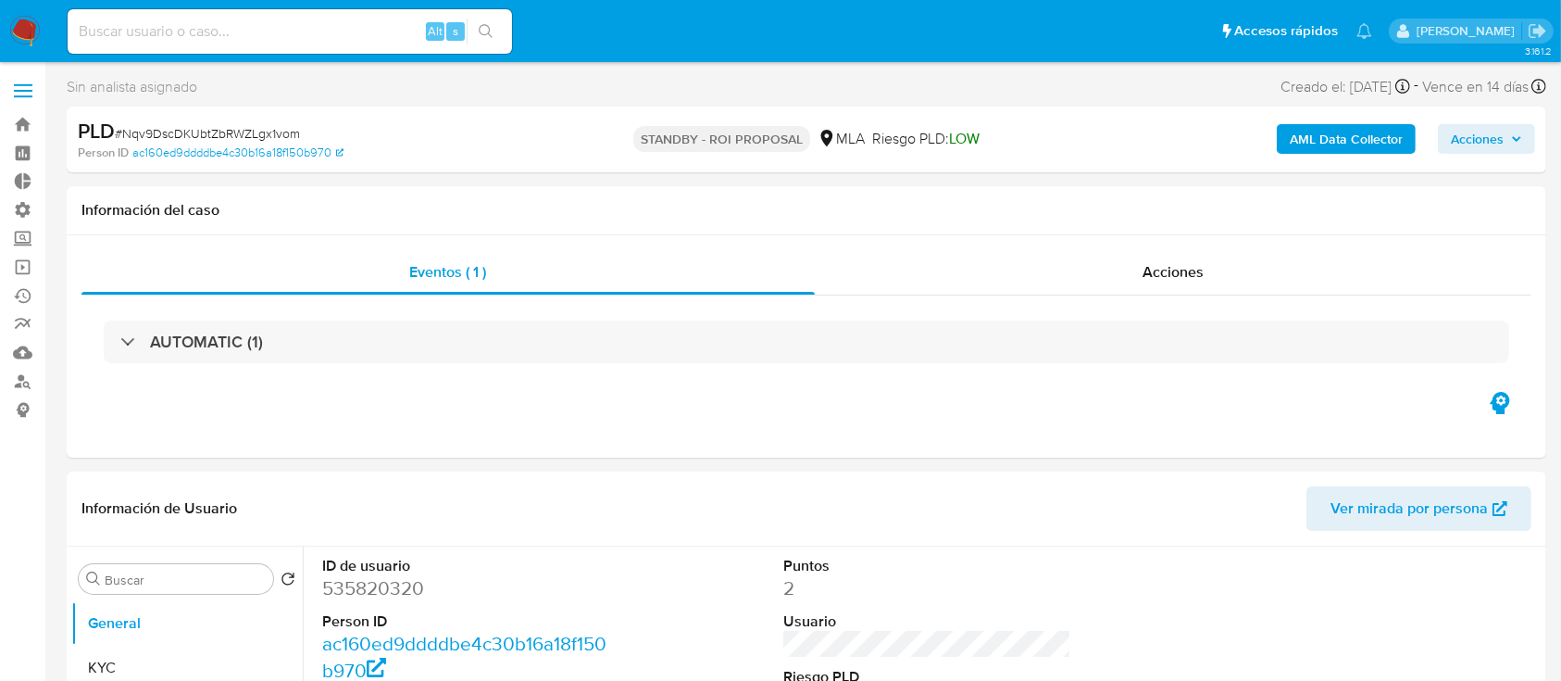
select select "10"
click at [1022, 286] on div "Acciones" at bounding box center [1174, 272] width 718 height 44
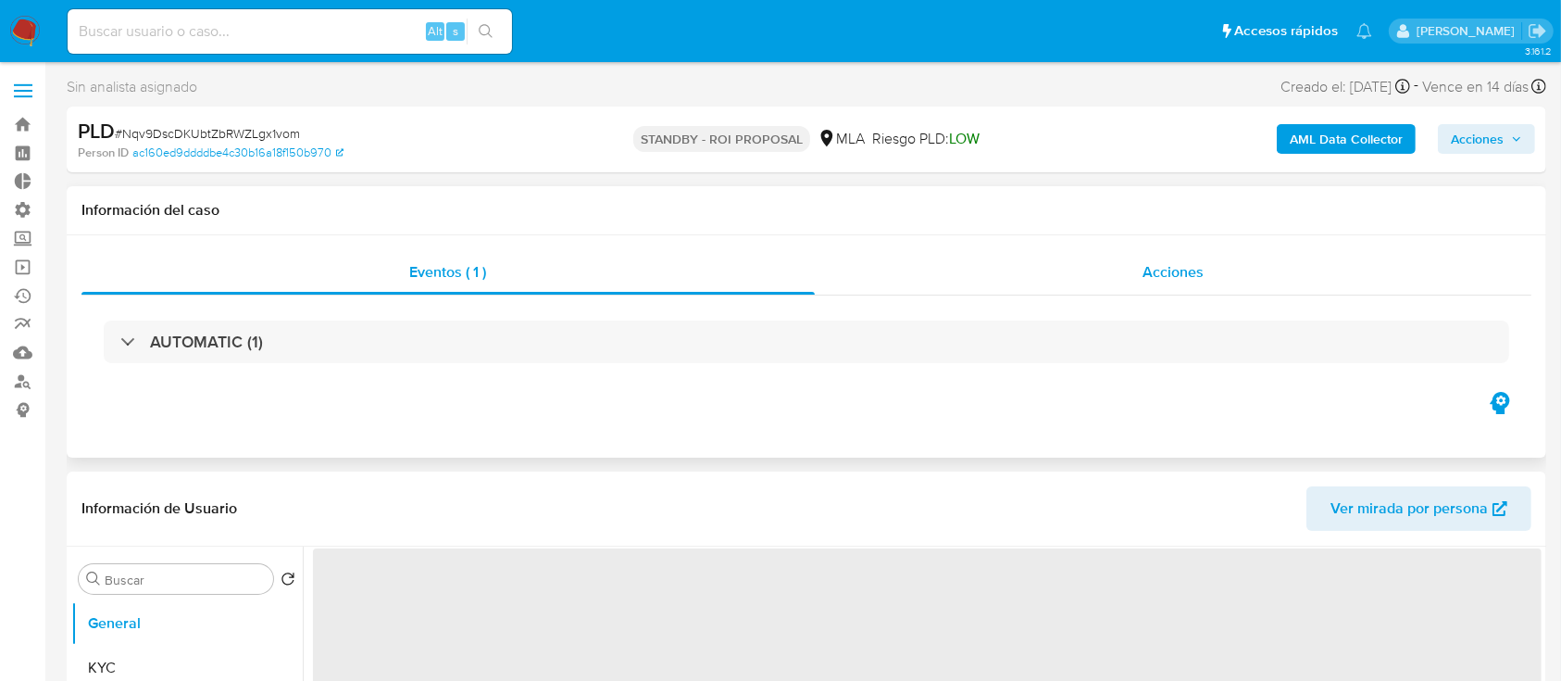
click at [1109, 256] on div "Acciones" at bounding box center [1174, 272] width 718 height 44
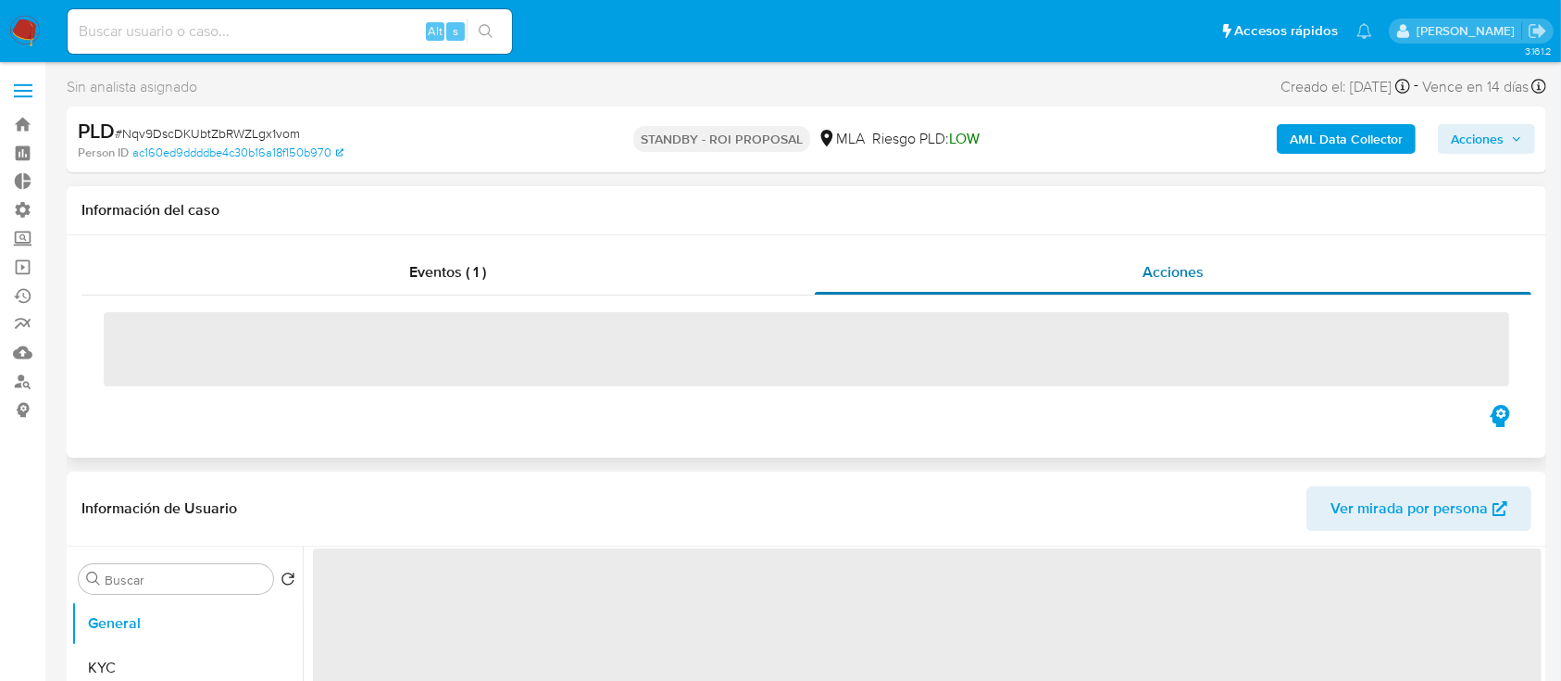
select select "10"
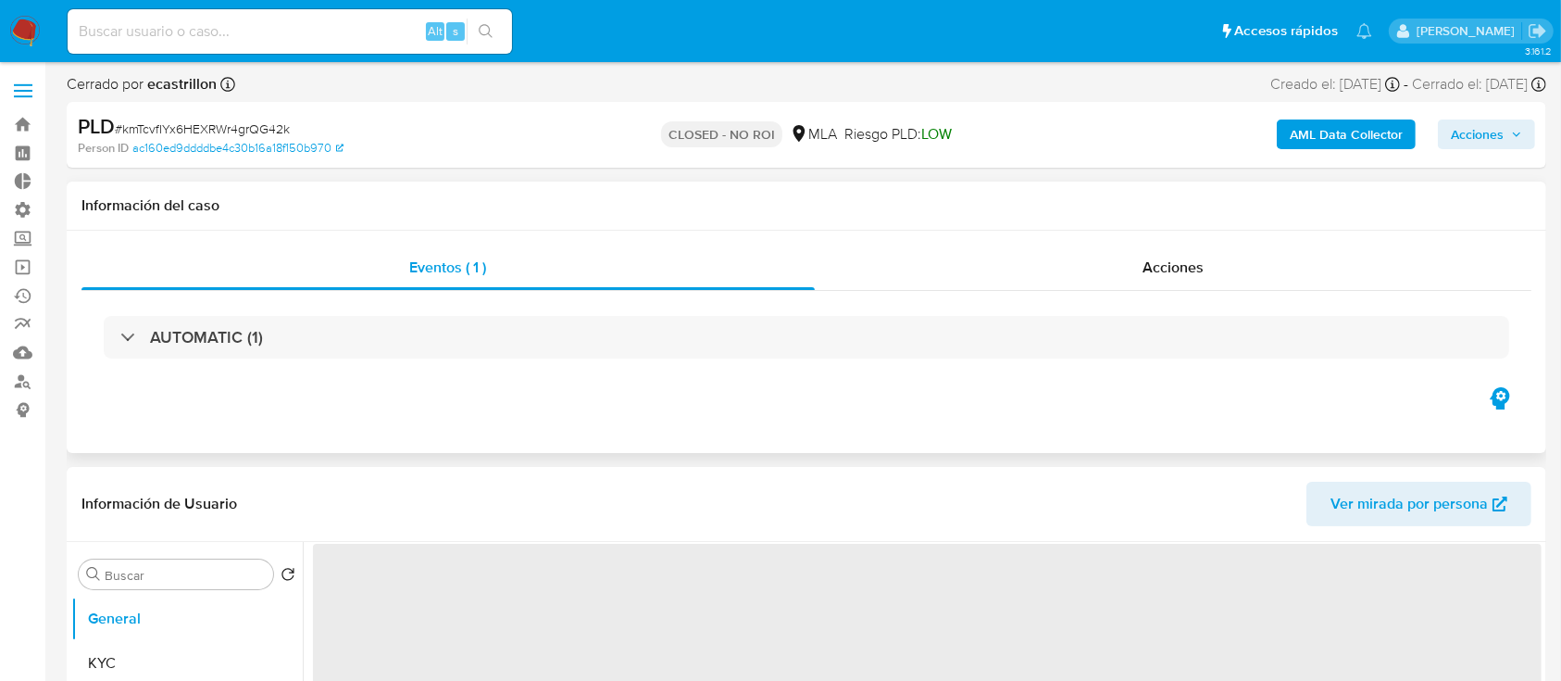
click at [1000, 293] on div "AUTOMATIC (1)" at bounding box center [806, 337] width 1450 height 93
click at [1017, 270] on div "Acciones" at bounding box center [1174, 267] width 718 height 44
select select "10"
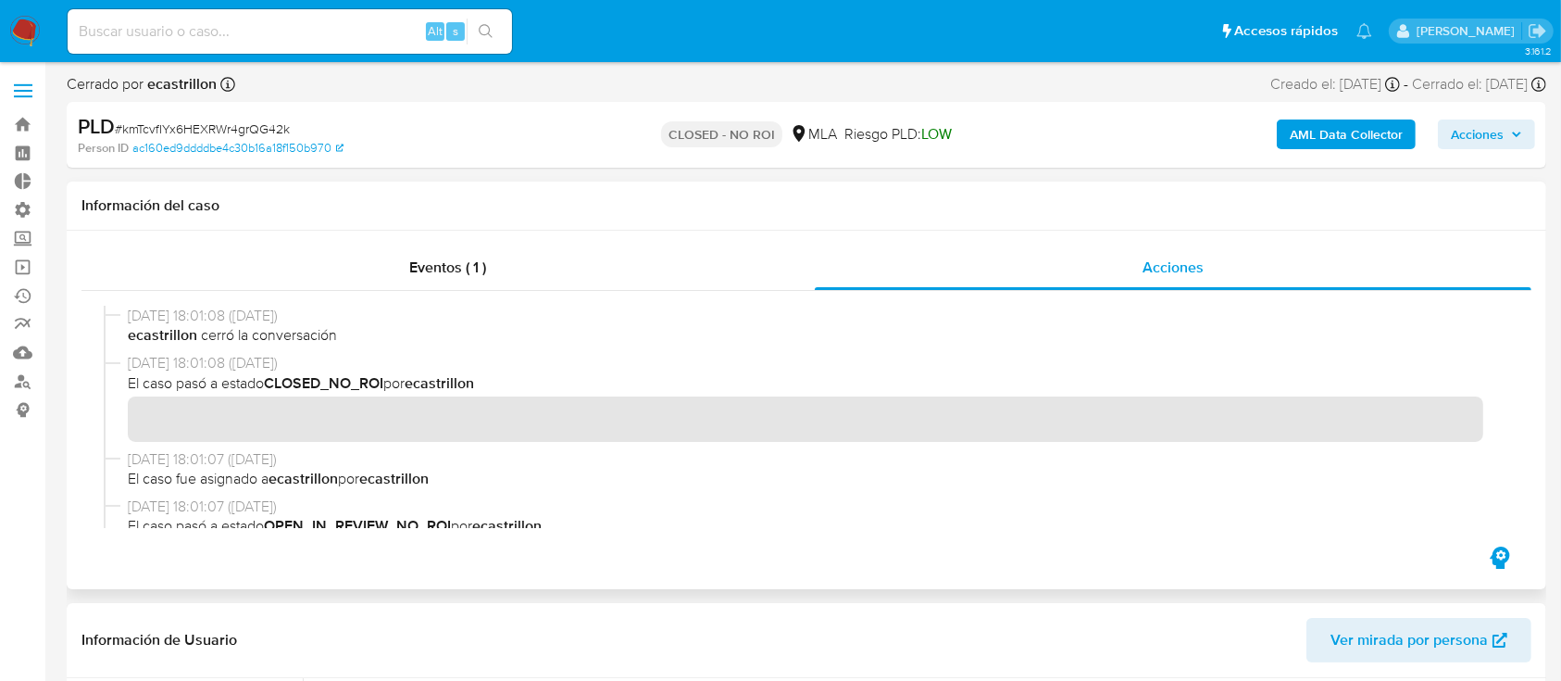
scroll to position [246, 0]
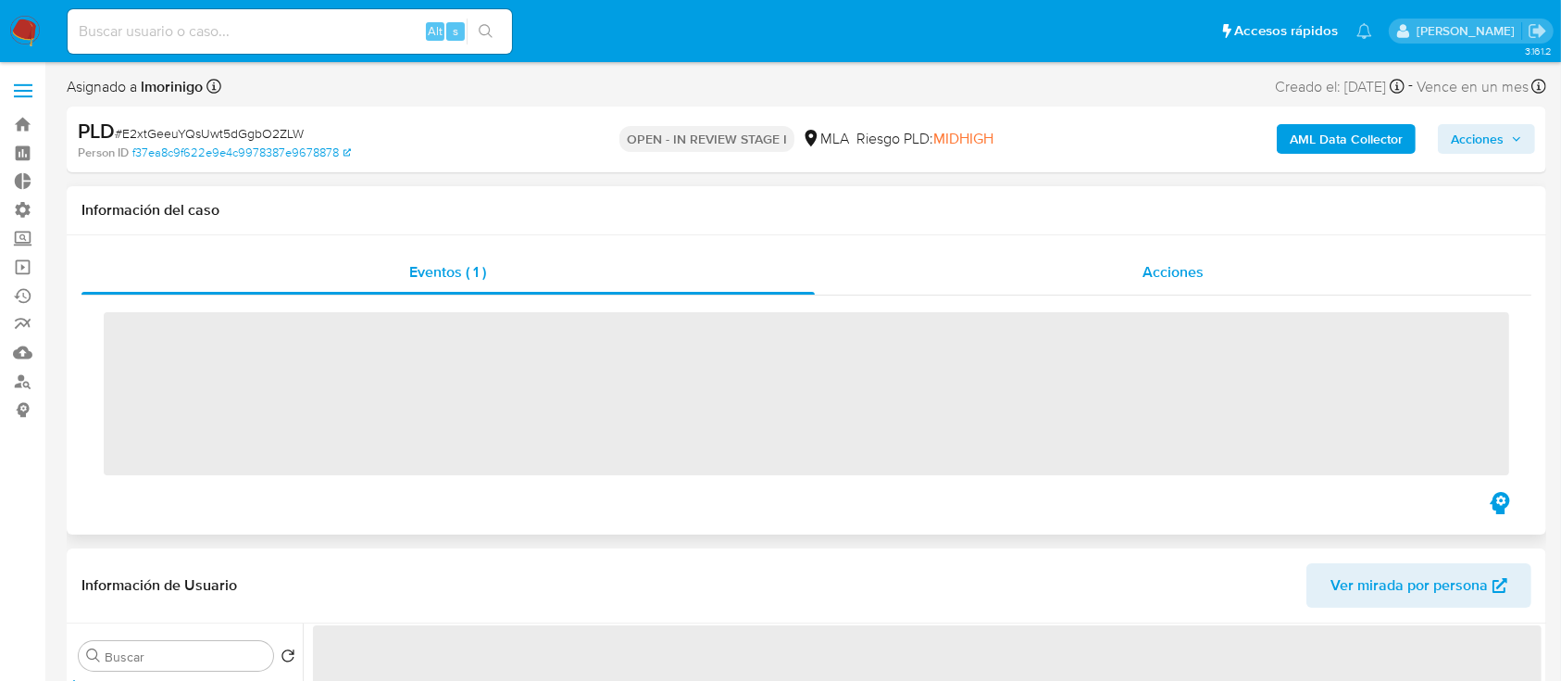
click at [1130, 278] on div "Acciones" at bounding box center [1174, 272] width 718 height 44
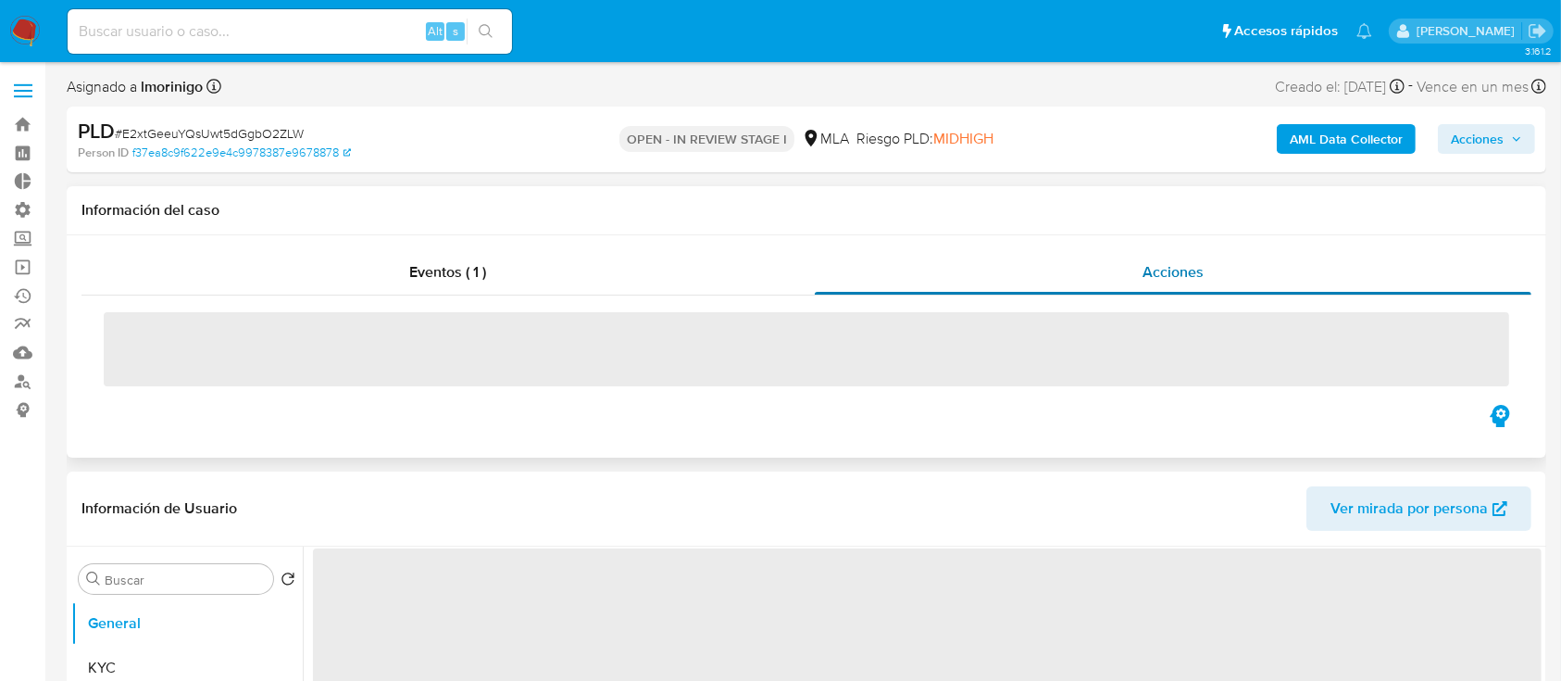
select select "10"
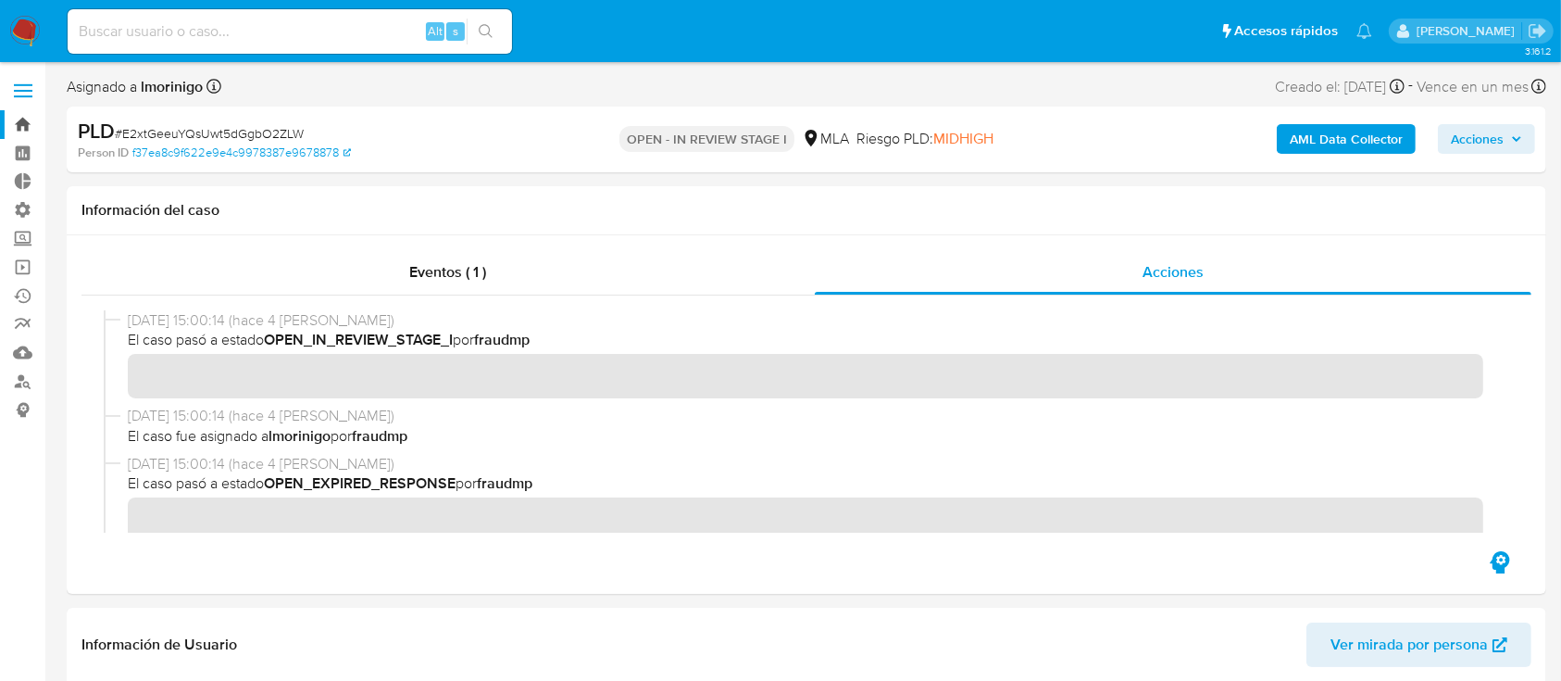
click at [3, 117] on link "Bandeja" at bounding box center [110, 124] width 220 height 29
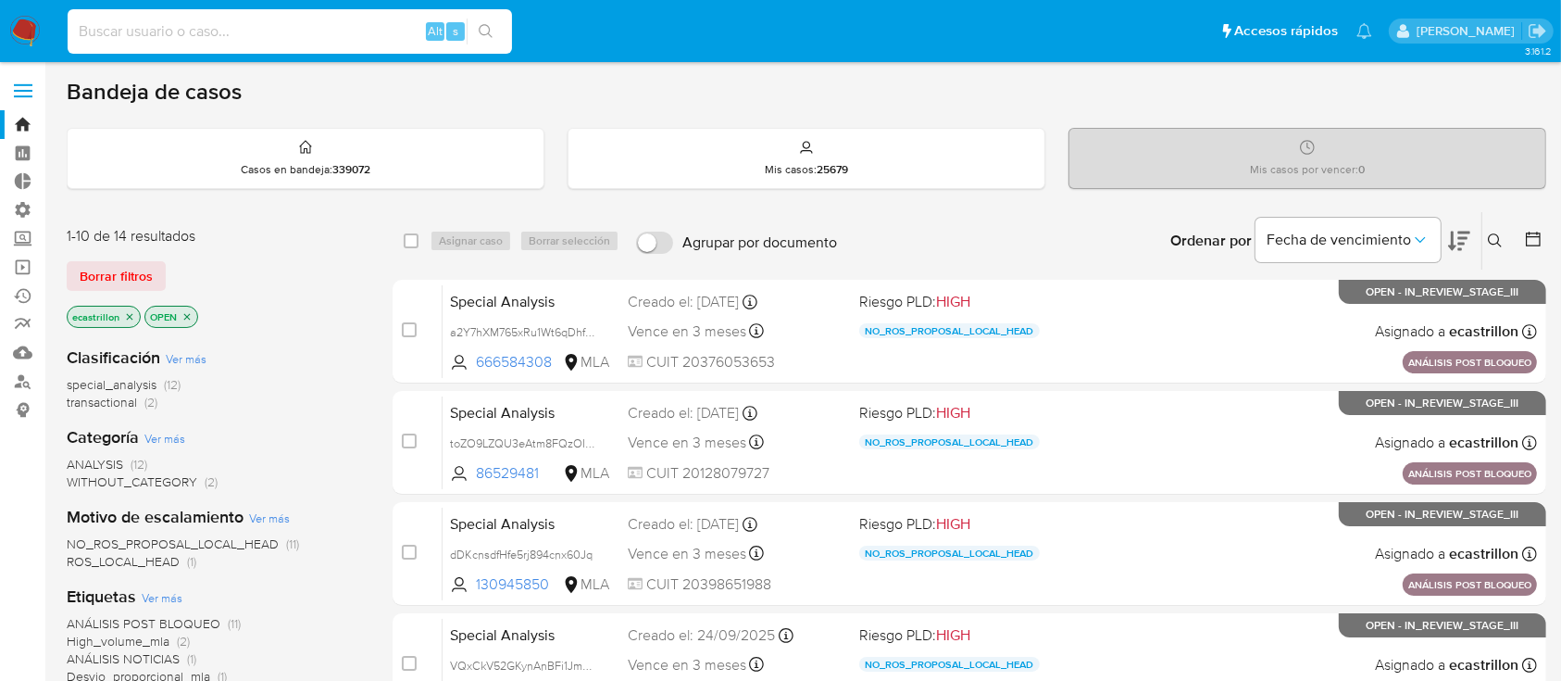
click at [281, 40] on input at bounding box center [290, 31] width 444 height 24
paste input "SHs1TM0IBHPSP1Ei8xgtQ9kV"
type input "SHs1TM0IBHPSP1Ei8xgtQ9kV"
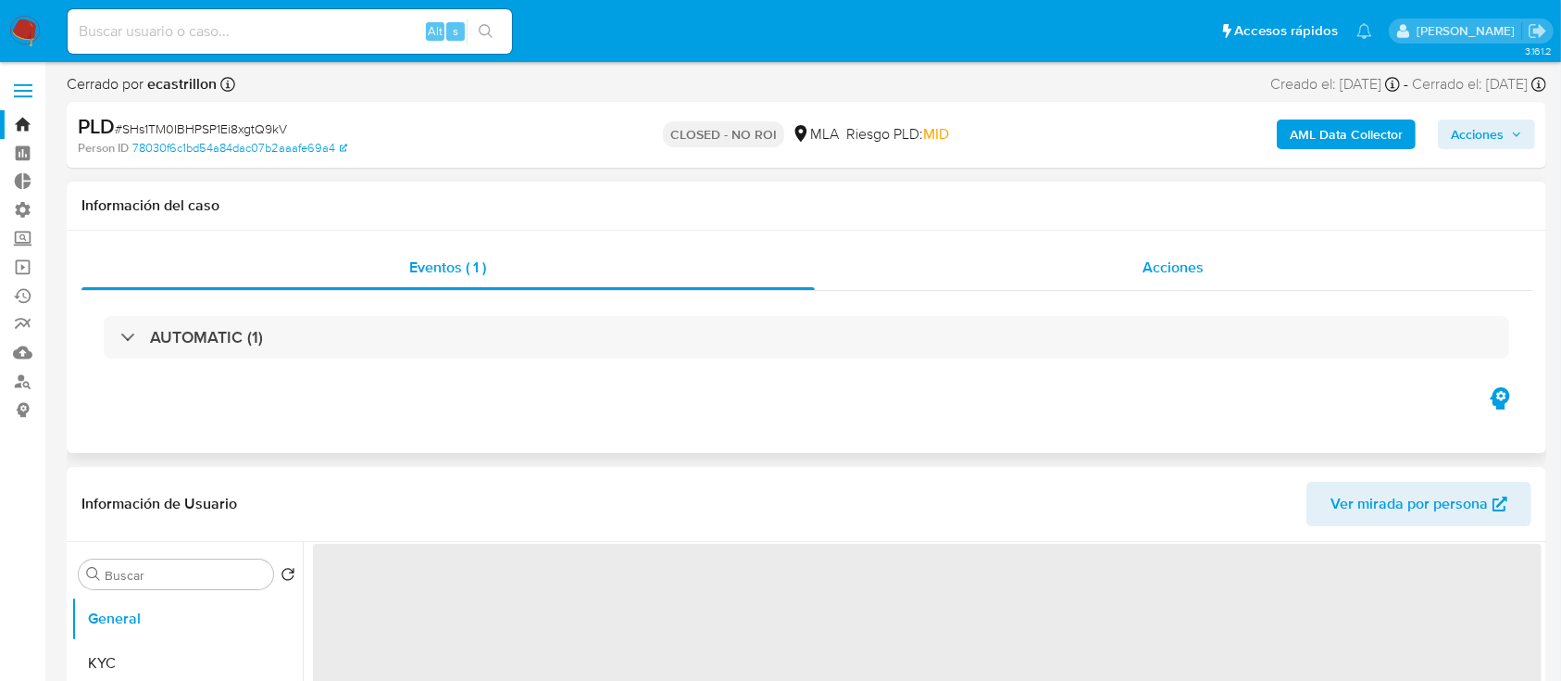
click at [956, 280] on div "Acciones" at bounding box center [1174, 267] width 718 height 44
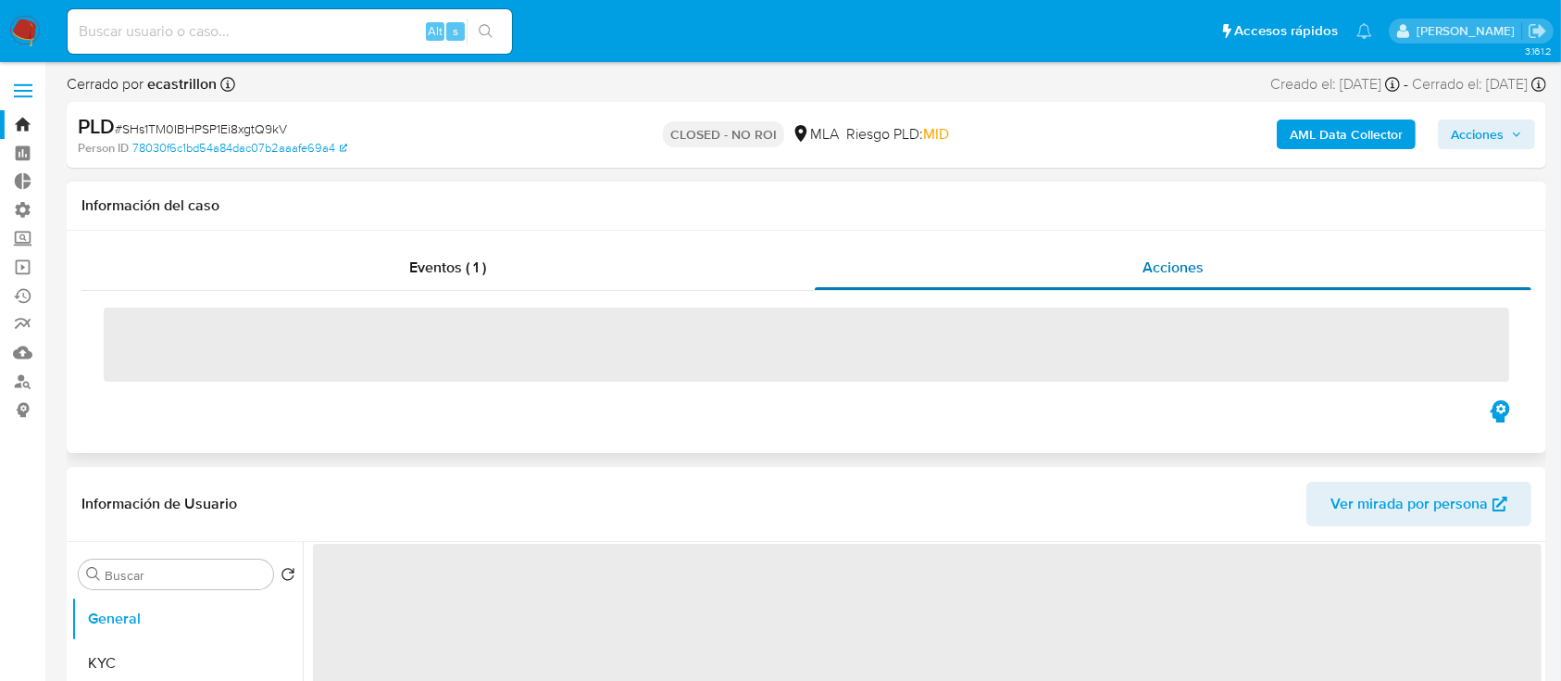
select select "10"
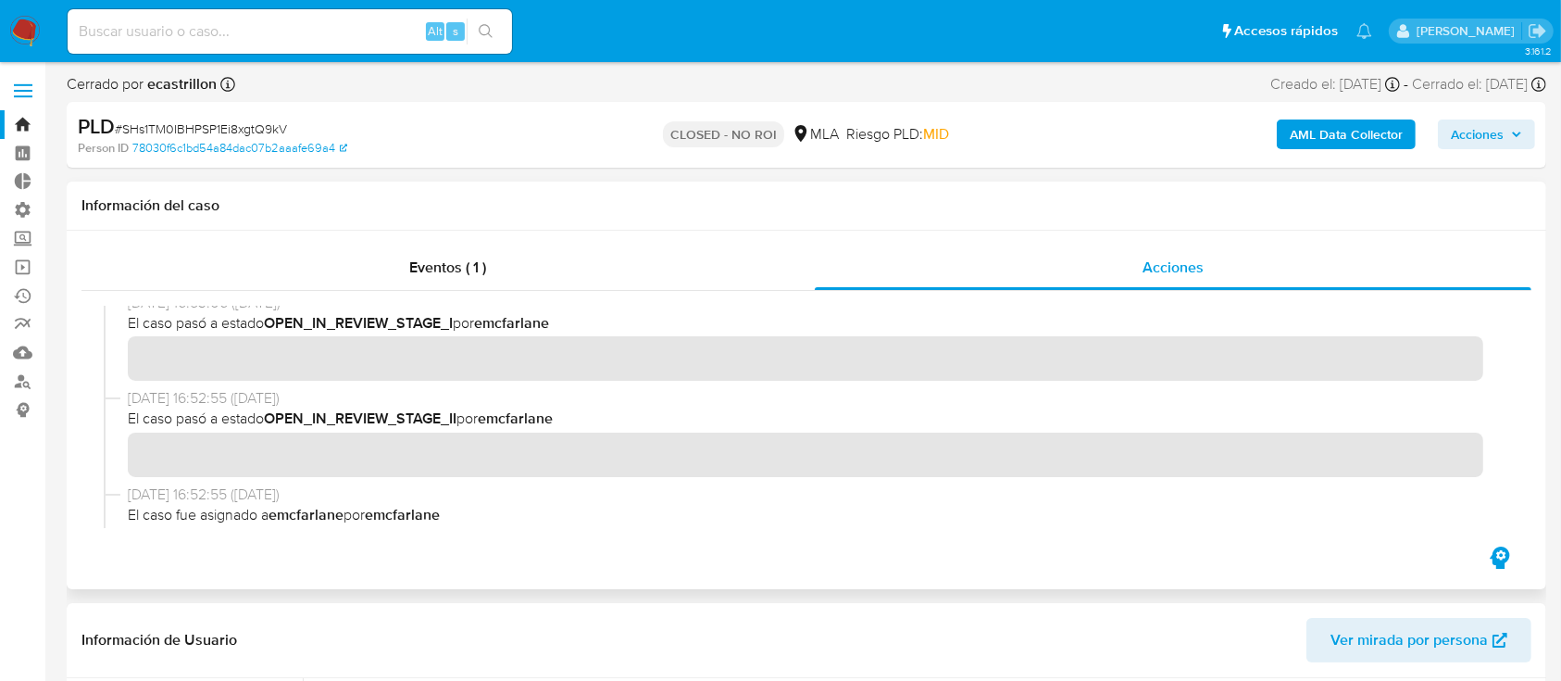
scroll to position [493, 0]
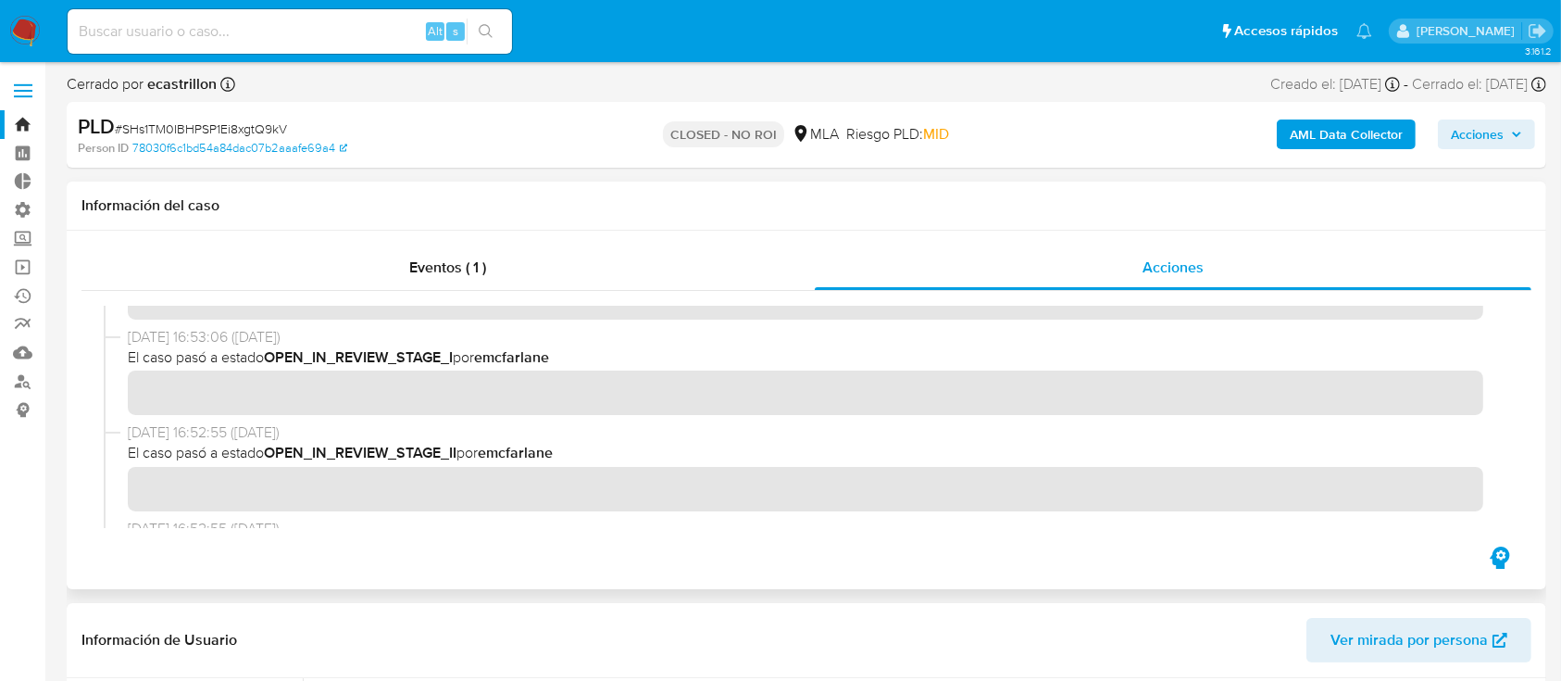
drag, startPoint x: 750, startPoint y: 443, endPoint x: 756, endPoint y: 456, distance: 13.3
click at [756, 456] on span "El caso pasó a estado OPEN_IN_REVIEW_STAGE_II por emcfarlane" at bounding box center [815, 453] width 1374 height 20
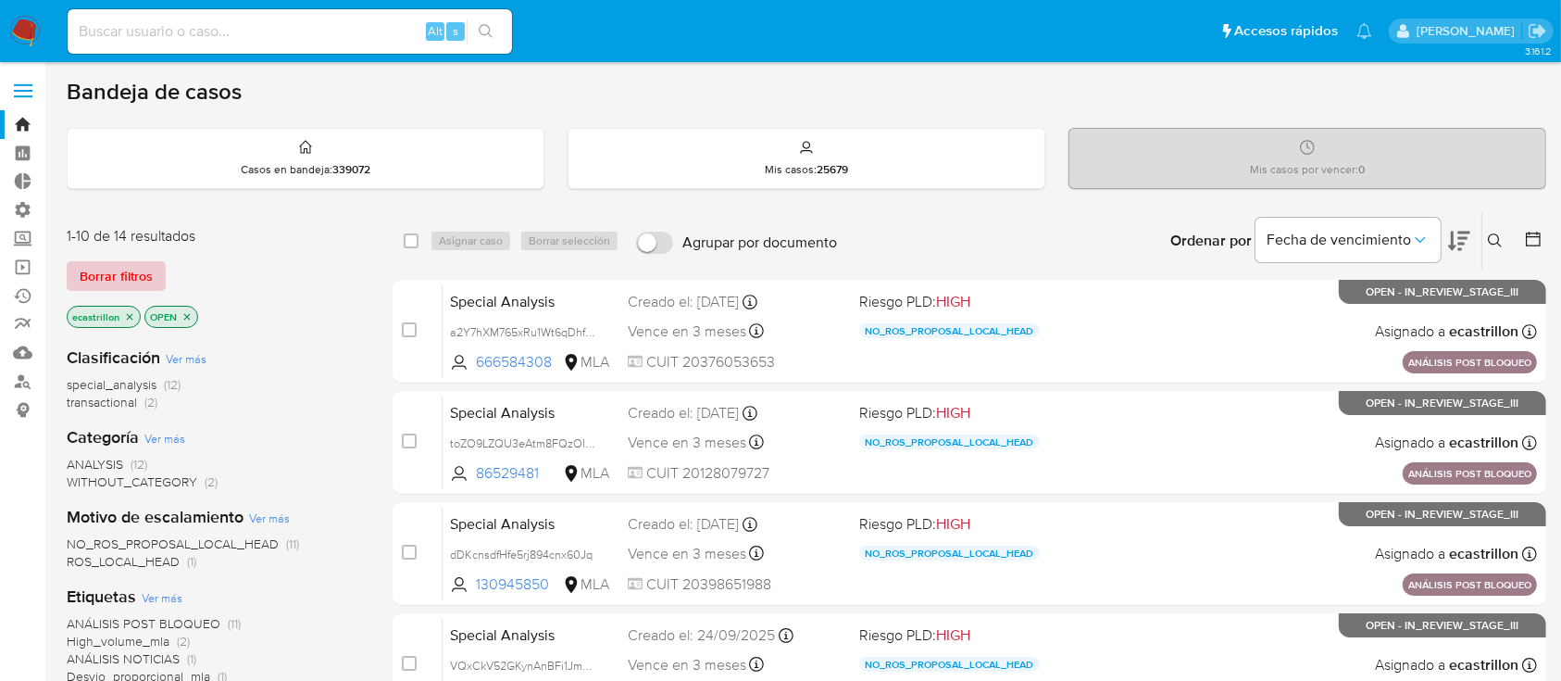
click at [138, 269] on span "Borrar filtros" at bounding box center [116, 276] width 73 height 26
click at [119, 263] on span "Borrar filtros" at bounding box center [116, 276] width 73 height 26
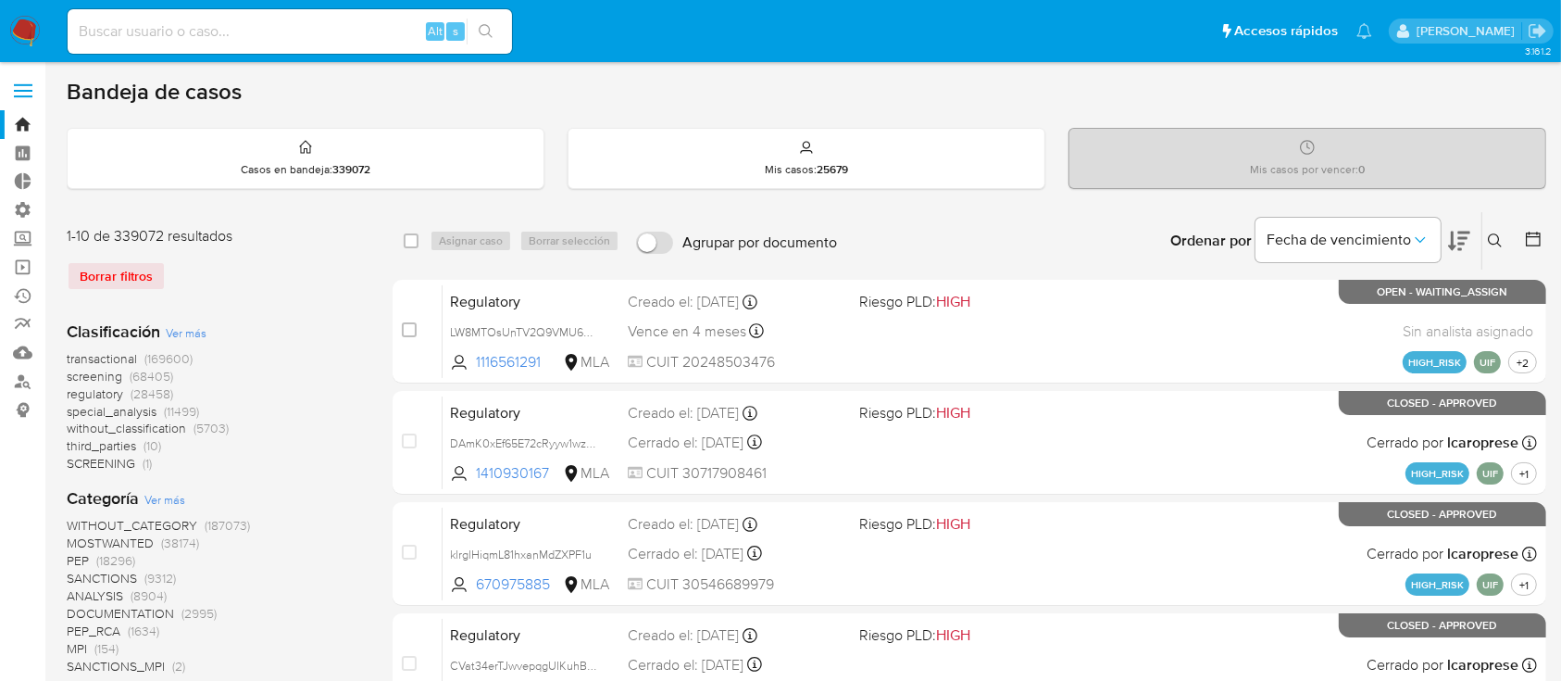
click at [121, 24] on input at bounding box center [290, 31] width 444 height 24
paste input "78689288"
type input "78689288"
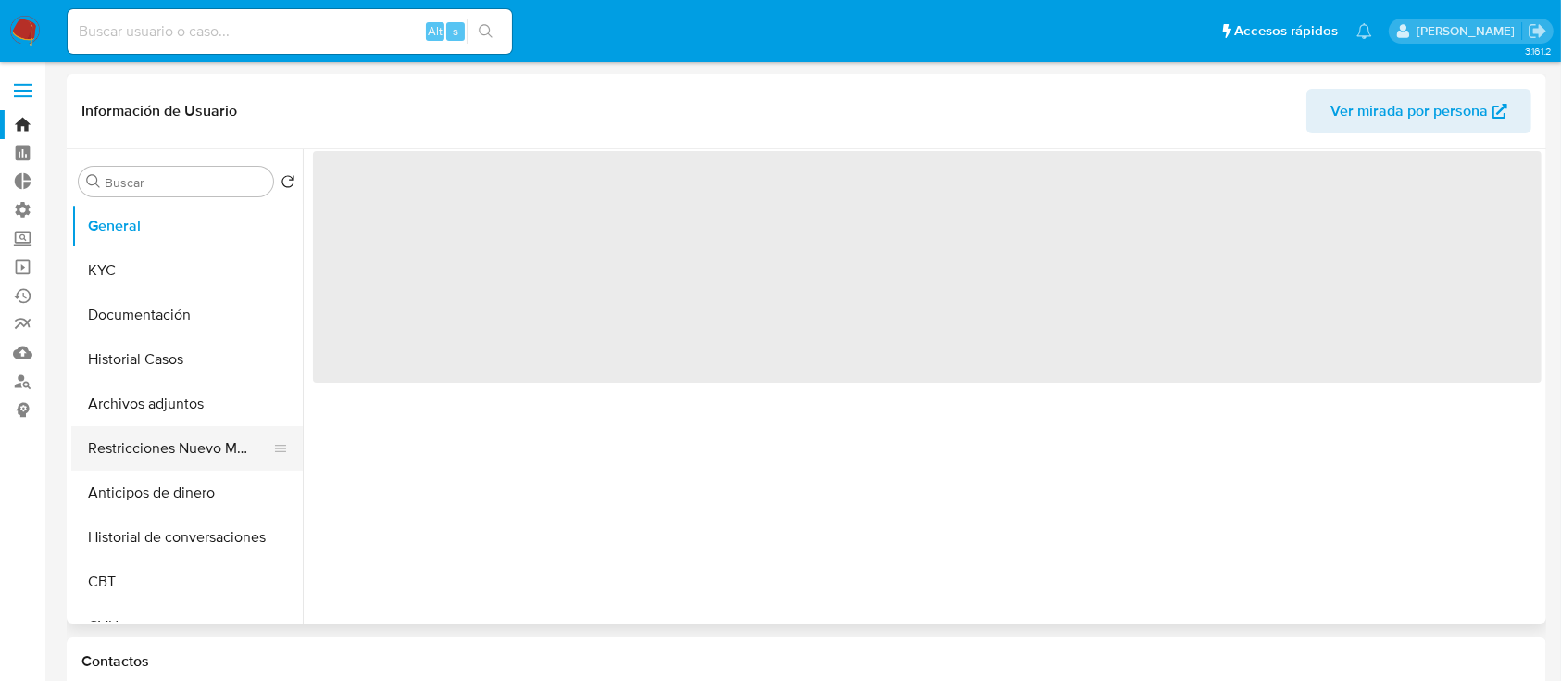
click at [129, 456] on button "Restricciones Nuevo Mundo" at bounding box center [179, 448] width 217 height 44
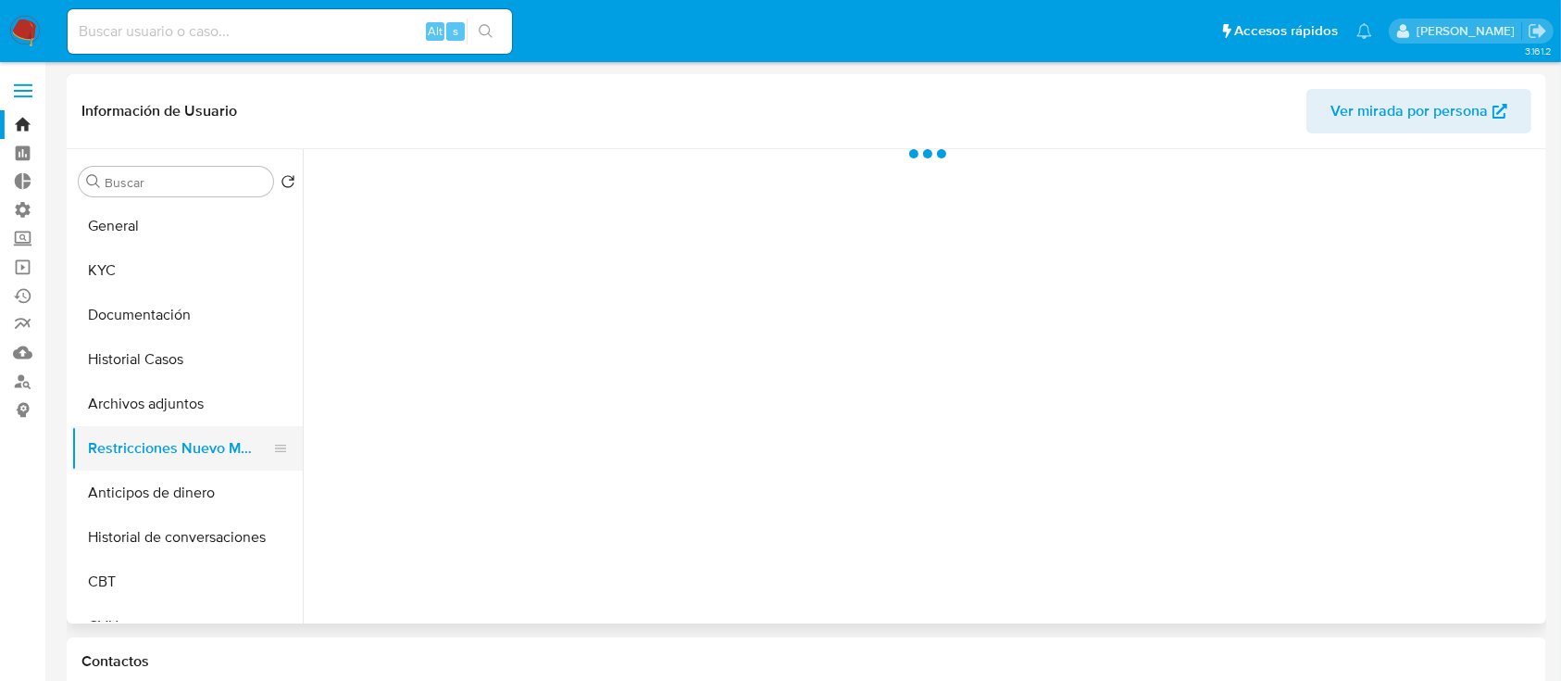
select select "10"
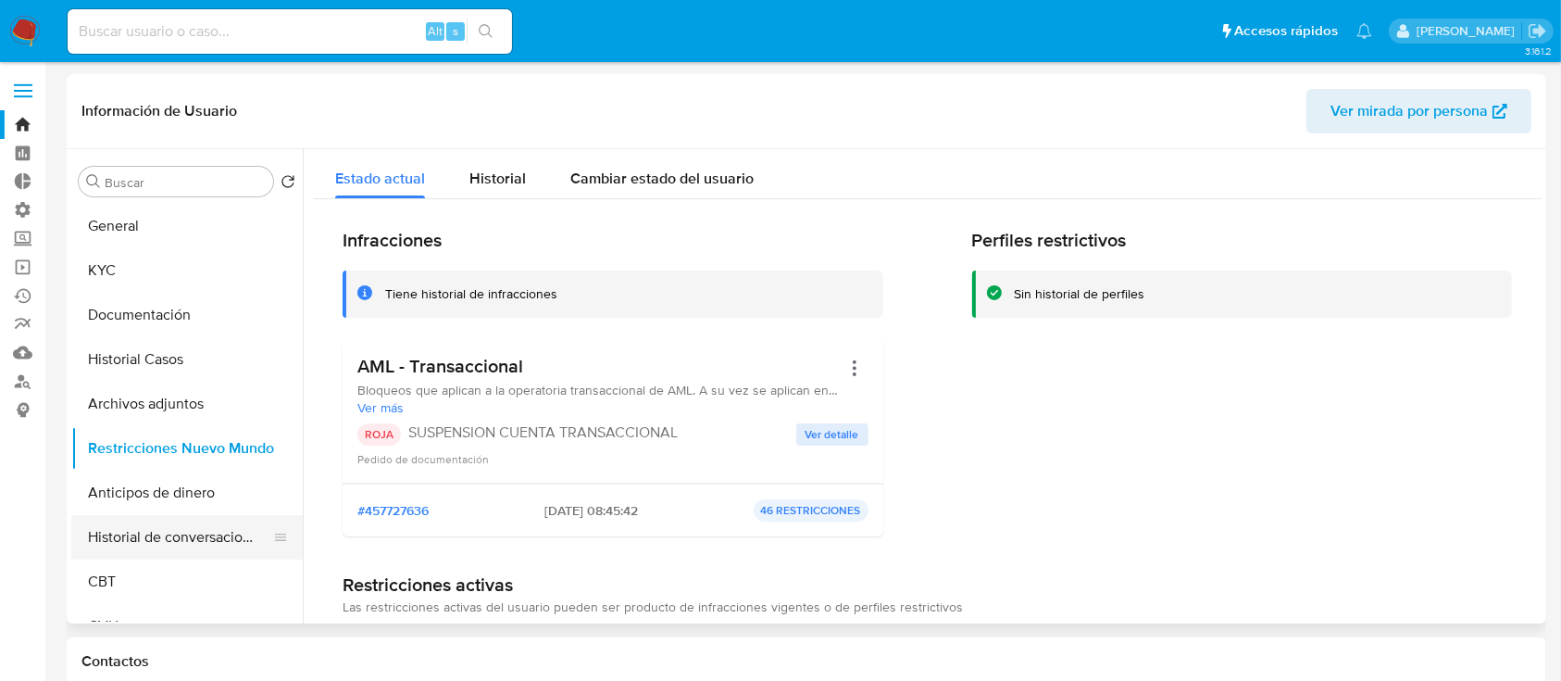
click at [150, 539] on button "Historial de conversaciones" at bounding box center [179, 537] width 217 height 44
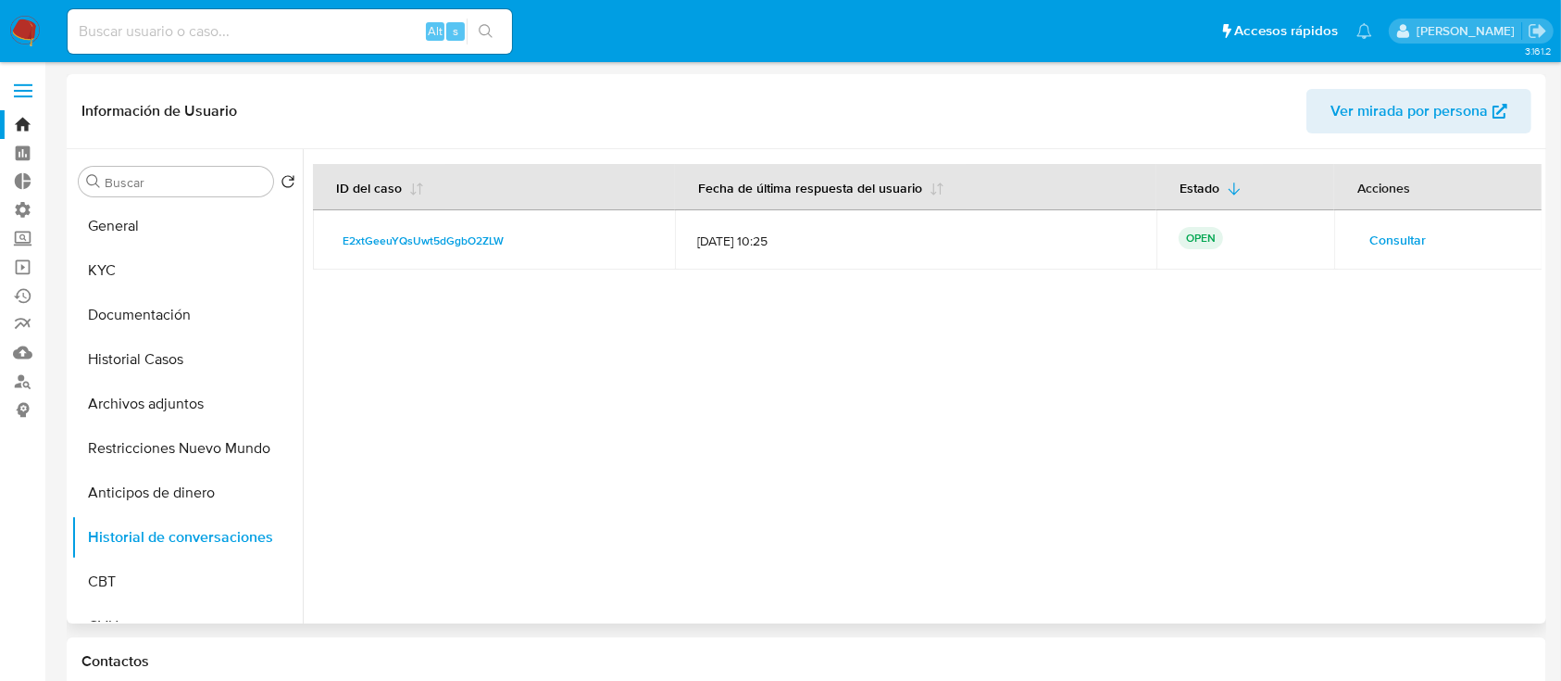
click at [1395, 246] on span "Consultar" at bounding box center [1397, 240] width 56 height 26
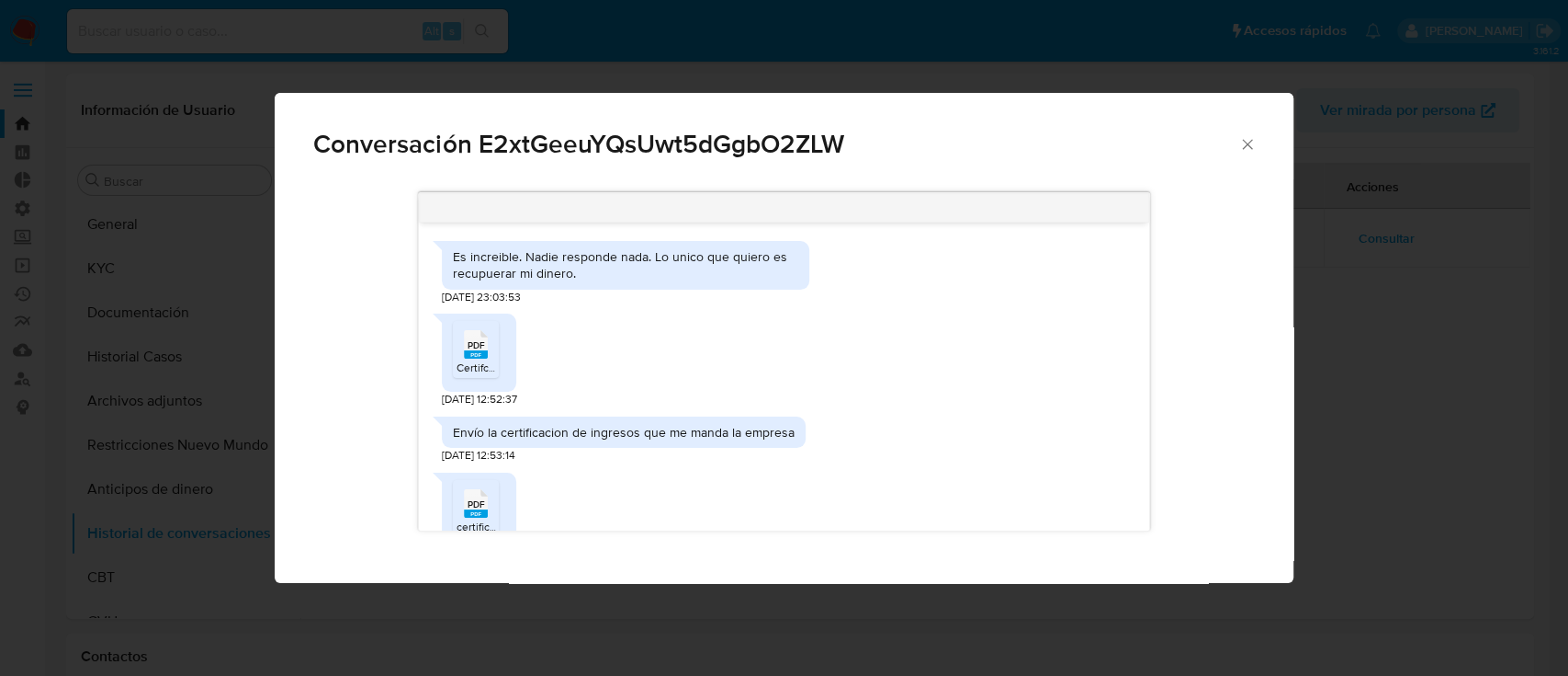
click at [1249, 136] on icon "Cerrar" at bounding box center [1247, 144] width 19 height 19
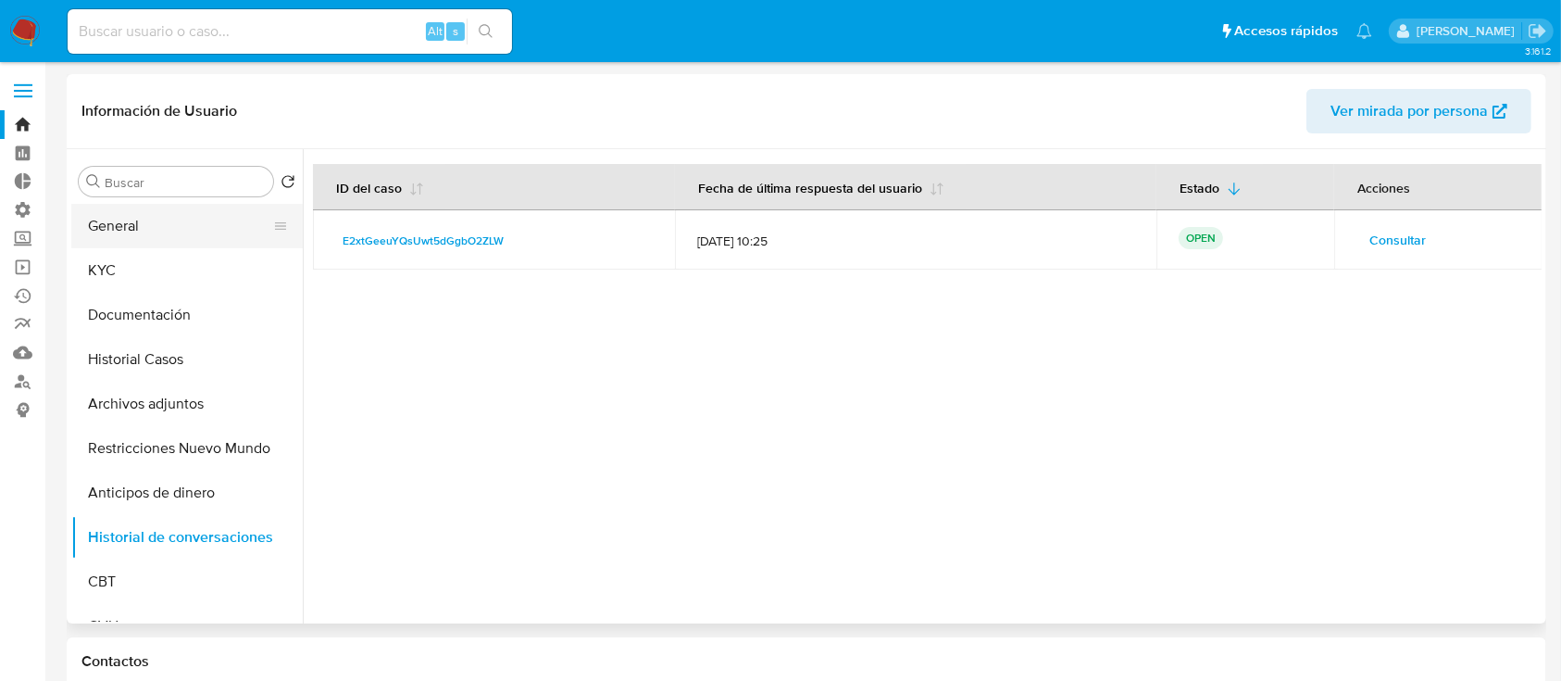
click at [138, 225] on button "General" at bounding box center [179, 226] width 217 height 44
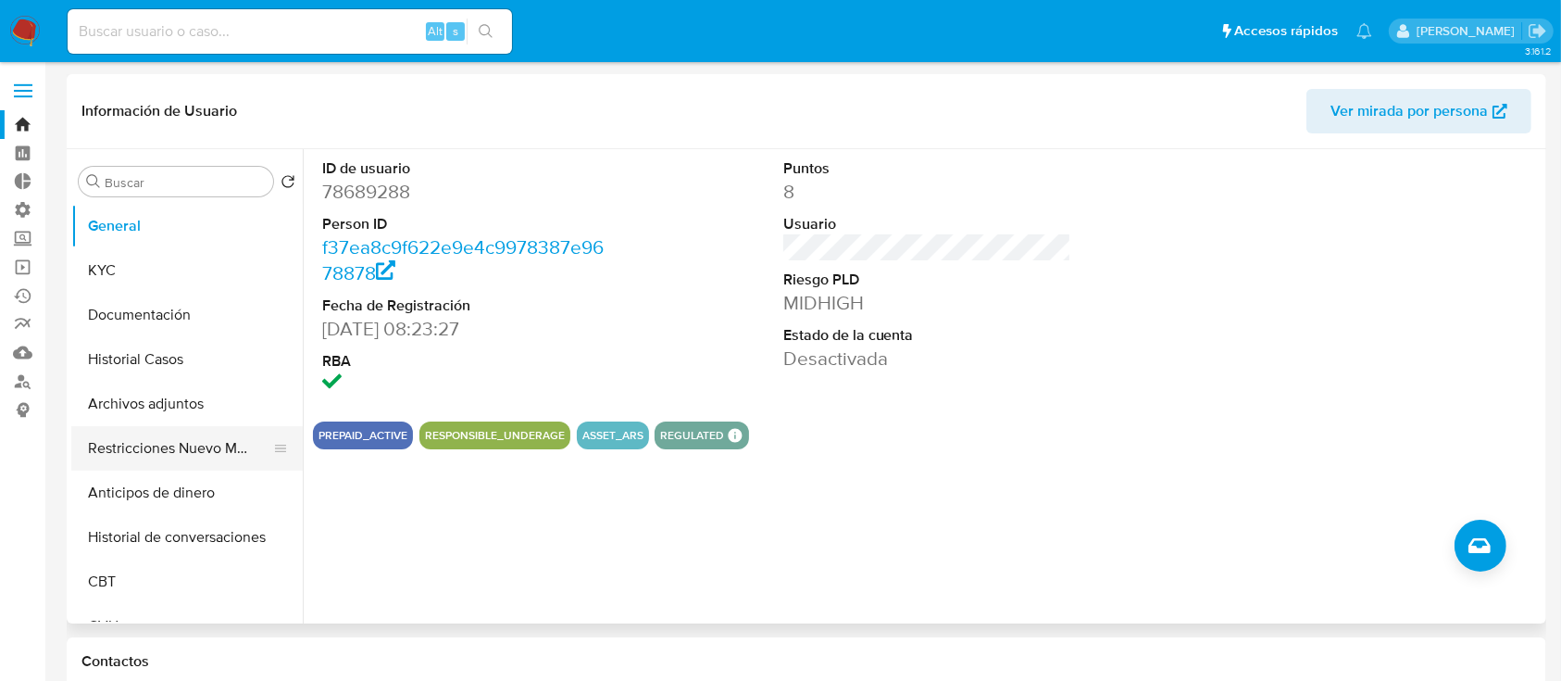
drag, startPoint x: 119, startPoint y: 463, endPoint x: 184, endPoint y: 455, distance: 66.3
click at [119, 463] on button "Restricciones Nuevo Mundo" at bounding box center [179, 448] width 217 height 44
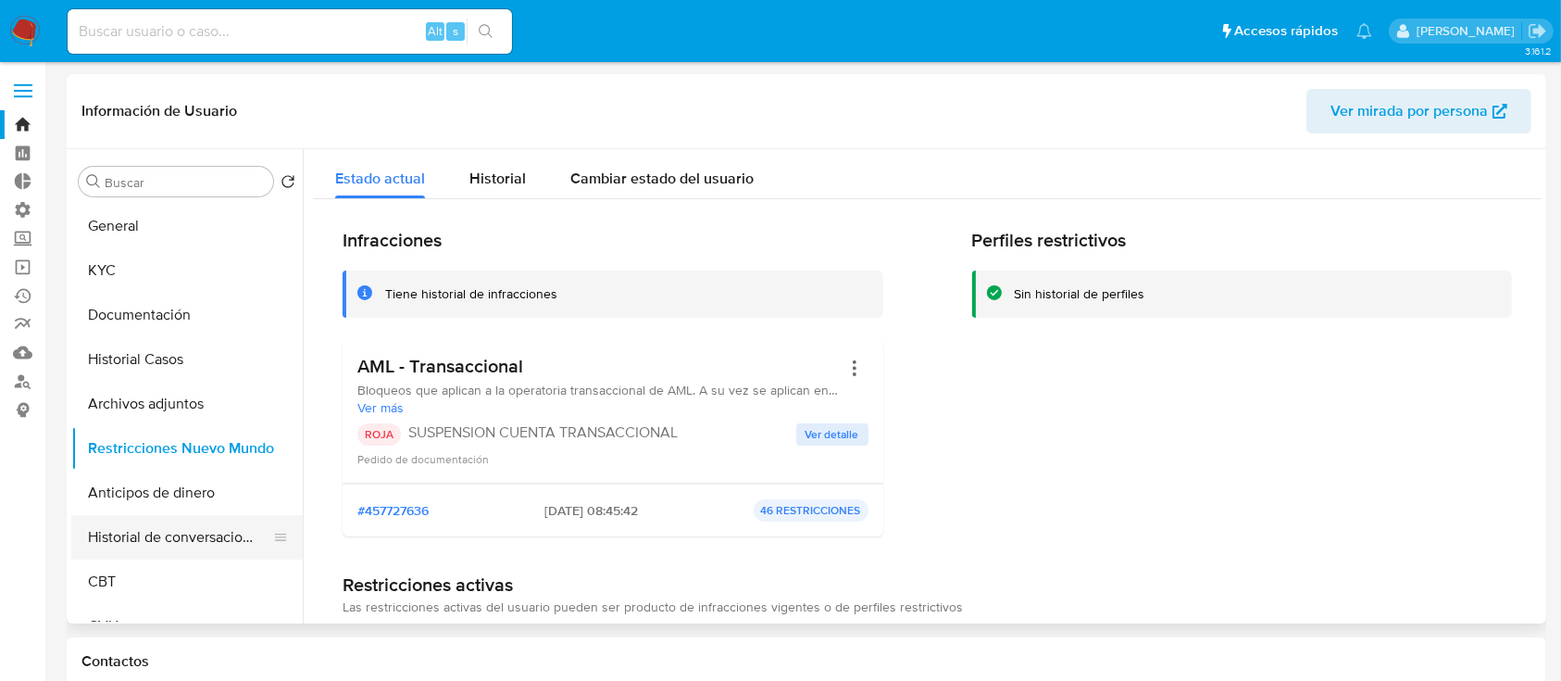
click at [191, 526] on button "Historial de conversaciones" at bounding box center [179, 537] width 217 height 44
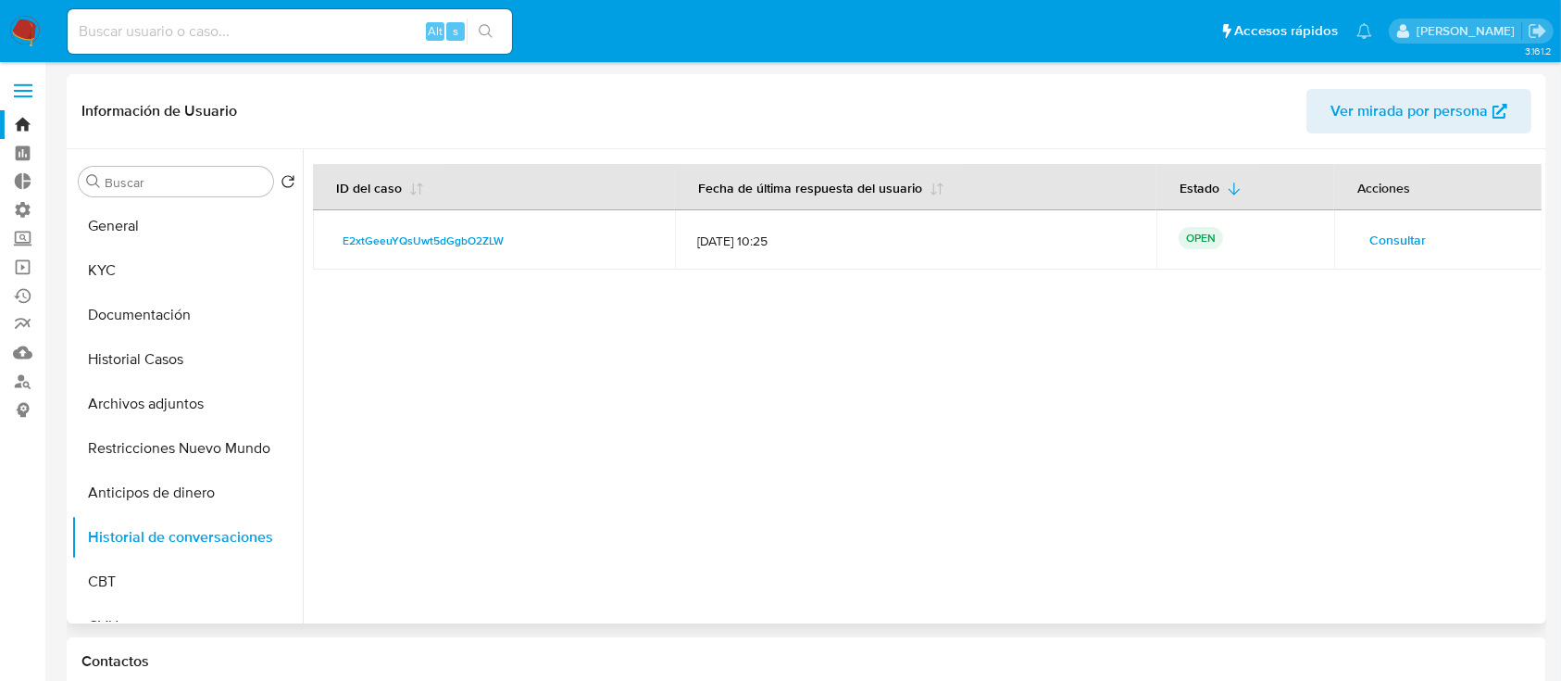
click at [1369, 240] on span "Consultar" at bounding box center [1397, 240] width 56 height 26
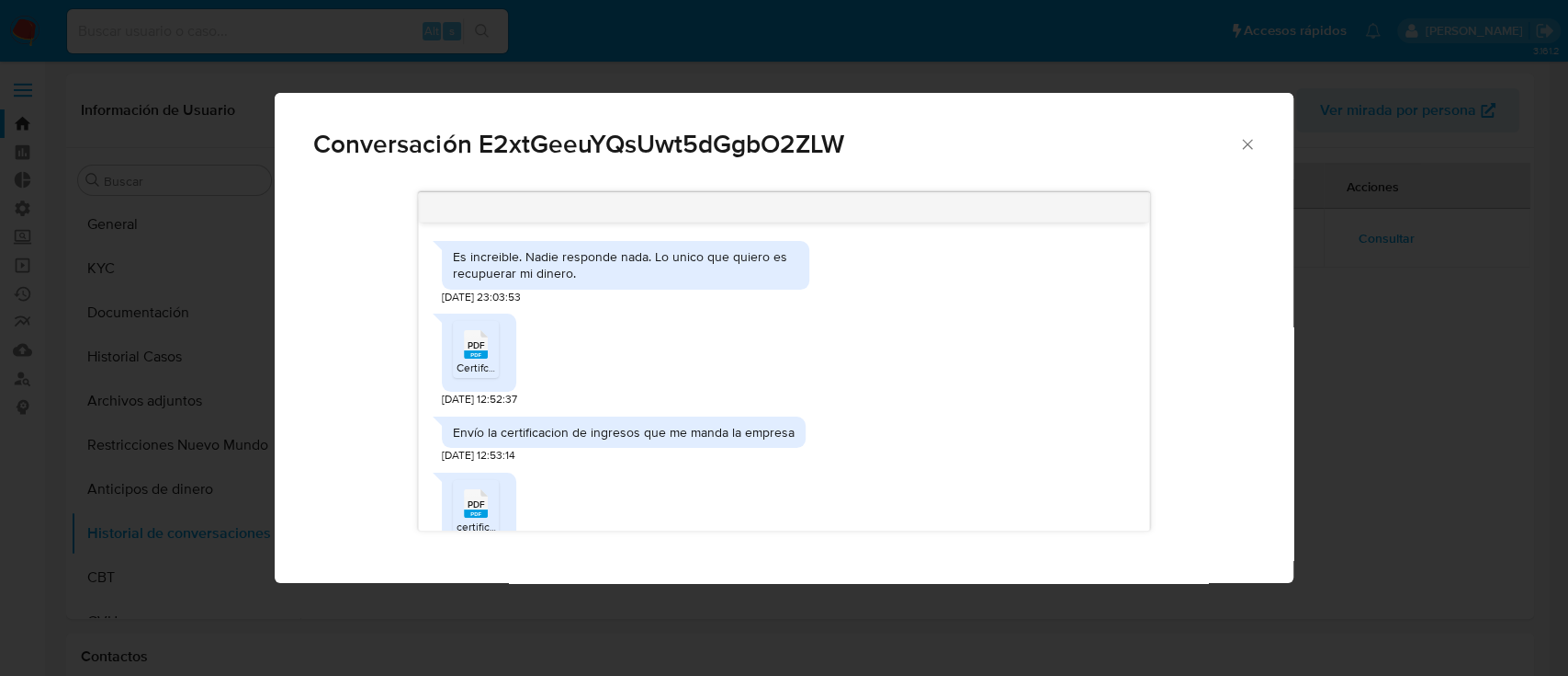
click at [1243, 143] on icon "Cerrar" at bounding box center [1247, 144] width 19 height 19
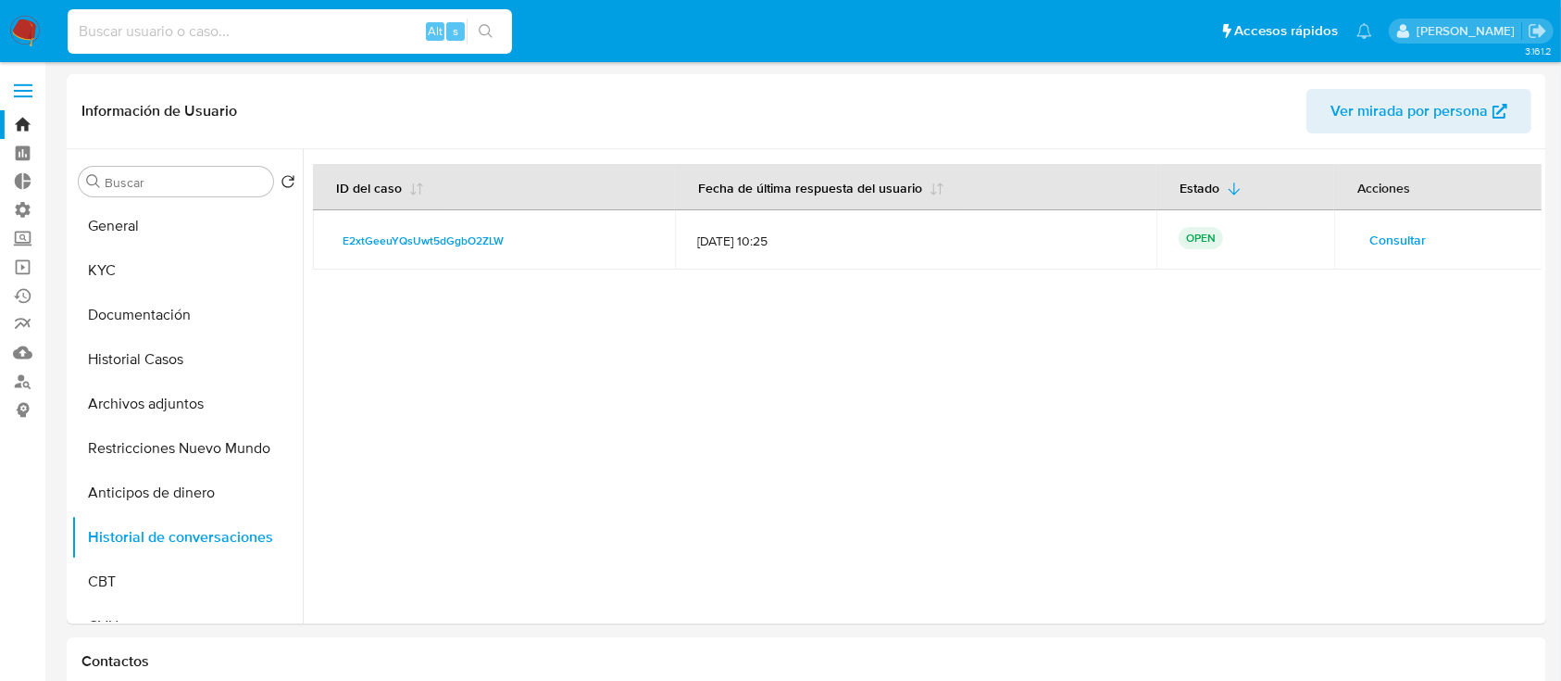
click at [318, 36] on input at bounding box center [290, 31] width 444 height 24
paste input "QPaEMpuqQIexfvNuG3Ju9gu4"
type input "QPaEMpuqQIexfvNuG3Ju9gu4"
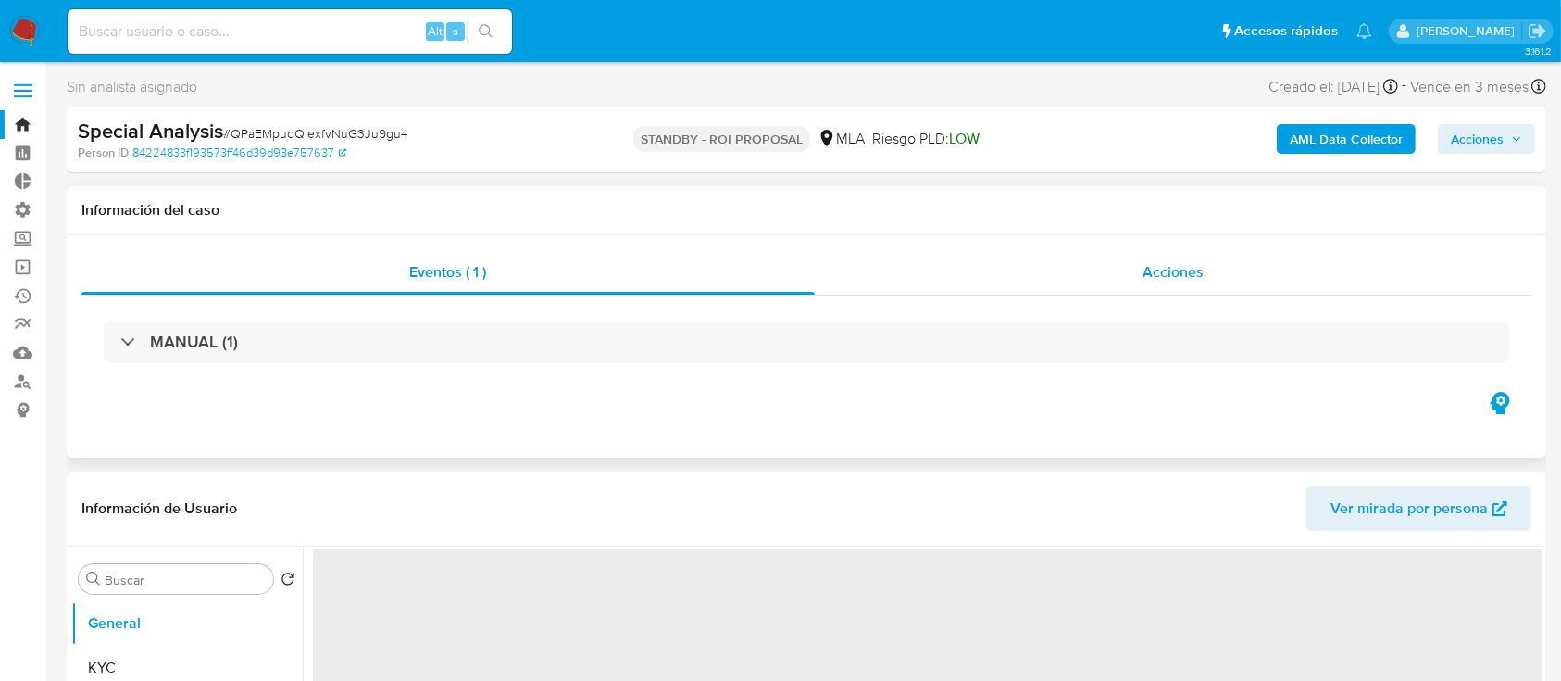
click at [1061, 269] on div "Acciones" at bounding box center [1174, 272] width 718 height 44
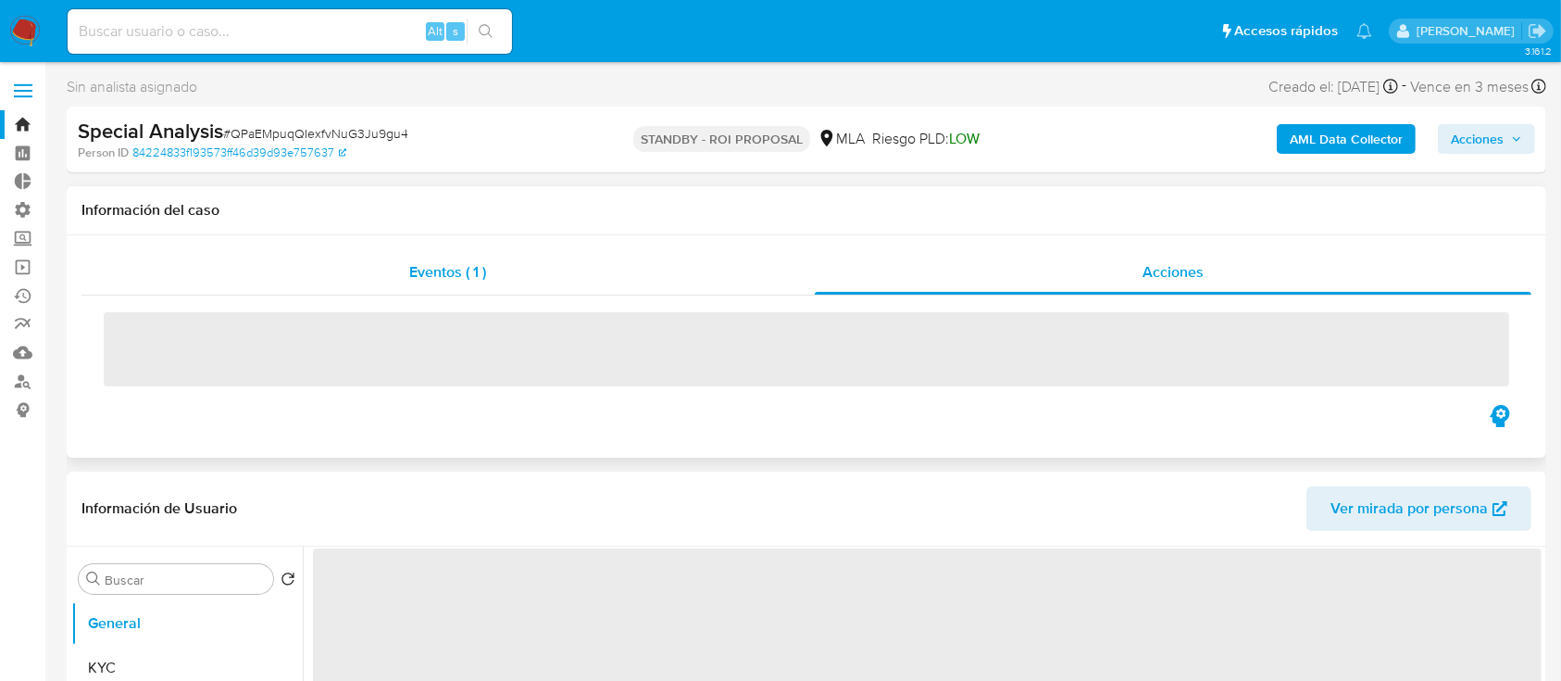
select select "10"
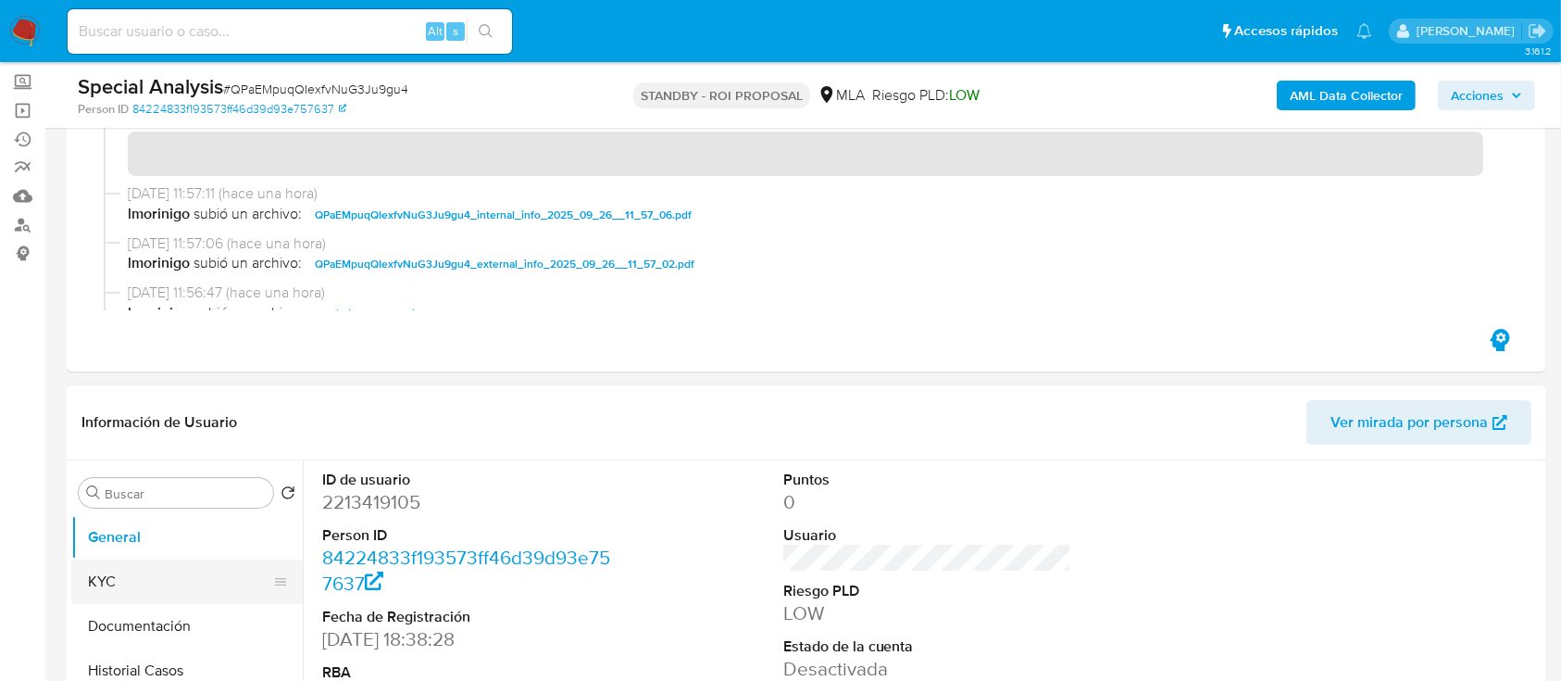
scroll to position [246, 0]
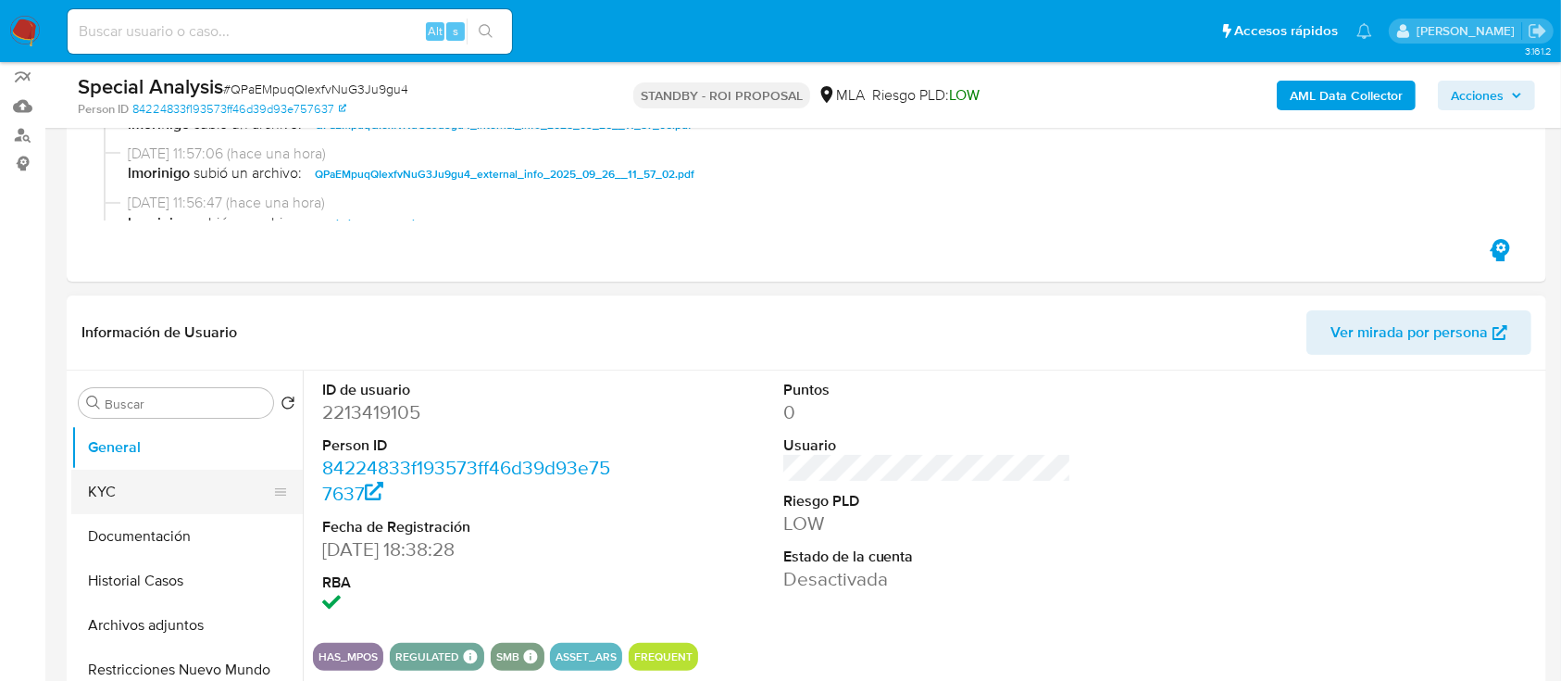
click at [112, 496] on button "KYC" at bounding box center [179, 491] width 217 height 44
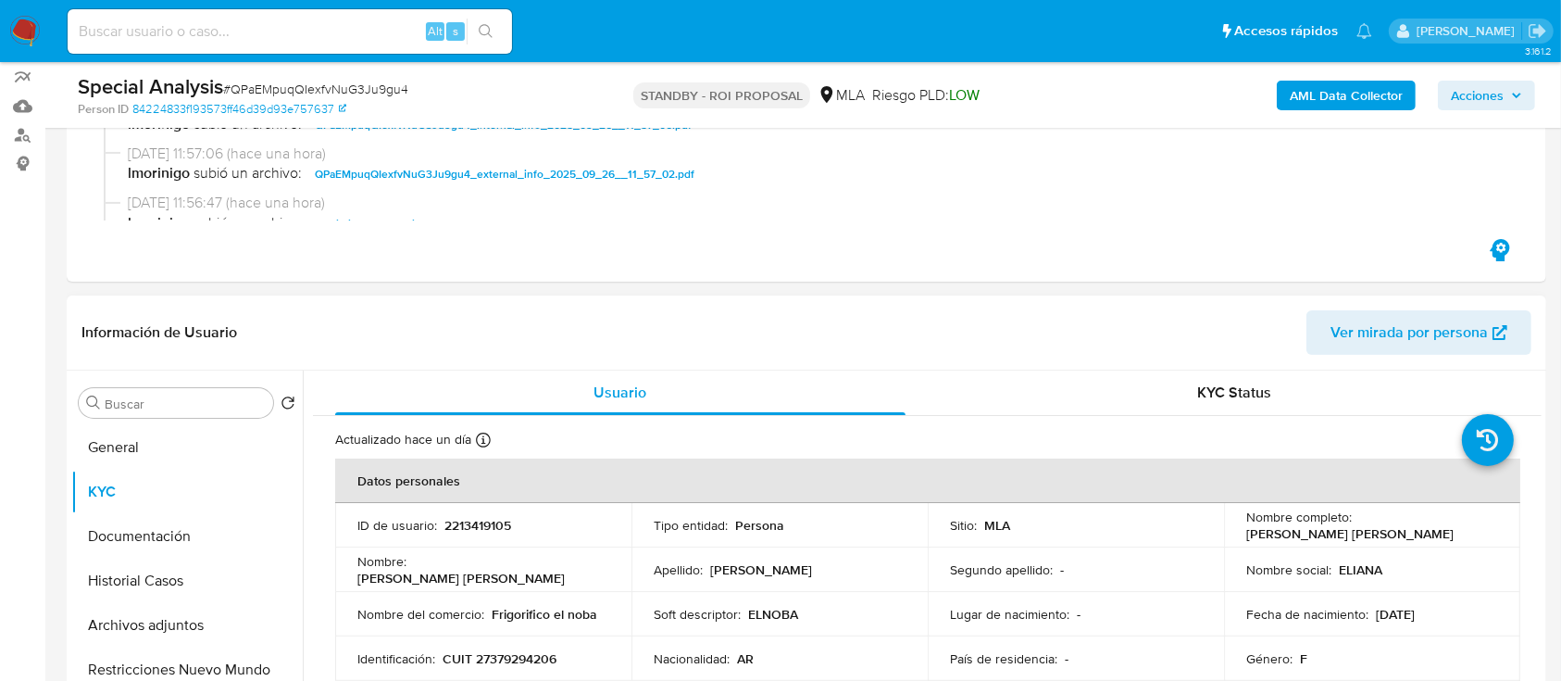
click at [545, 657] on p "CUIT 27379294206" at bounding box center [500, 658] width 114 height 17
copy p "27379294206"
click at [382, 27] on input at bounding box center [290, 31] width 444 height 24
paste input "535820320"
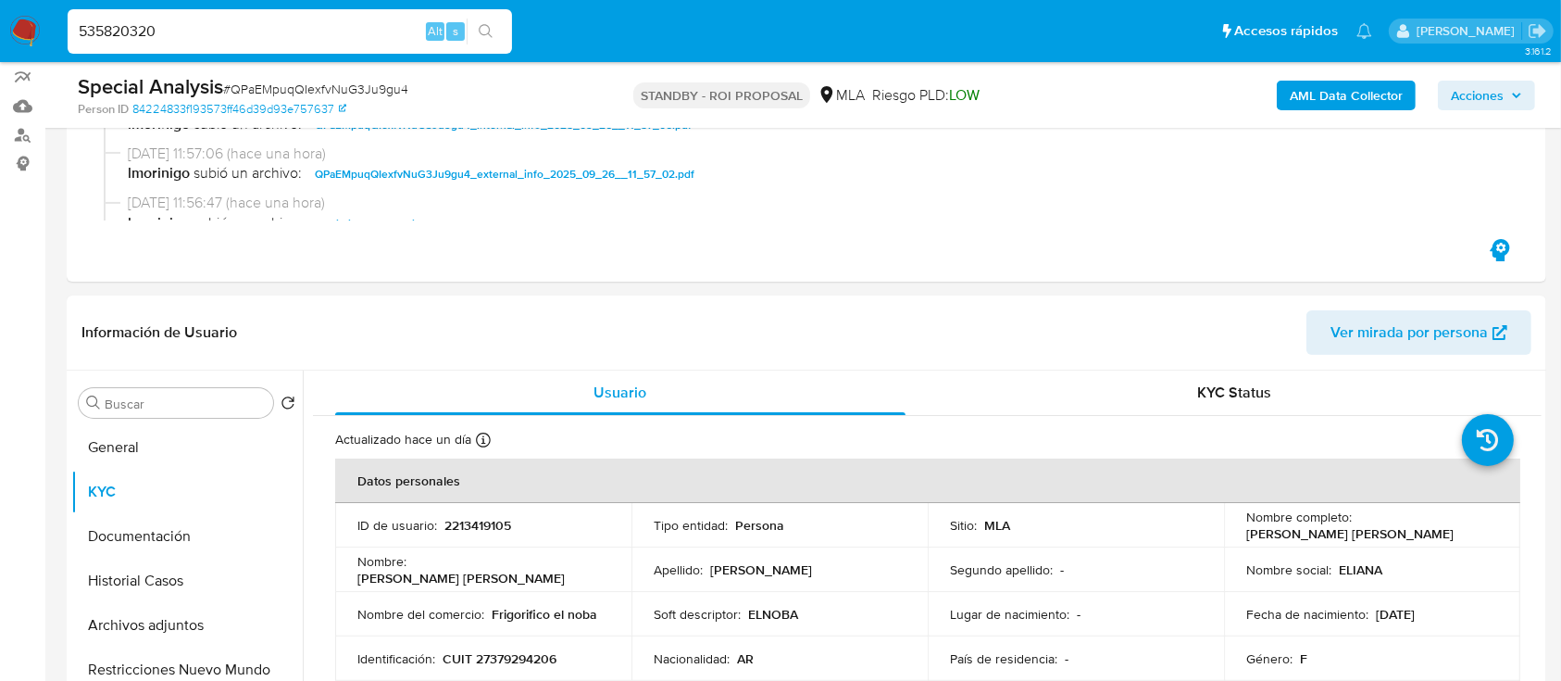
type input "535820320"
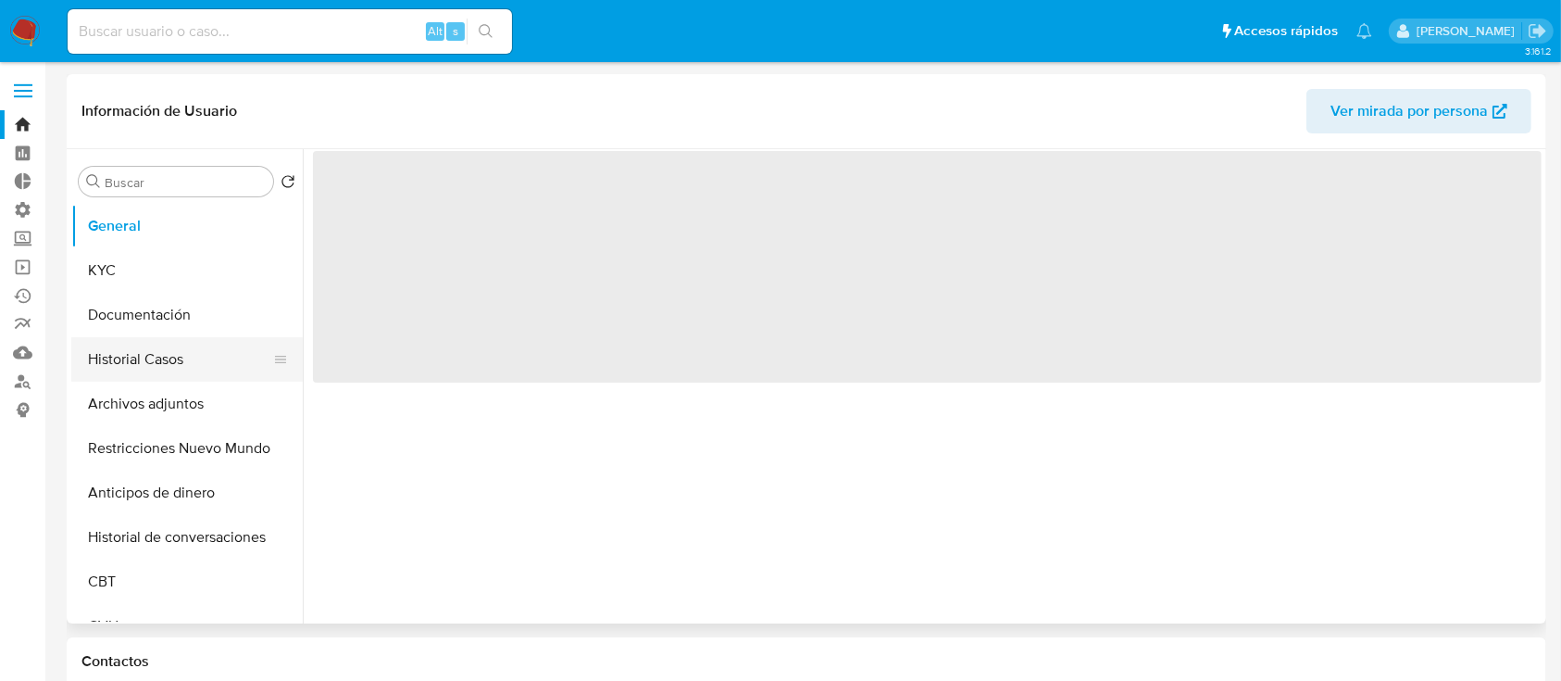
click at [144, 356] on button "Historial Casos" at bounding box center [179, 359] width 217 height 44
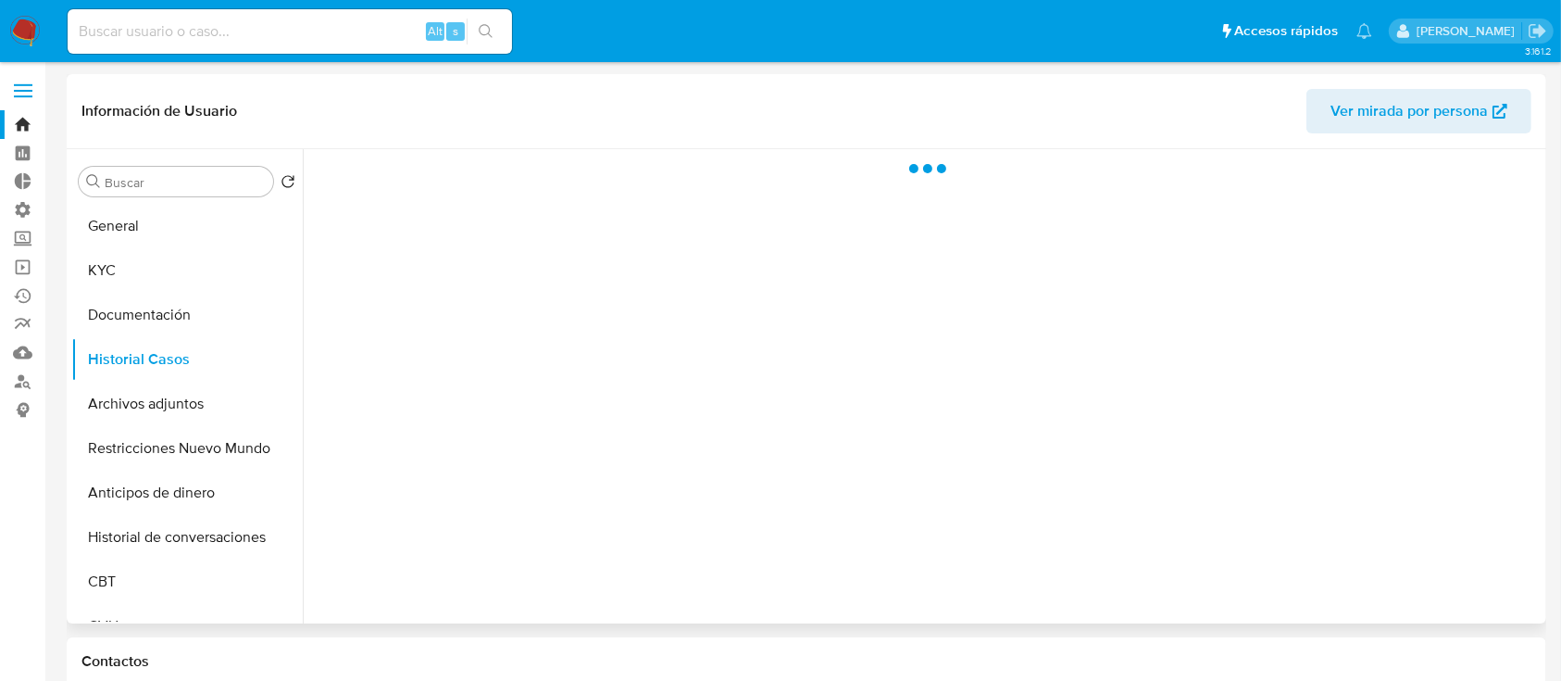
select select "10"
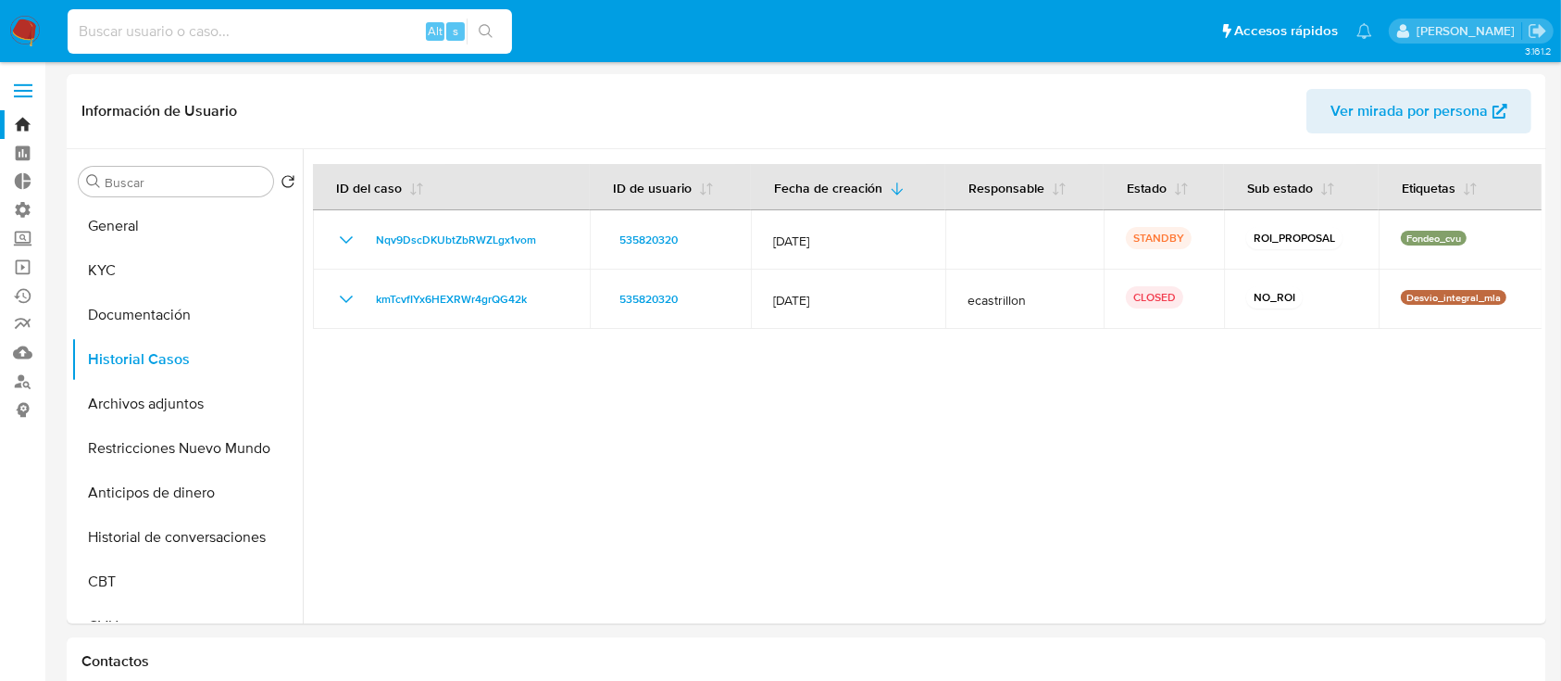
click at [342, 28] on input at bounding box center [290, 31] width 444 height 24
paste input "PLJ2AuZSftPk6GJmbsZkrxSm"
type input "PLJ2AuZSftPk6GJmbsZkrxSm"
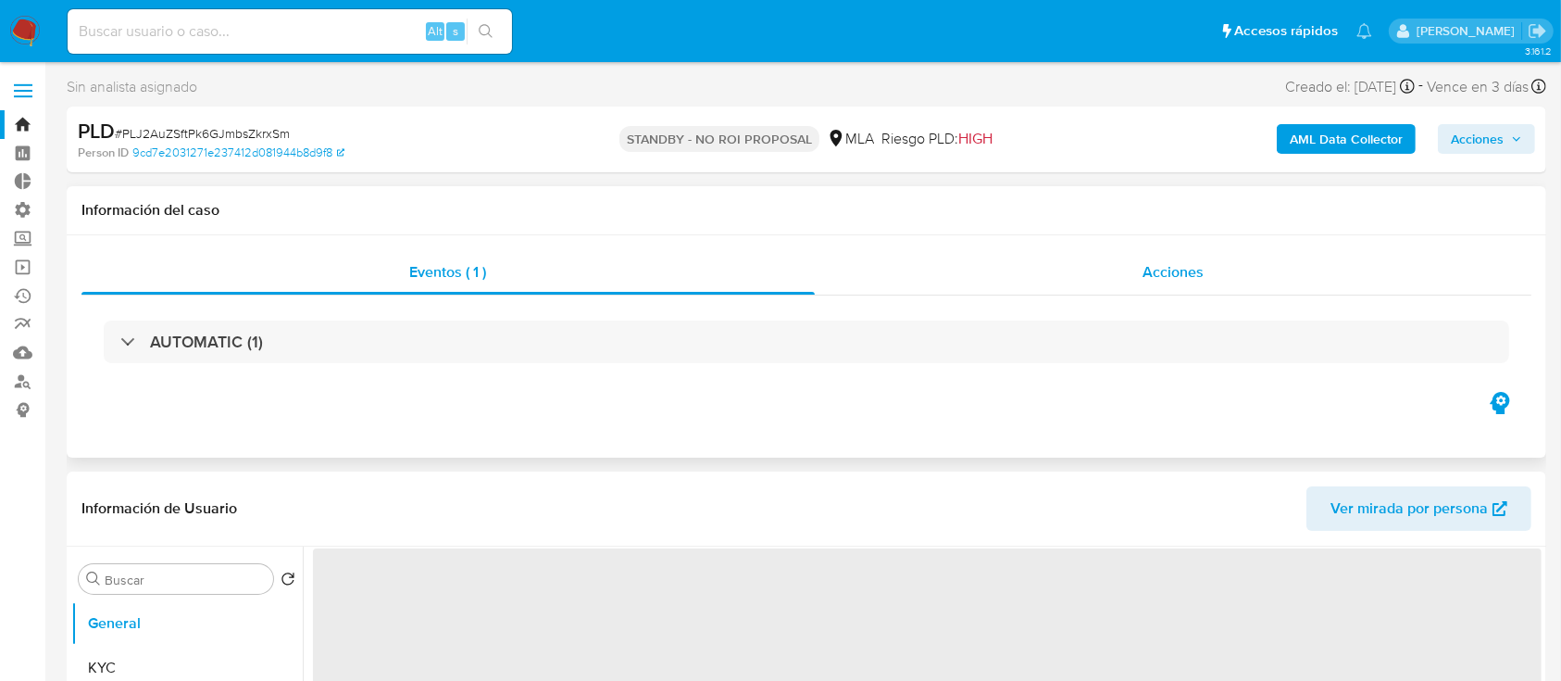
click at [1058, 281] on div "Acciones" at bounding box center [1174, 272] width 718 height 44
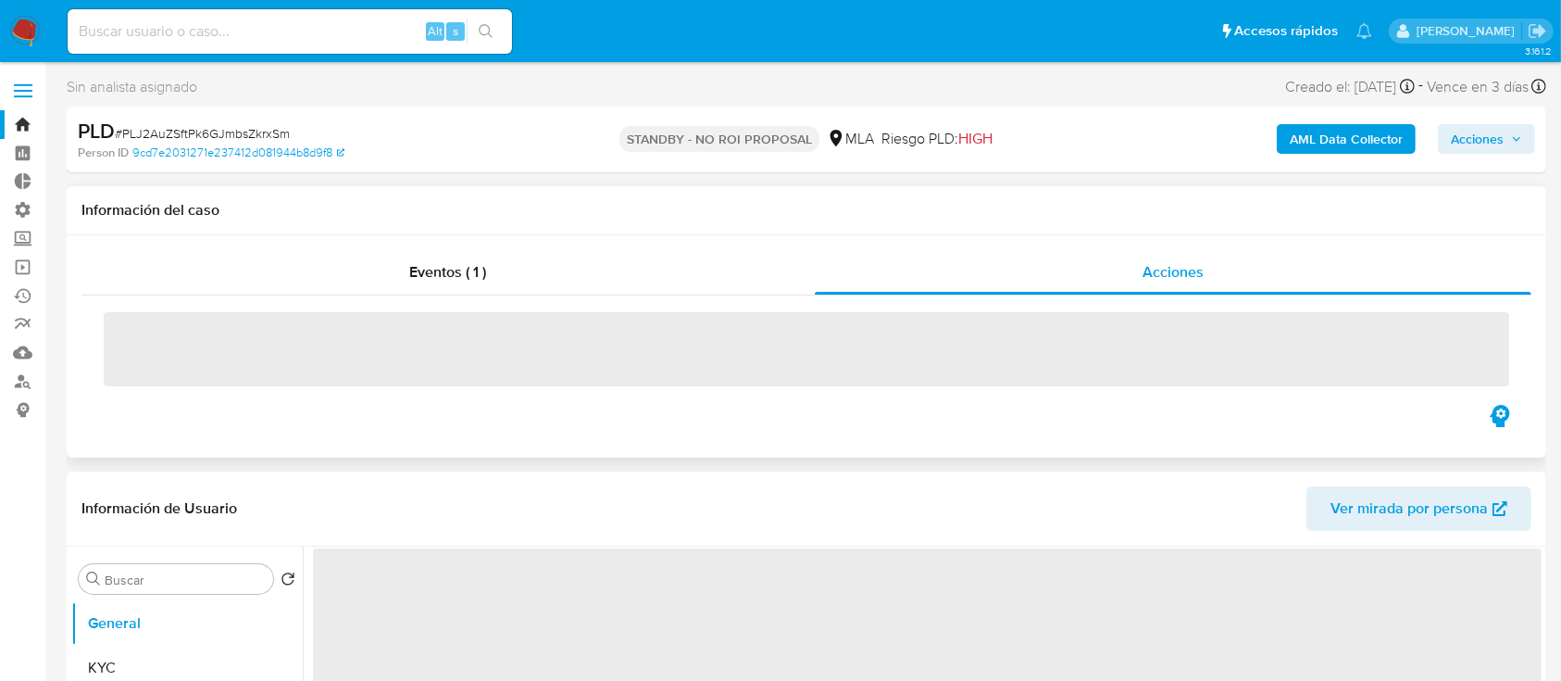
select select "10"
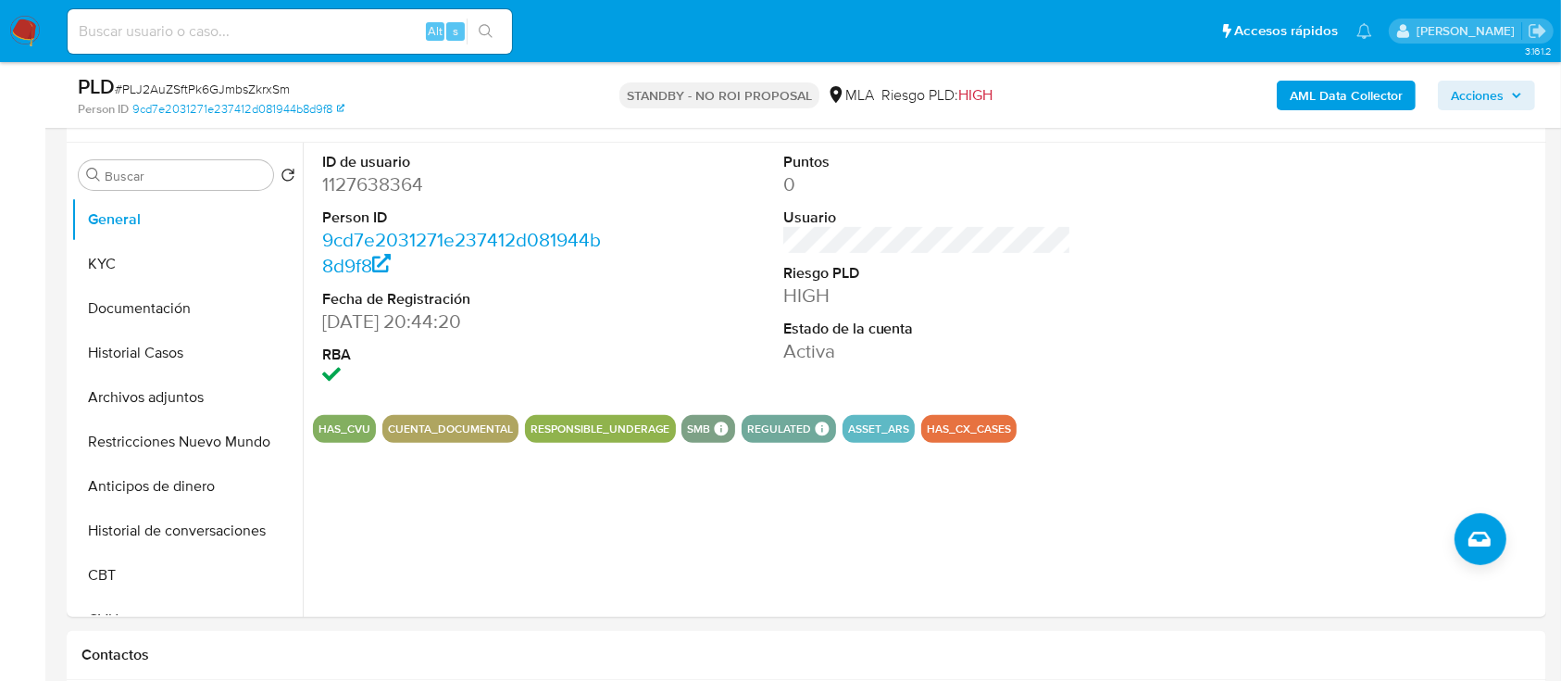
scroll to position [493, 0]
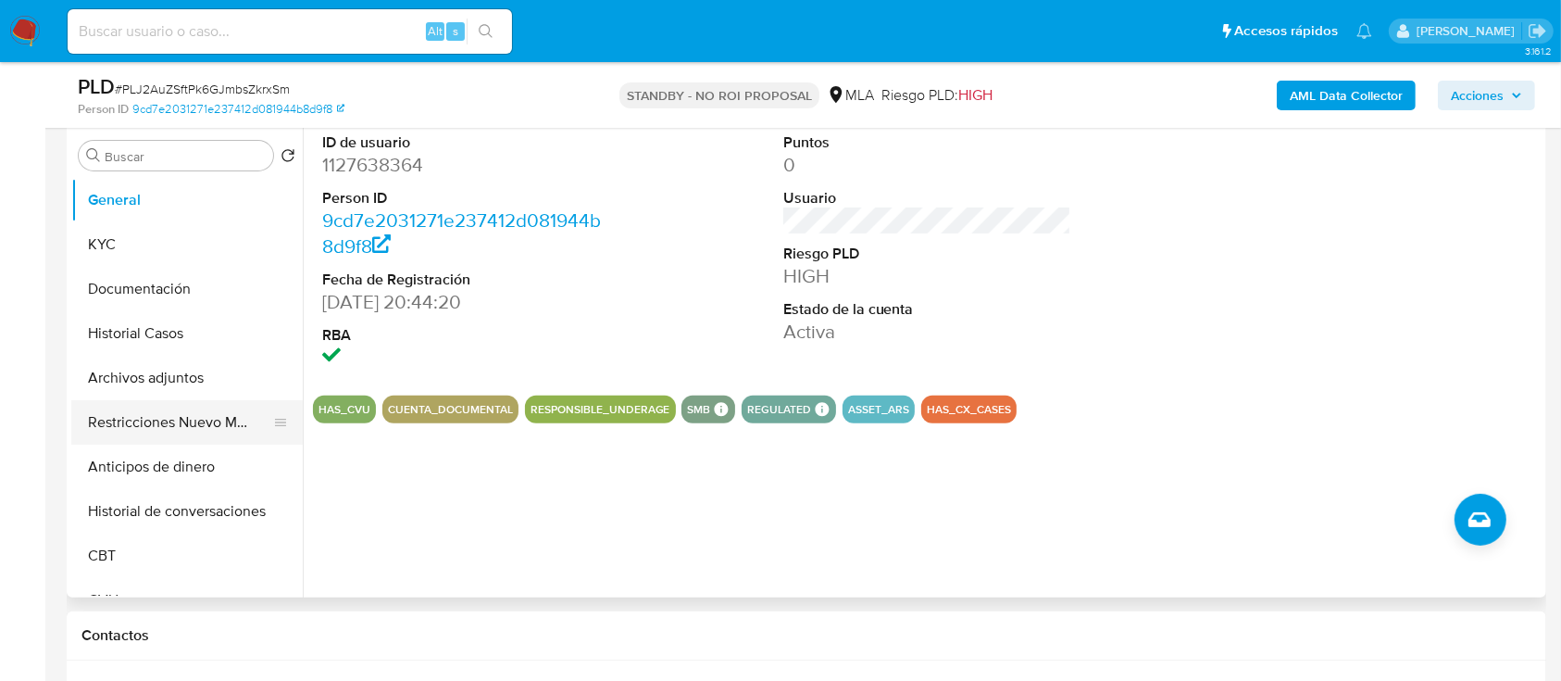
click at [157, 427] on button "Restricciones Nuevo Mundo" at bounding box center [179, 422] width 217 height 44
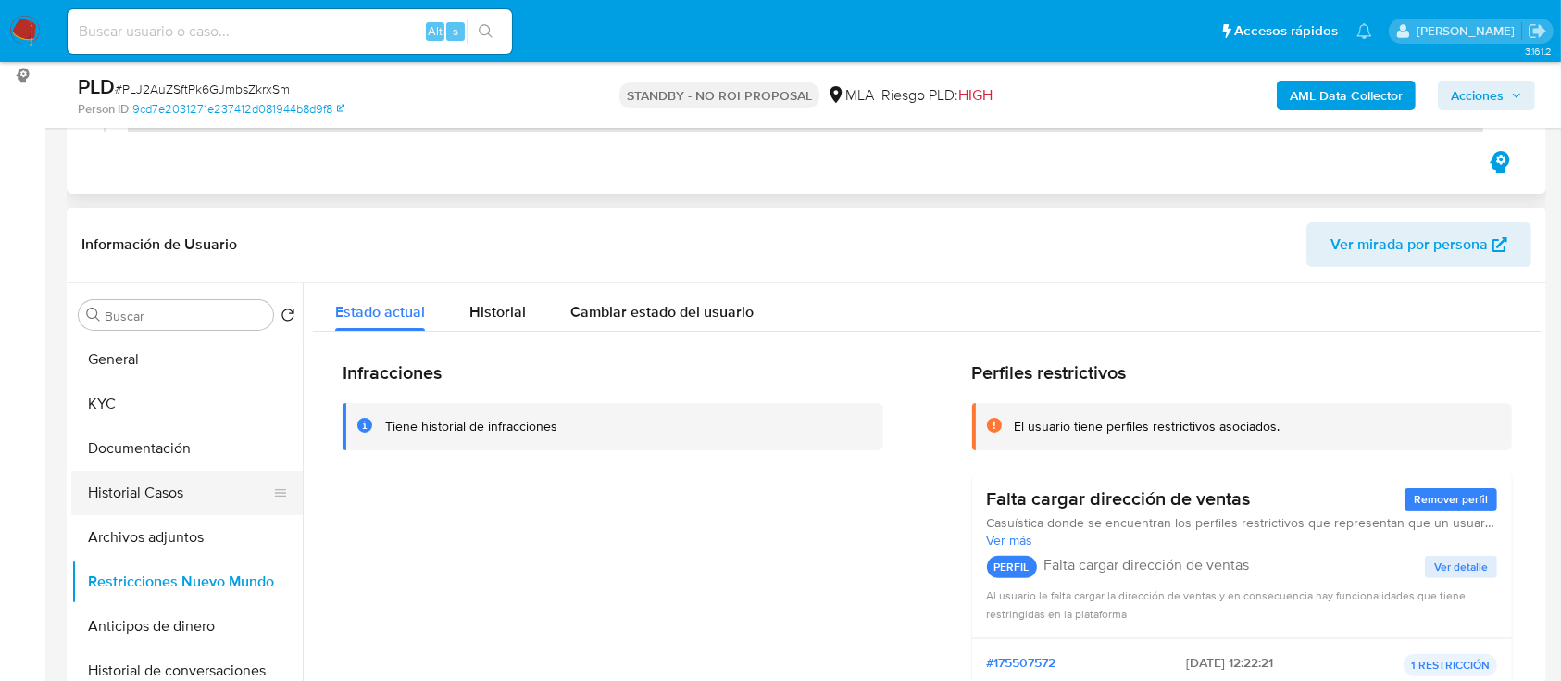
scroll to position [123, 0]
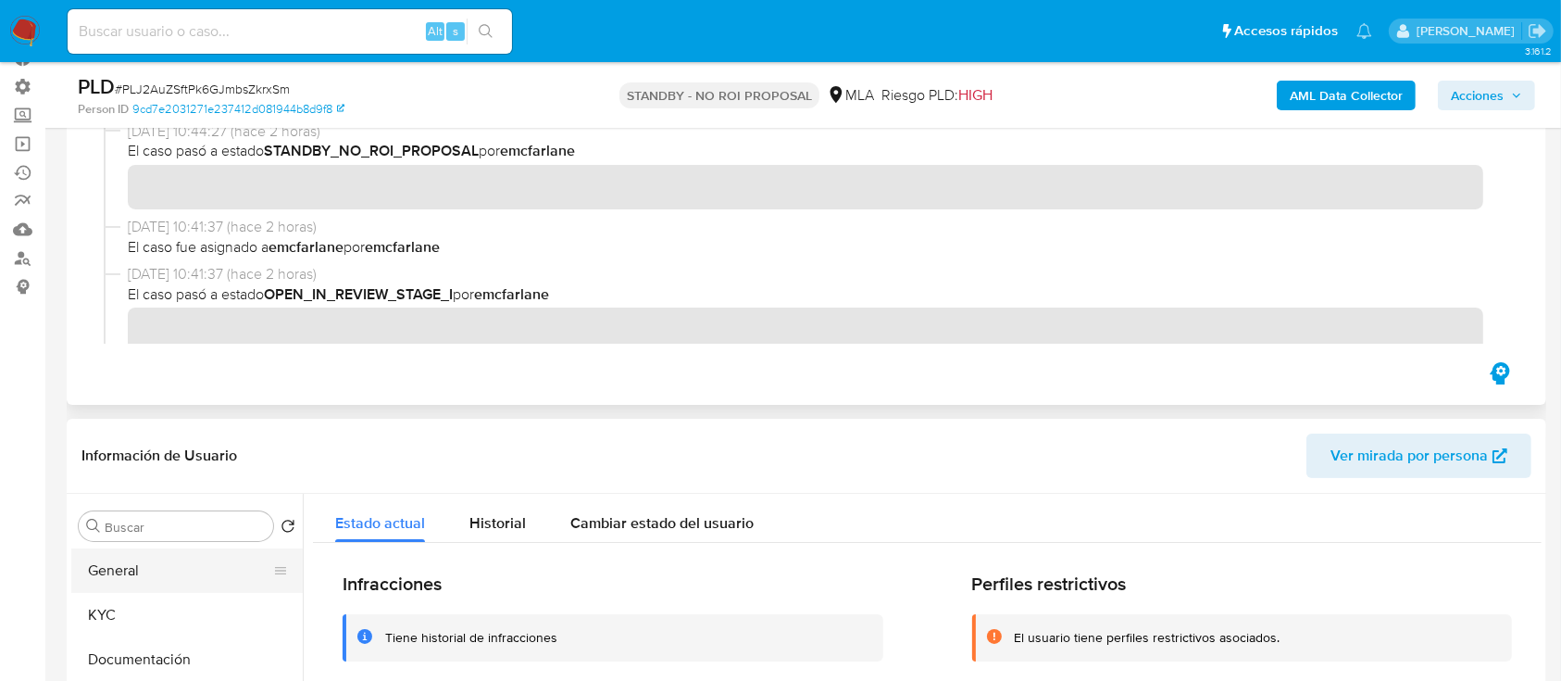
click at [148, 580] on button "General" at bounding box center [179, 570] width 217 height 44
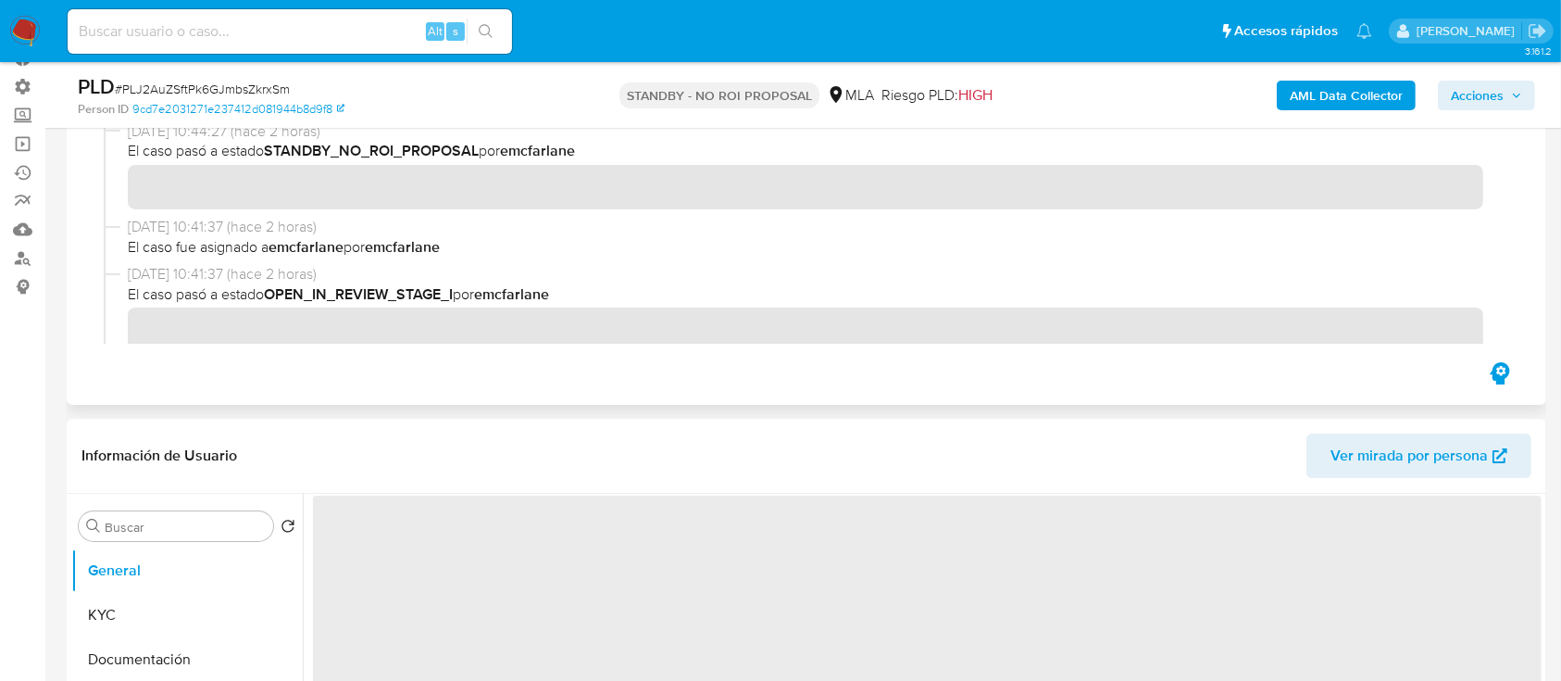
scroll to position [493, 0]
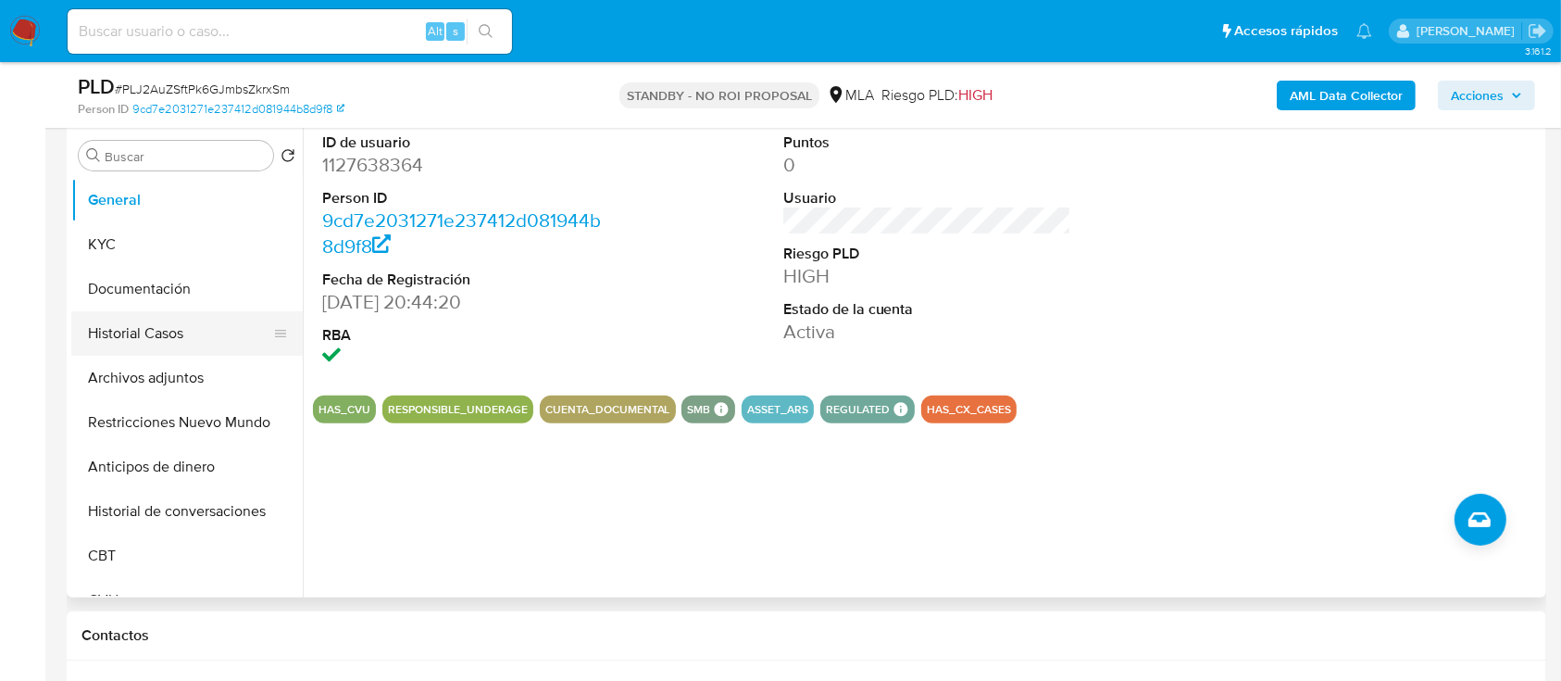
click at [152, 332] on button "Historial Casos" at bounding box center [179, 333] width 217 height 44
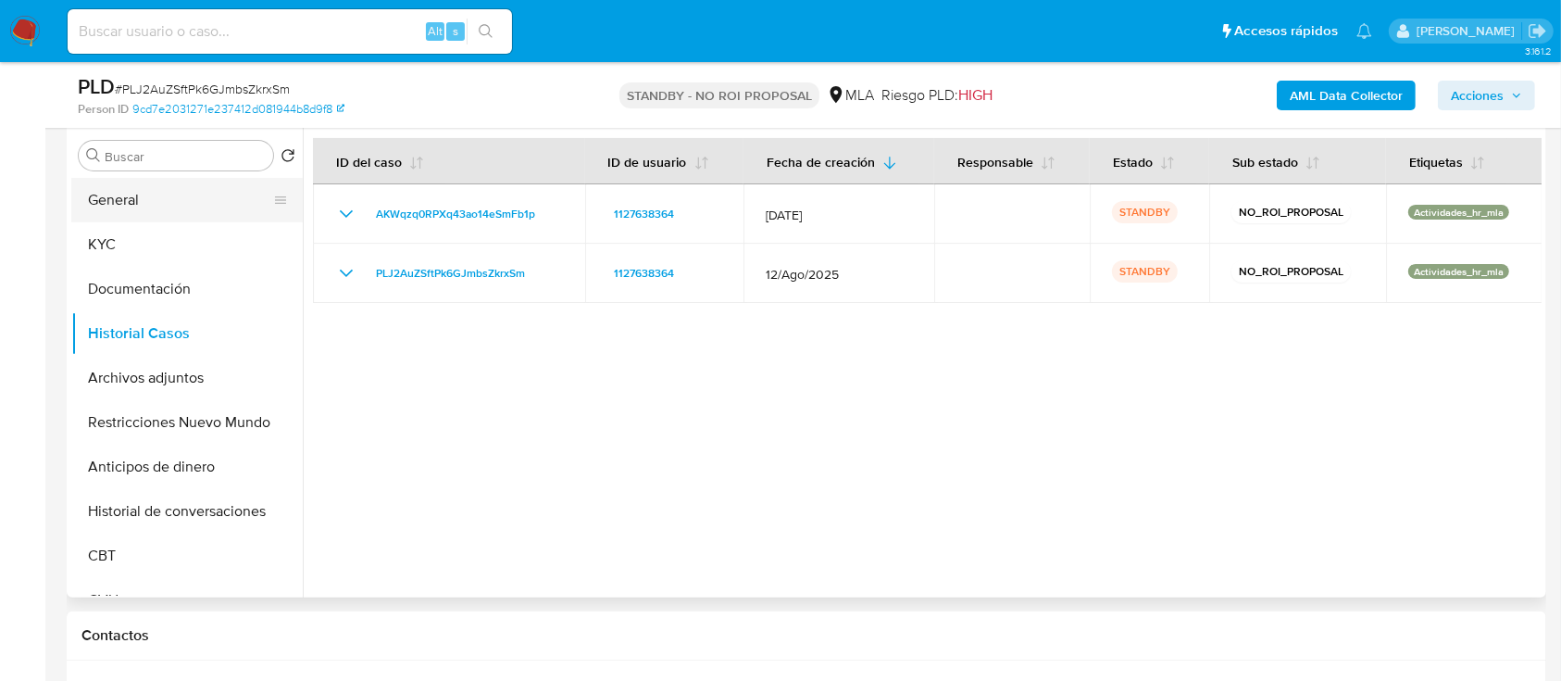
drag, startPoint x: 61, startPoint y: 206, endPoint x: 131, endPoint y: 202, distance: 70.5
click at [241, 212] on button "General" at bounding box center [179, 200] width 217 height 44
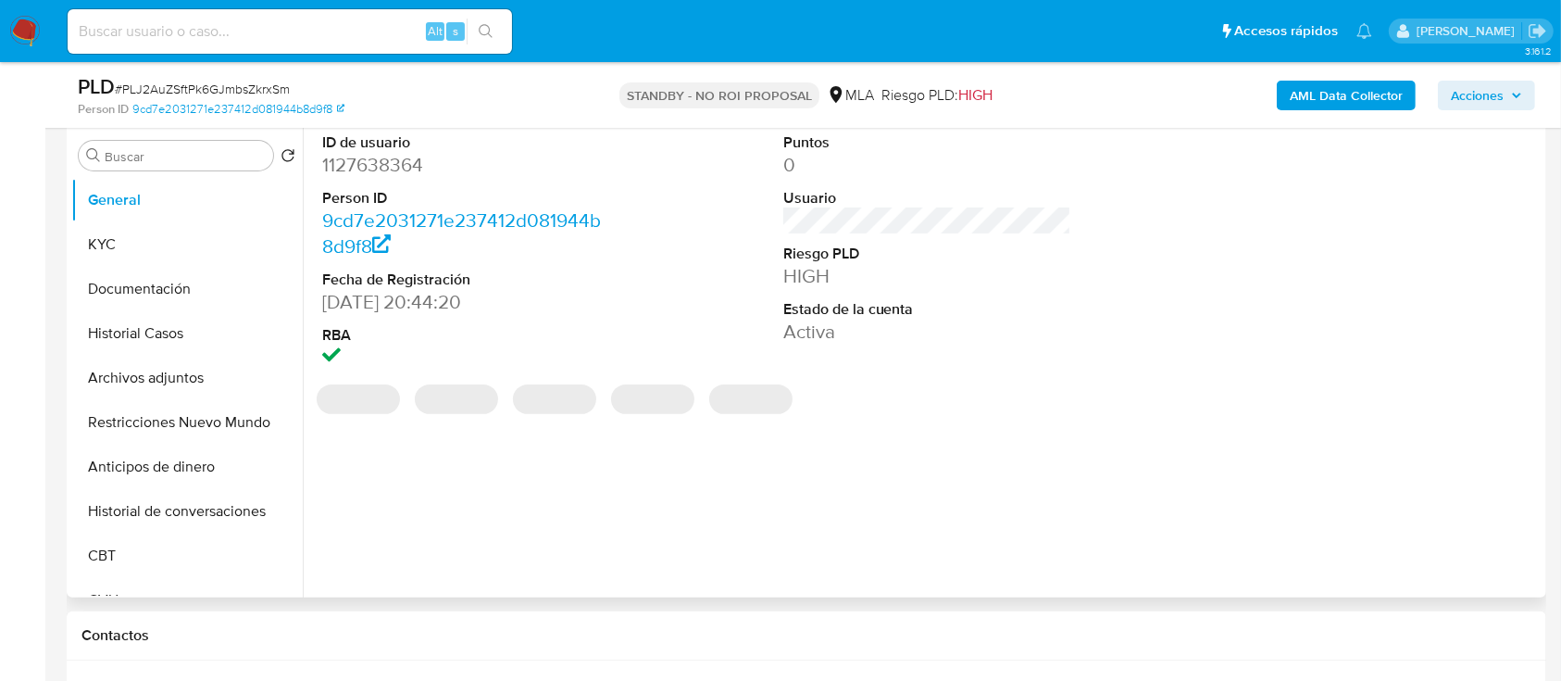
click at [397, 169] on dd "1127638364" at bounding box center [466, 165] width 289 height 26
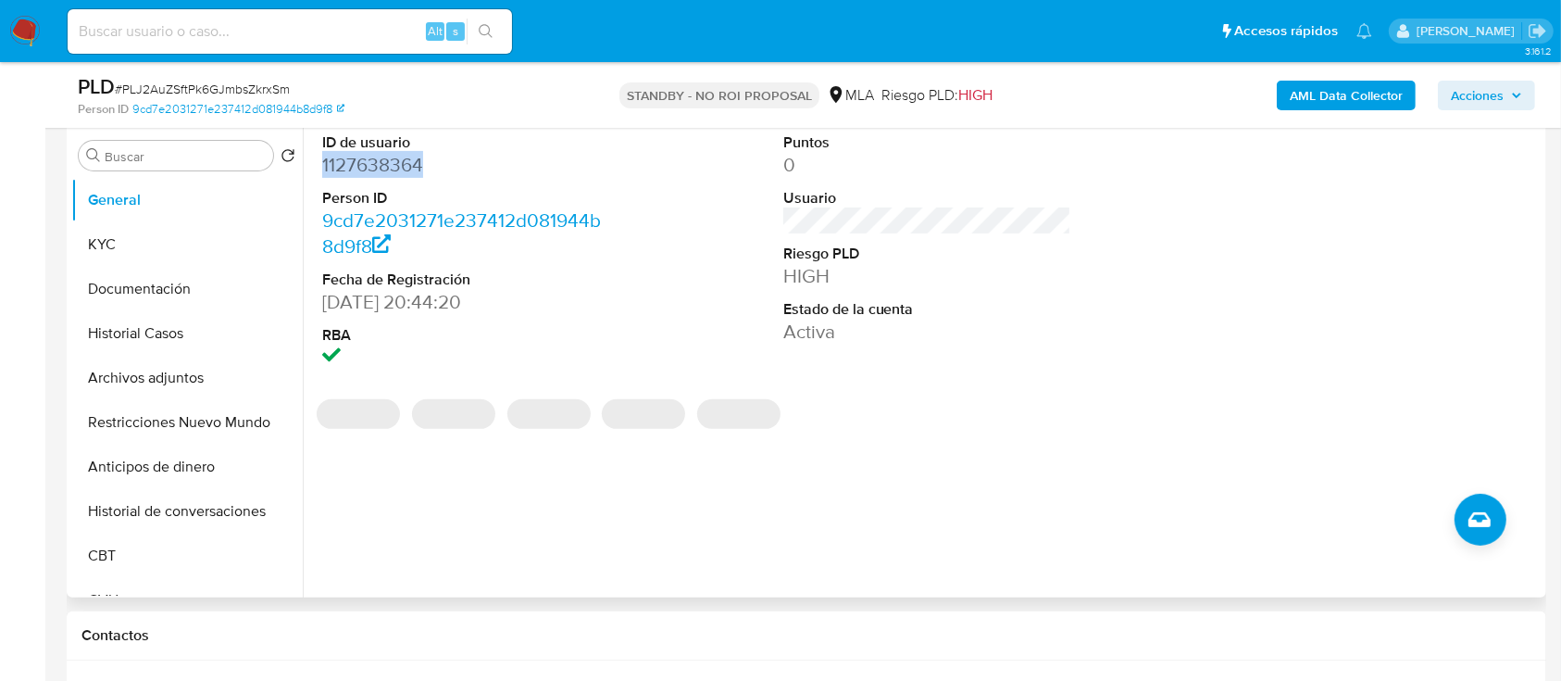
copy dd "1127638364"
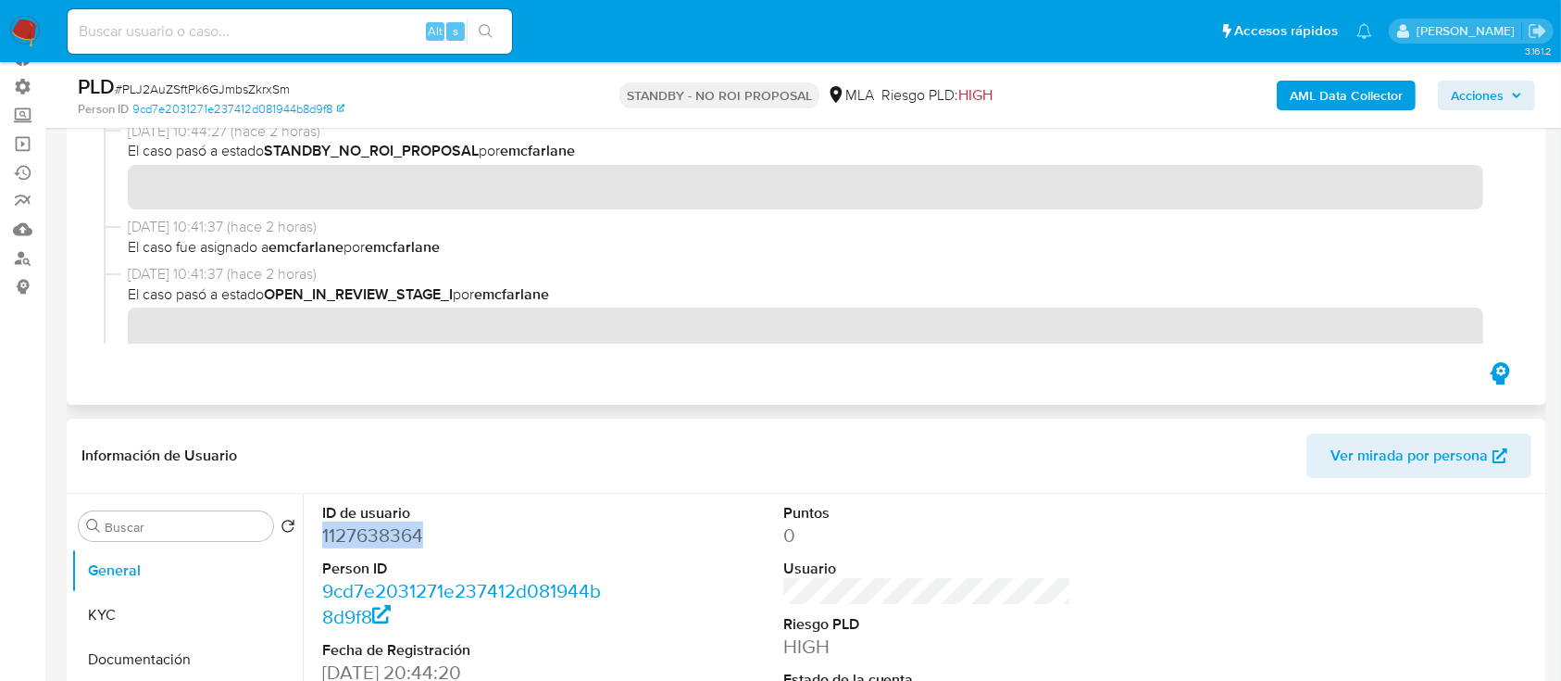
scroll to position [0, 0]
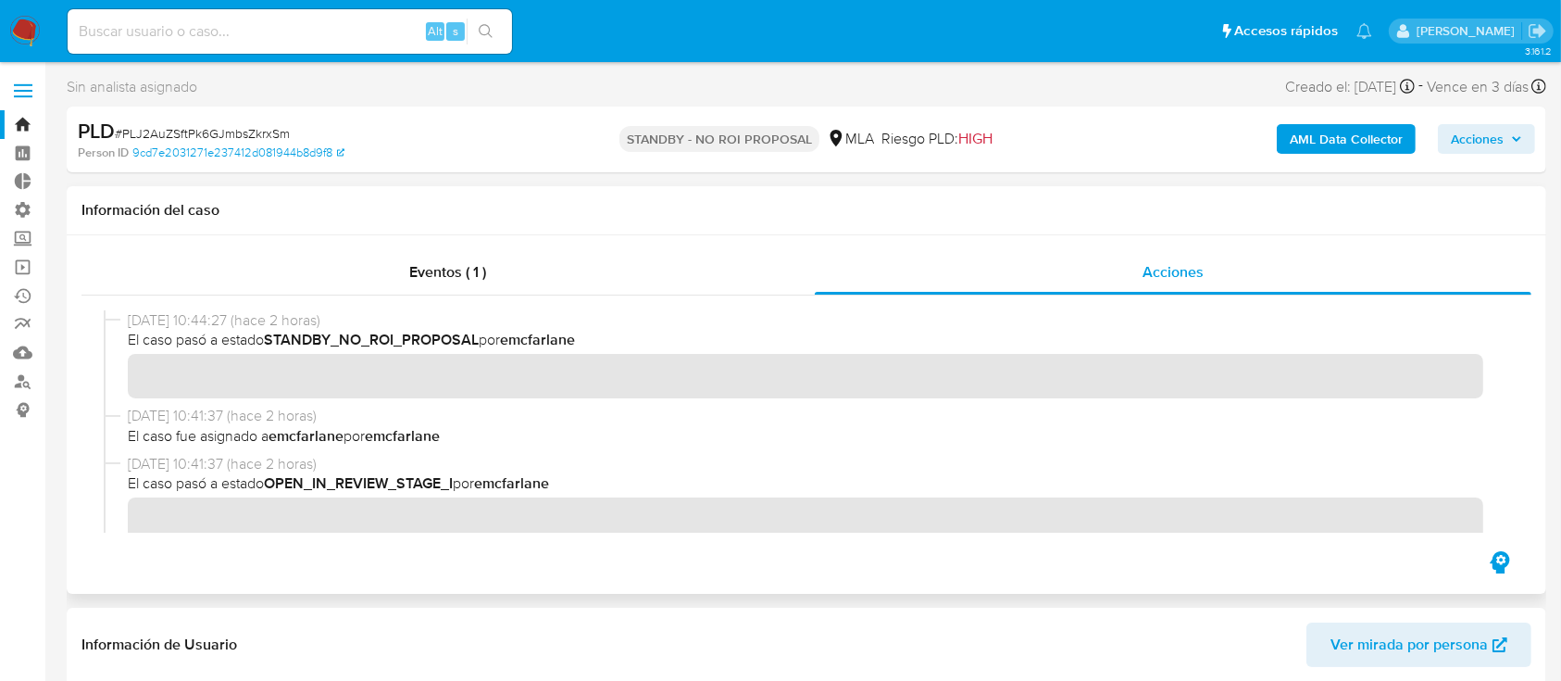
click at [25, 126] on link "Bandeja" at bounding box center [110, 124] width 220 height 29
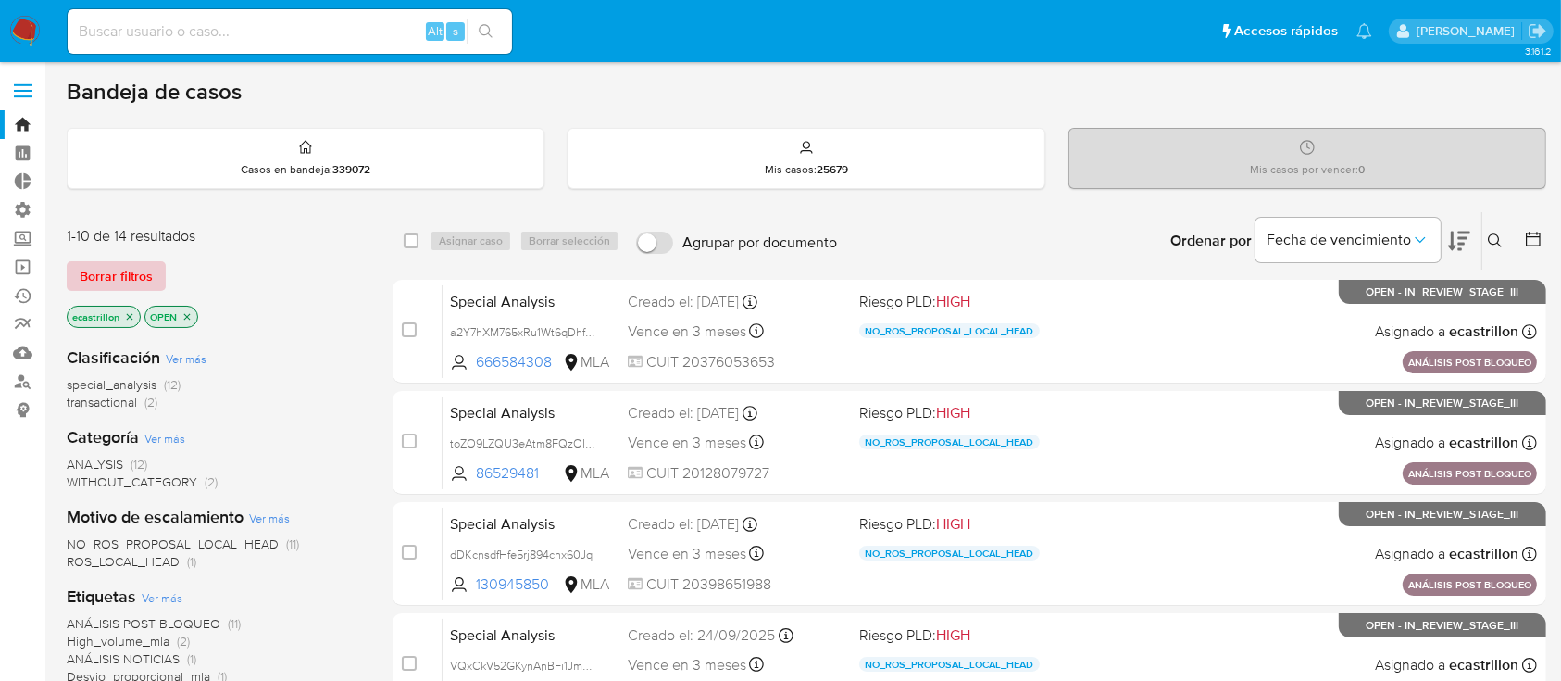
click at [130, 270] on span "Borrar filtros" at bounding box center [116, 276] width 73 height 26
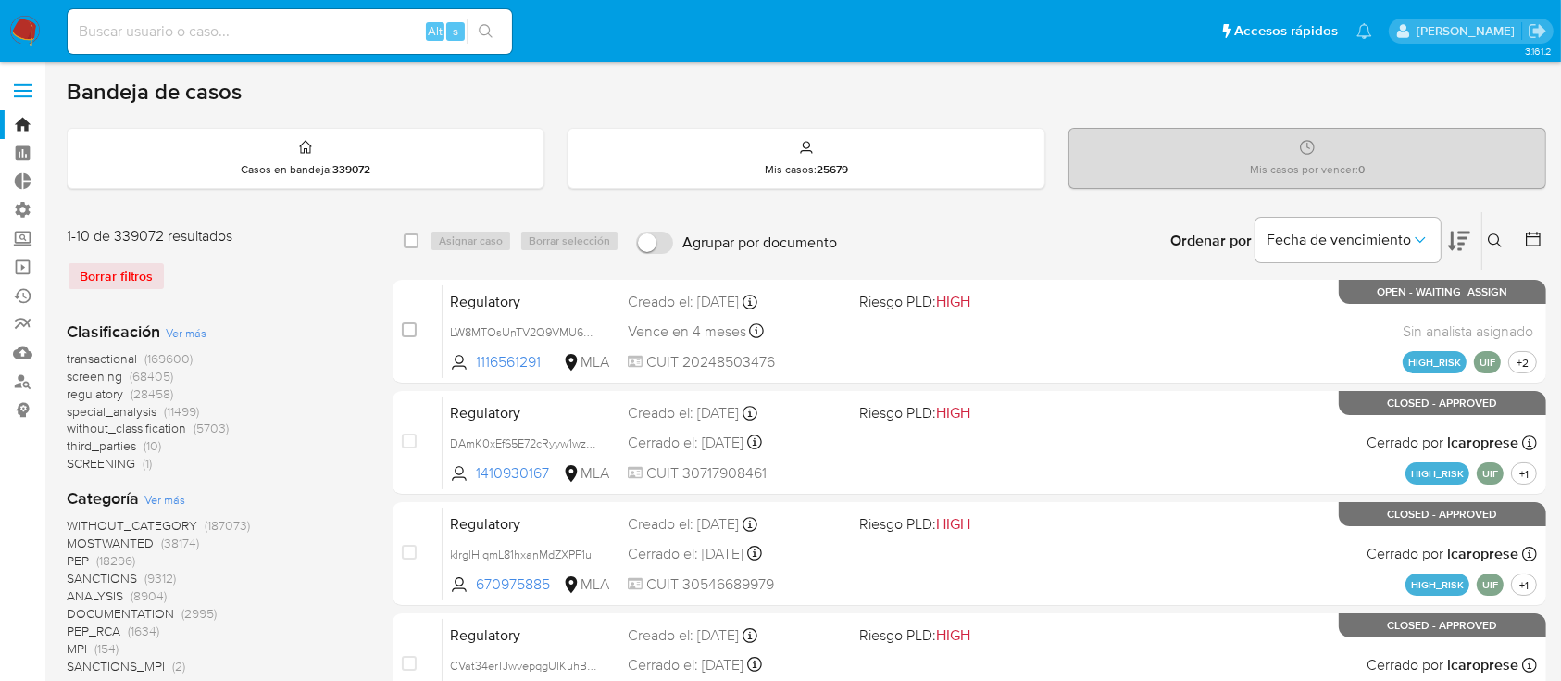
drag, startPoint x: 1495, startPoint y: 239, endPoint x: 1485, endPoint y: 255, distance: 18.7
click at [1491, 244] on icon at bounding box center [1495, 240] width 15 height 15
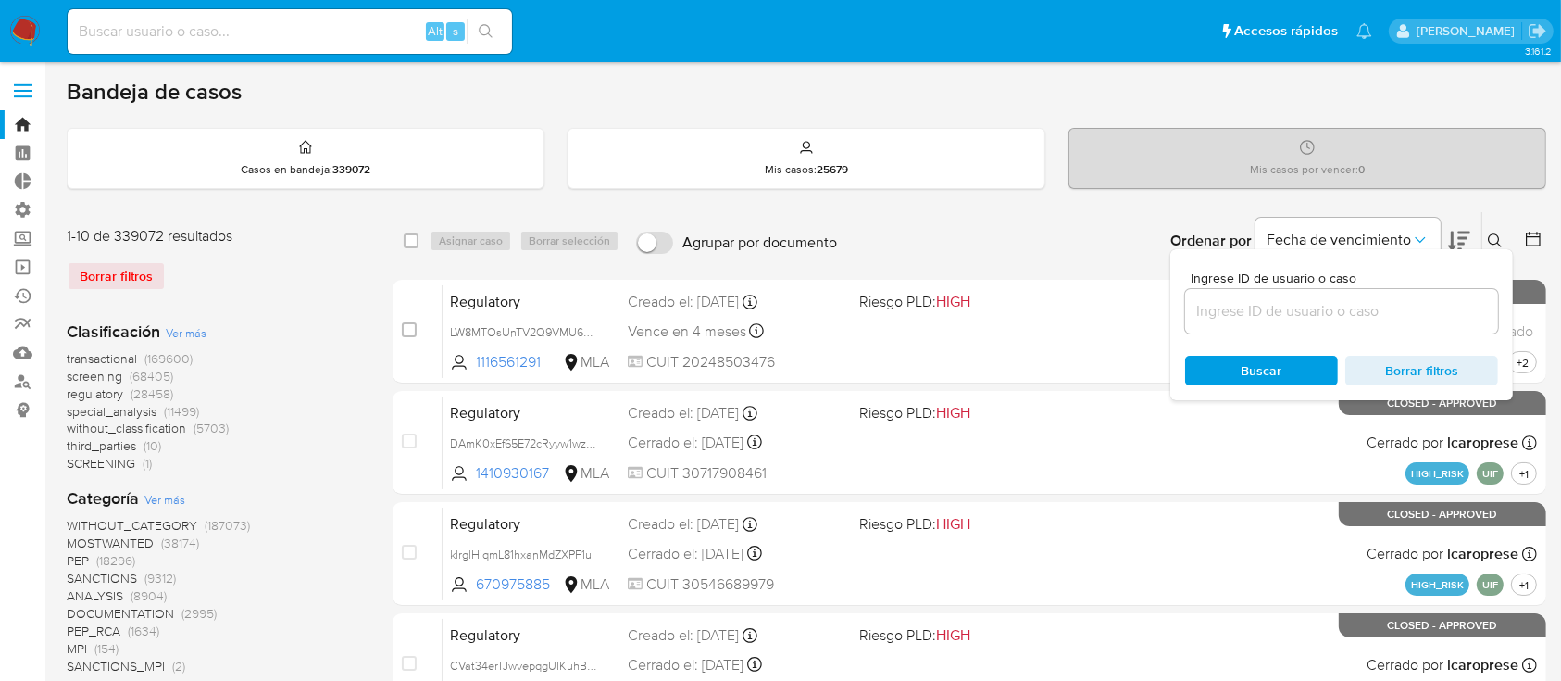
click at [1459, 316] on input at bounding box center [1341, 311] width 313 height 24
click at [1494, 235] on icon at bounding box center [1495, 240] width 15 height 15
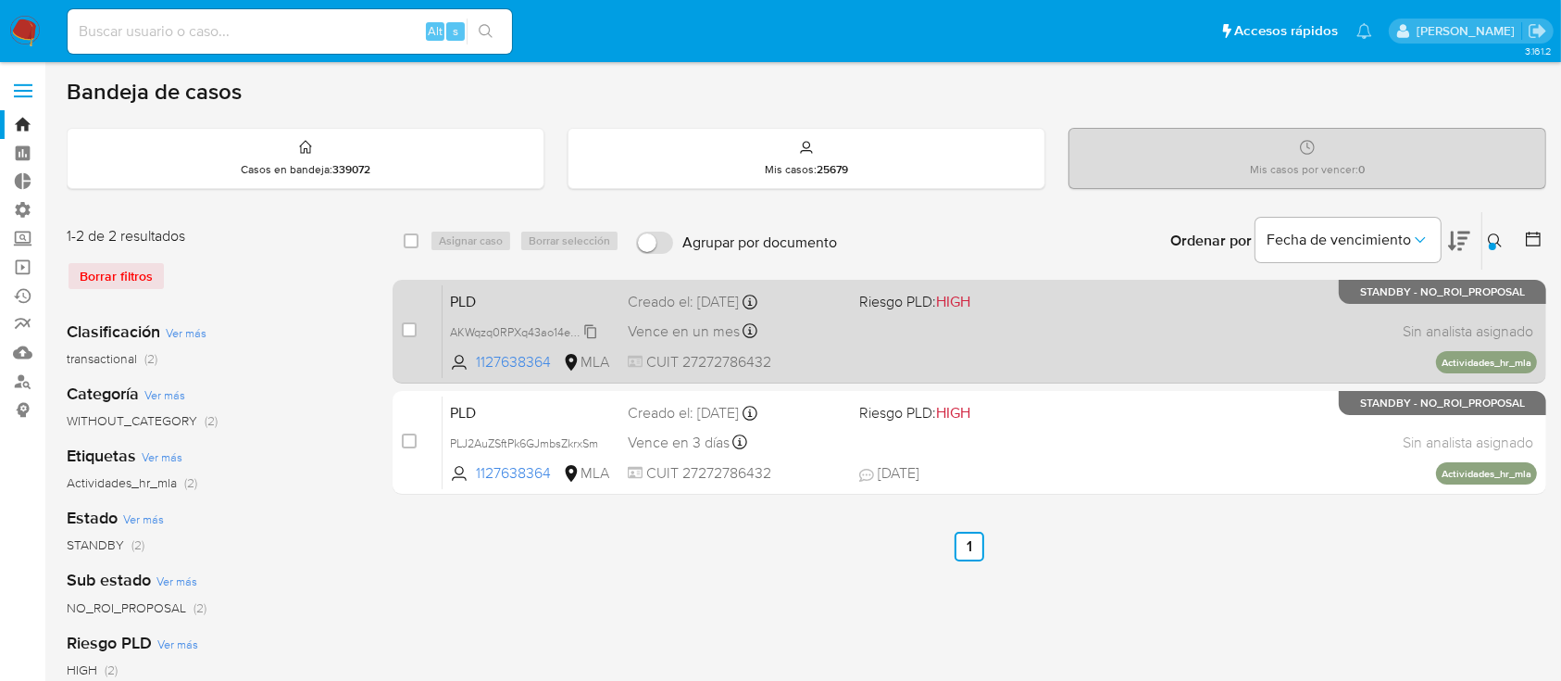
click at [591, 328] on span "AKWqzq0RPXq43ao14eSmFb1p" at bounding box center [529, 330] width 159 height 20
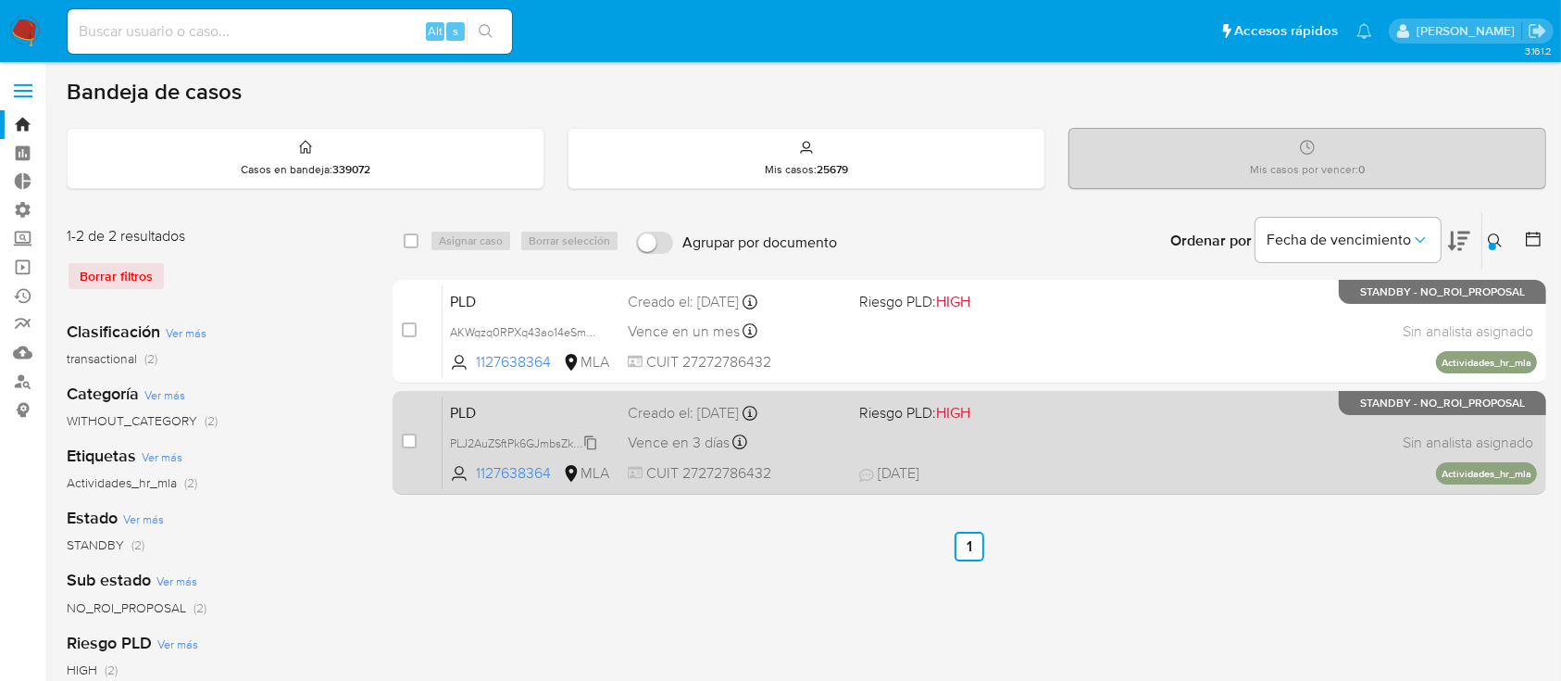
click at [587, 440] on span "PLJ2AuZSftPk6GJmbsZkrxSm" at bounding box center [524, 441] width 148 height 20
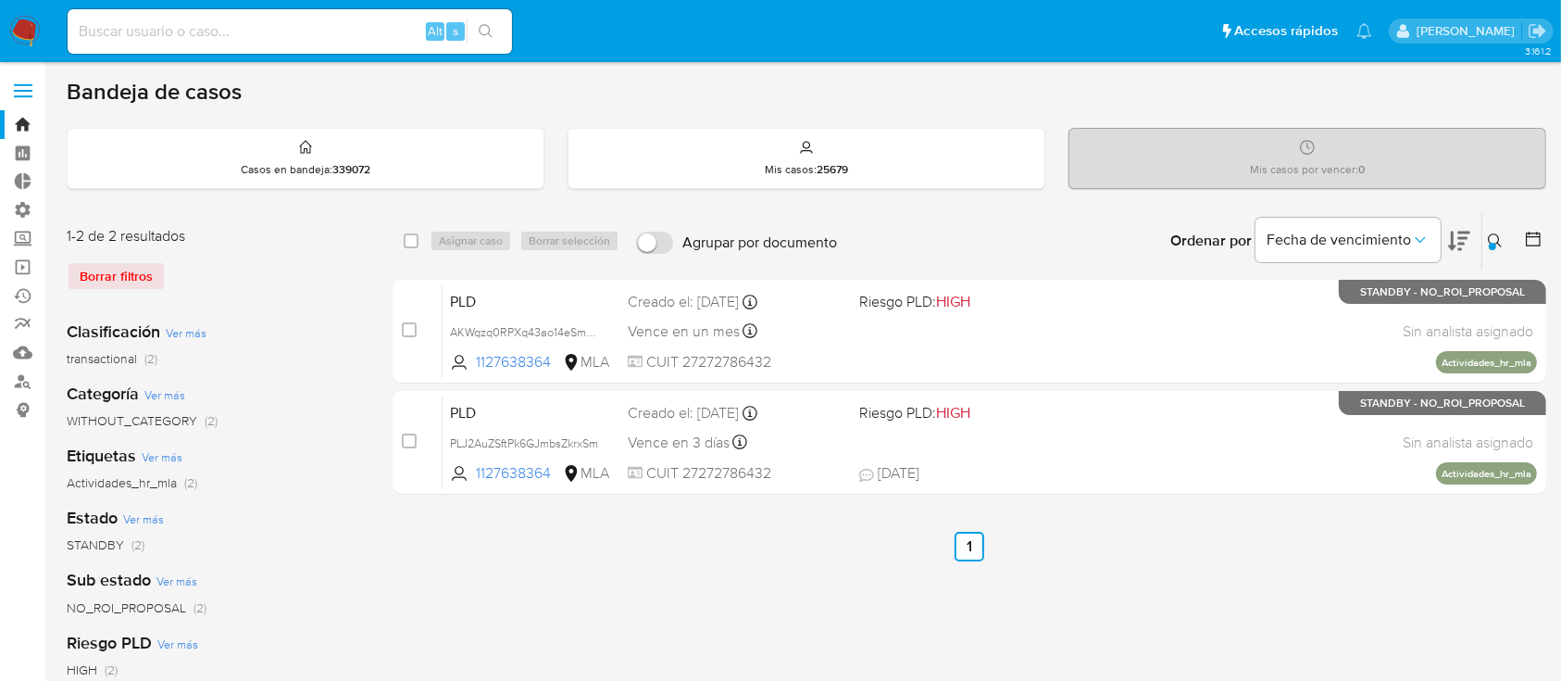
click at [1504, 238] on button at bounding box center [1497, 241] width 31 height 22
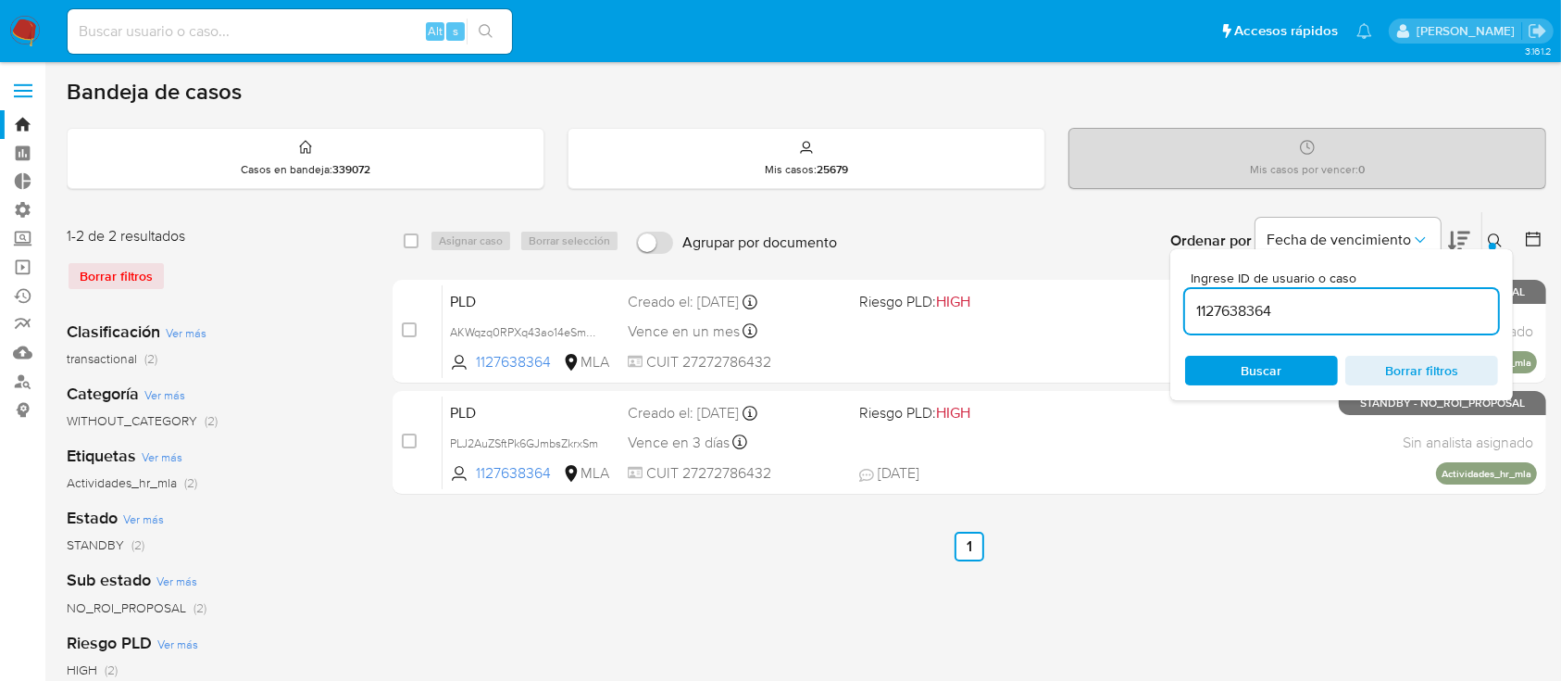
click at [1433, 315] on input "1127638364" at bounding box center [1341, 311] width 313 height 24
type input "1198583344"
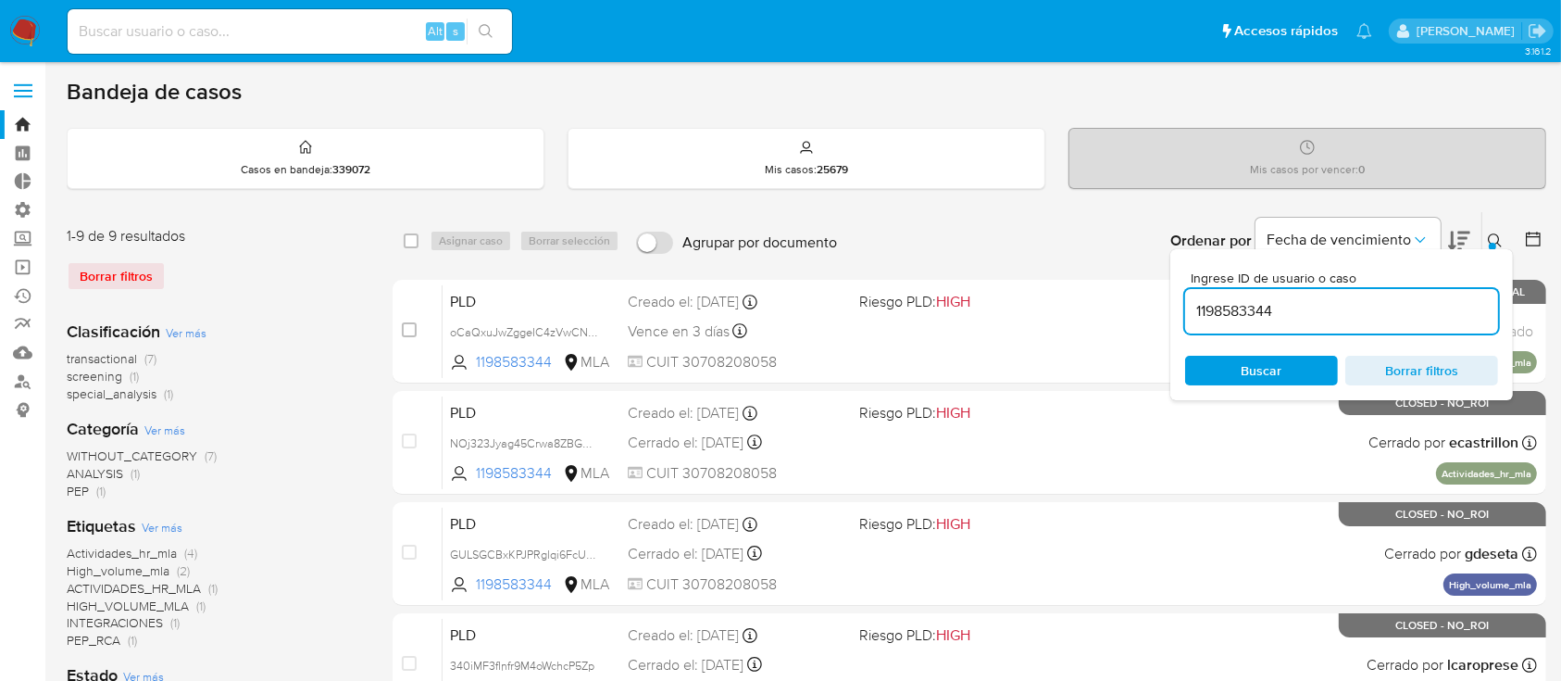
click at [1495, 243] on div at bounding box center [1492, 246] width 7 height 7
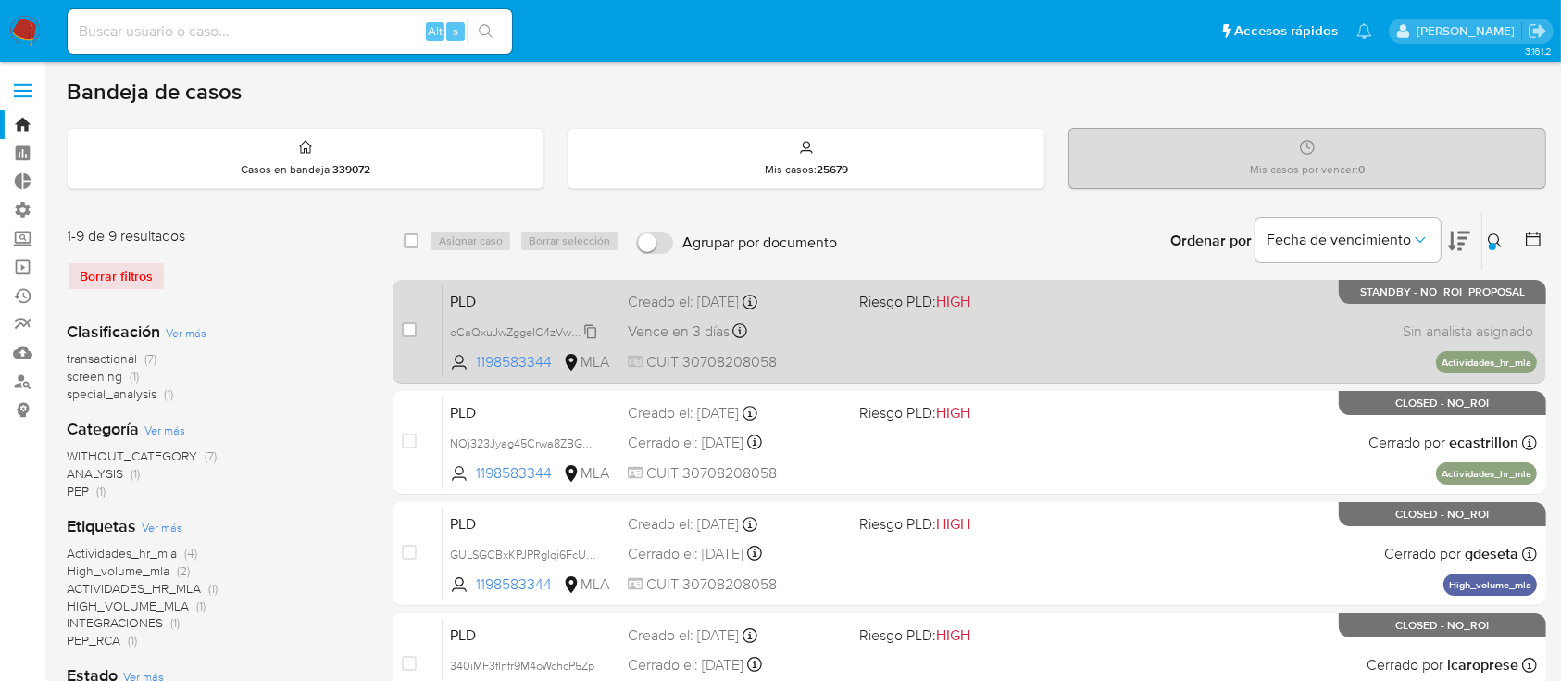
click at [593, 328] on span "oCaQxuJwZggeIC4zVwCNE0in" at bounding box center [530, 330] width 161 height 20
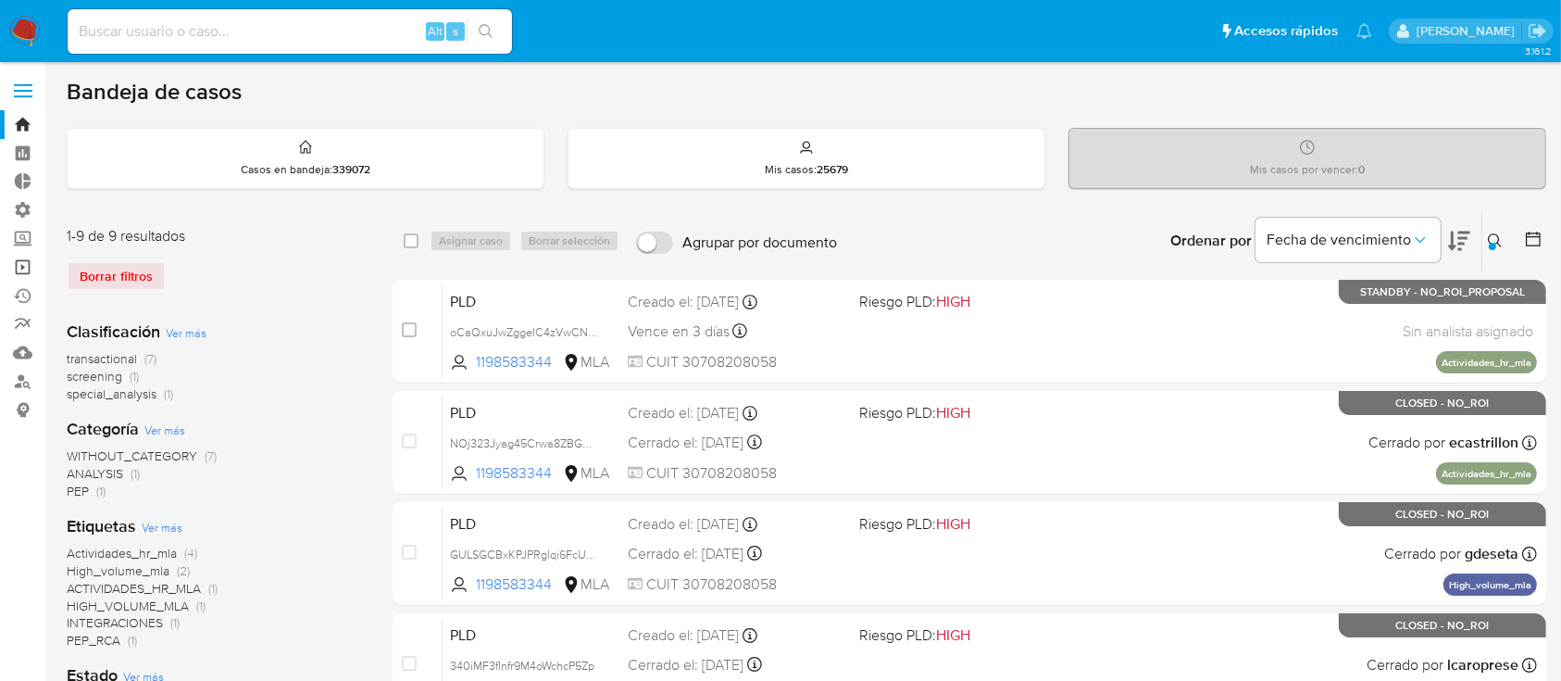
click at [10, 262] on link "Operaciones masivas" at bounding box center [110, 267] width 220 height 29
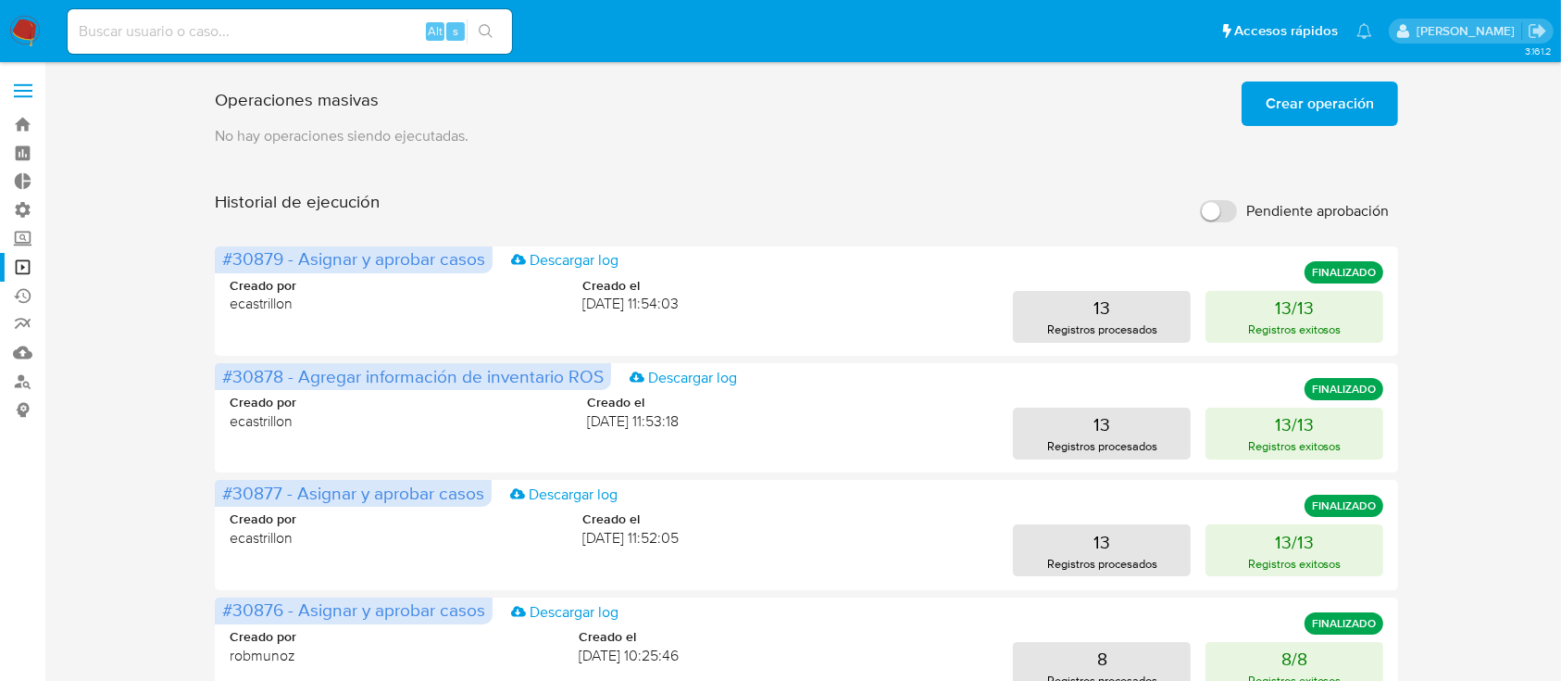
click at [1341, 107] on span "Crear operación" at bounding box center [1320, 103] width 108 height 41
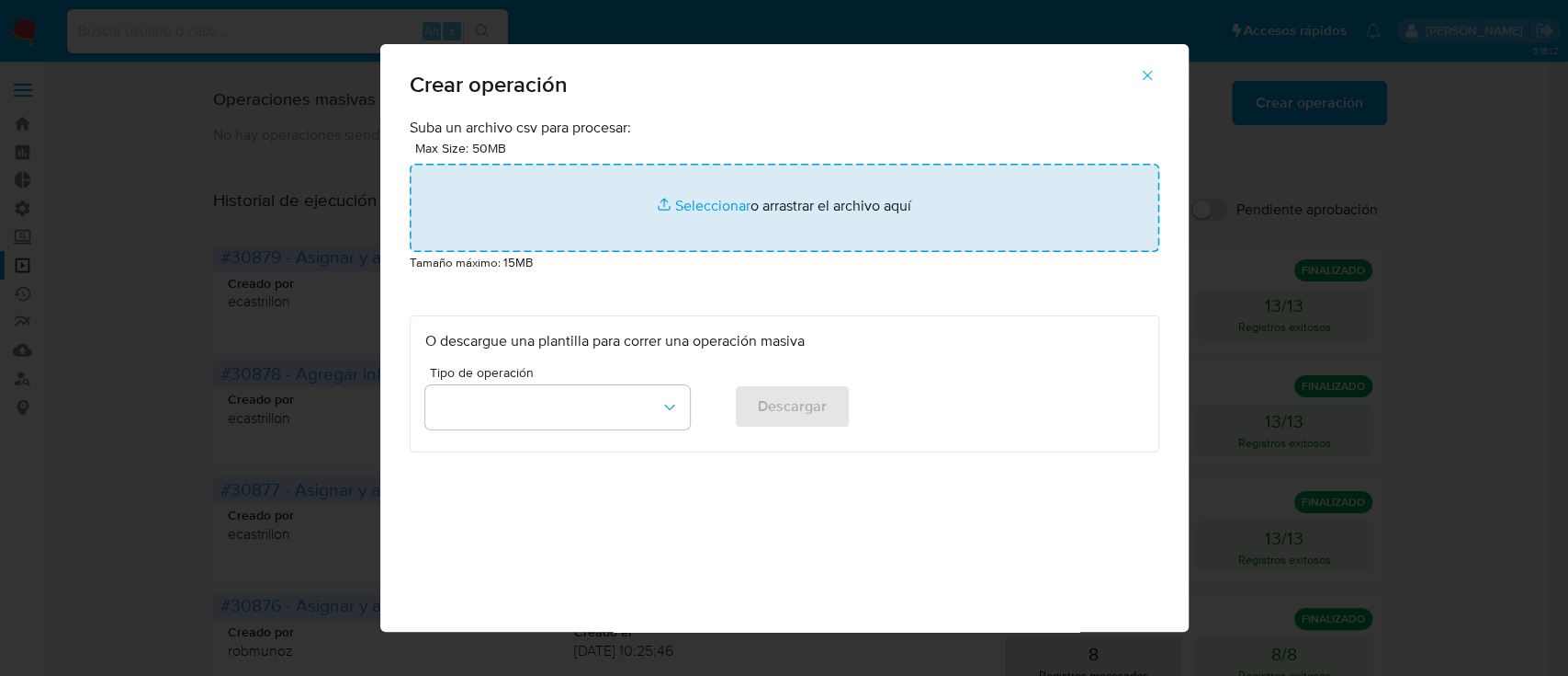
click at [967, 199] on input "file" at bounding box center [785, 207] width 750 height 88
type input "C:\fakepath\ASSIGN_AND_CLOSE_CASE - 26-09 II.csv"
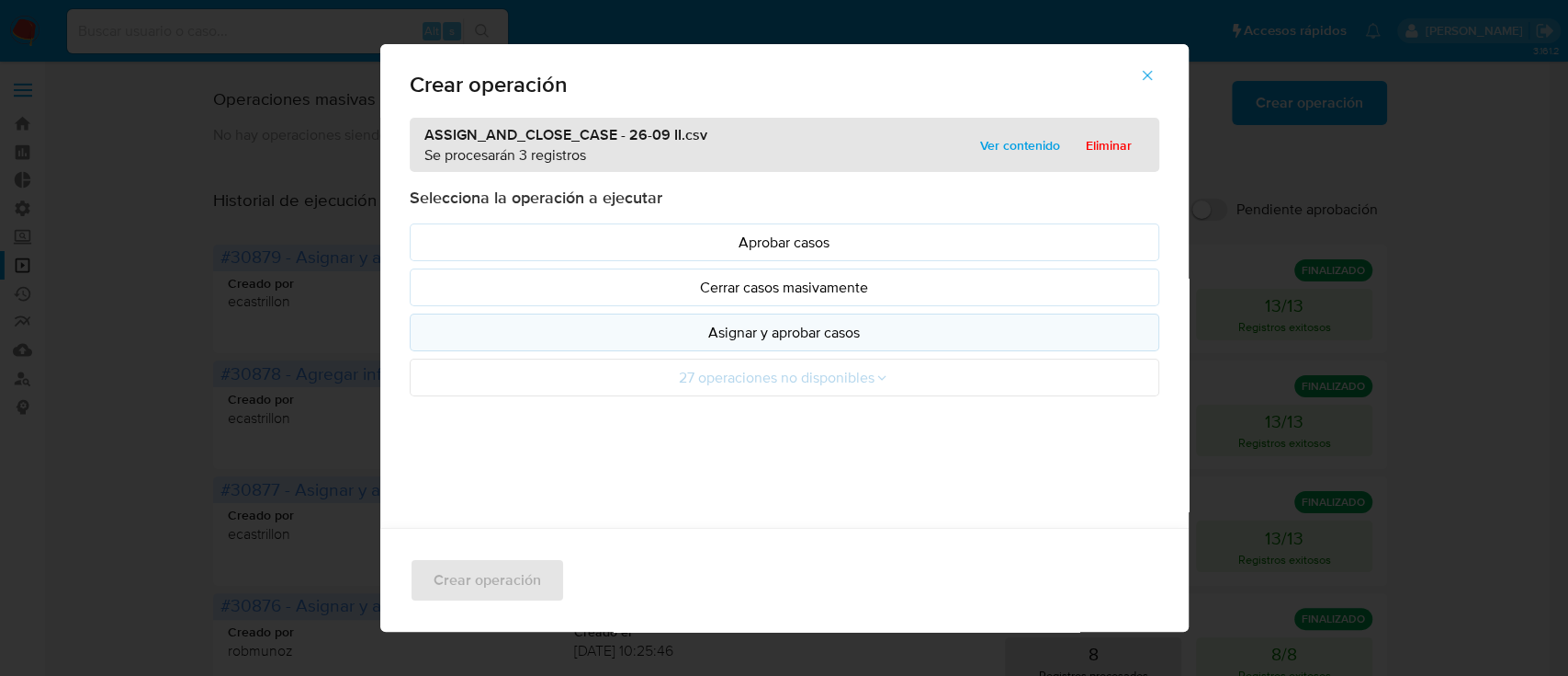
click at [484, 337] on p "Asignar y aprobar casos" at bounding box center [785, 332] width 719 height 21
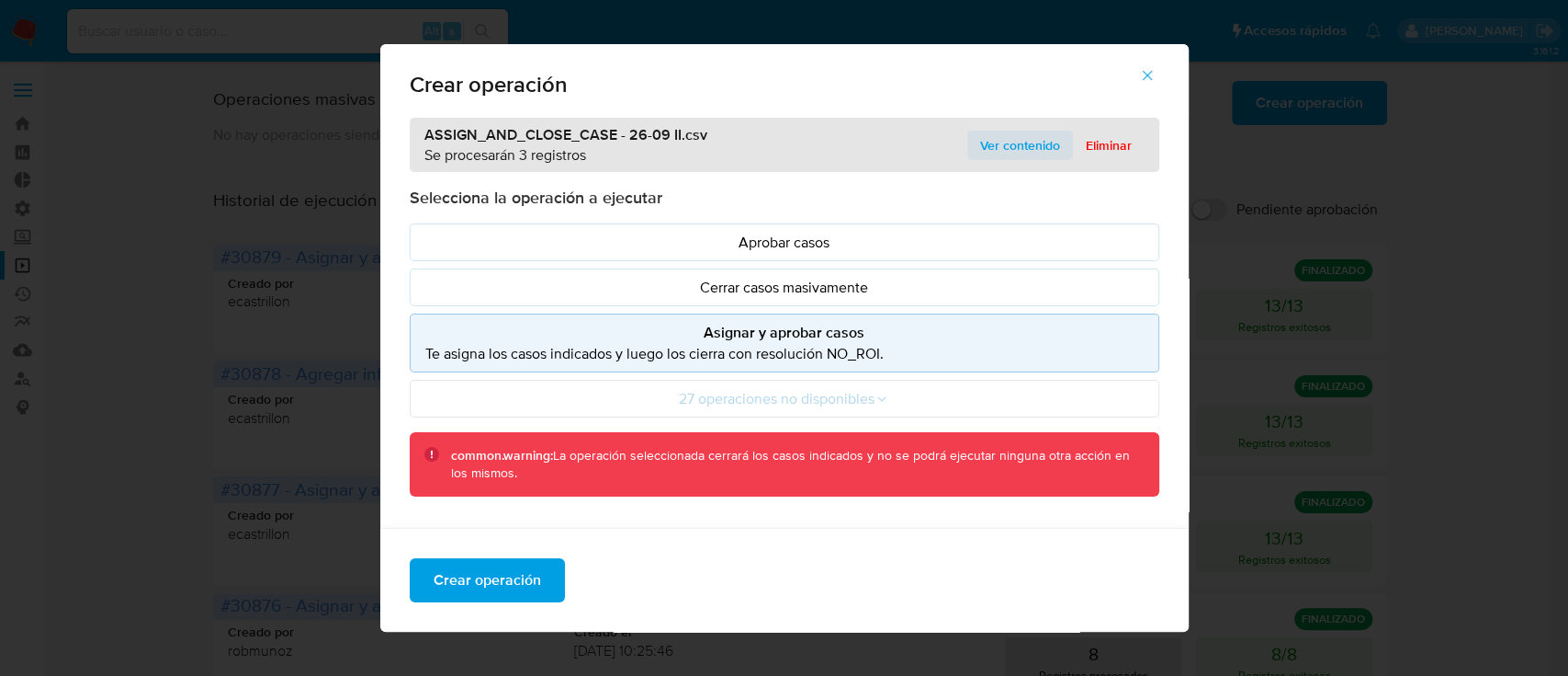
click at [1022, 142] on span "Ver contenido" at bounding box center [1020, 145] width 80 height 26
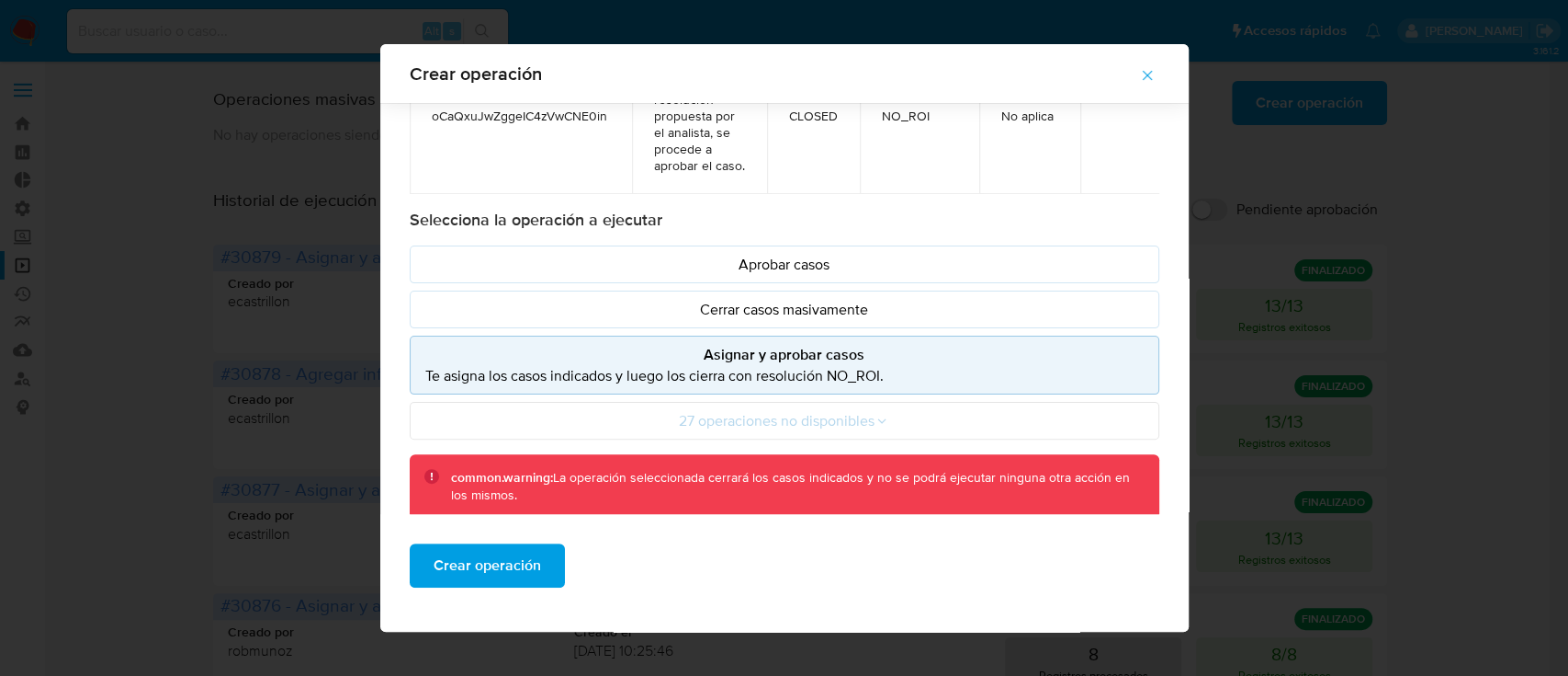
scroll to position [200, 0]
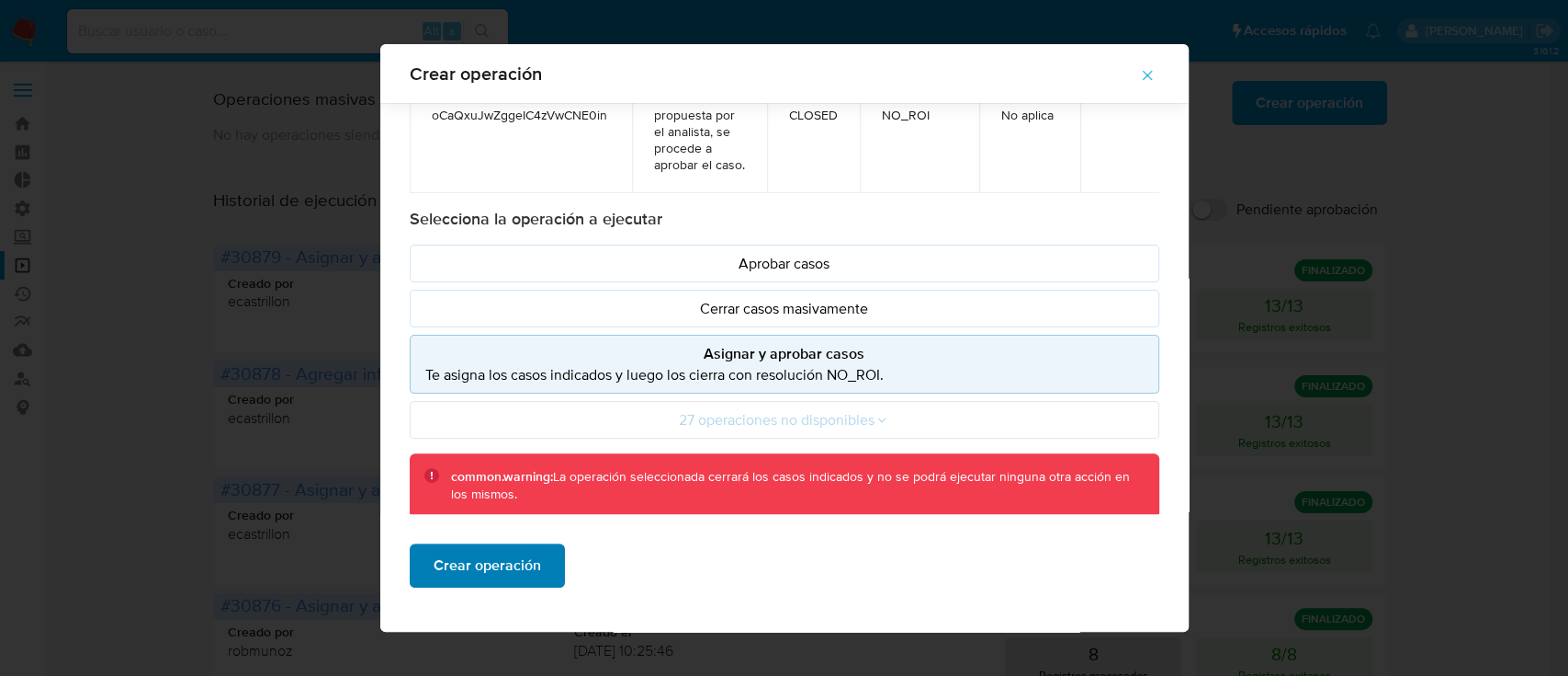
click at [479, 559] on span "Crear operación" at bounding box center [487, 565] width 107 height 41
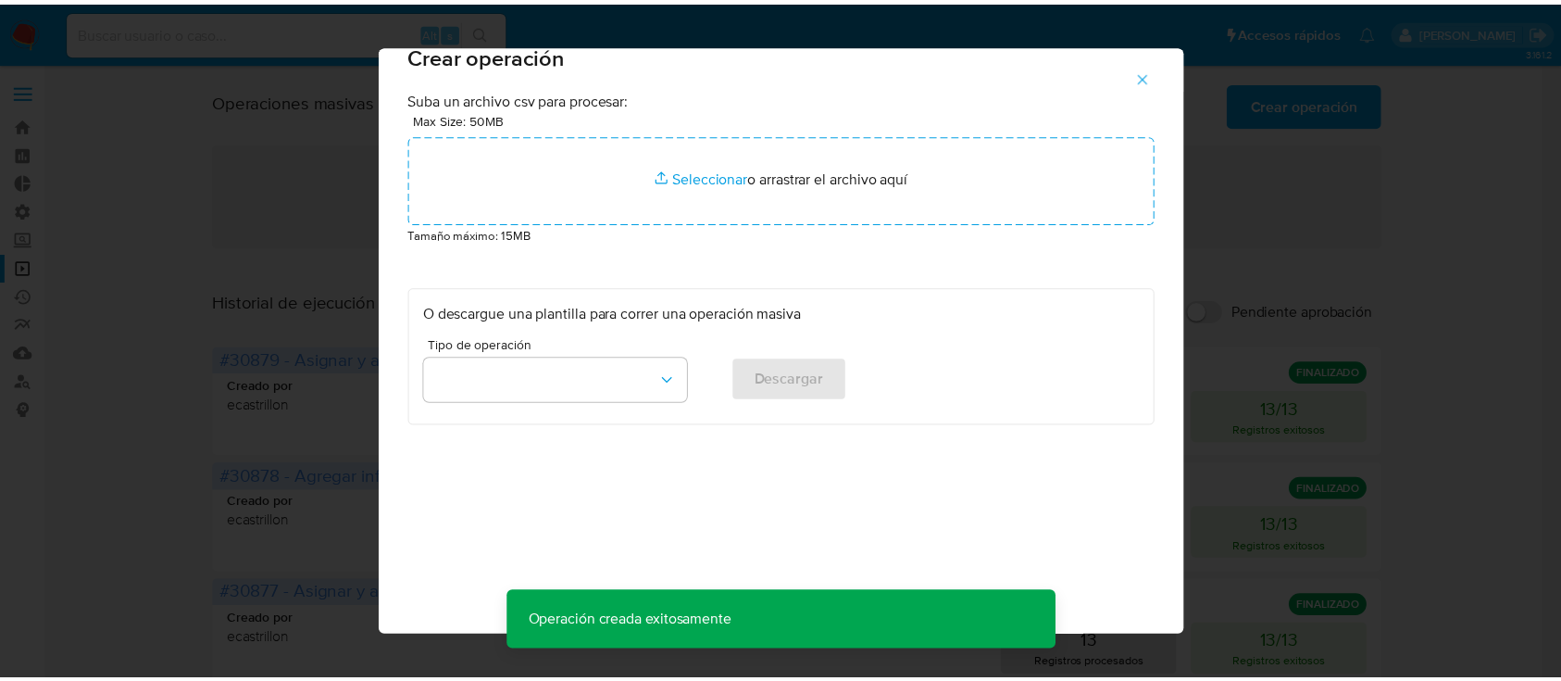
scroll to position [15, 0]
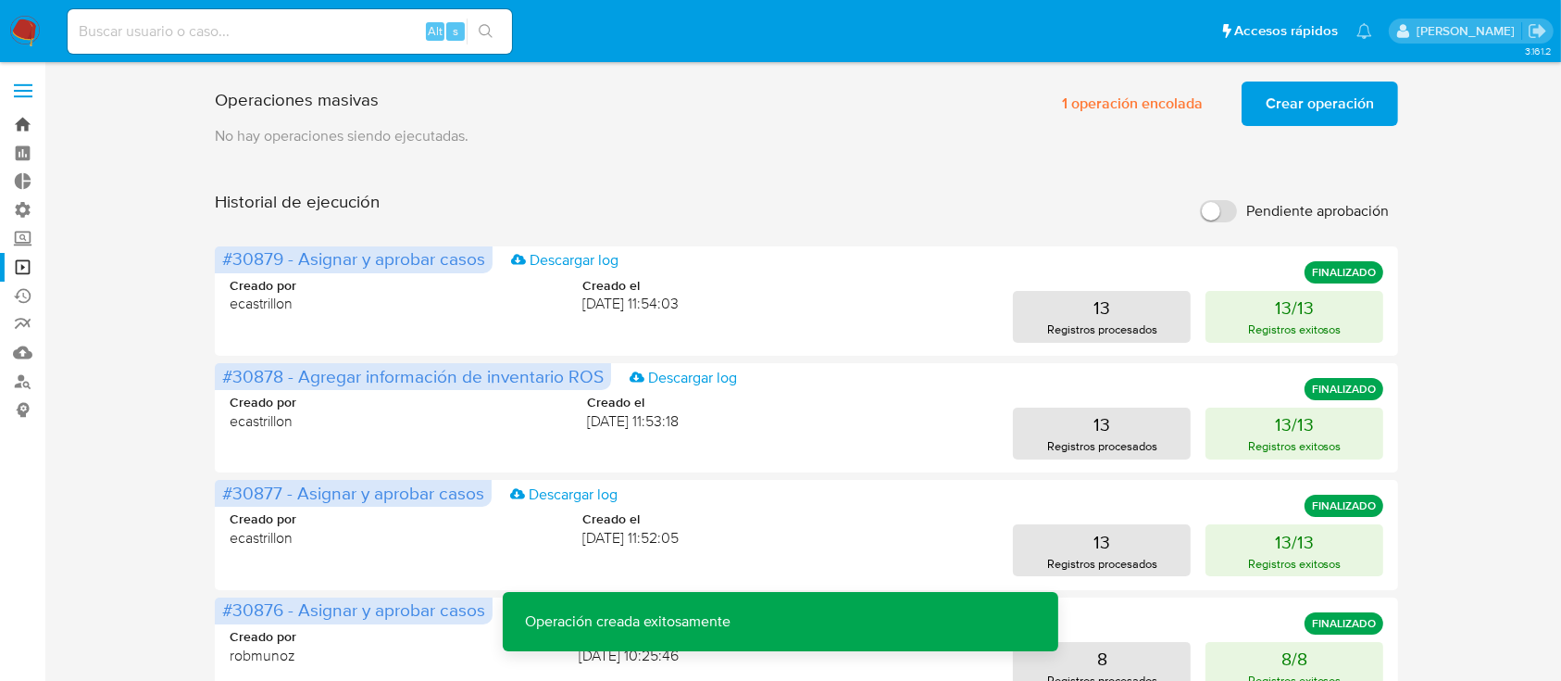
click at [33, 135] on link "Bandeja" at bounding box center [110, 124] width 220 height 29
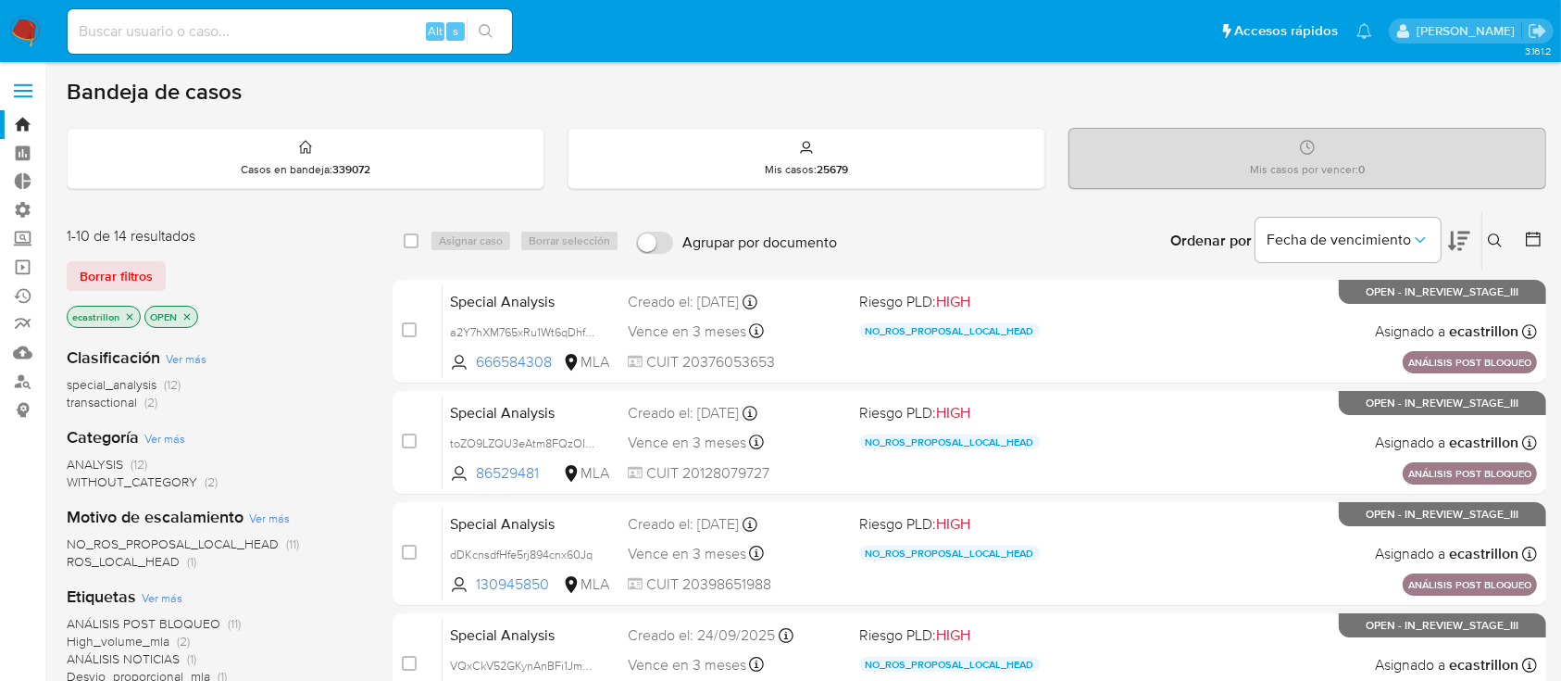
click at [126, 263] on span "Borrar filtros" at bounding box center [116, 276] width 73 height 26
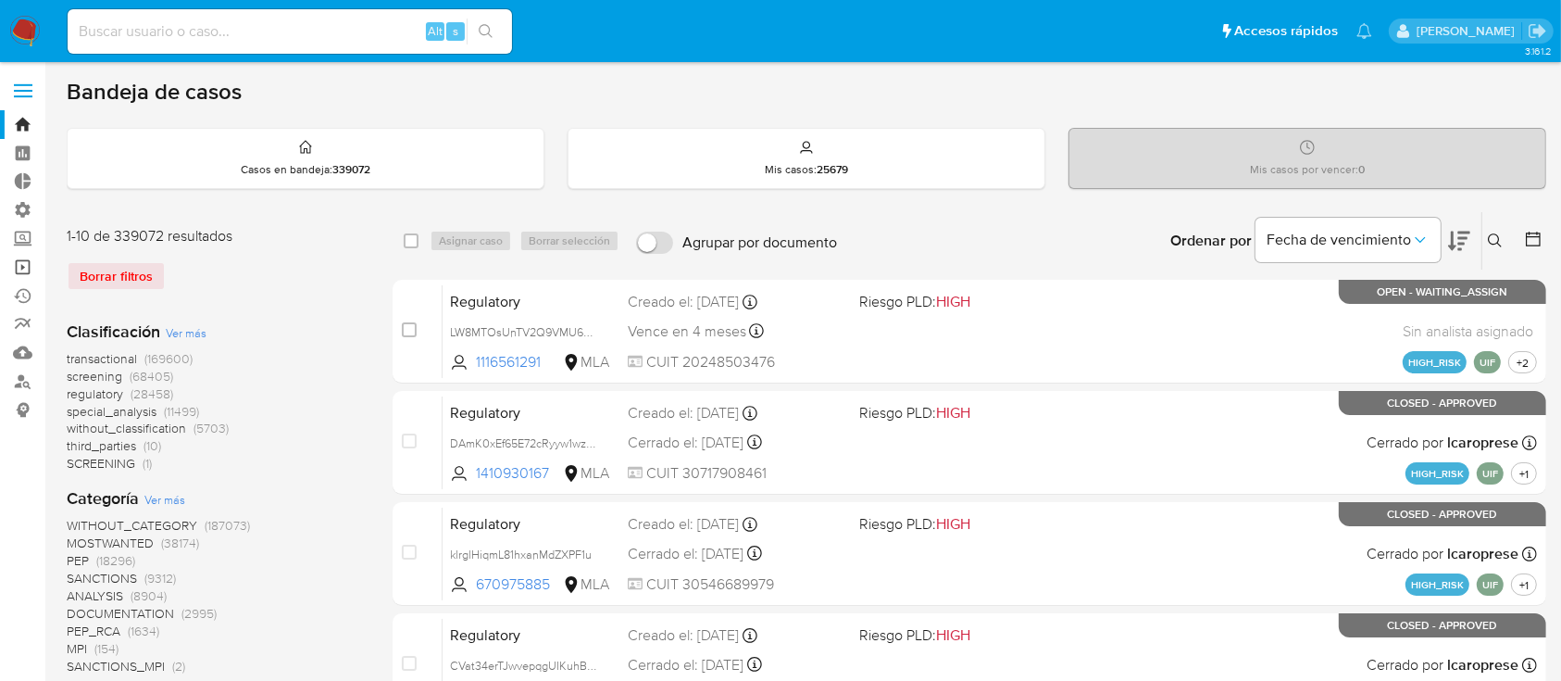
click at [15, 261] on link "Operaciones masivas" at bounding box center [110, 267] width 220 height 29
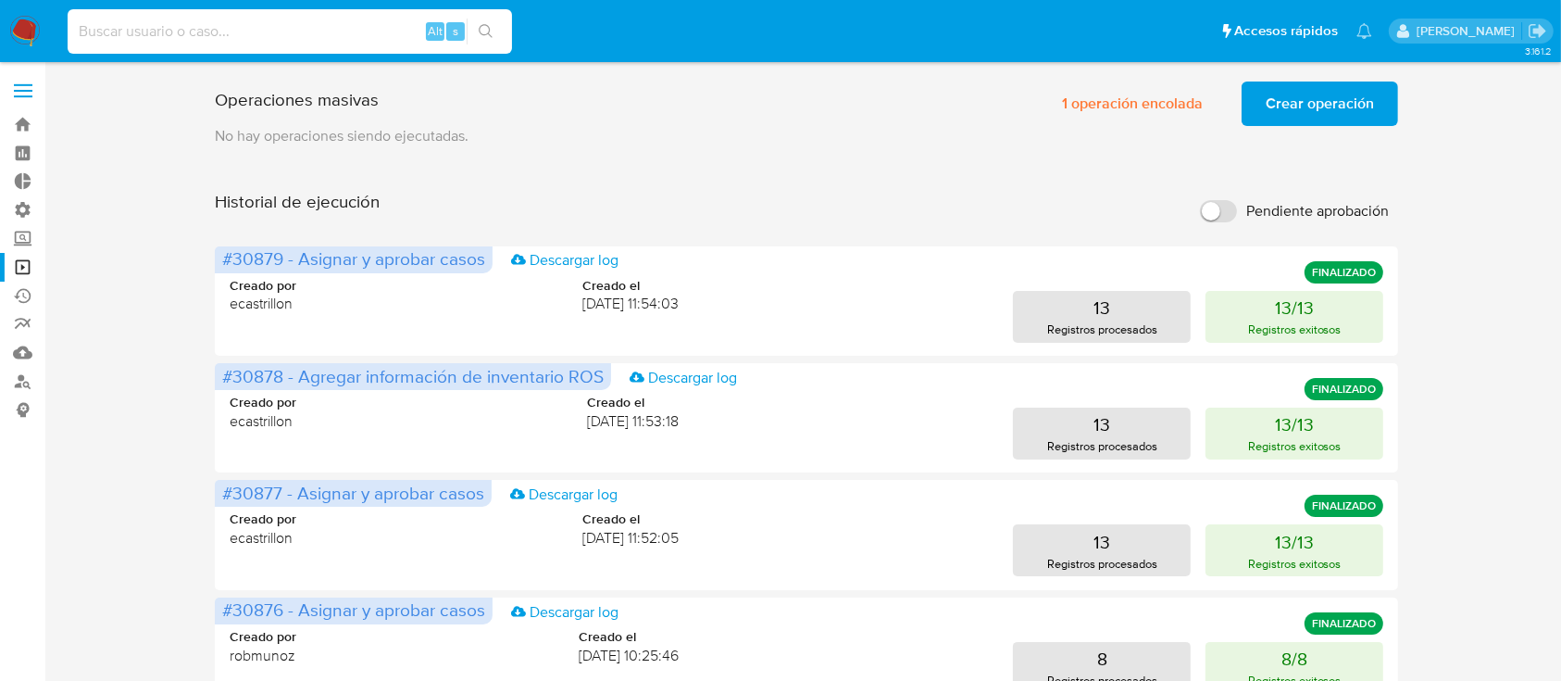
click at [301, 24] on input at bounding box center [290, 31] width 444 height 24
paste input "sina3NvO8uU1QUHB9AhozanV"
type input "sina3NvO8uU1QUHB9AhozanV"
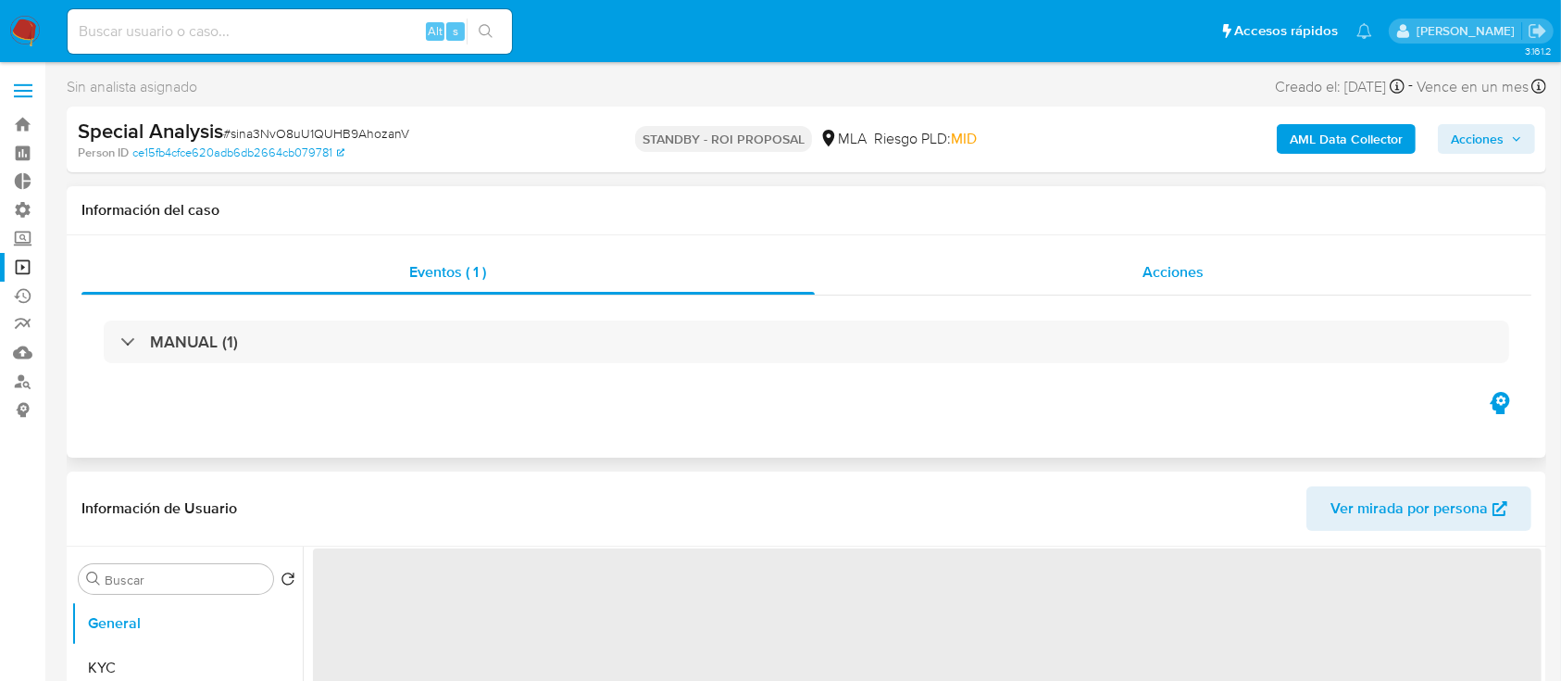
click at [994, 282] on div "Acciones" at bounding box center [1174, 272] width 718 height 44
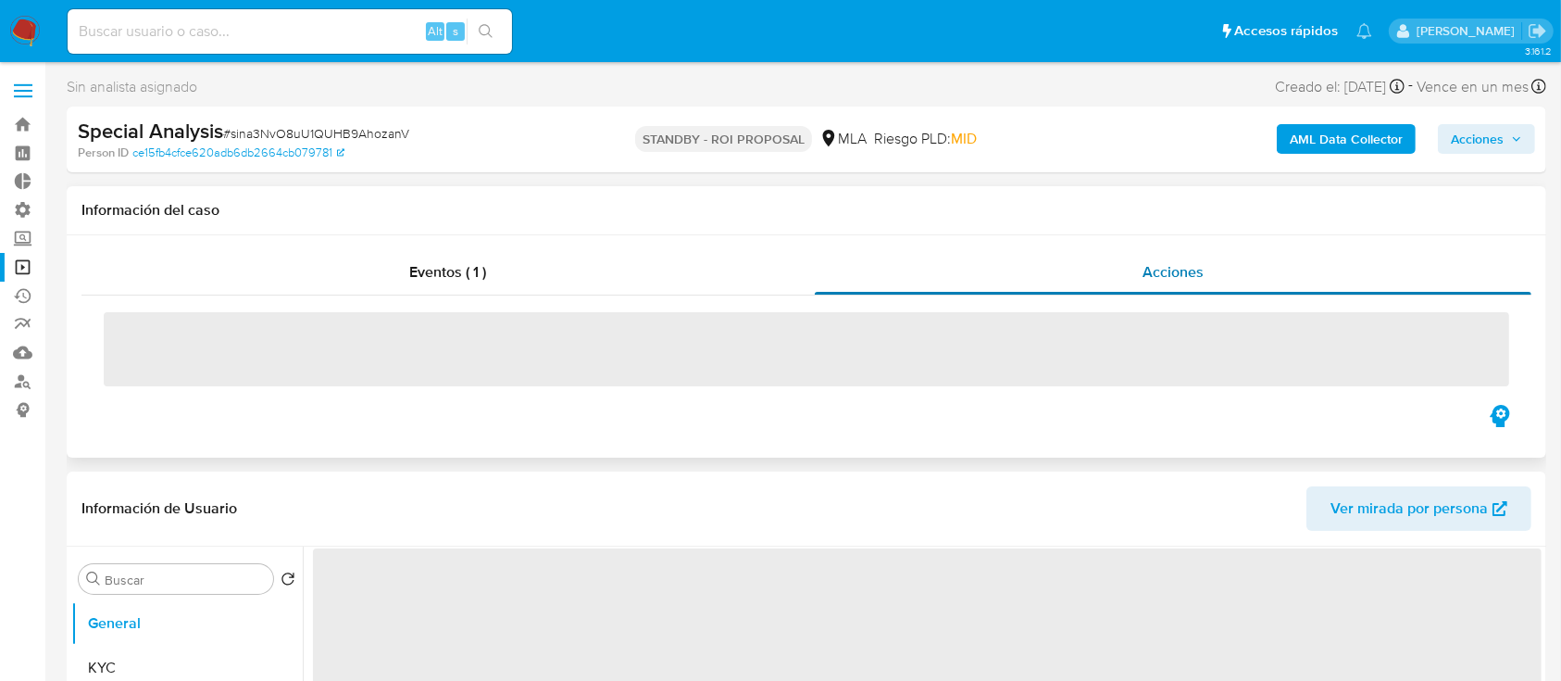
select select "10"
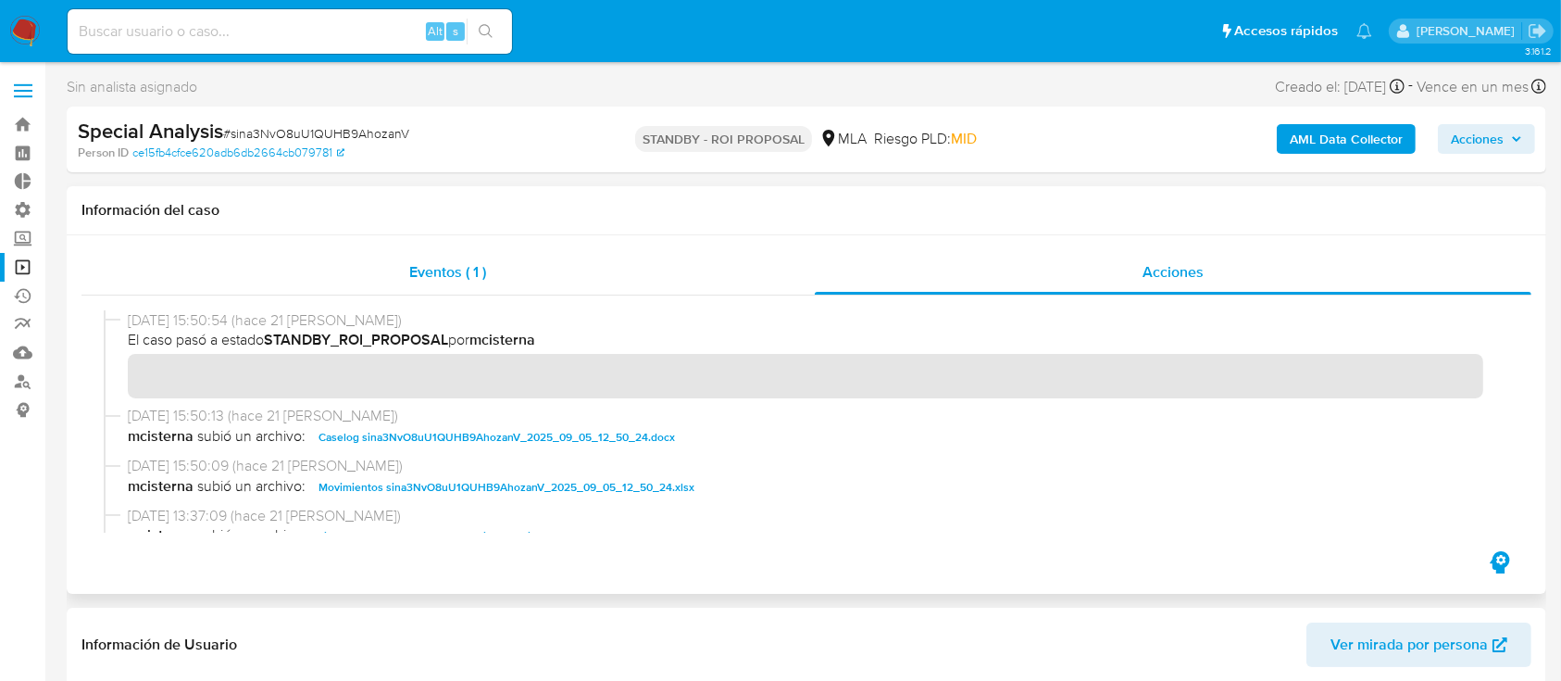
click at [564, 280] on div "Eventos ( 1 )" at bounding box center [447, 272] width 733 height 44
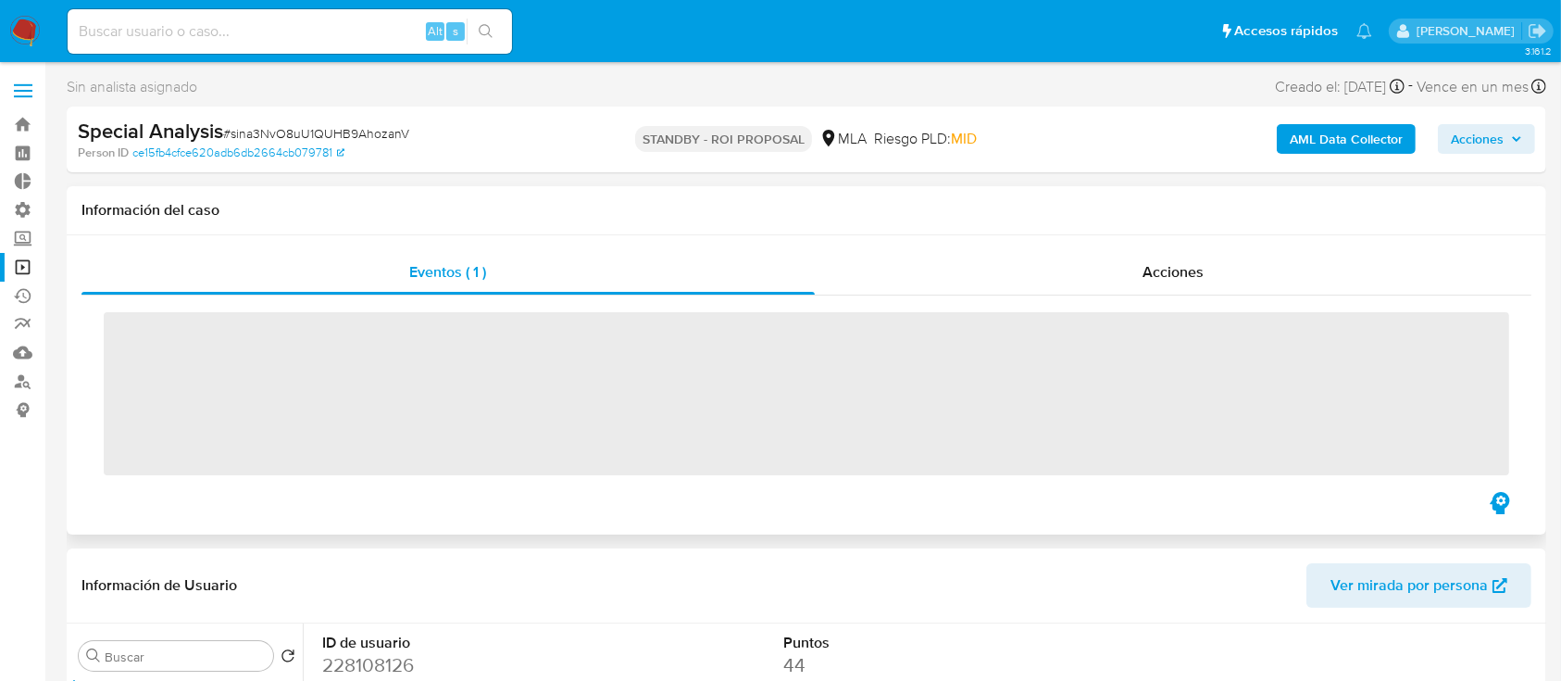
click at [425, 351] on span "‌" at bounding box center [806, 393] width 1405 height 163
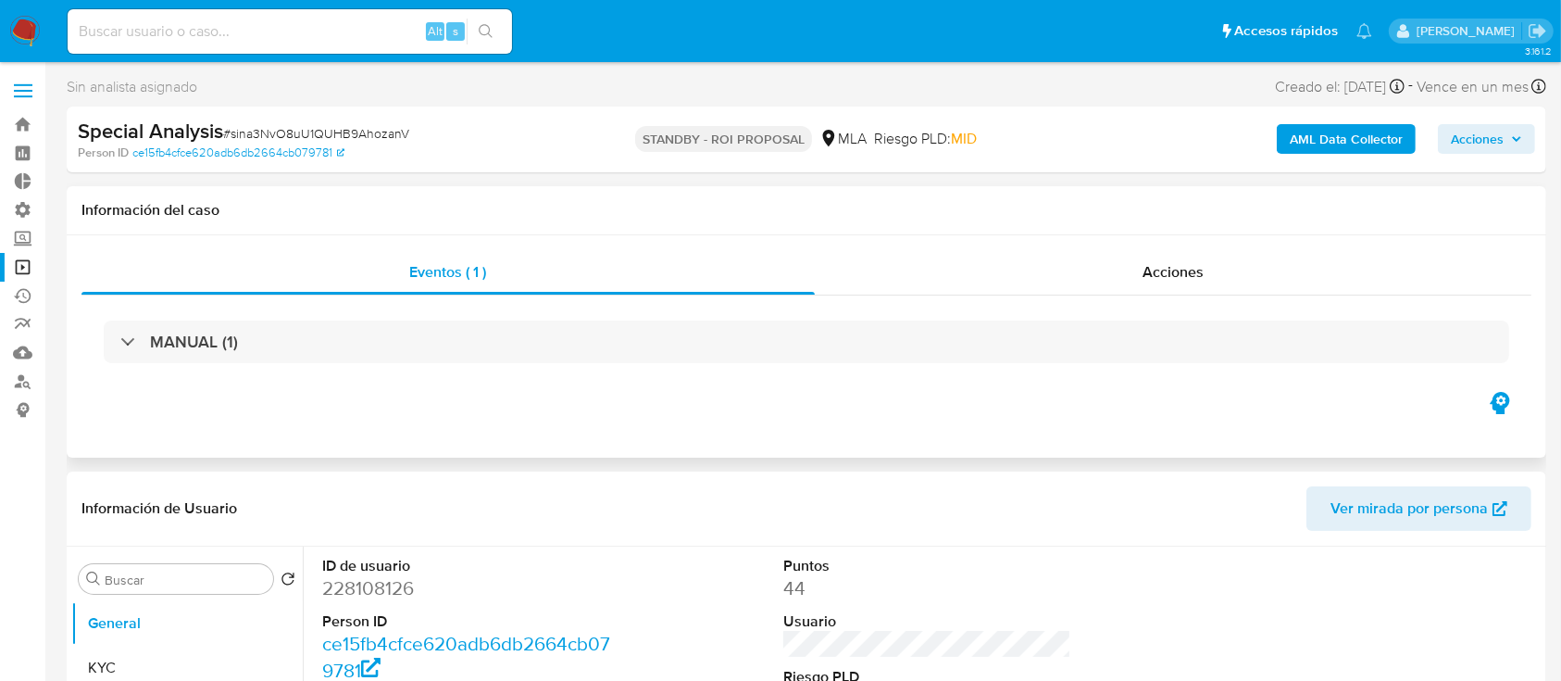
click at [424, 351] on div "MANUAL (1)" at bounding box center [806, 341] width 1405 height 43
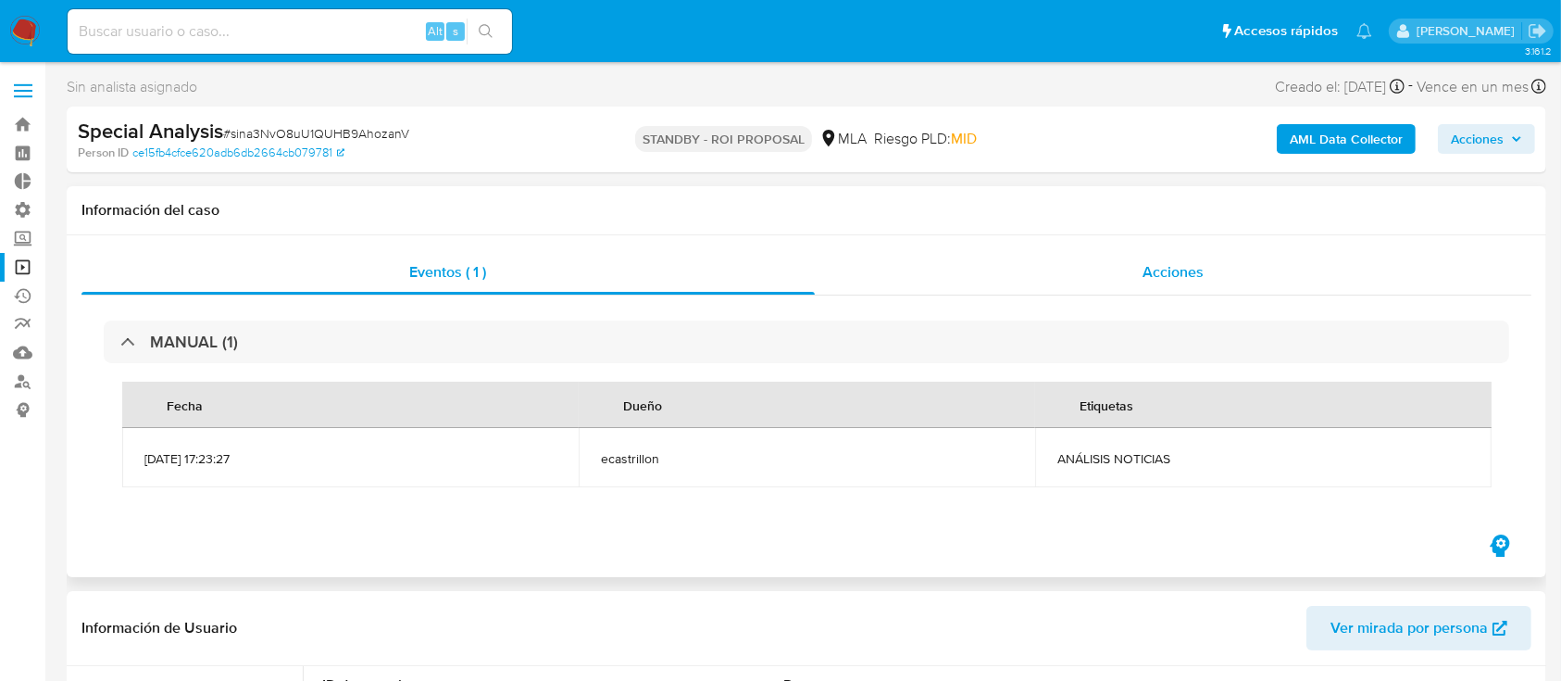
click at [960, 269] on div "Acciones" at bounding box center [1174, 272] width 718 height 44
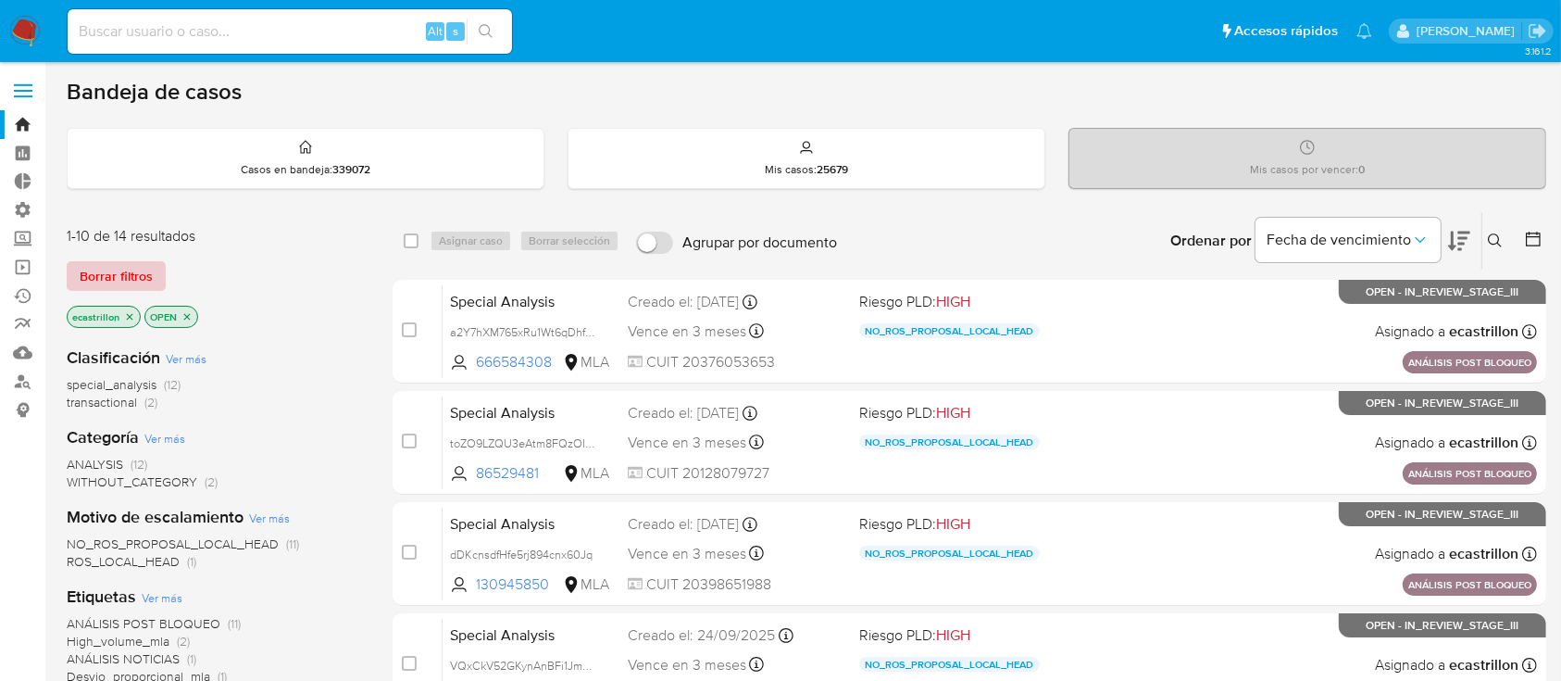
click at [111, 263] on span "Borrar filtros" at bounding box center [116, 276] width 73 height 26
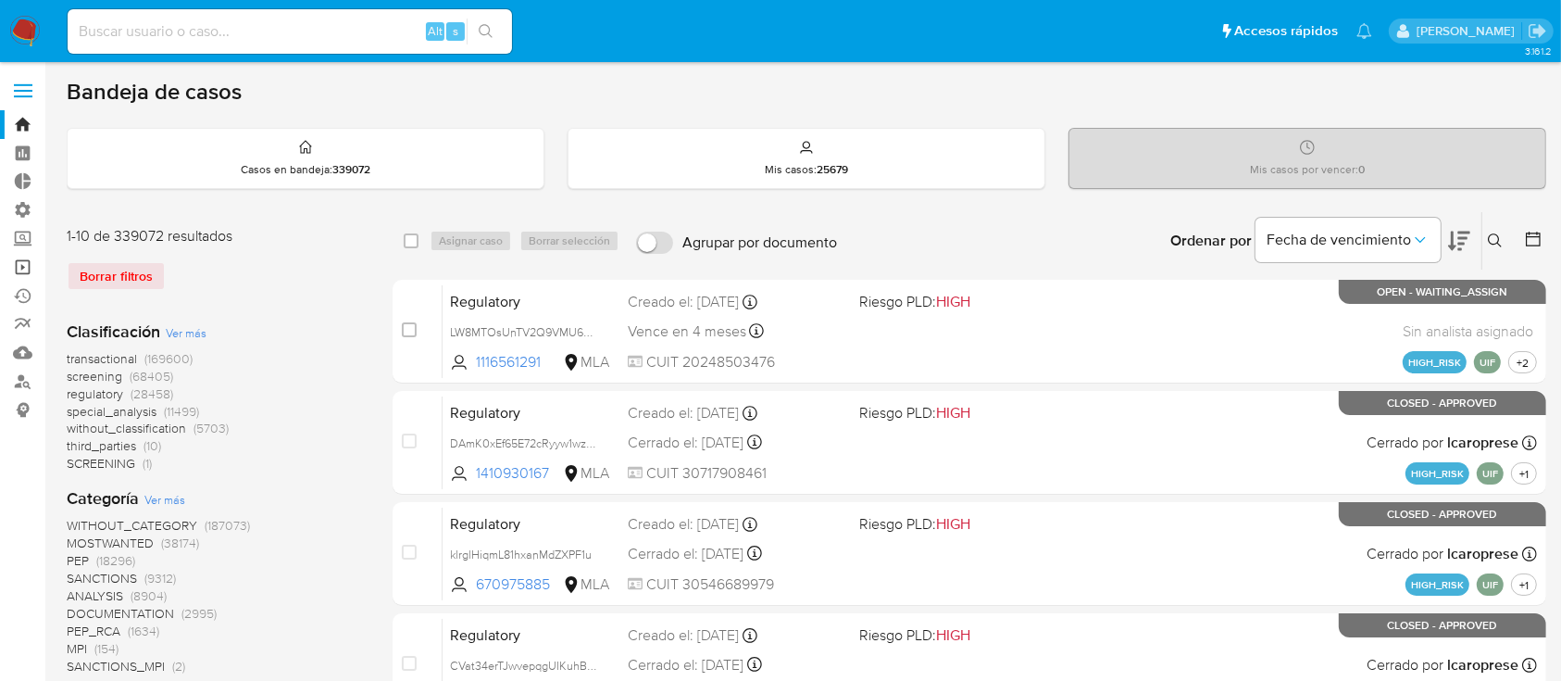
click at [29, 267] on link "Operaciones masivas" at bounding box center [110, 267] width 220 height 29
